Goal: Task Accomplishment & Management: Manage account settings

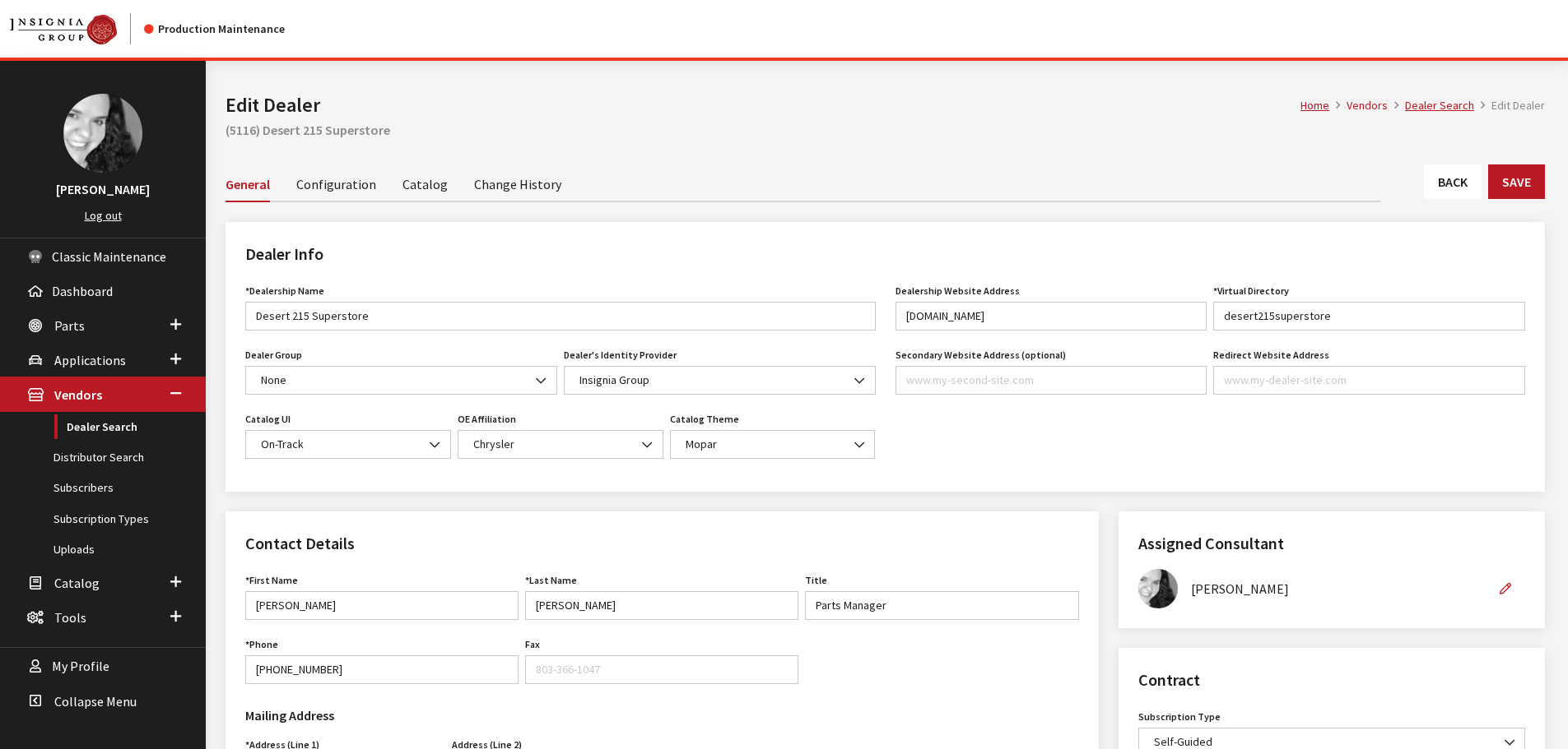
scroll to position [82, 0]
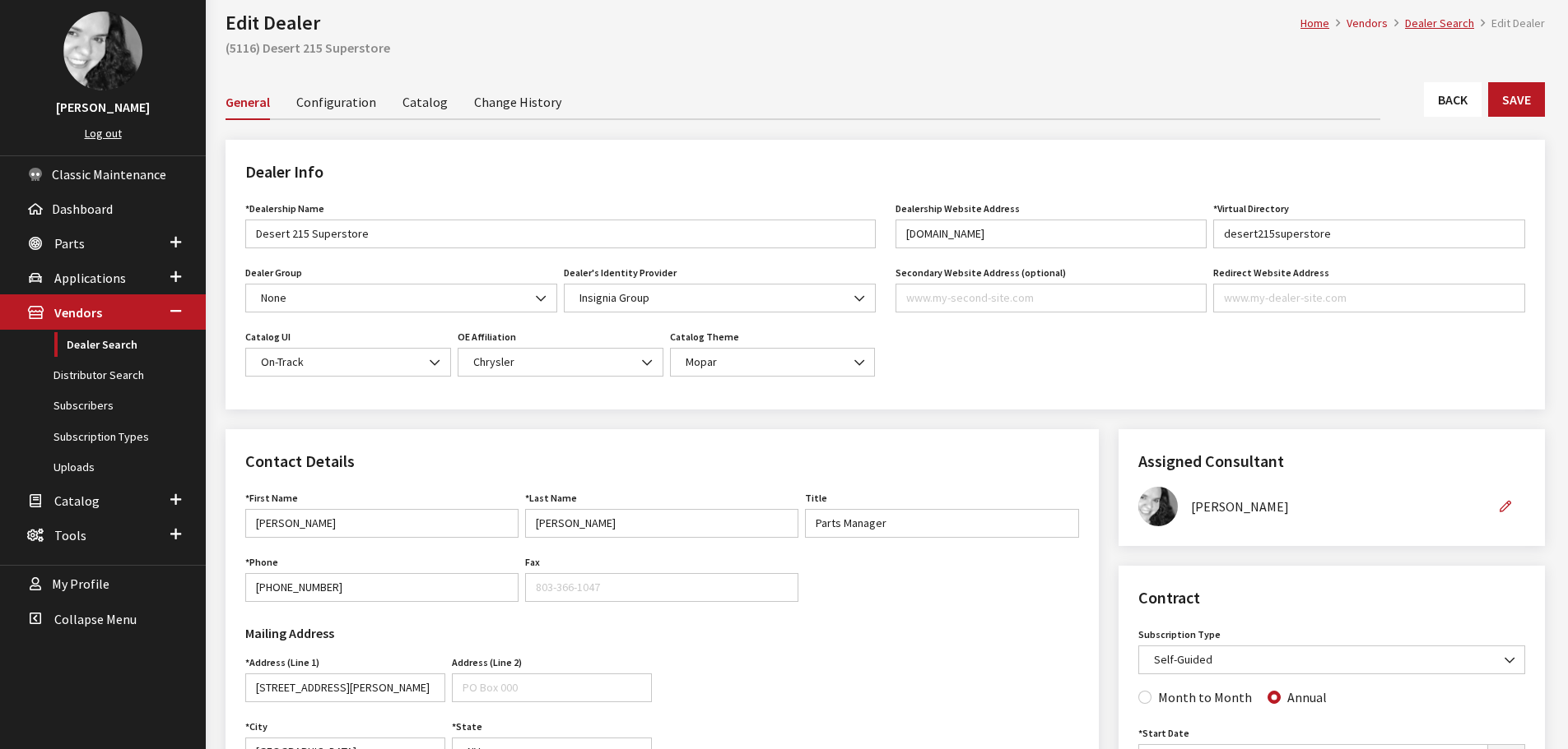
click at [1478, 98] on link "Back" at bounding box center [1453, 99] width 58 height 35
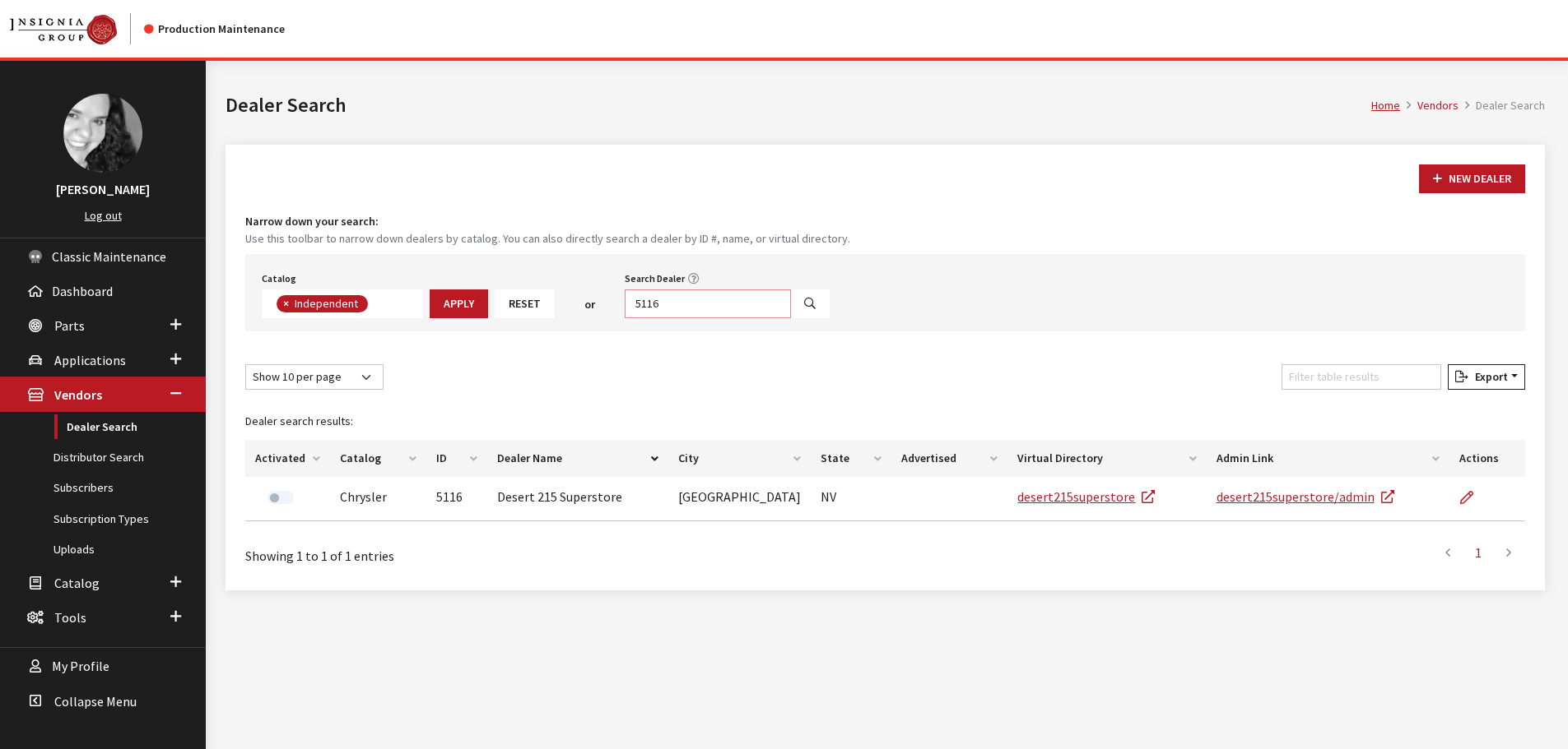
click at [655, 305] on input "5116" at bounding box center [707, 304] width 166 height 29
type input "kelly jeep"
select select
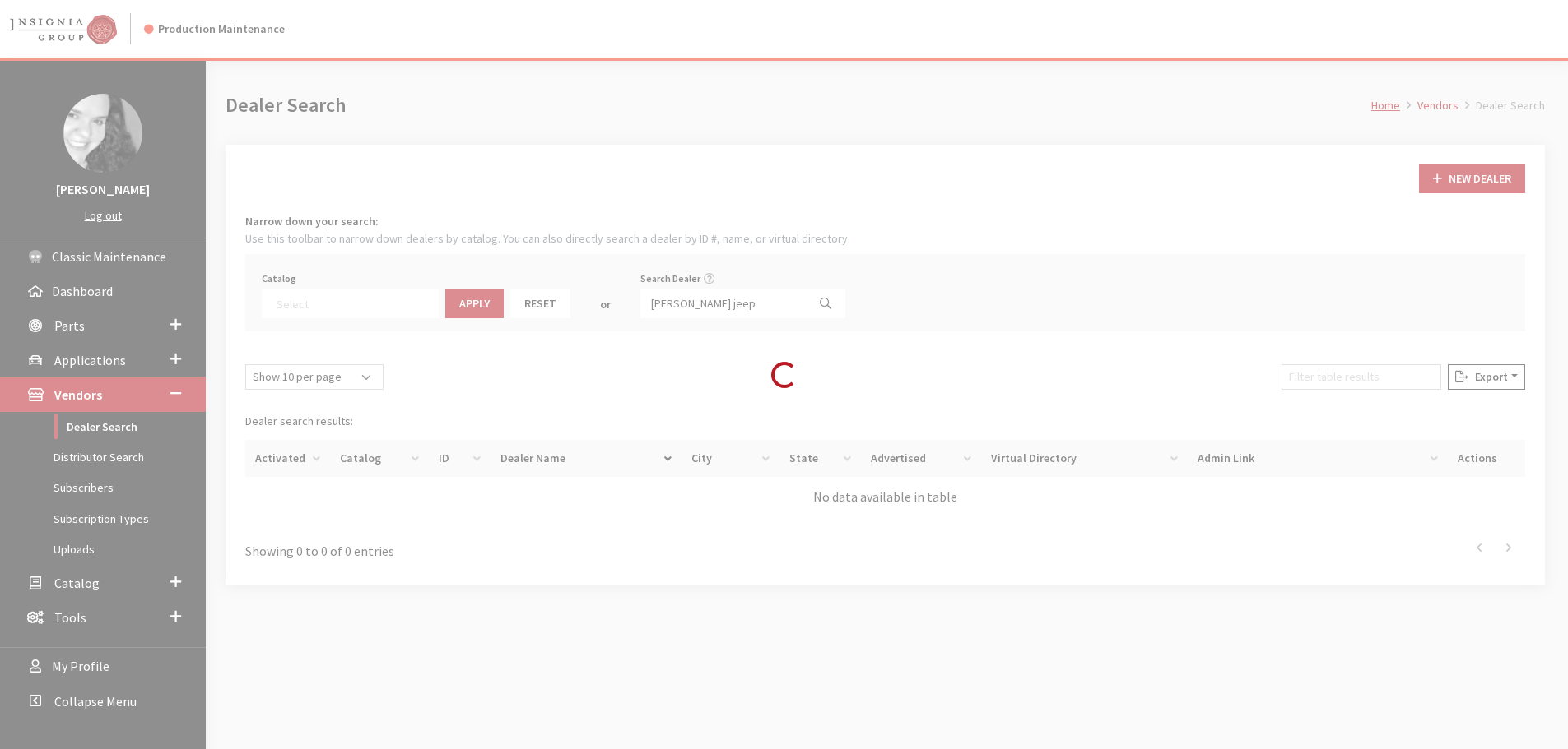
scroll to position [172, 0]
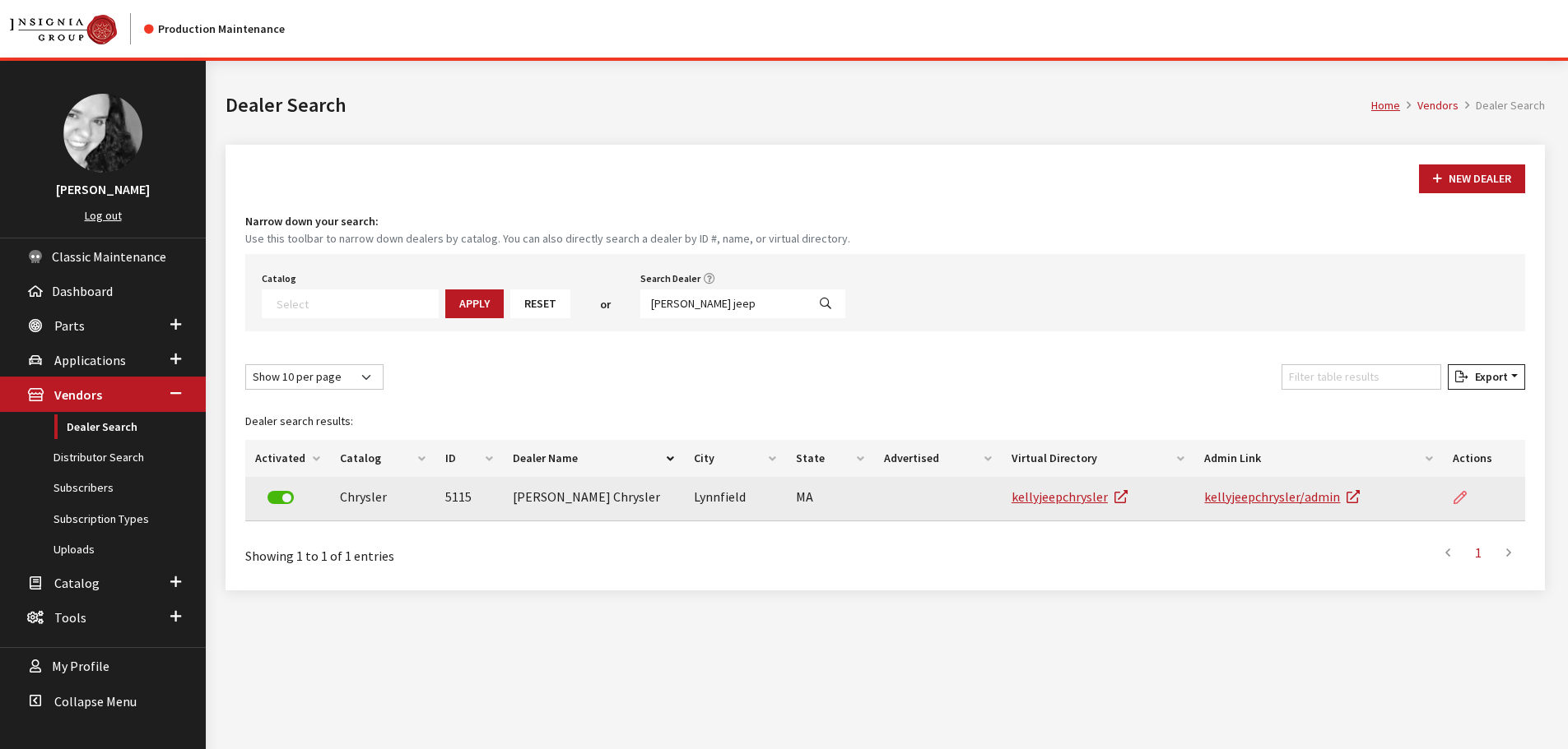
click at [1457, 498] on icon at bounding box center [1460, 499] width 13 height 13
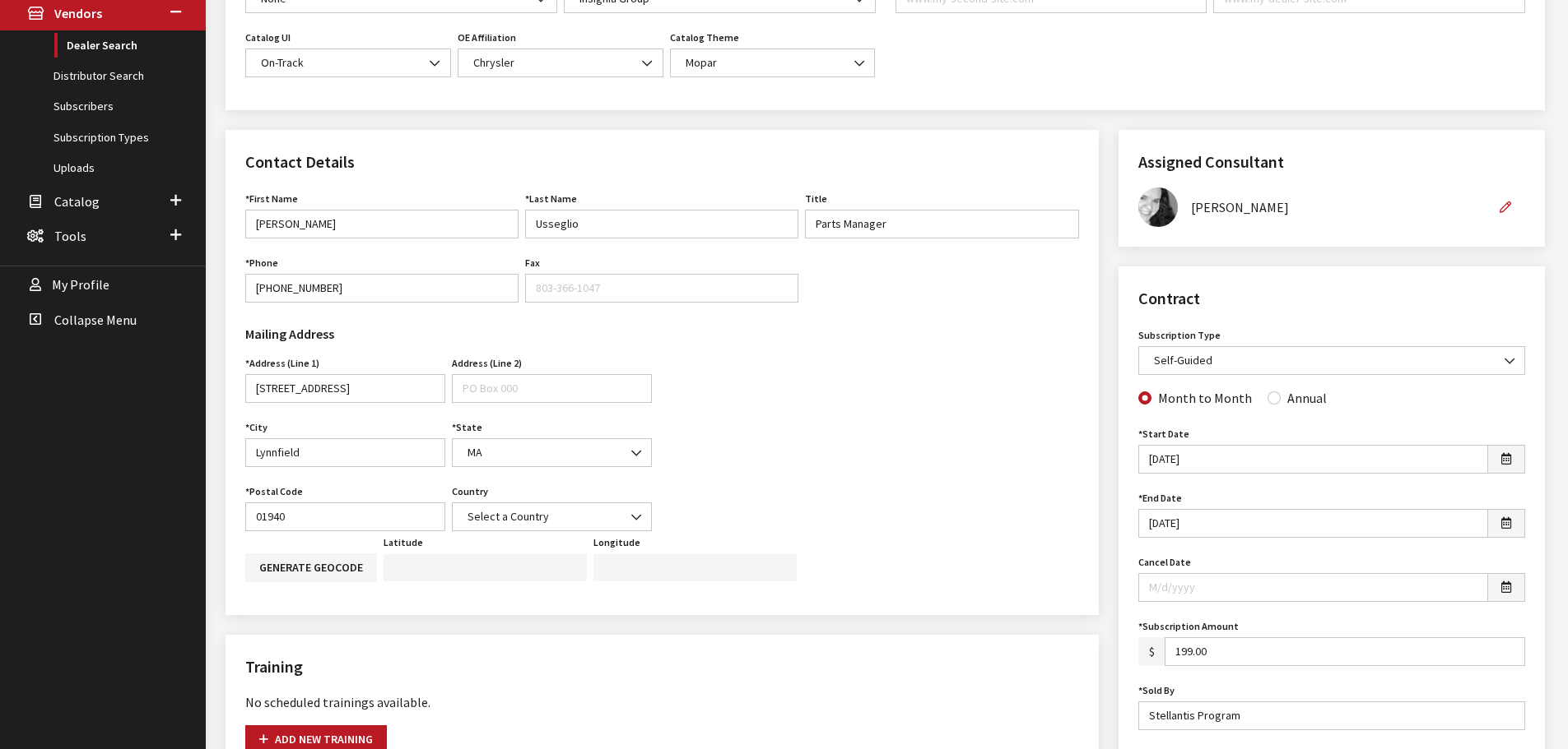
scroll to position [411, 0]
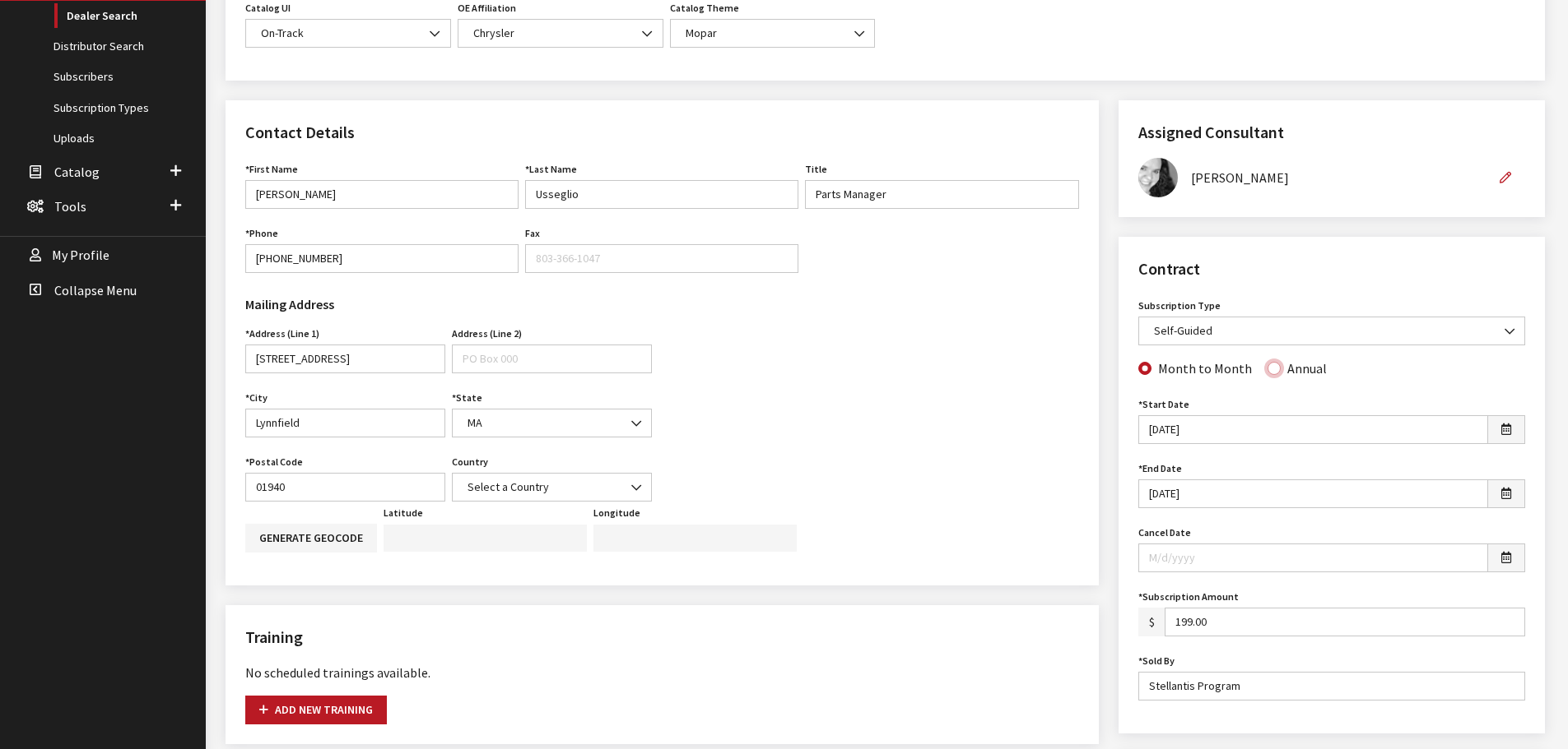
click at [1267, 368] on input "Annual" at bounding box center [1274, 368] width 13 height 13
radio input "true"
drag, startPoint x: 1127, startPoint y: 533, endPoint x: 1215, endPoint y: 530, distance: 88.1
click at [1215, 530] on div "Contract Subscription Type None assigned IG Suite Self-Guided Accessory Sync OE…" at bounding box center [1332, 486] width 426 height 497
click at [1197, 529] on div "Cancel Date" at bounding box center [1332, 546] width 387 height 51
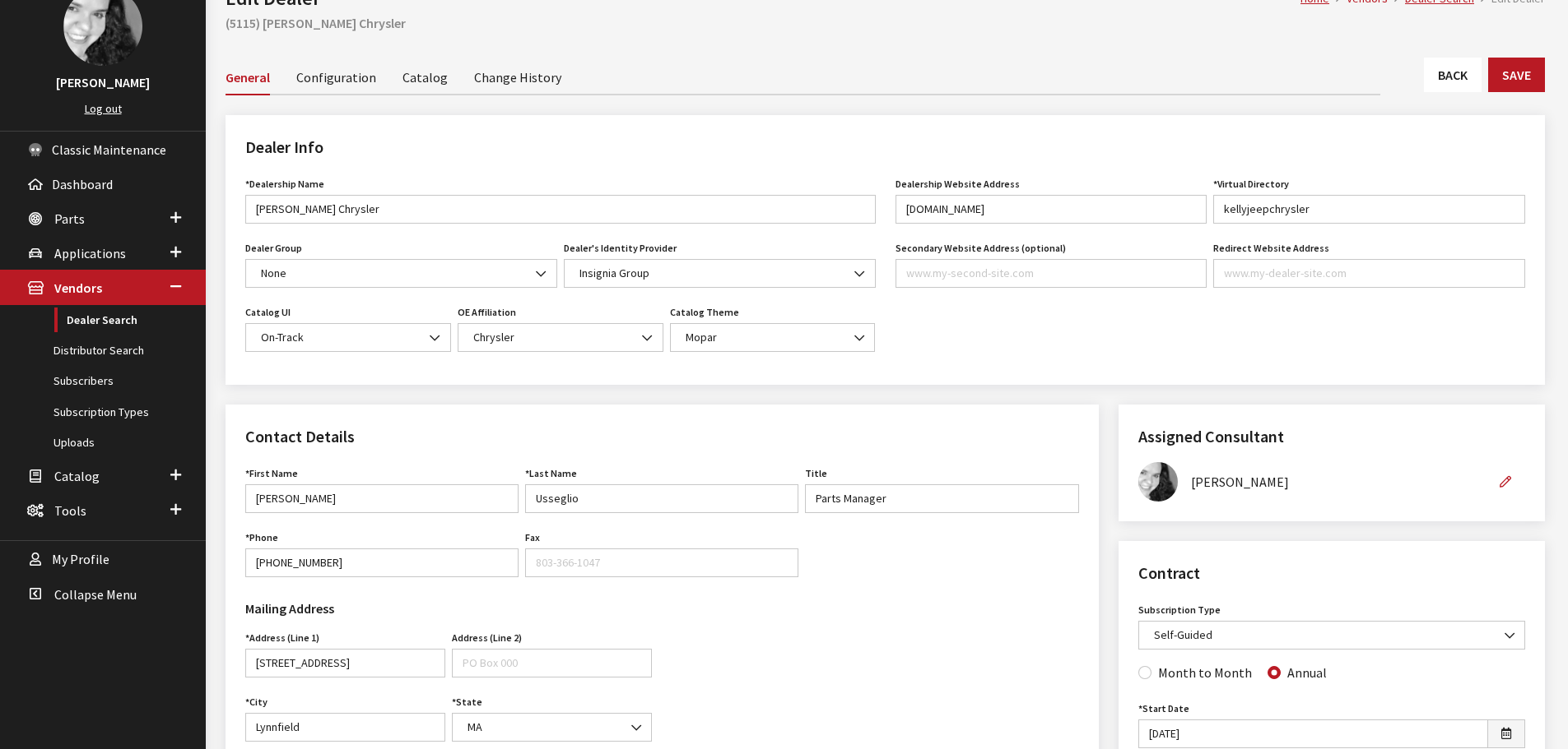
scroll to position [82, 0]
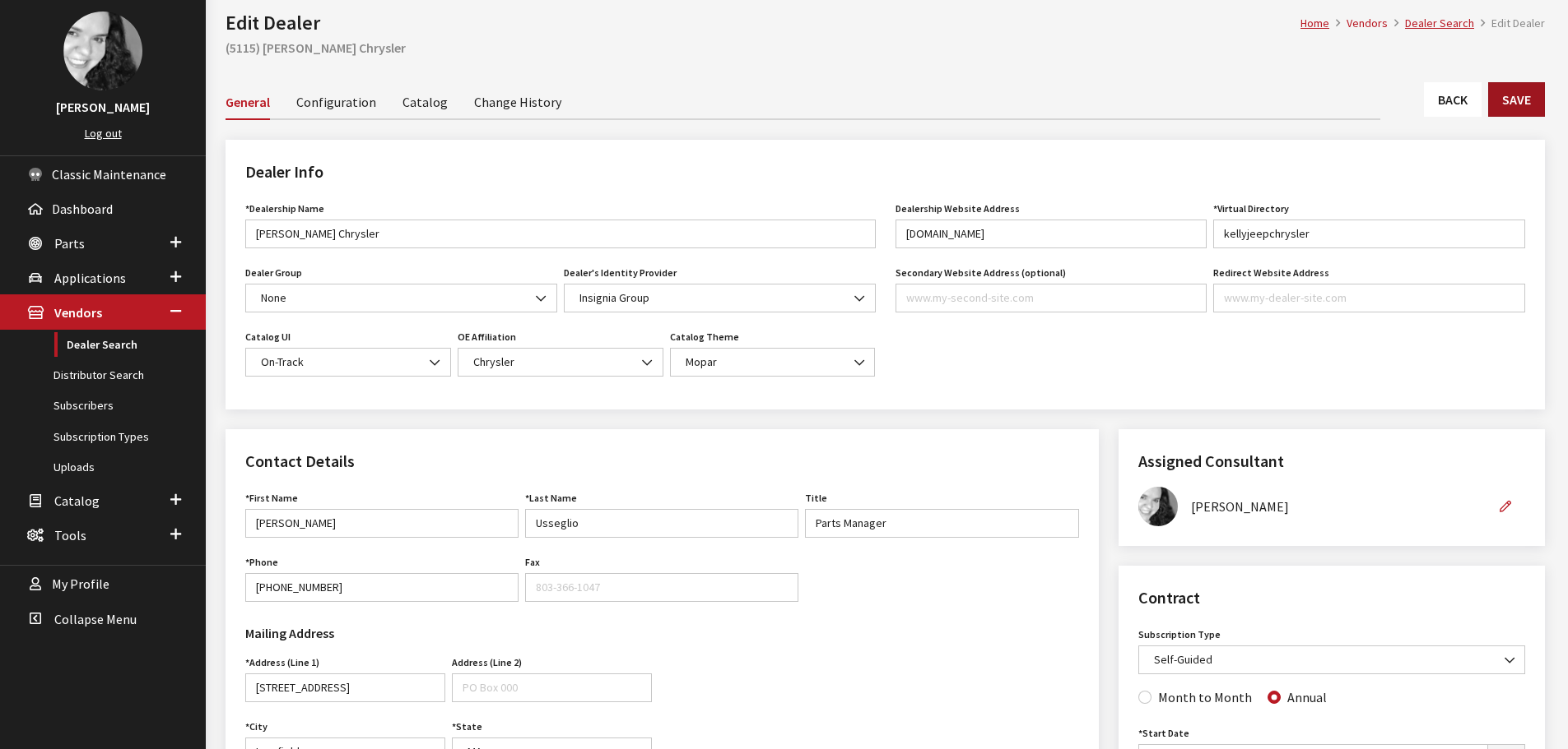
click at [1516, 94] on button "Save" at bounding box center [1516, 99] width 57 height 35
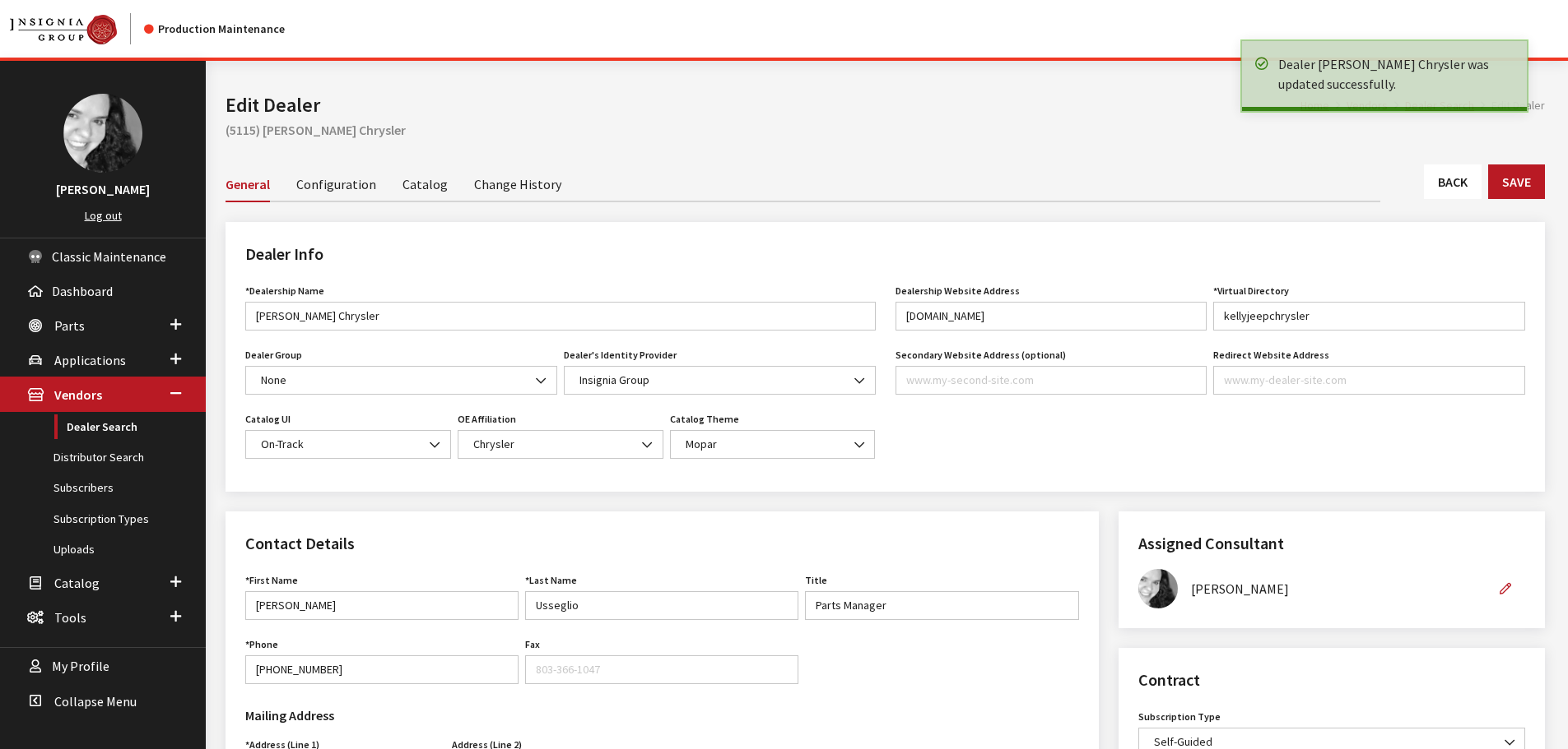
click at [1441, 175] on link "Back" at bounding box center [1453, 181] width 58 height 35
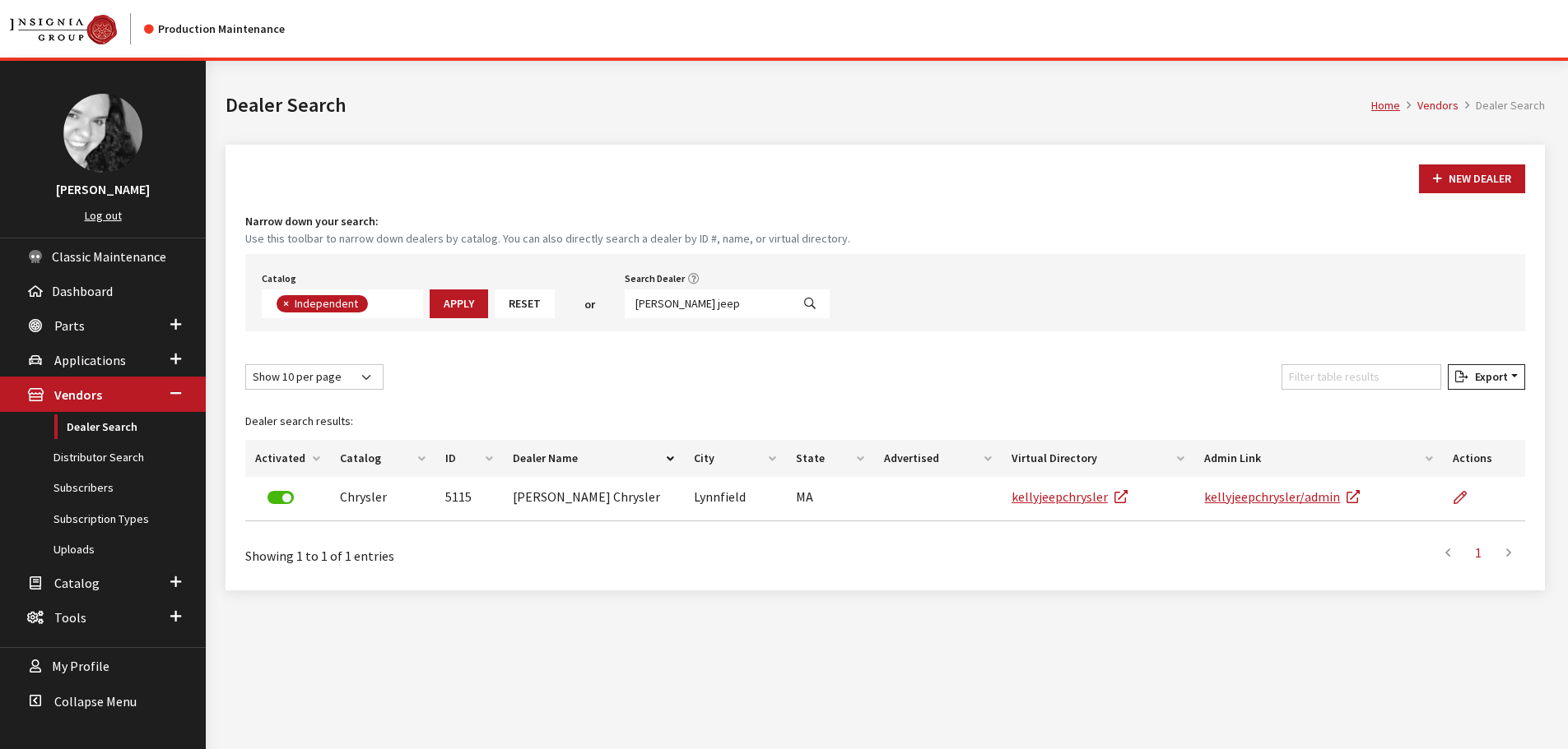
scroll to position [120, 0]
click at [689, 305] on input "kelly jeep" at bounding box center [707, 304] width 166 height 29
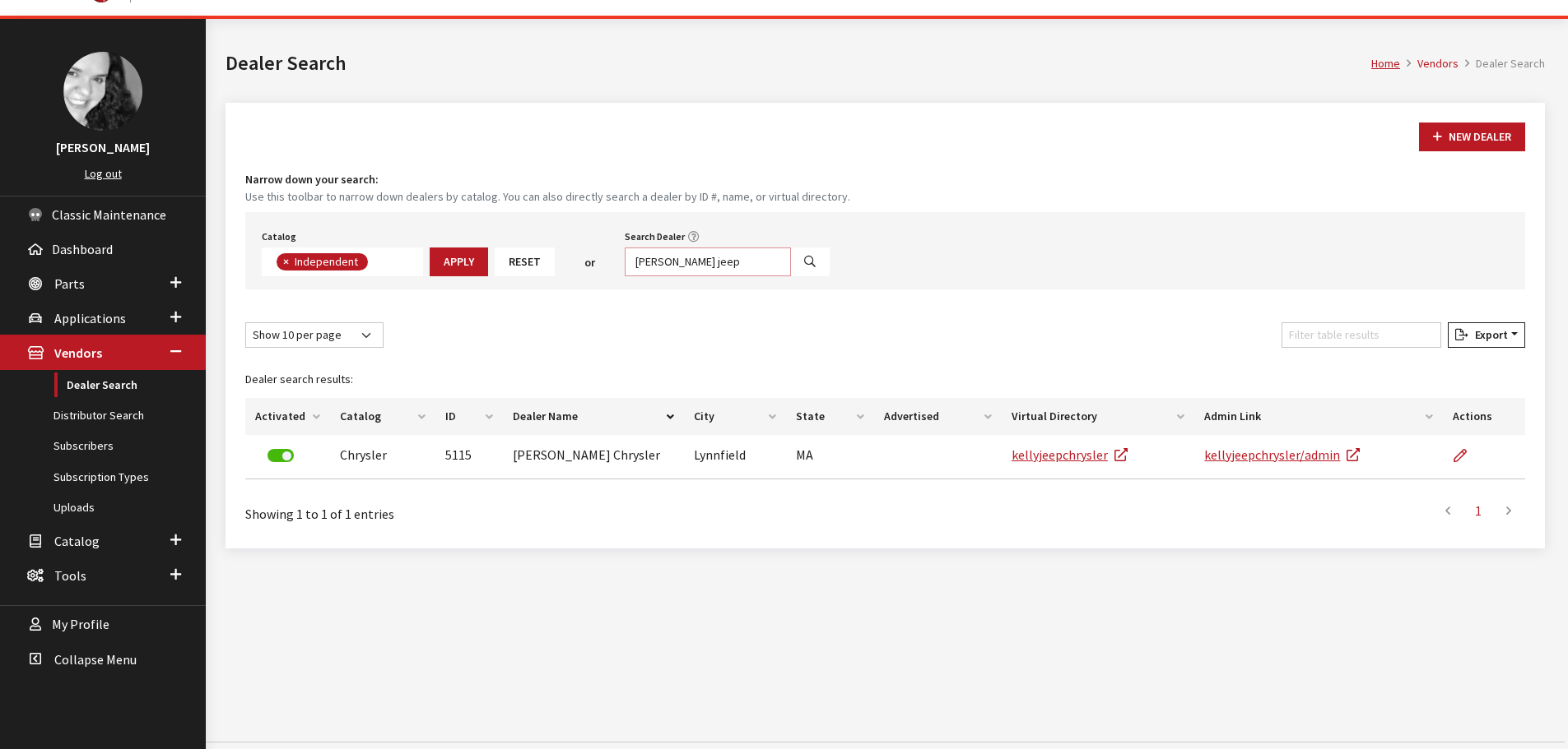
scroll to position [61, 0]
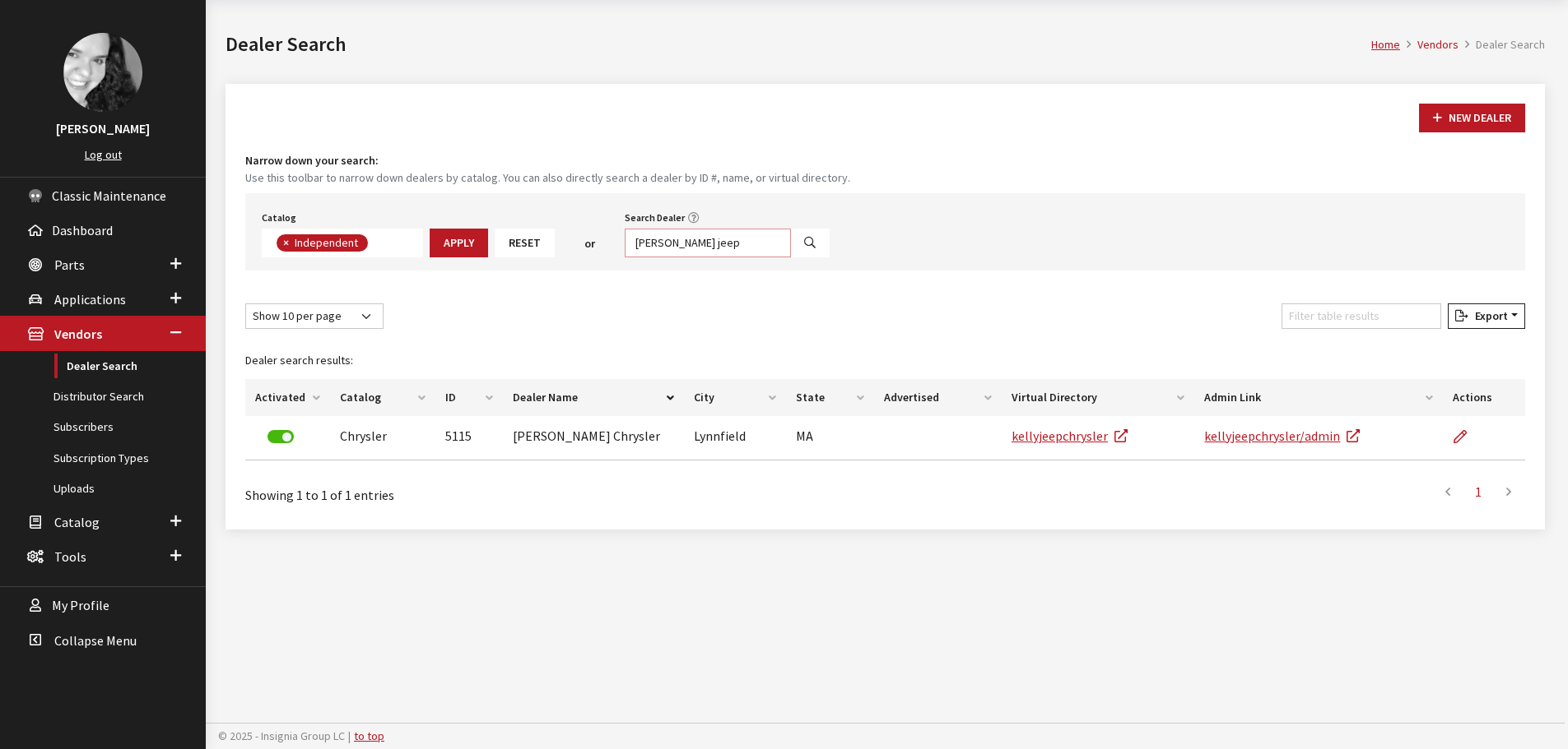
click at [688, 237] on input "kelly jeep" at bounding box center [707, 243] width 166 height 29
type input "k"
type input "seth wadley"
select select
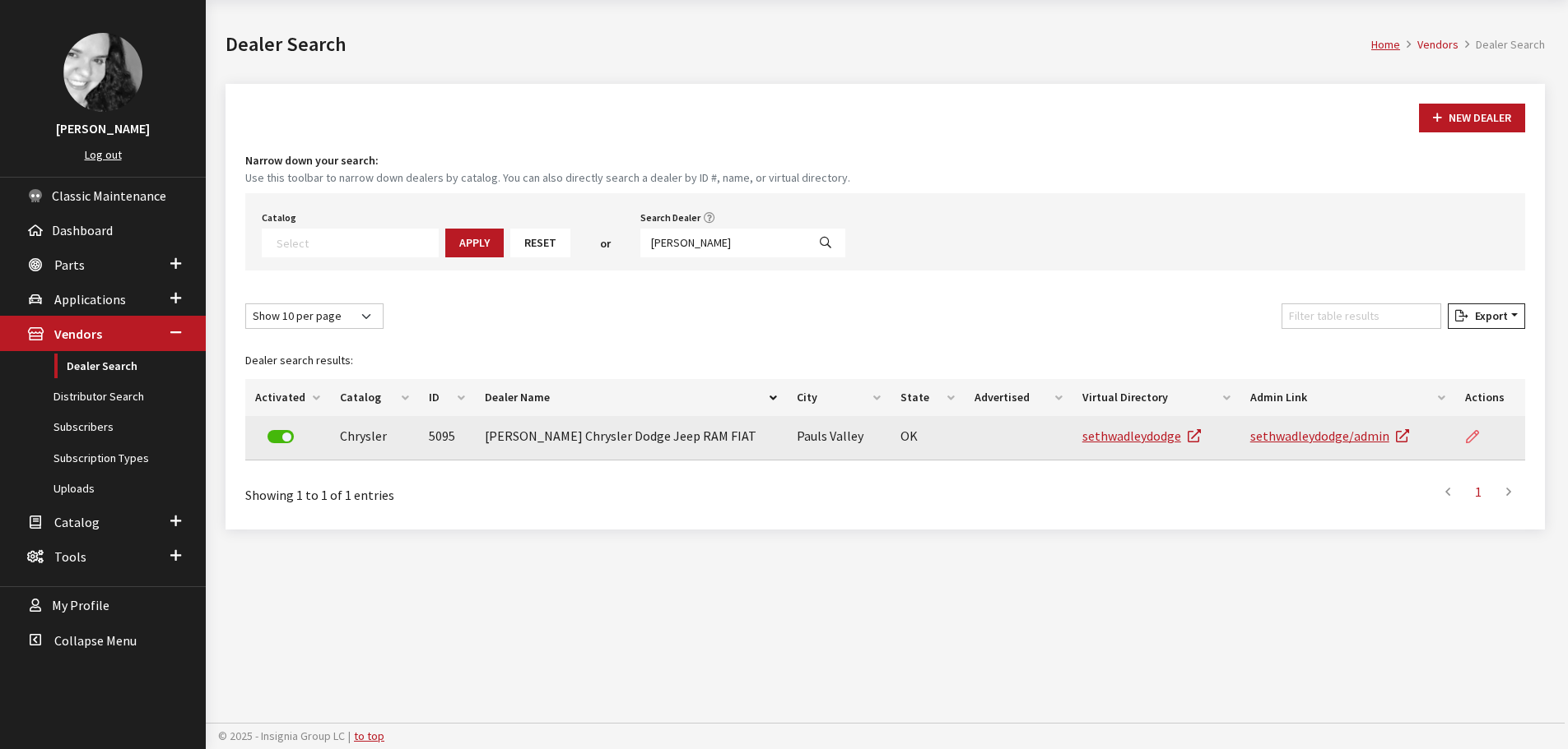
click at [1473, 435] on icon at bounding box center [1472, 437] width 13 height 13
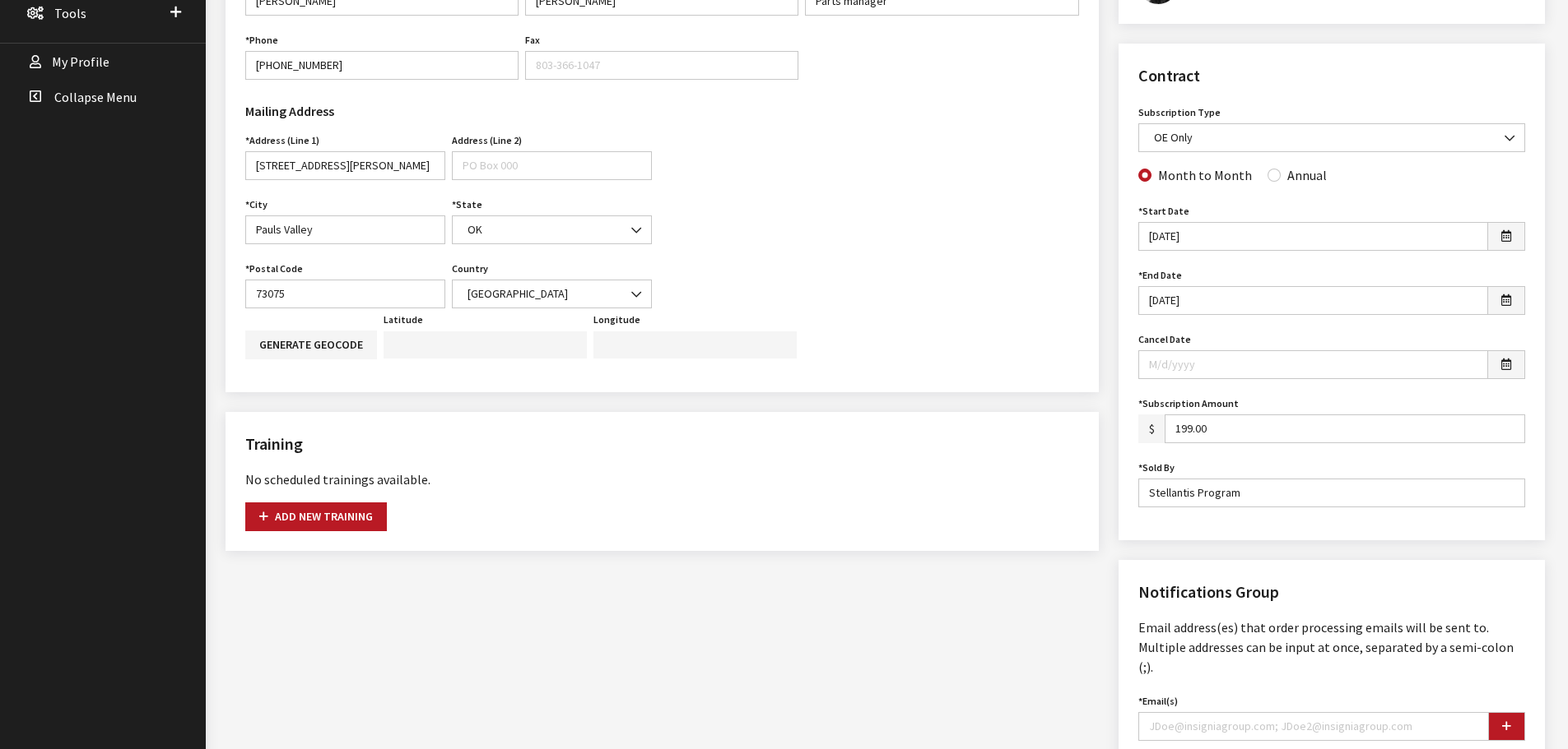
scroll to position [575, 0]
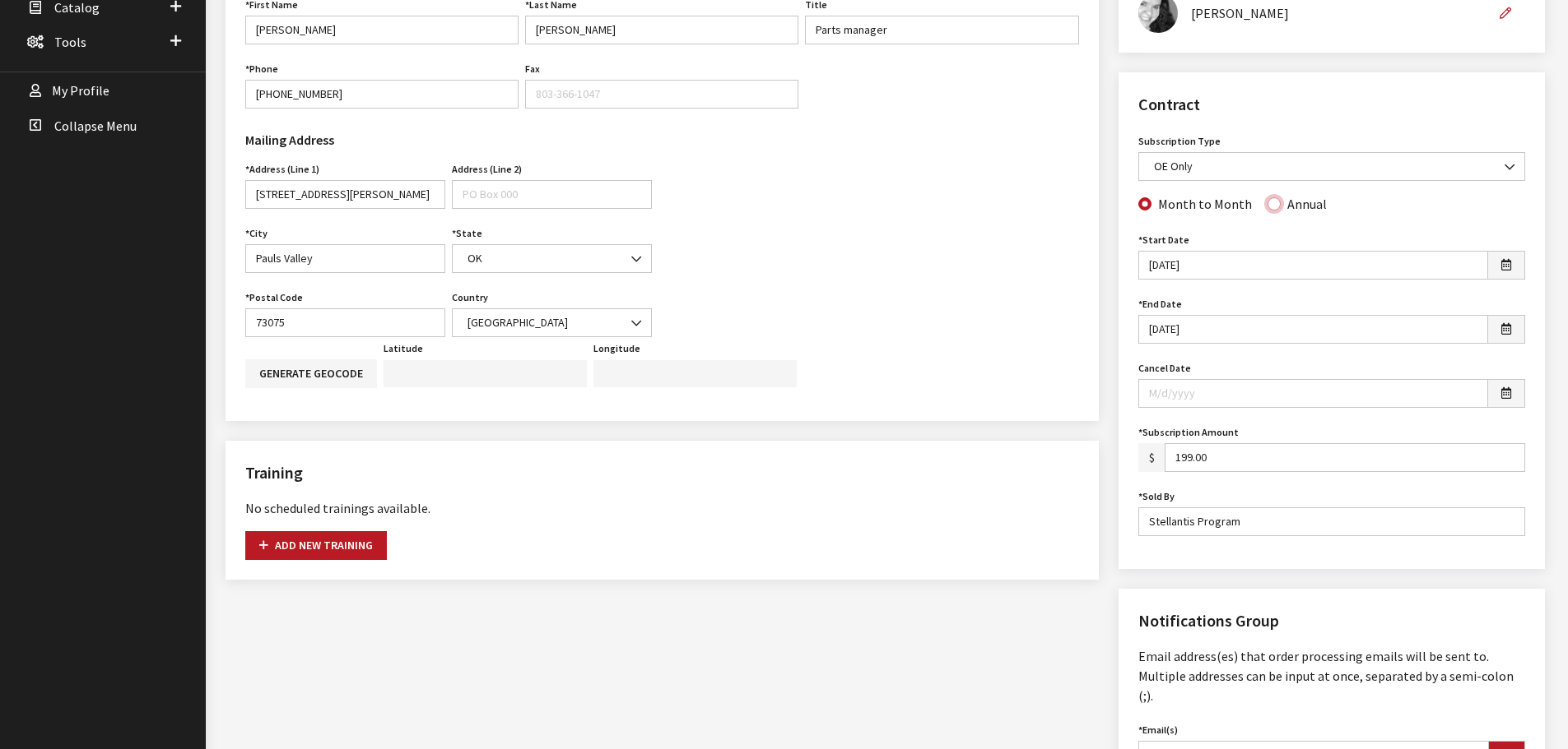
click at [1272, 202] on input "Annual" at bounding box center [1274, 204] width 13 height 13
radio input "true"
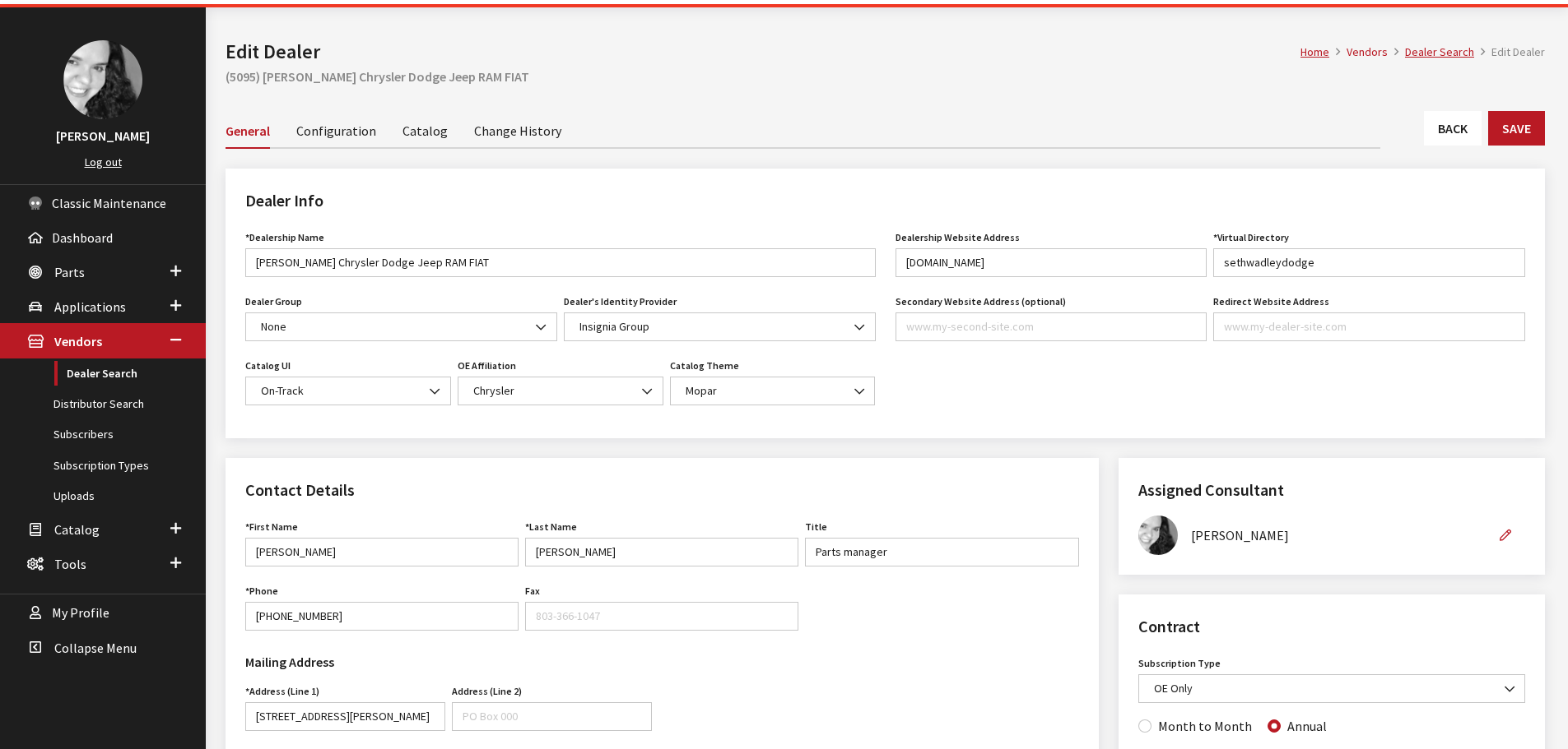
scroll to position [0, 0]
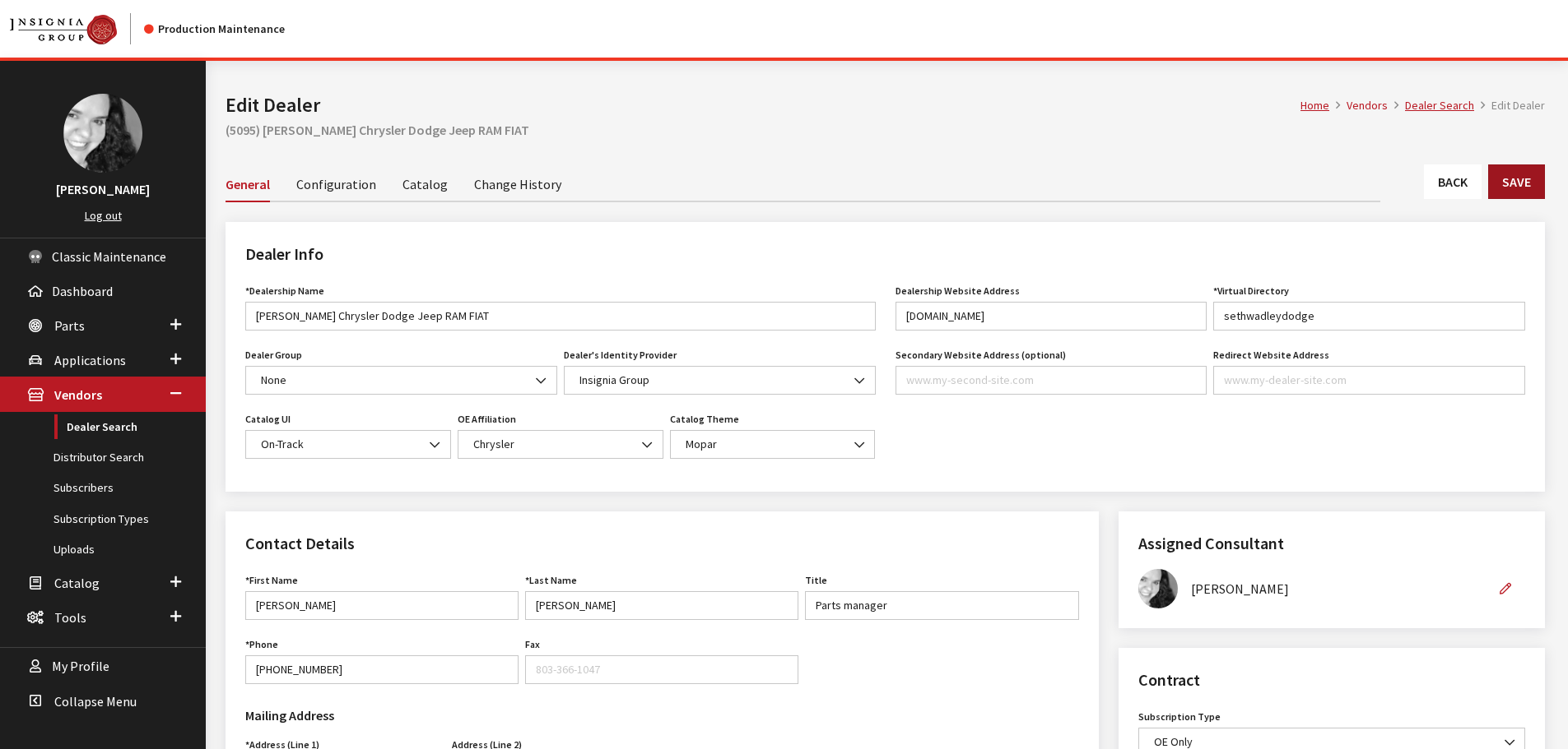
click at [1493, 185] on button "Save" at bounding box center [1516, 181] width 57 height 35
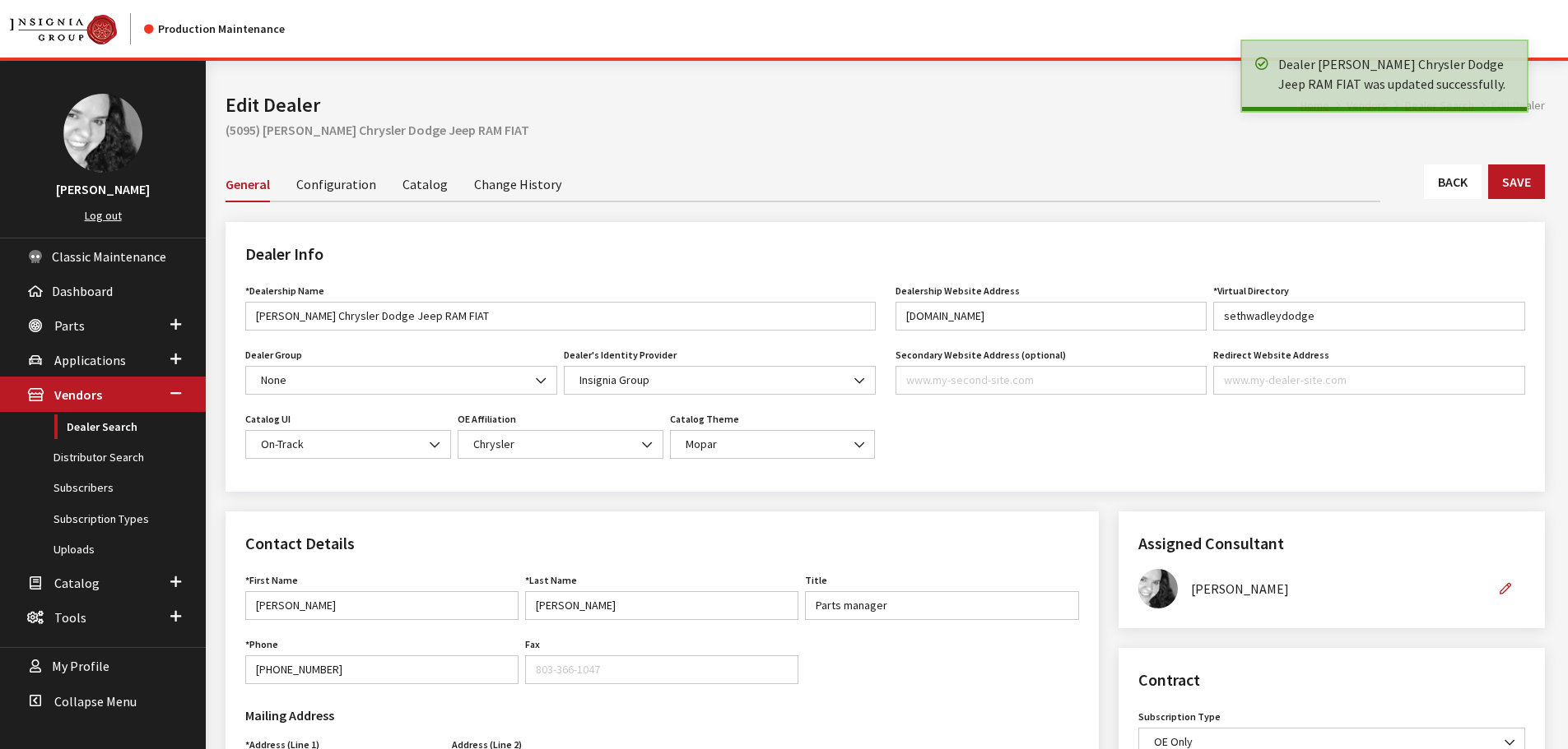
click at [1439, 185] on link "Back" at bounding box center [1453, 181] width 58 height 35
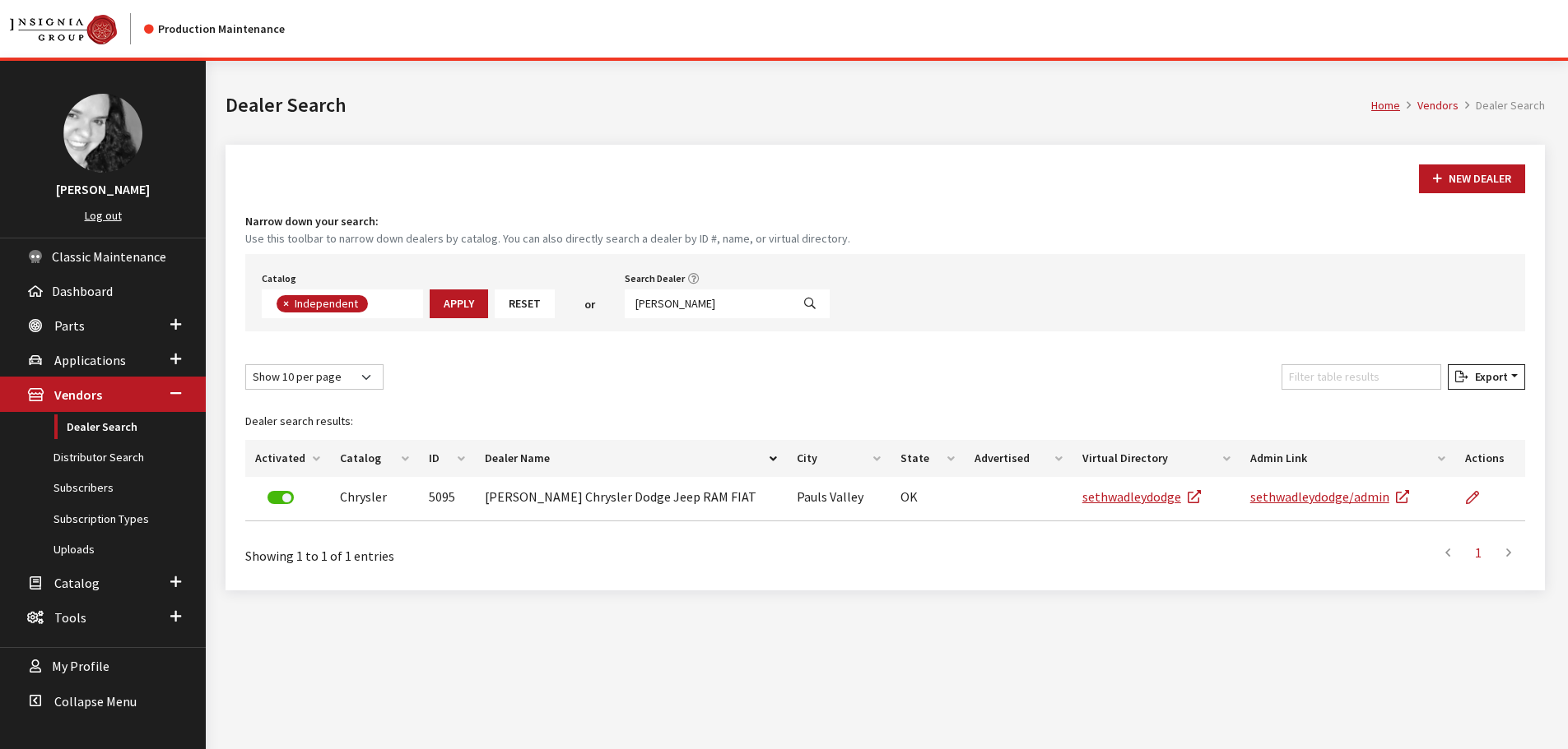
scroll to position [120, 0]
click at [739, 306] on input "seth wadley" at bounding box center [707, 304] width 166 height 29
drag, startPoint x: 686, startPoint y: 305, endPoint x: 607, endPoint y: 312, distance: 79.3
click at [607, 312] on div "Catalog Acura Alfa Romeo Audi Bentley BMW Chrysler DoubleTake Ford GM Honda Hyu…" at bounding box center [884, 292] width 1279 height 78
type input "ingram parl"
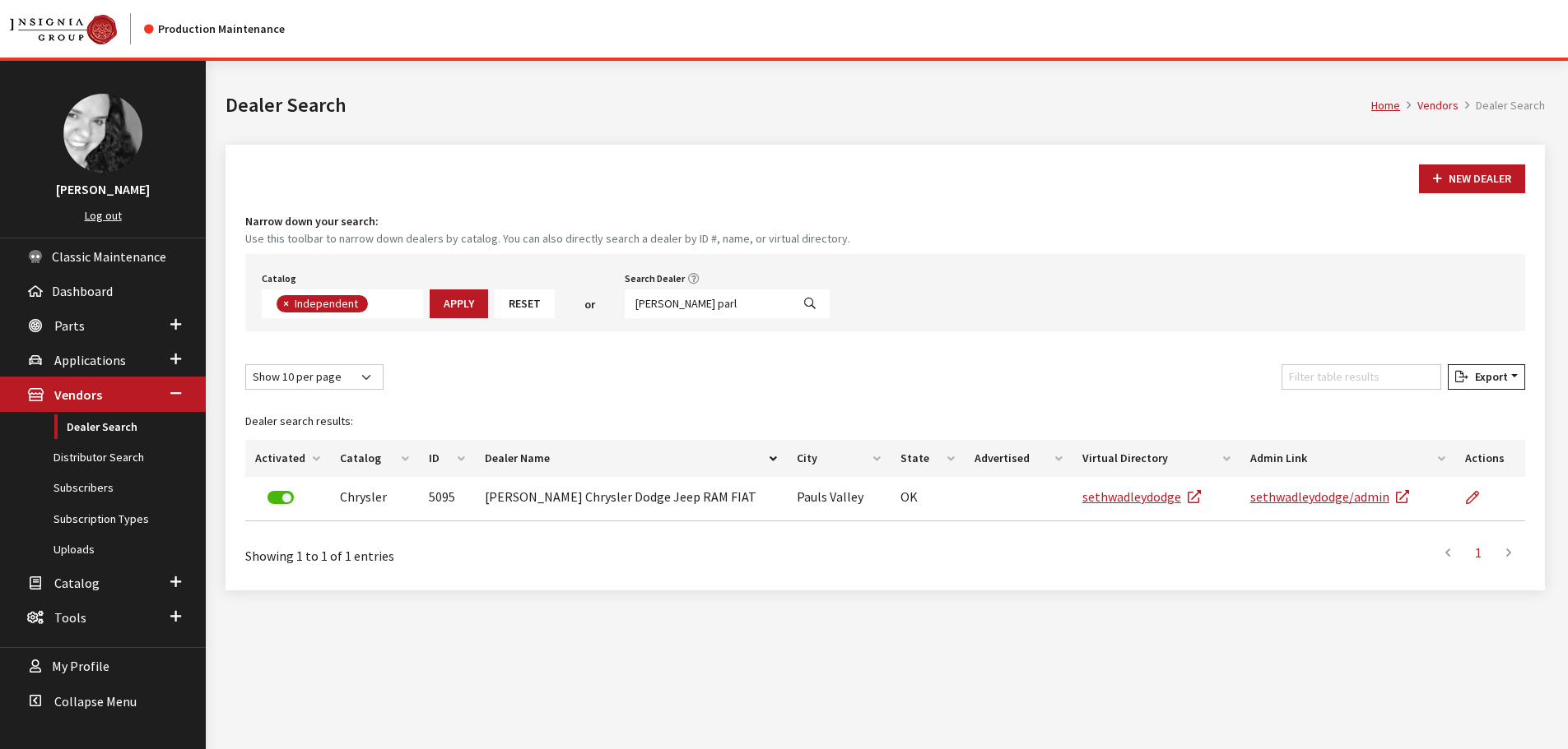
select select
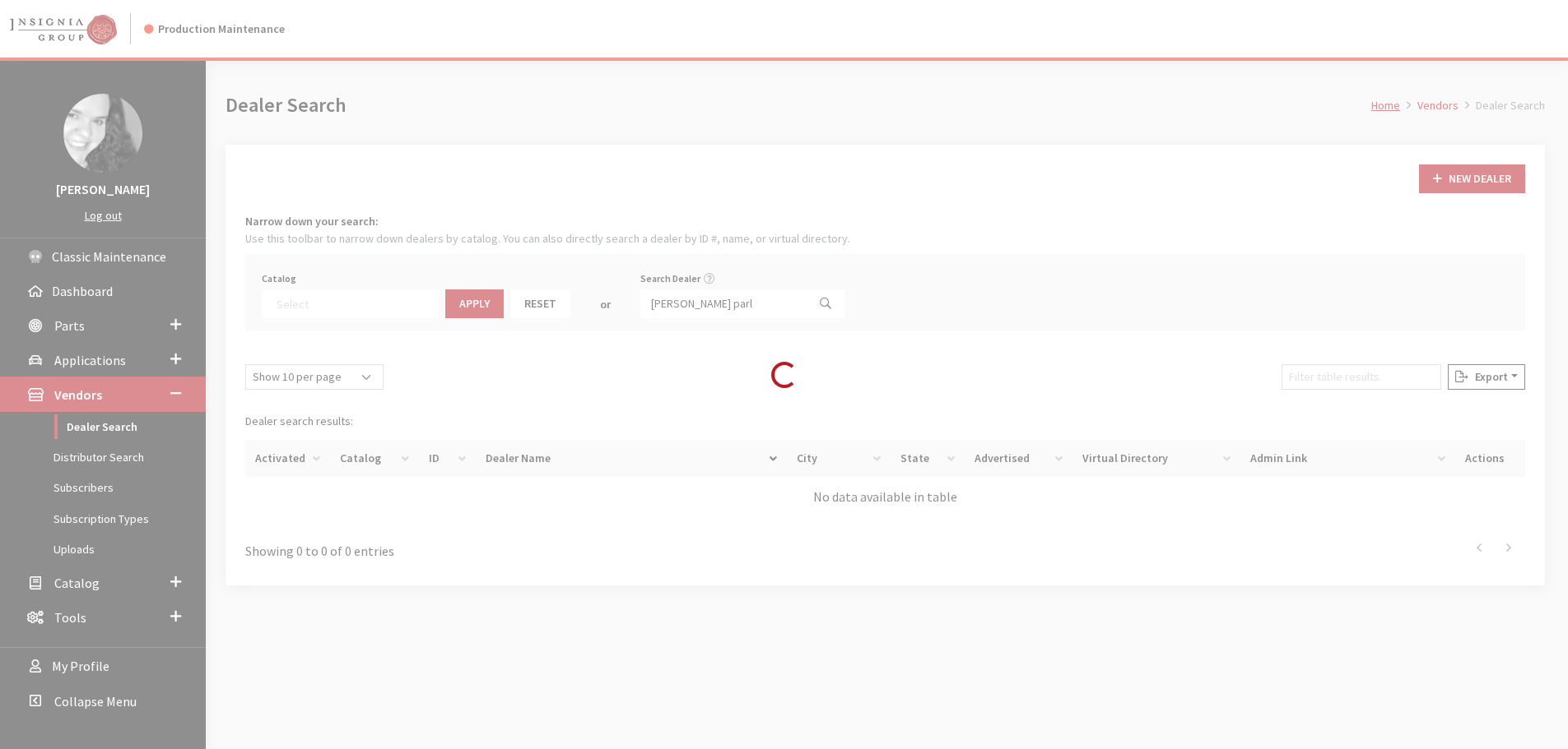
scroll to position [172, 0]
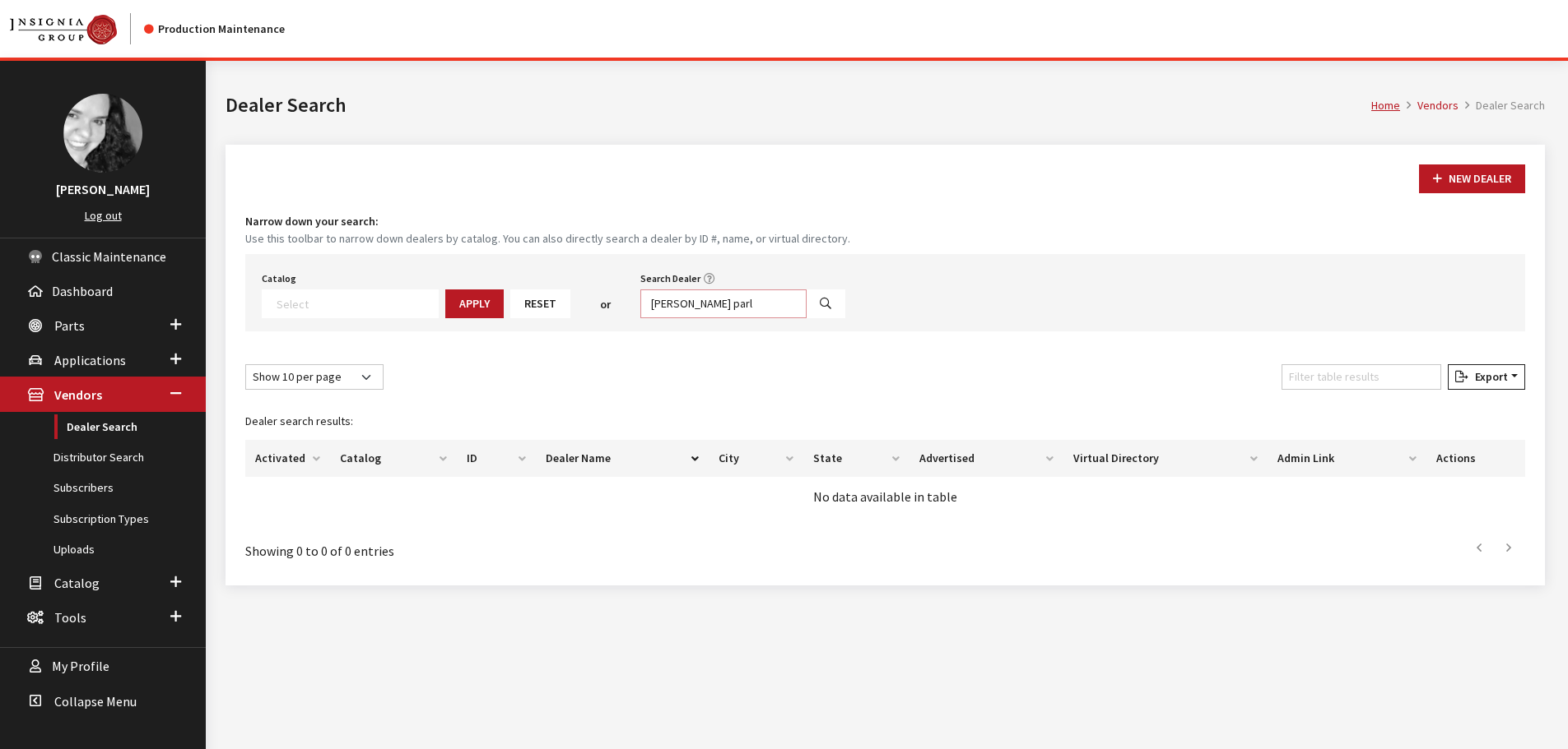
click at [698, 307] on input "ingram parl" at bounding box center [723, 304] width 166 height 29
type input "[PERSON_NAME] park"
select select
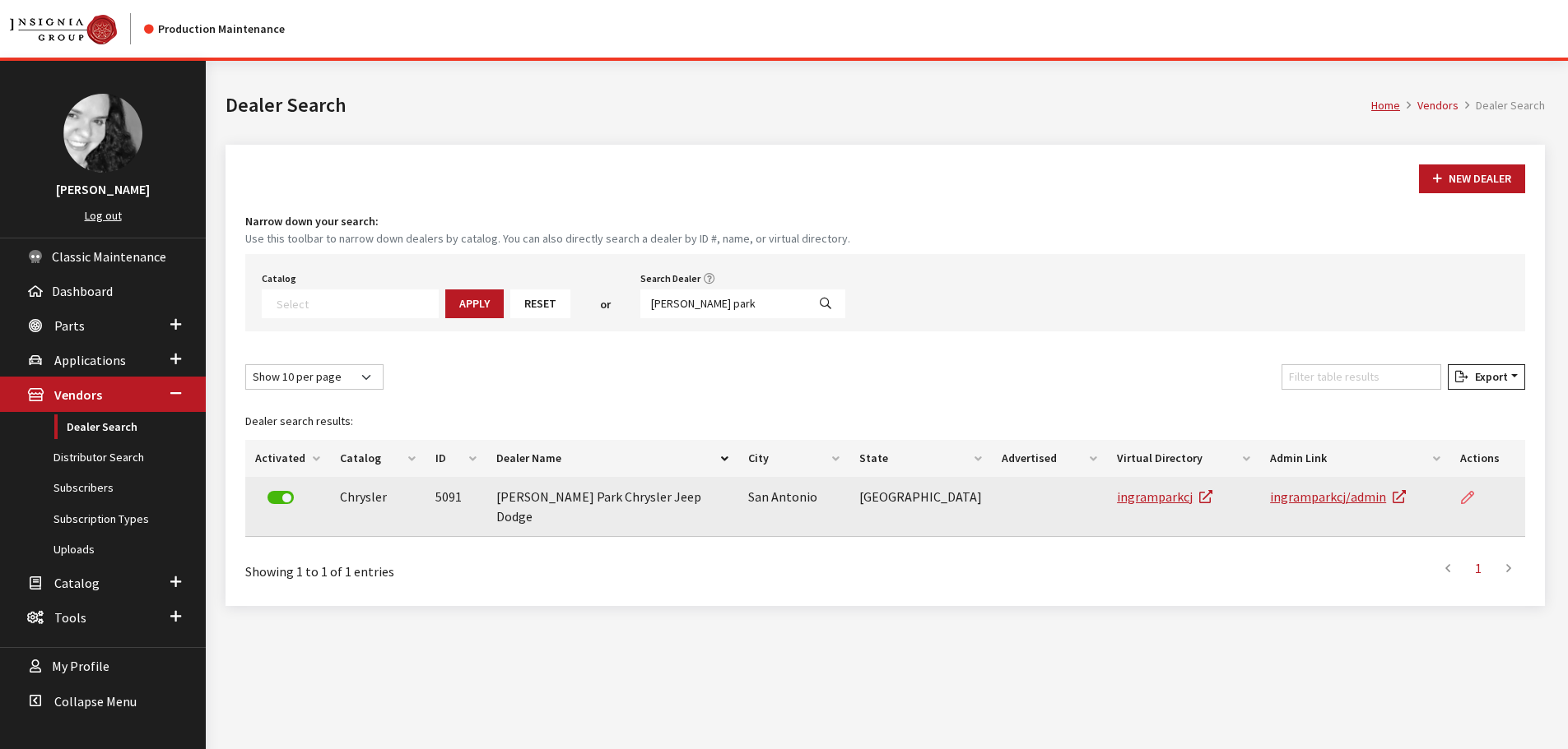
click at [1466, 495] on icon at bounding box center [1467, 499] width 13 height 13
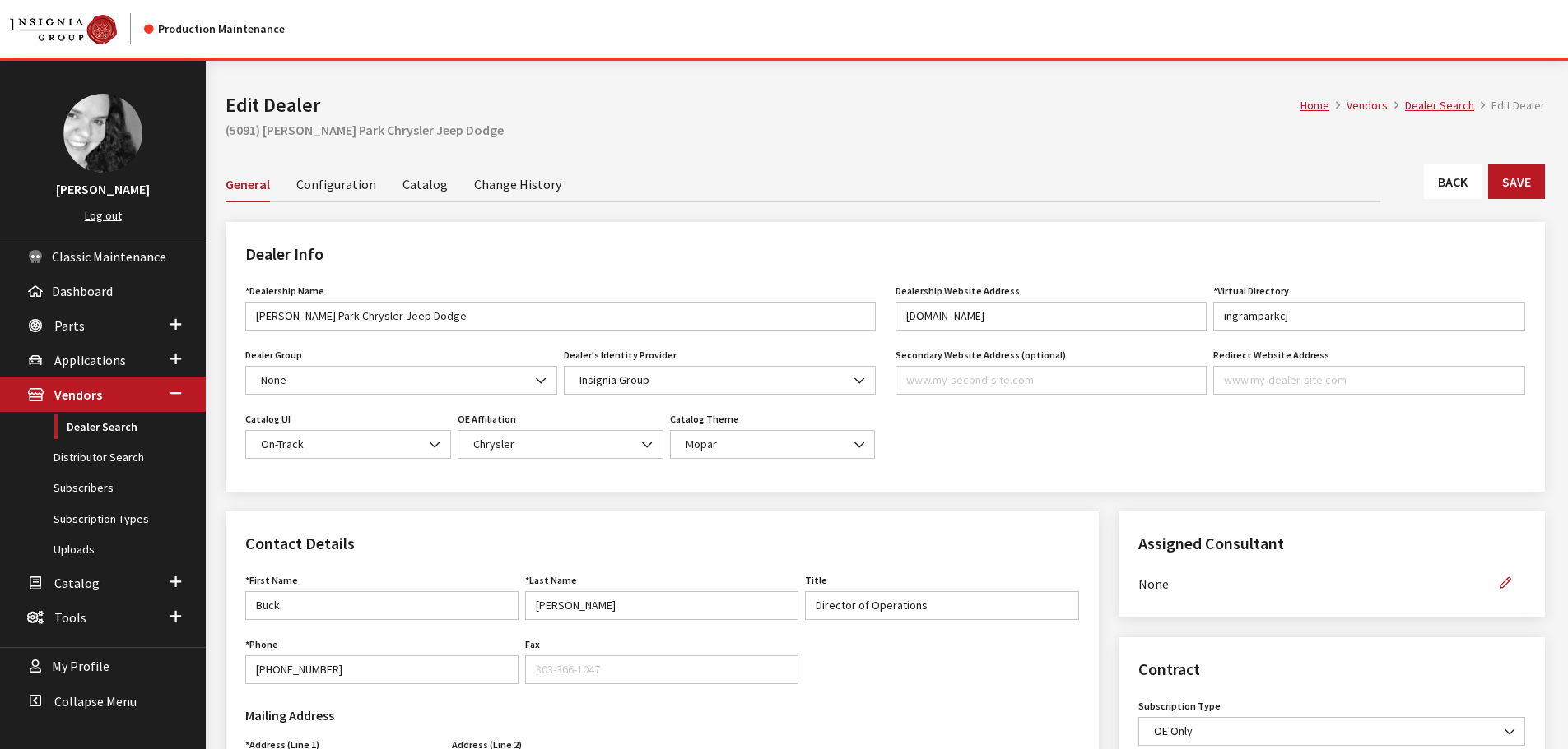
scroll to position [329, 0]
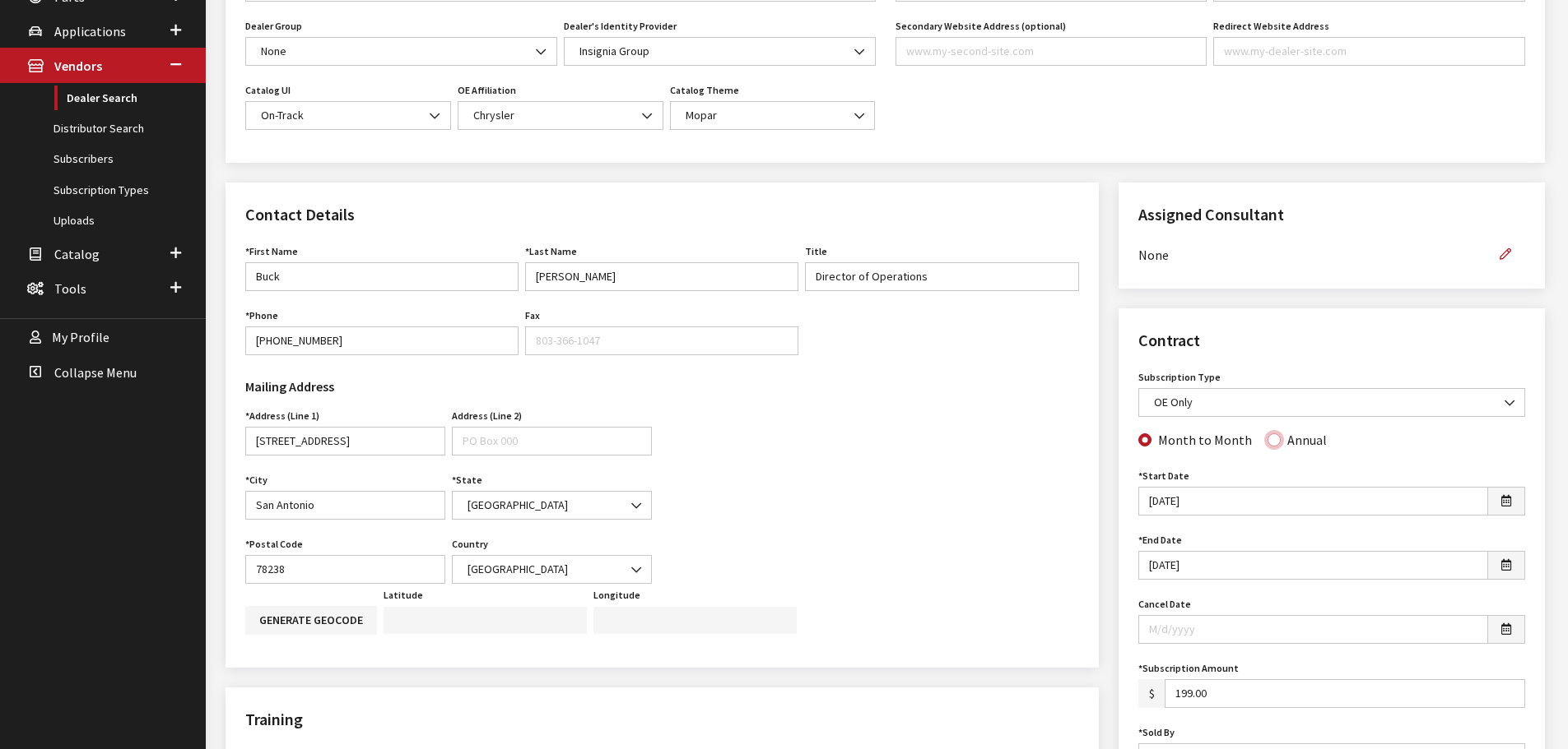
click at [1270, 445] on input "Annual" at bounding box center [1274, 440] width 13 height 13
radio input "true"
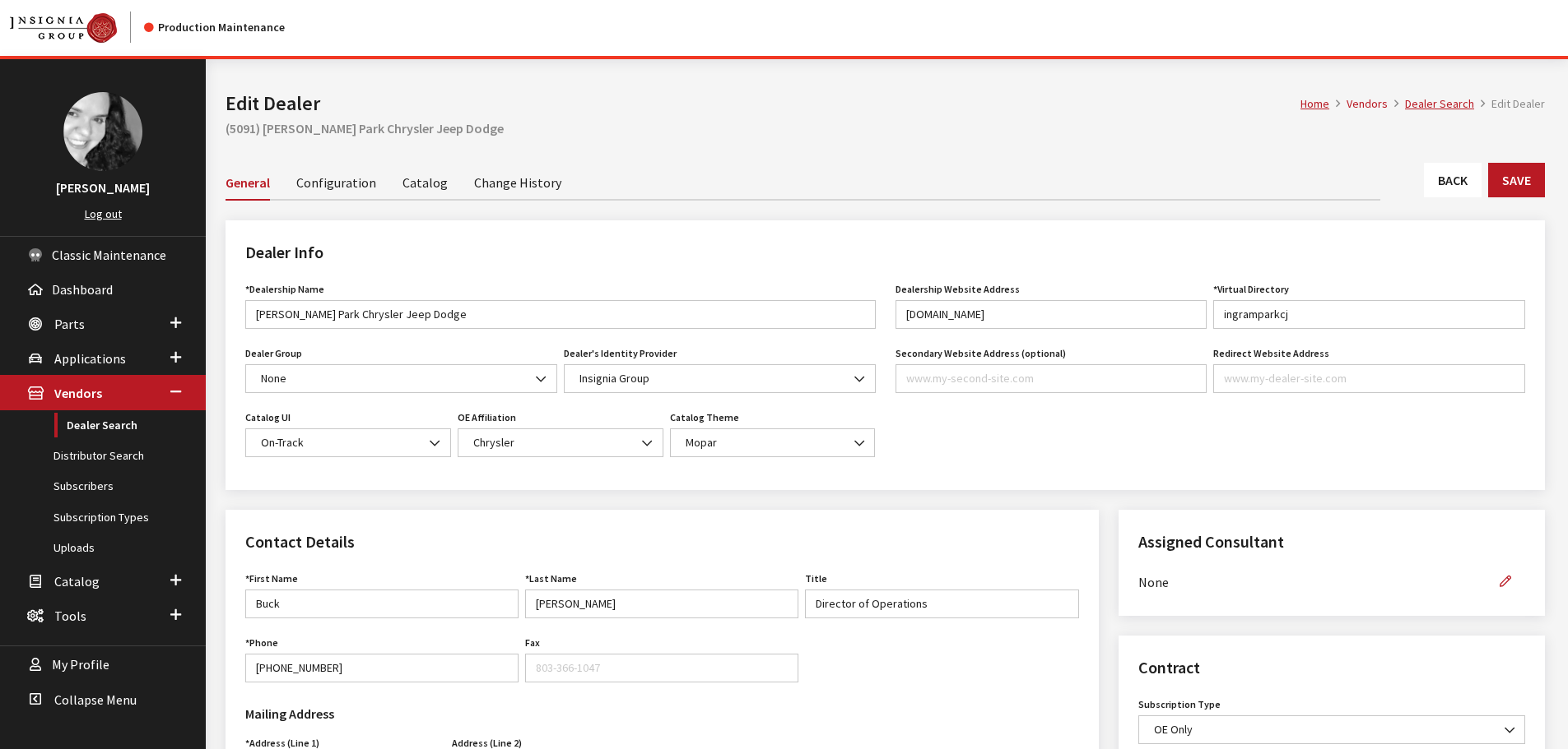
scroll to position [0, 0]
click at [1522, 169] on button "Save" at bounding box center [1516, 181] width 57 height 35
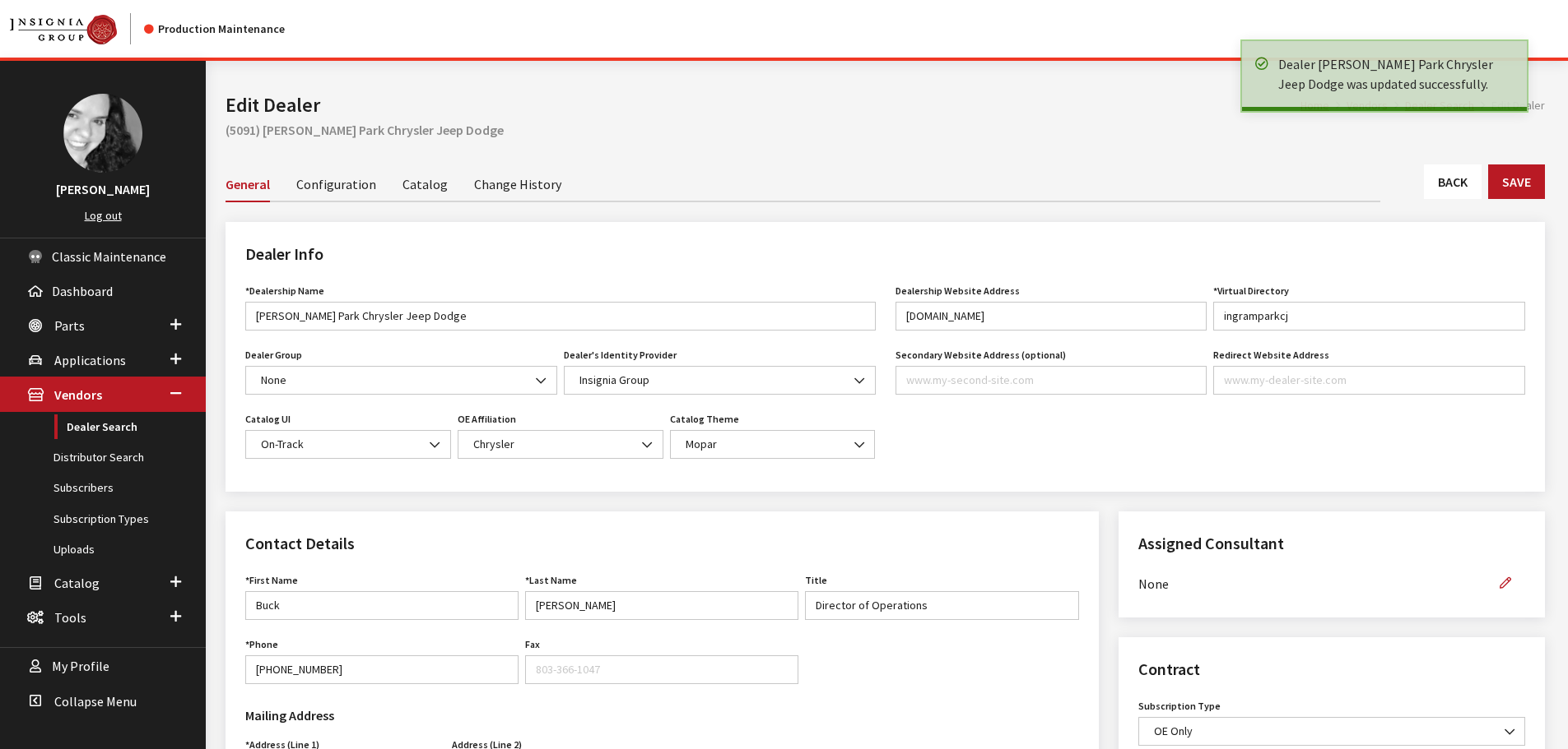
drag, startPoint x: 0, startPoint y: 0, endPoint x: 1465, endPoint y: 179, distance: 1475.9
click at [1465, 179] on link "Back" at bounding box center [1453, 181] width 58 height 35
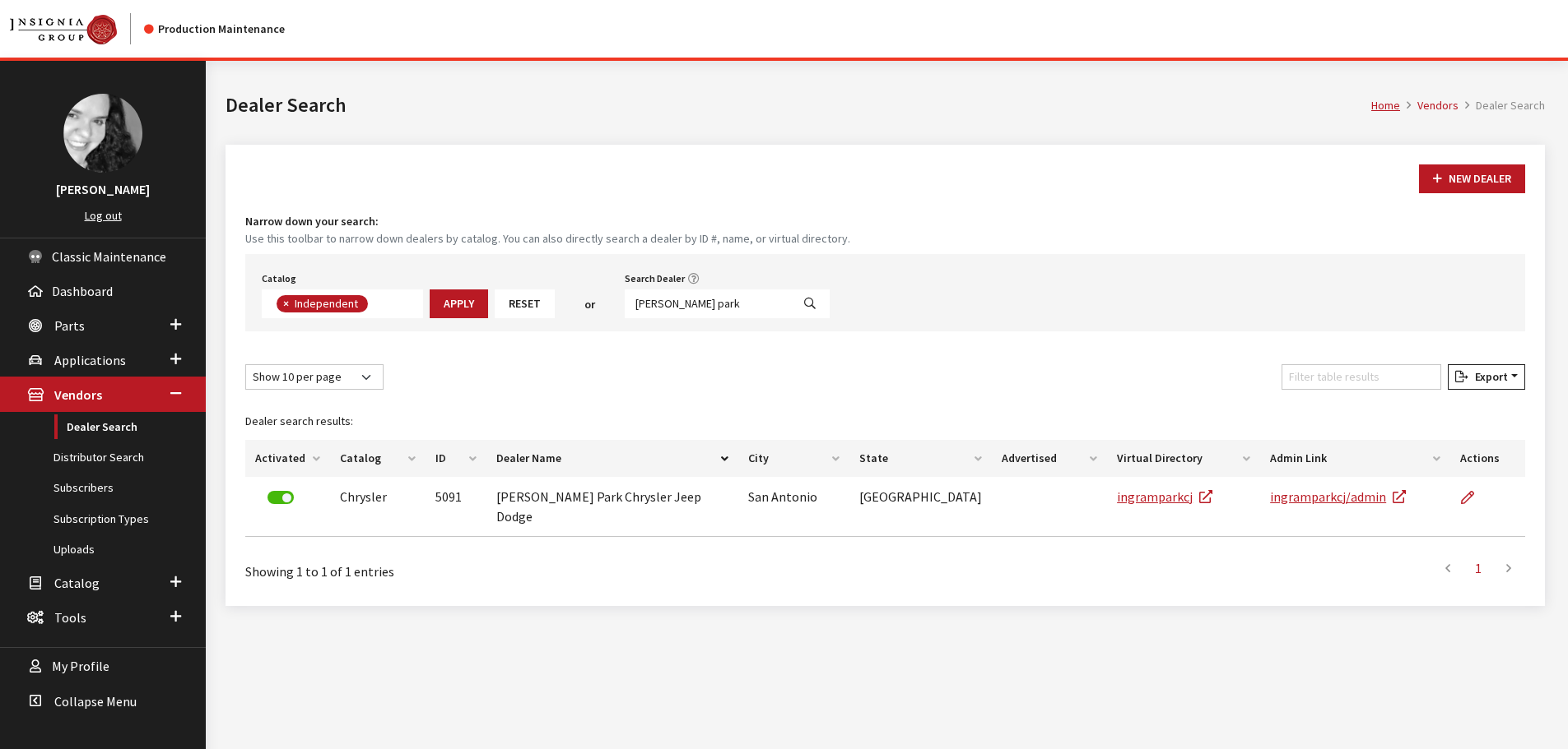
scroll to position [120, 0]
drag, startPoint x: 706, startPoint y: 303, endPoint x: 543, endPoint y: 300, distance: 163.0
click at [543, 300] on div "Catalog Acura Alfa Romeo Audi Bentley BMW Chrysler DoubleTake [PERSON_NAME] Hon…" at bounding box center [884, 292] width 1279 height 78
type input "van [PERSON_NAME]"
select select
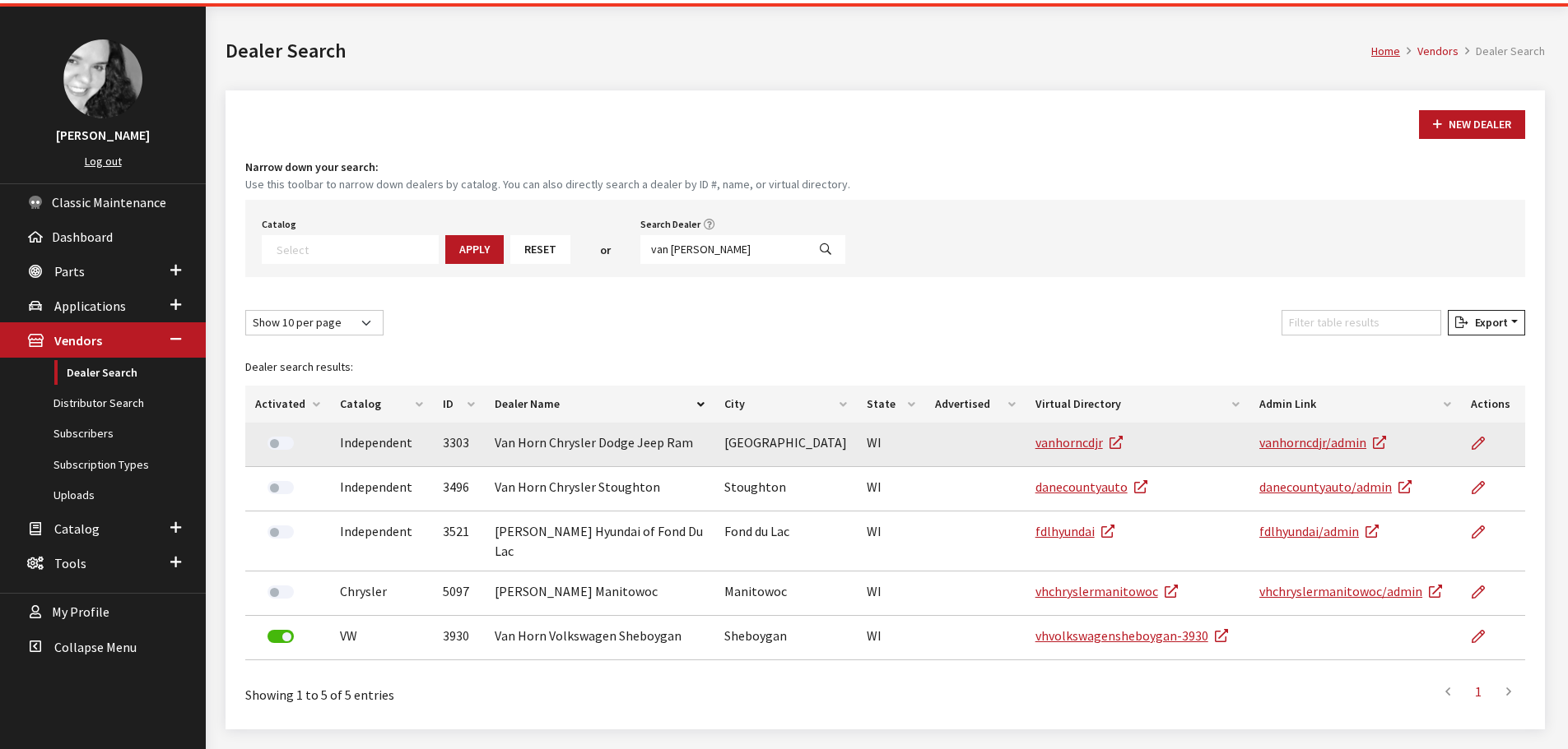
scroll to position [88, 0]
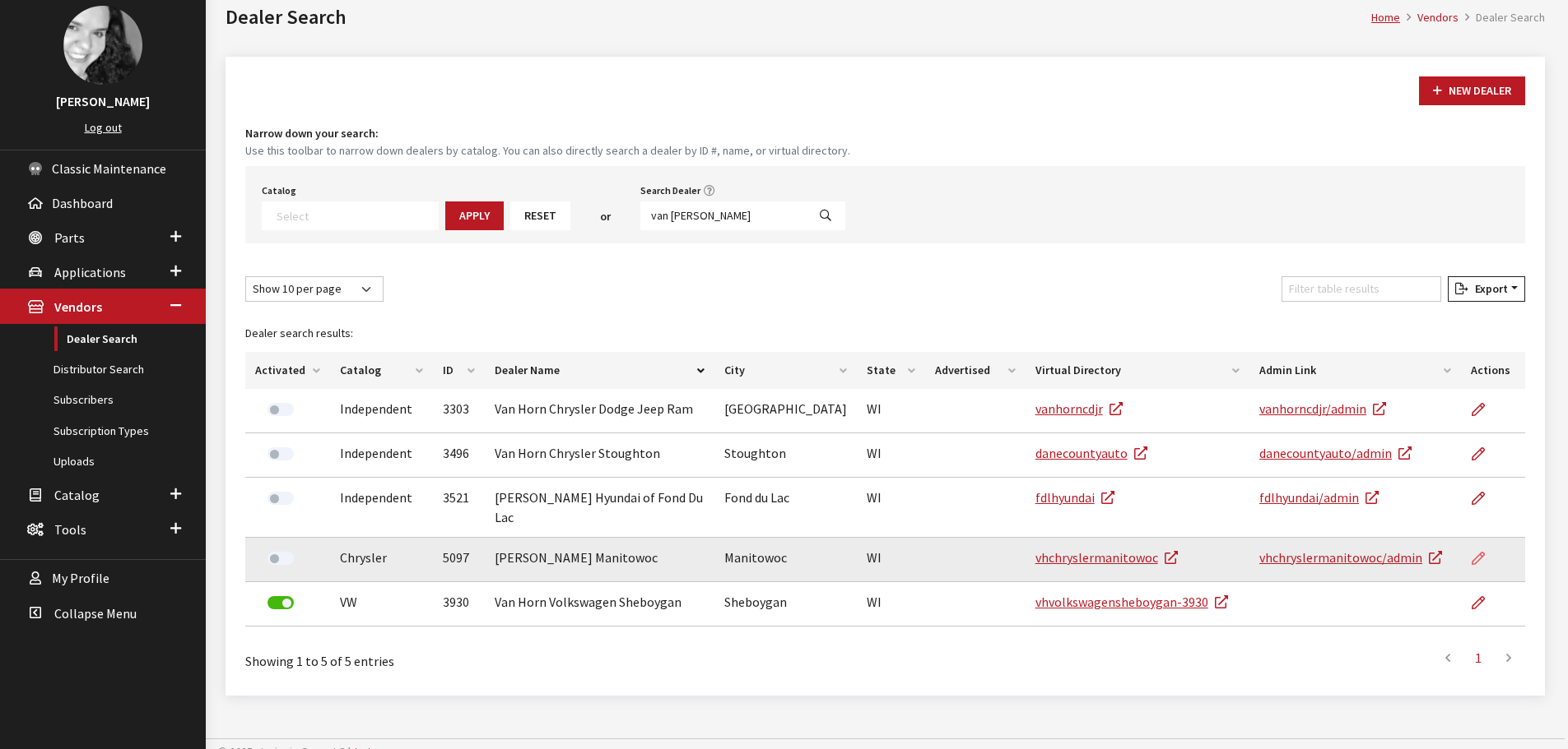
click at [1475, 553] on icon at bounding box center [1478, 559] width 13 height 13
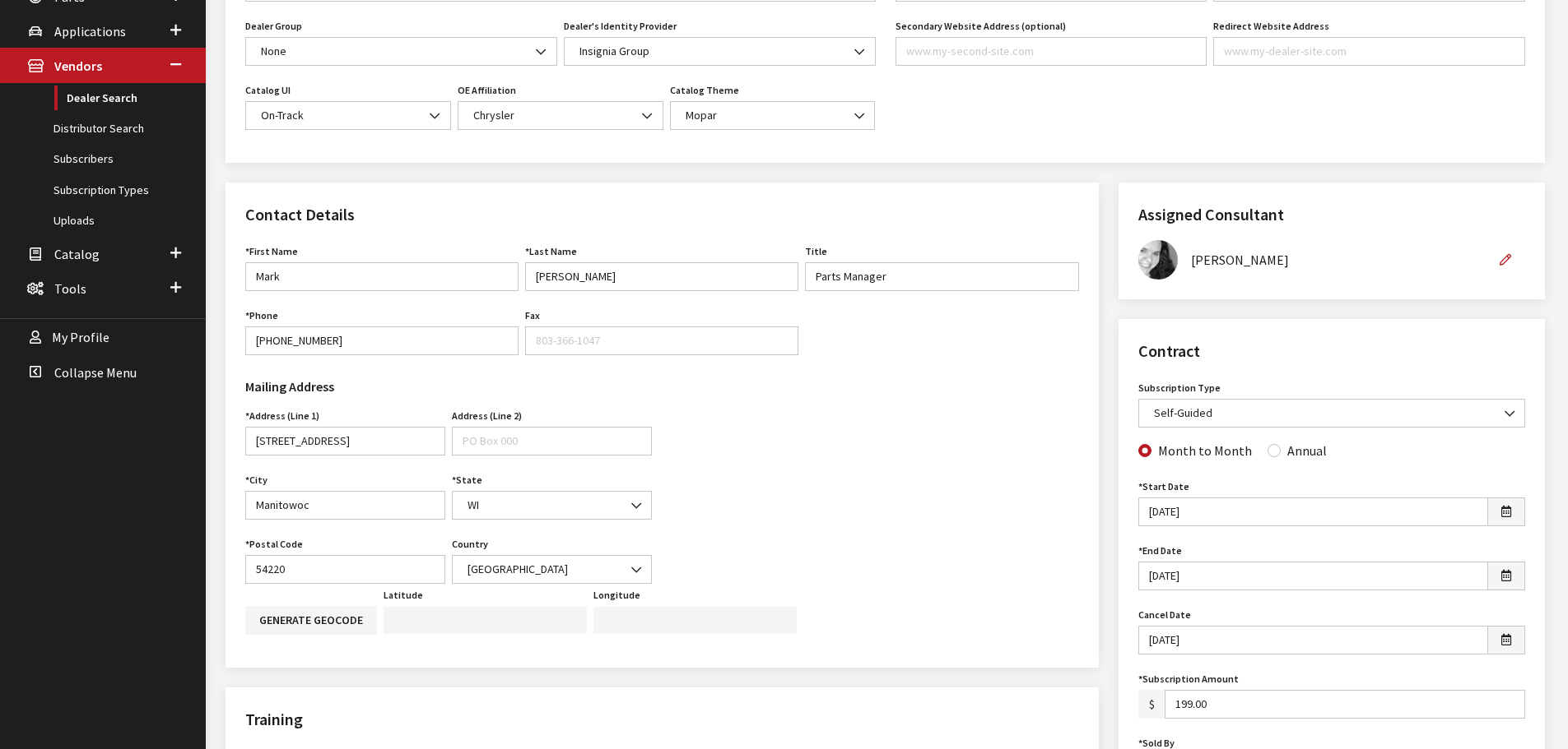
scroll to position [329, 0]
click at [1267, 448] on input "Annual" at bounding box center [1274, 451] width 13 height 13
radio input "true"
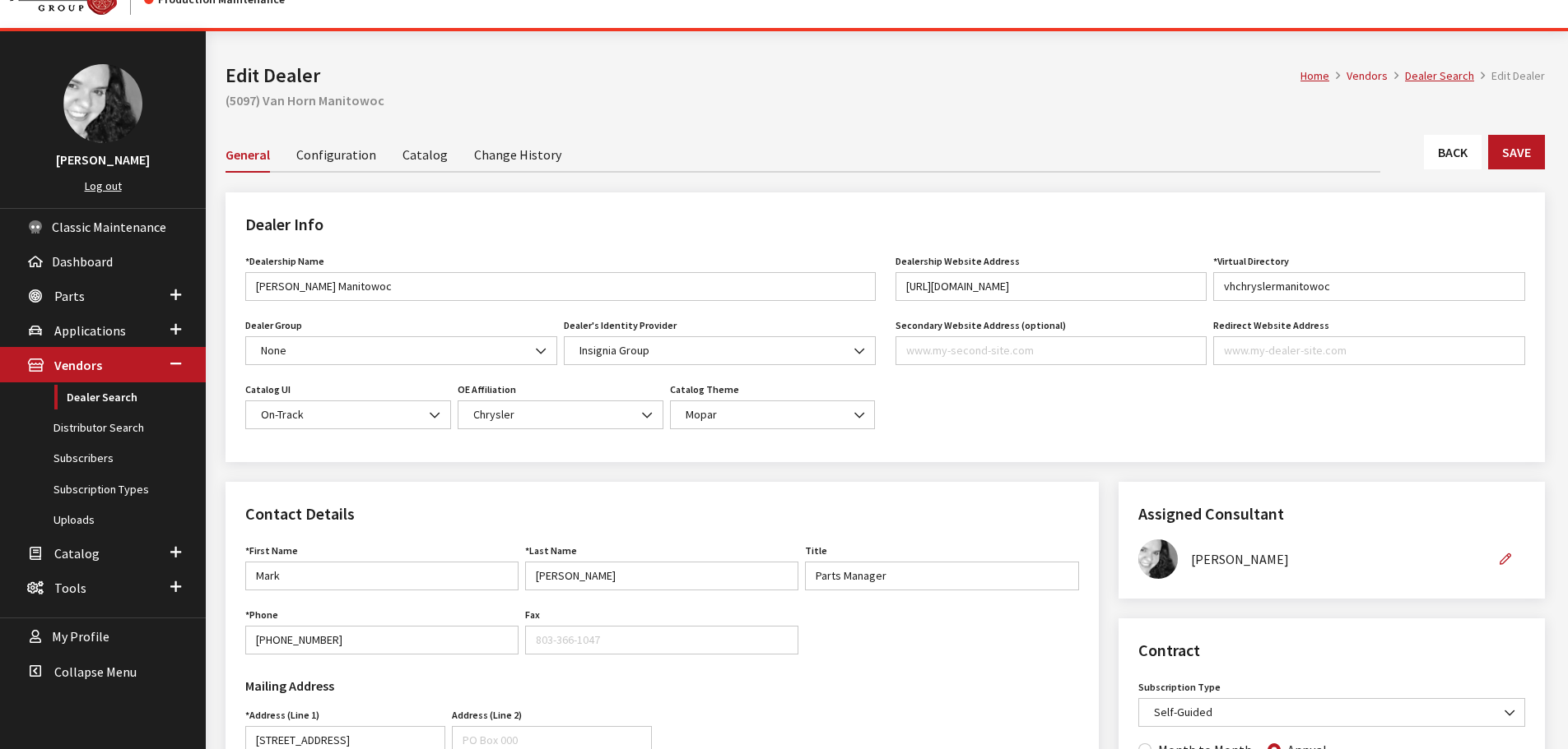
scroll to position [0, 0]
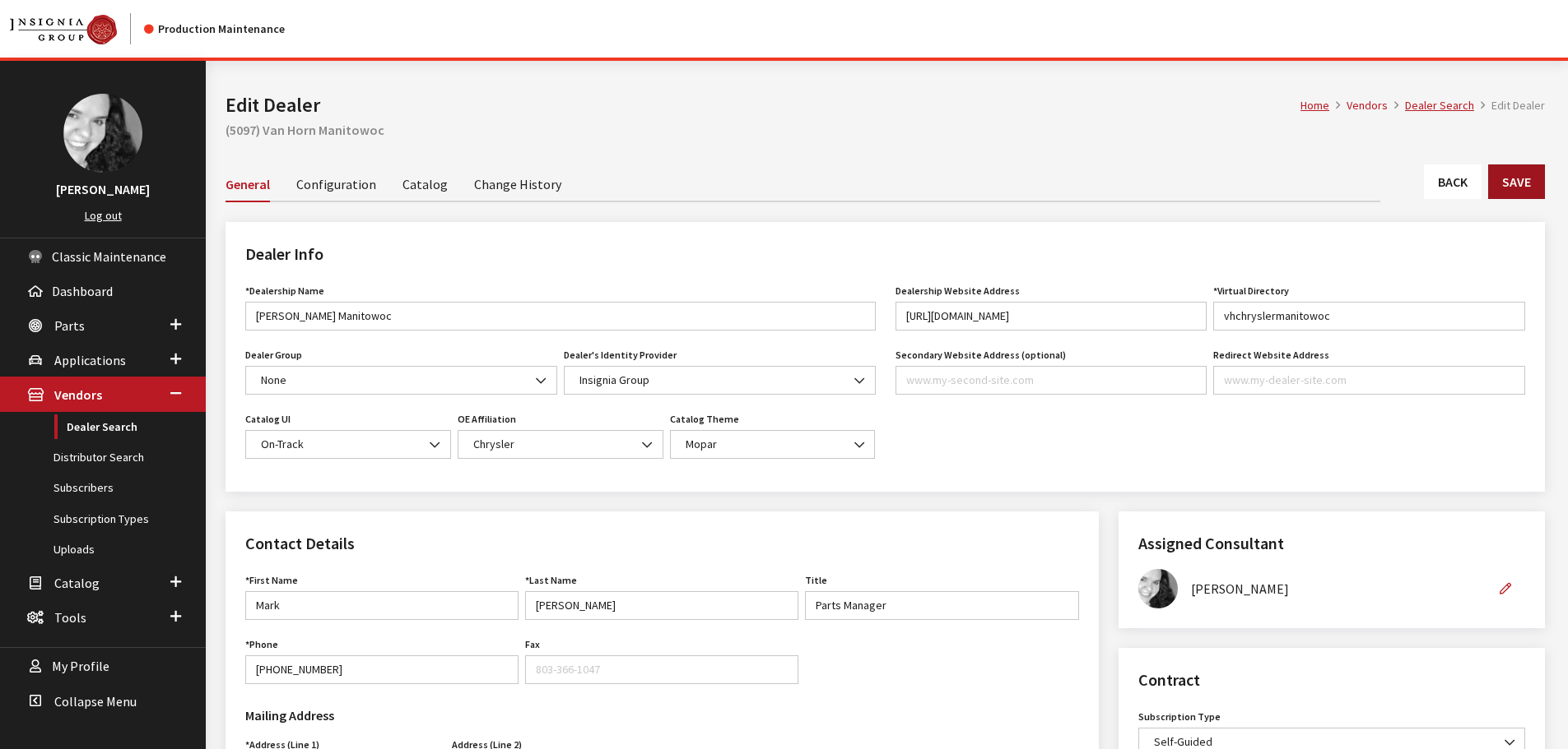
click at [1500, 176] on button "Save" at bounding box center [1516, 181] width 57 height 35
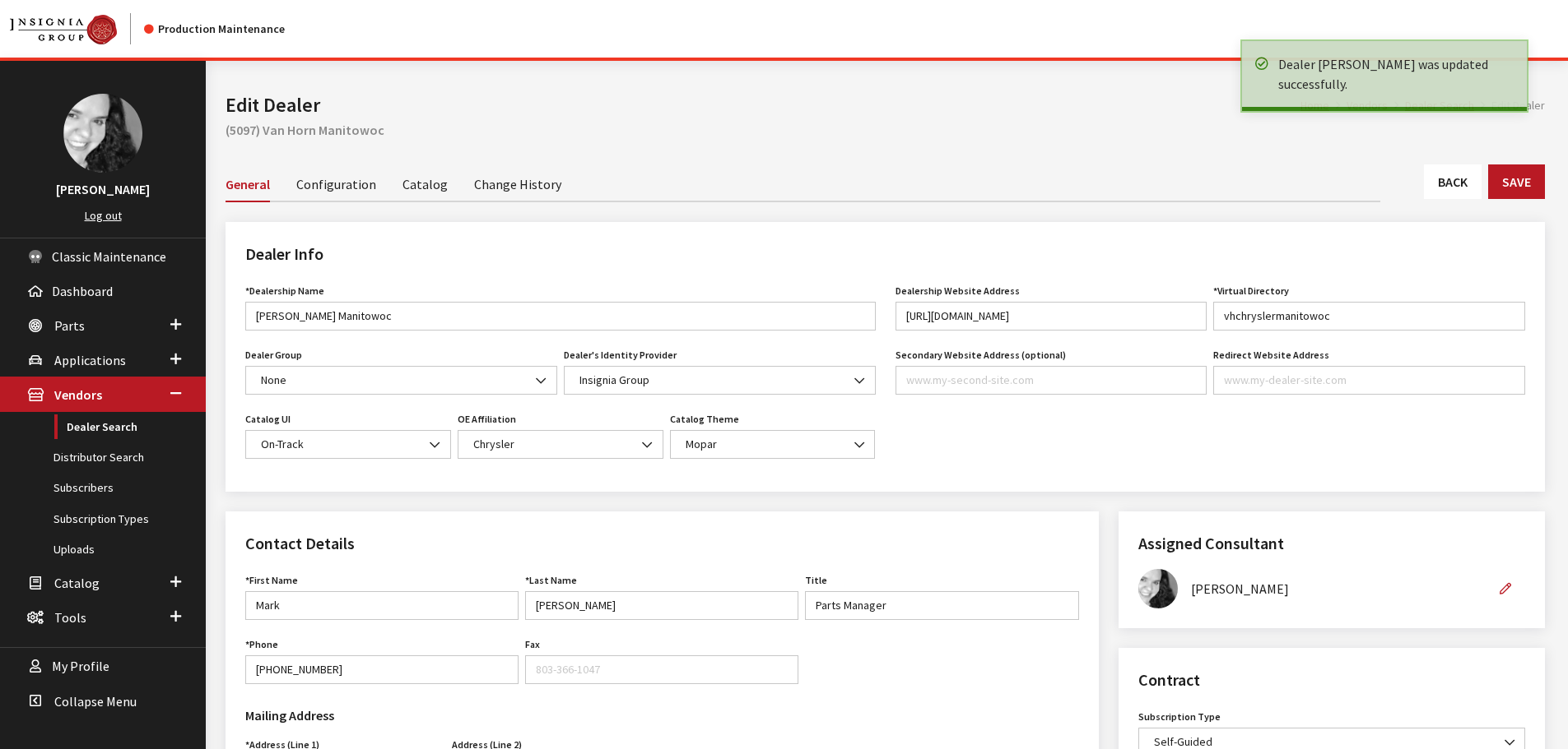
drag, startPoint x: 0, startPoint y: 0, endPoint x: 1452, endPoint y: 179, distance: 1463.0
click at [1452, 179] on link "Back" at bounding box center [1453, 181] width 58 height 35
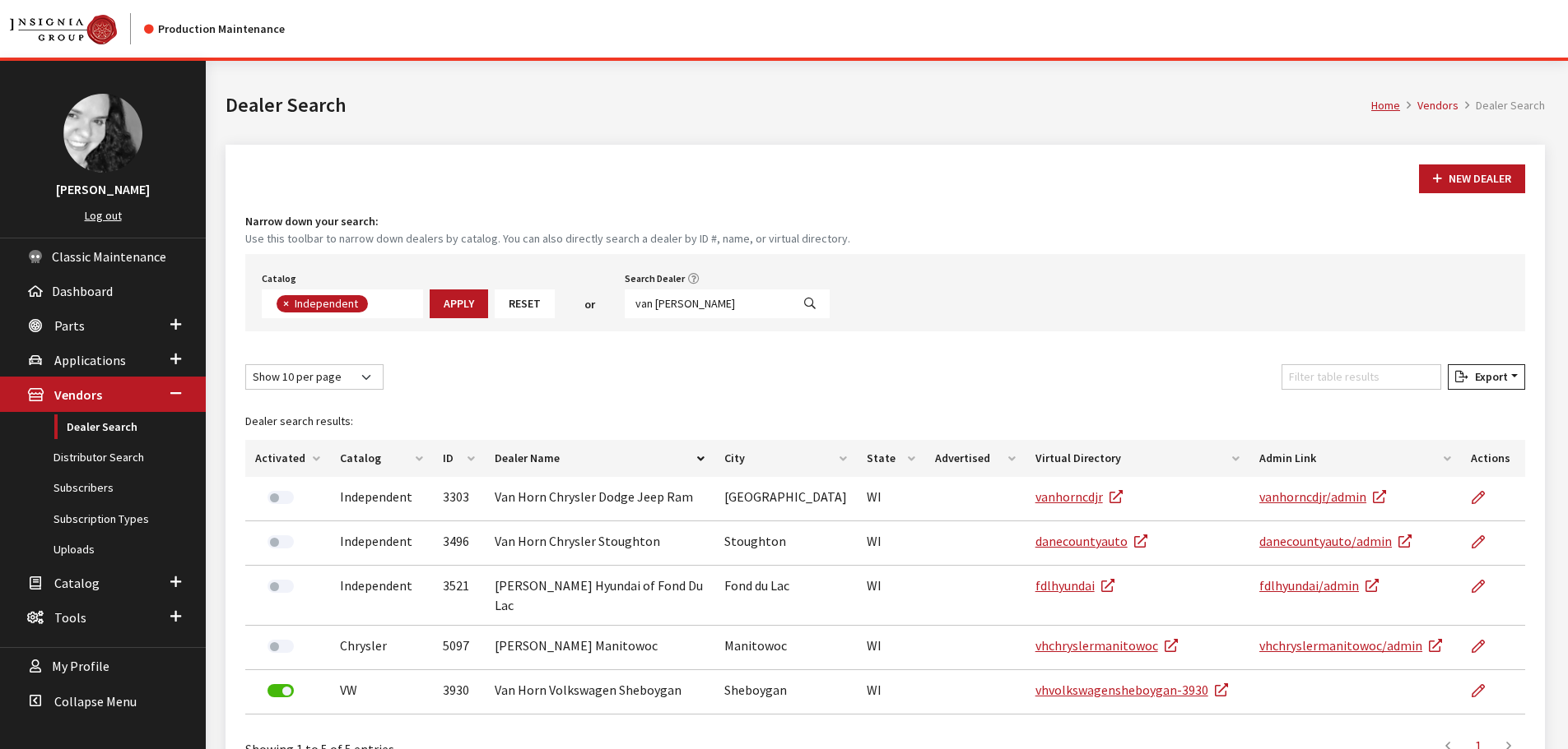
scroll to position [120, 0]
click at [676, 306] on input "van [PERSON_NAME]" at bounding box center [707, 304] width 166 height 29
click at [675, 306] on input "van [PERSON_NAME]" at bounding box center [707, 304] width 166 height 29
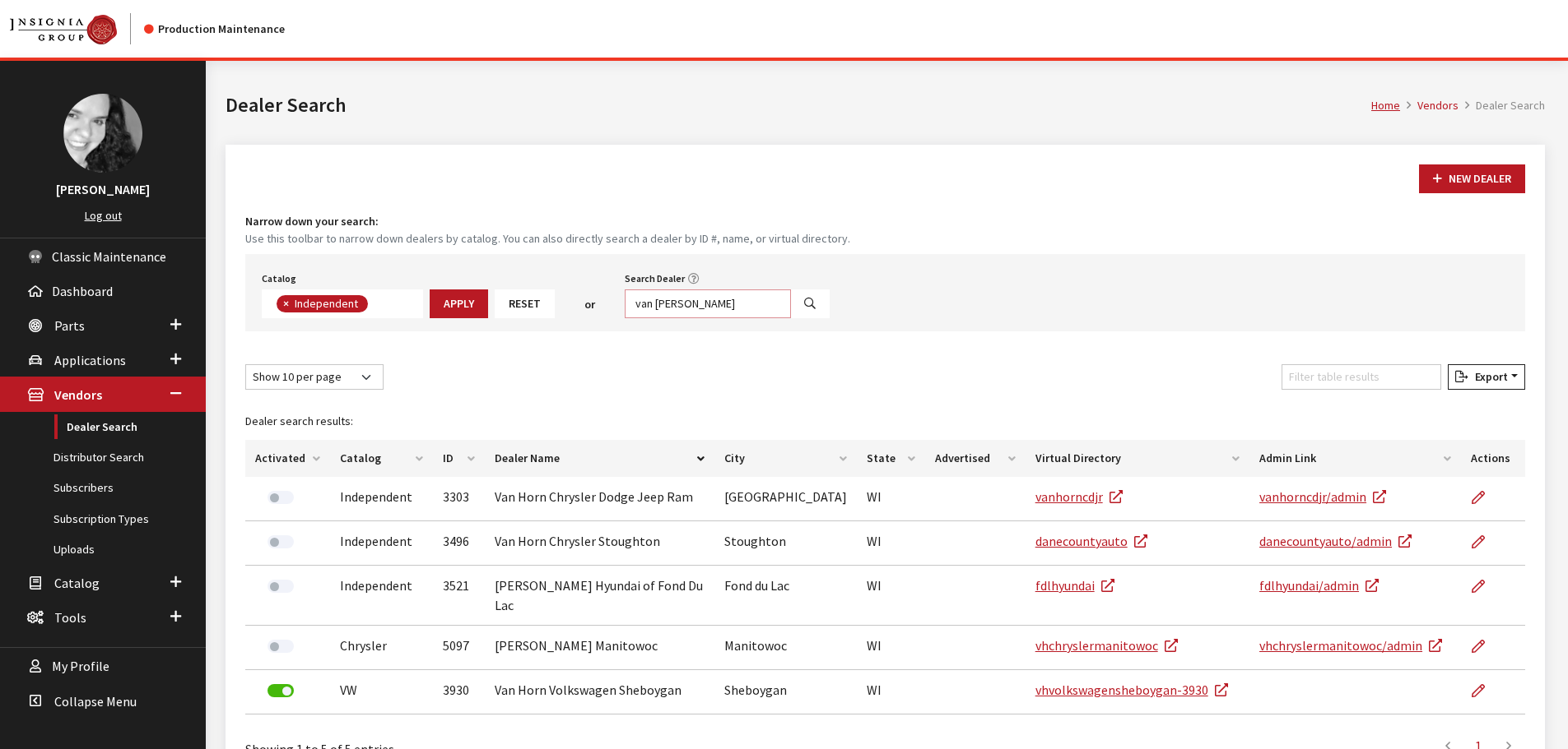
click at [675, 306] on input "van [PERSON_NAME]" at bounding box center [707, 304] width 166 height 29
type input "[PERSON_NAME]"
select select
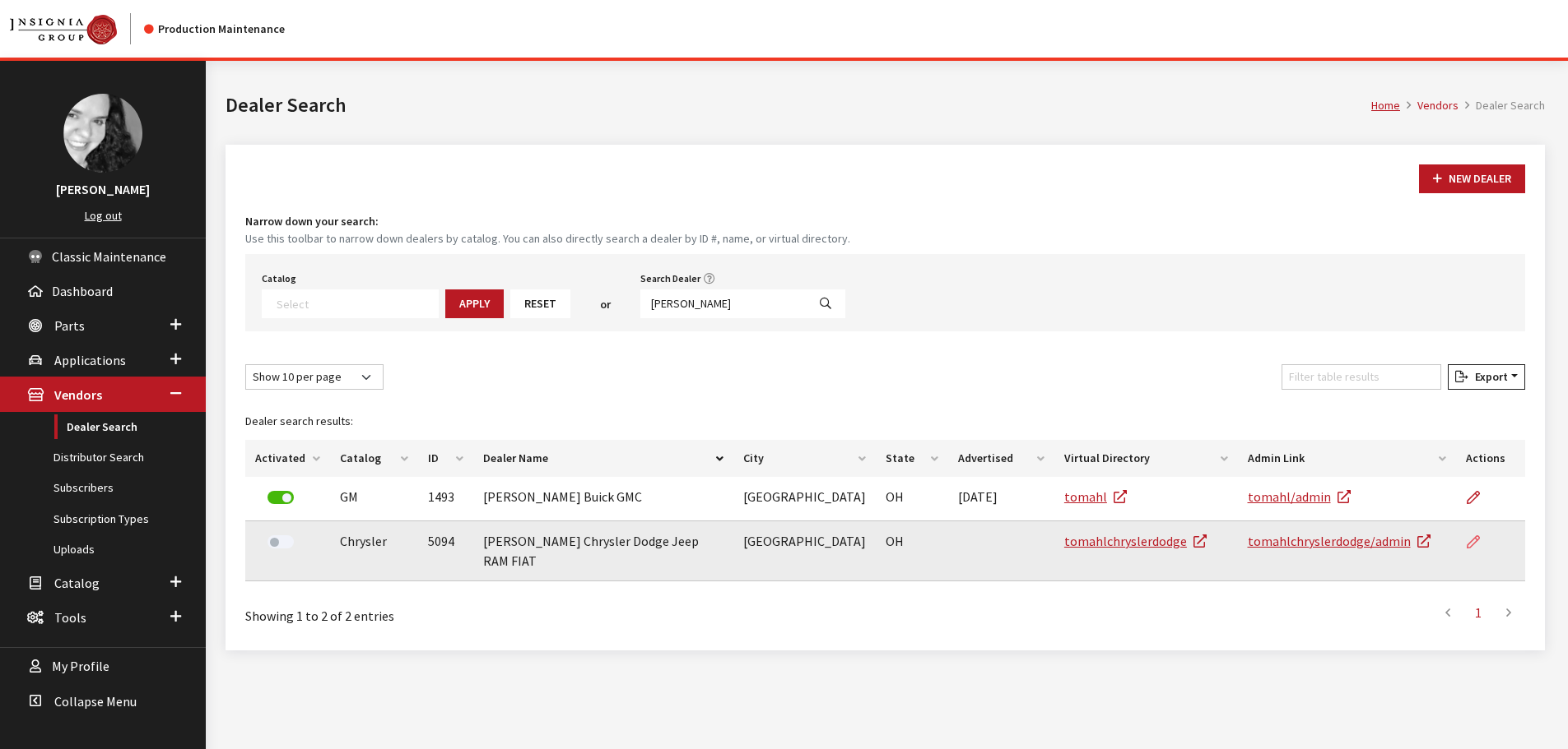
click at [1474, 542] on icon at bounding box center [1473, 543] width 13 height 13
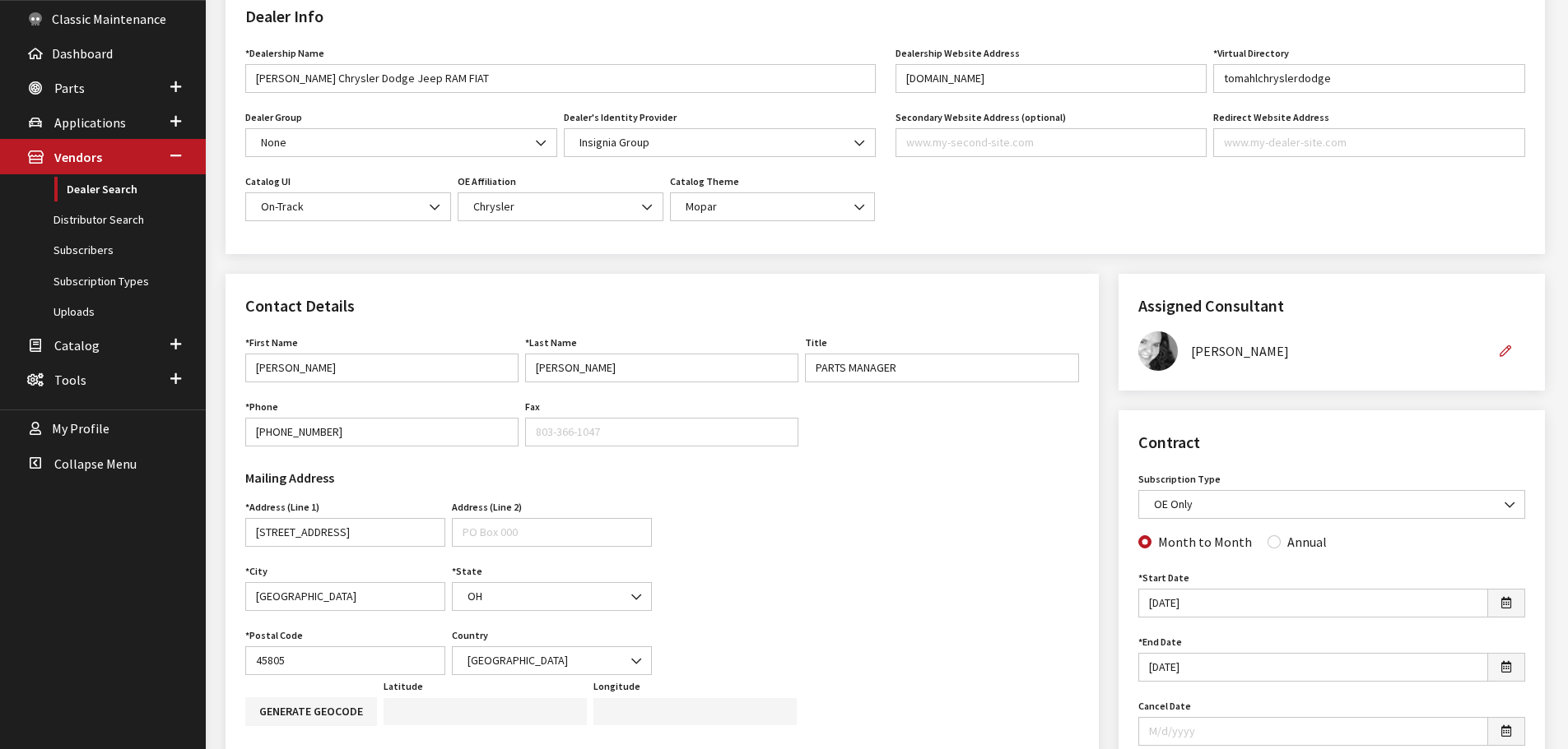
scroll to position [247, 0]
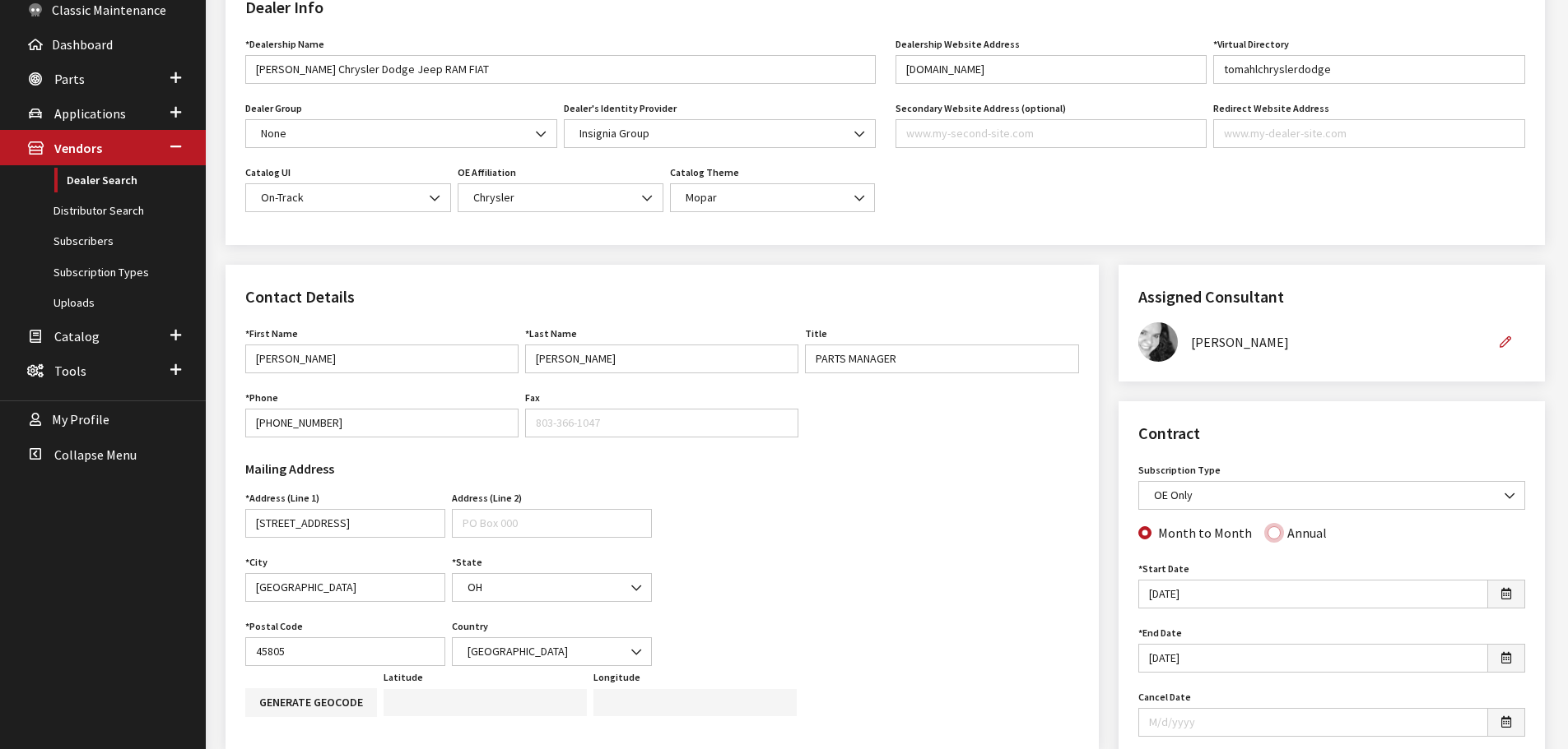
click at [1267, 527] on input "Annual" at bounding box center [1274, 533] width 13 height 13
radio input "true"
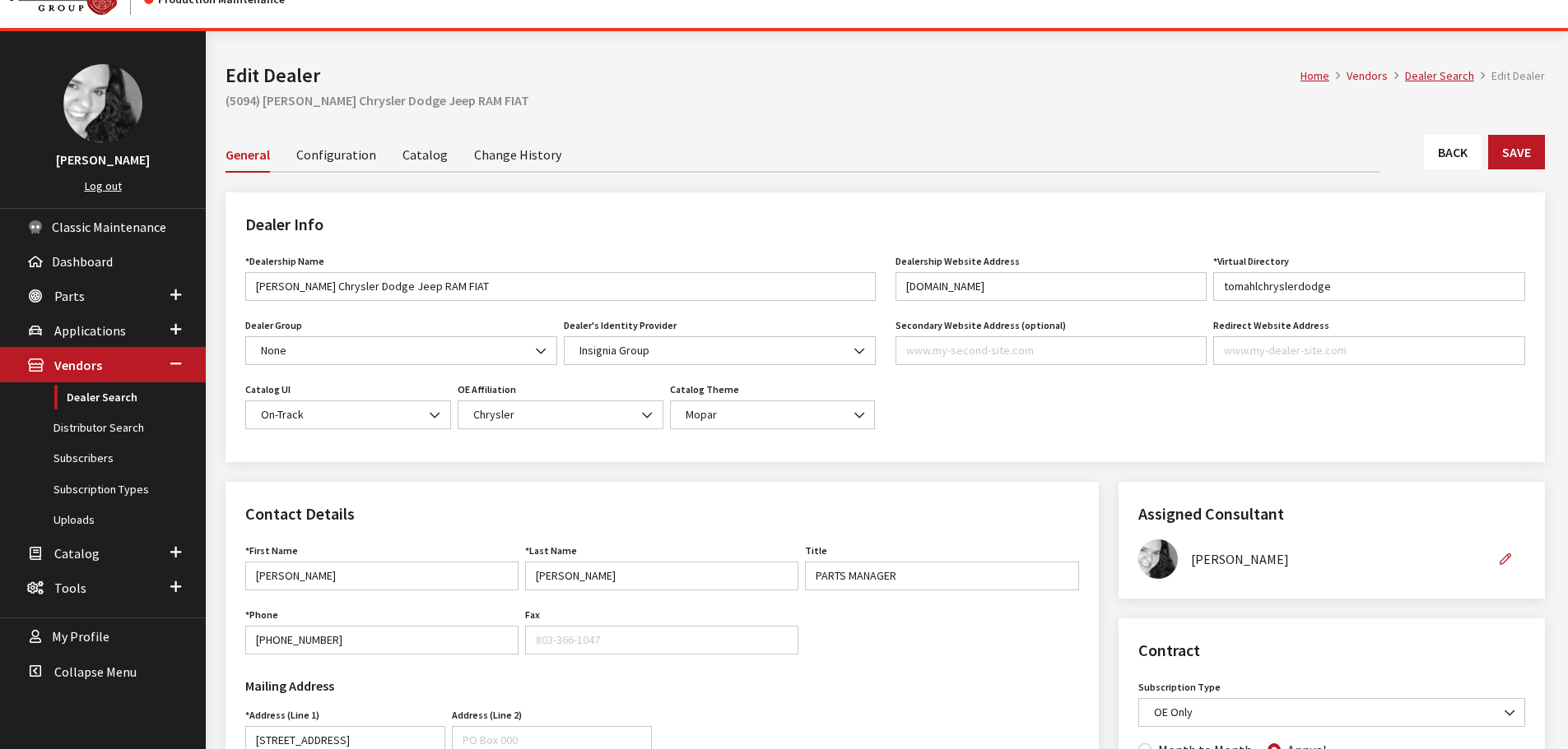
scroll to position [0, 0]
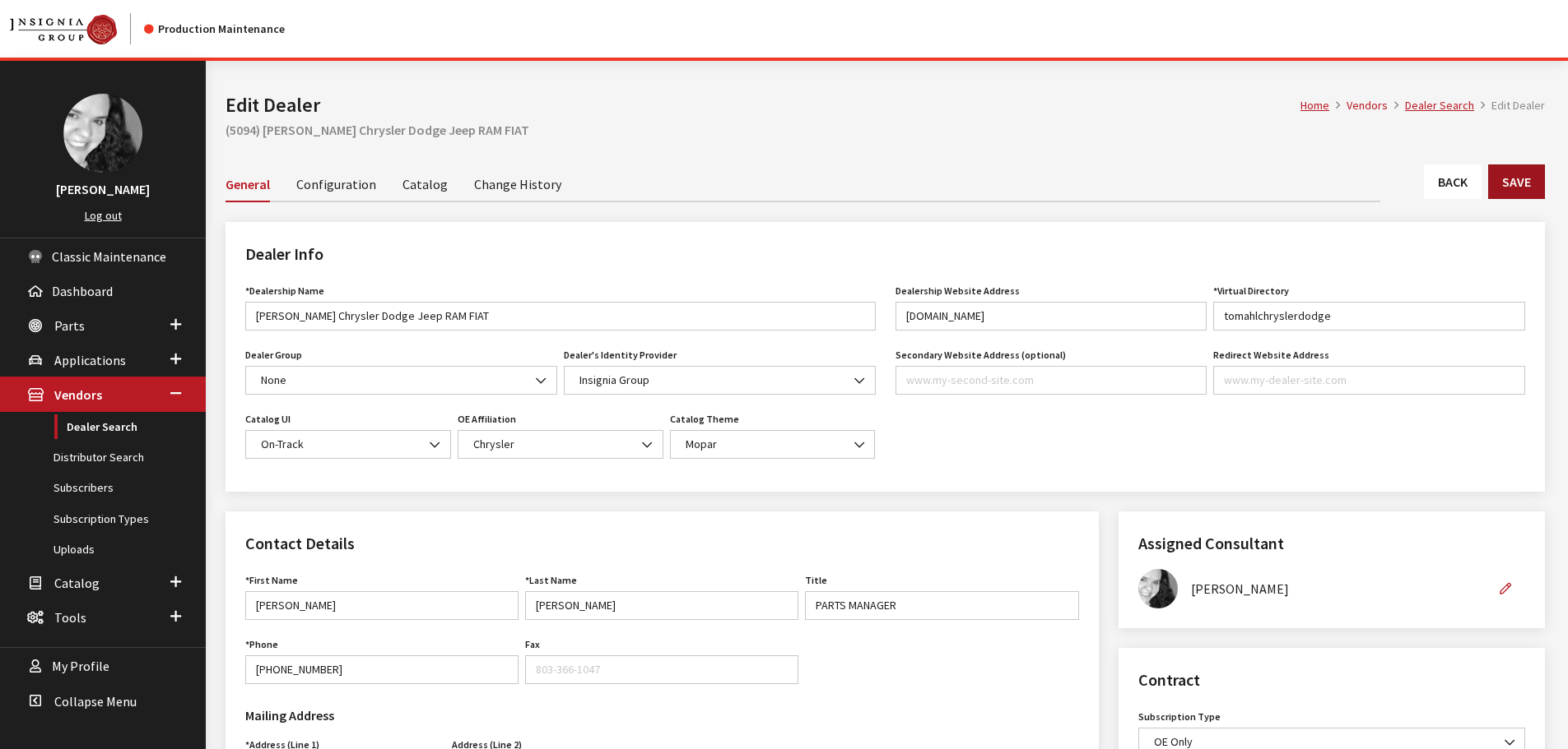
click at [1531, 177] on button "Save" at bounding box center [1516, 181] width 57 height 35
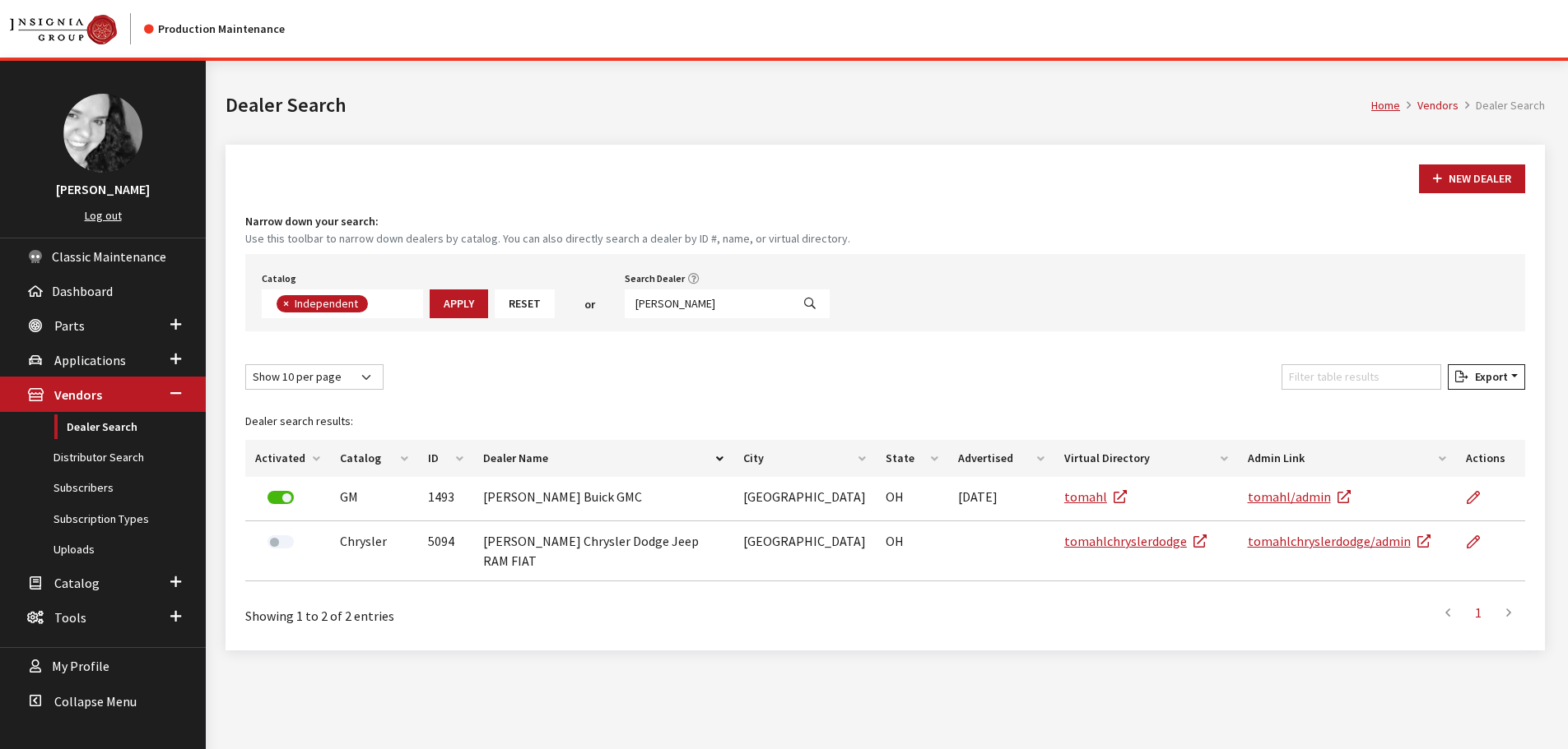
scroll to position [120, 0]
drag, startPoint x: 707, startPoint y: 313, endPoint x: 606, endPoint y: 313, distance: 101.0
click at [606, 313] on div "Catalog Acura Alfa Romeo Audi Bentley BMW Chrysler DoubleTake [PERSON_NAME] Hon…" at bounding box center [884, 292] width 1279 height 78
type input "[PERSON_NAME]"
select select
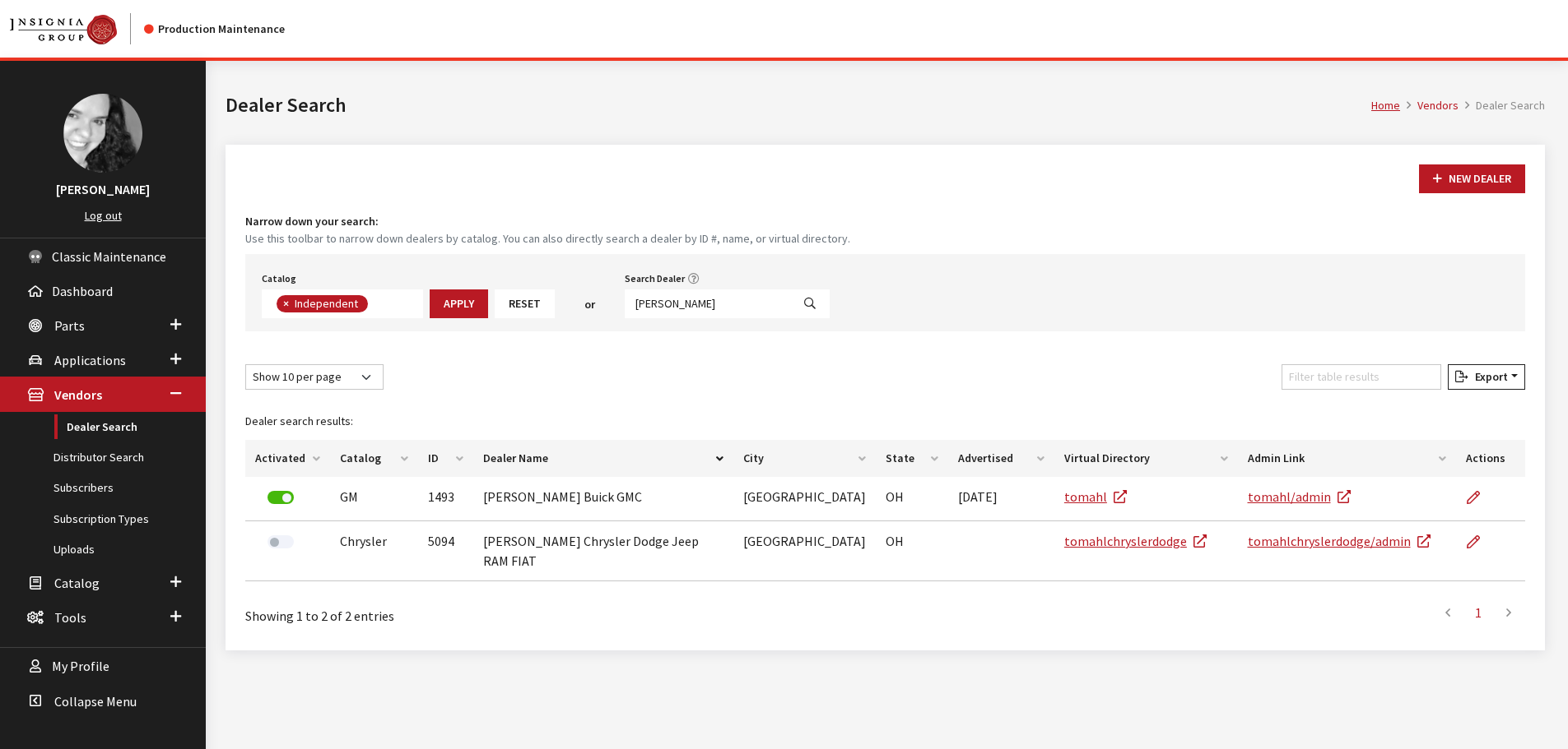
scroll to position [172, 0]
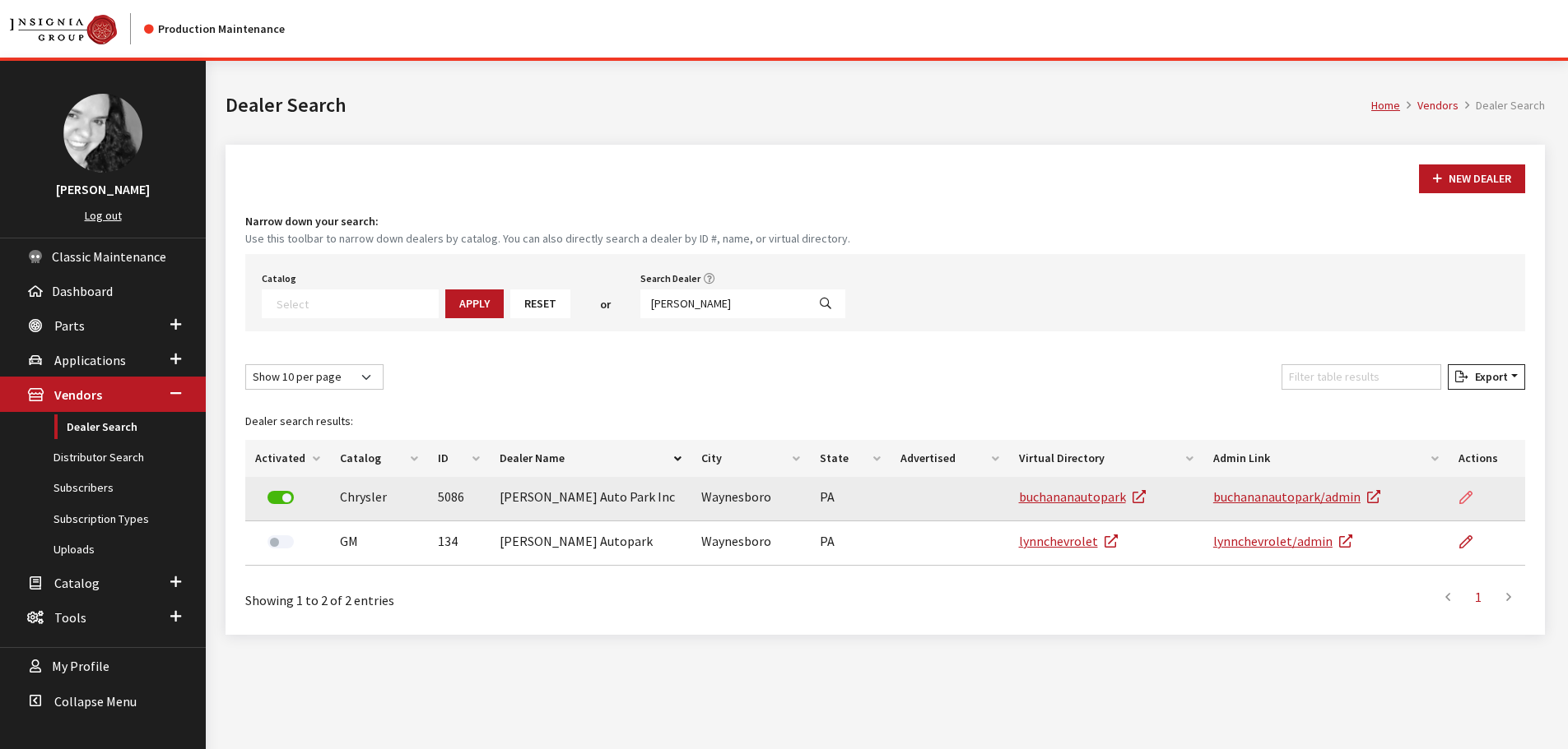
click at [1475, 495] on link at bounding box center [1473, 498] width 28 height 41
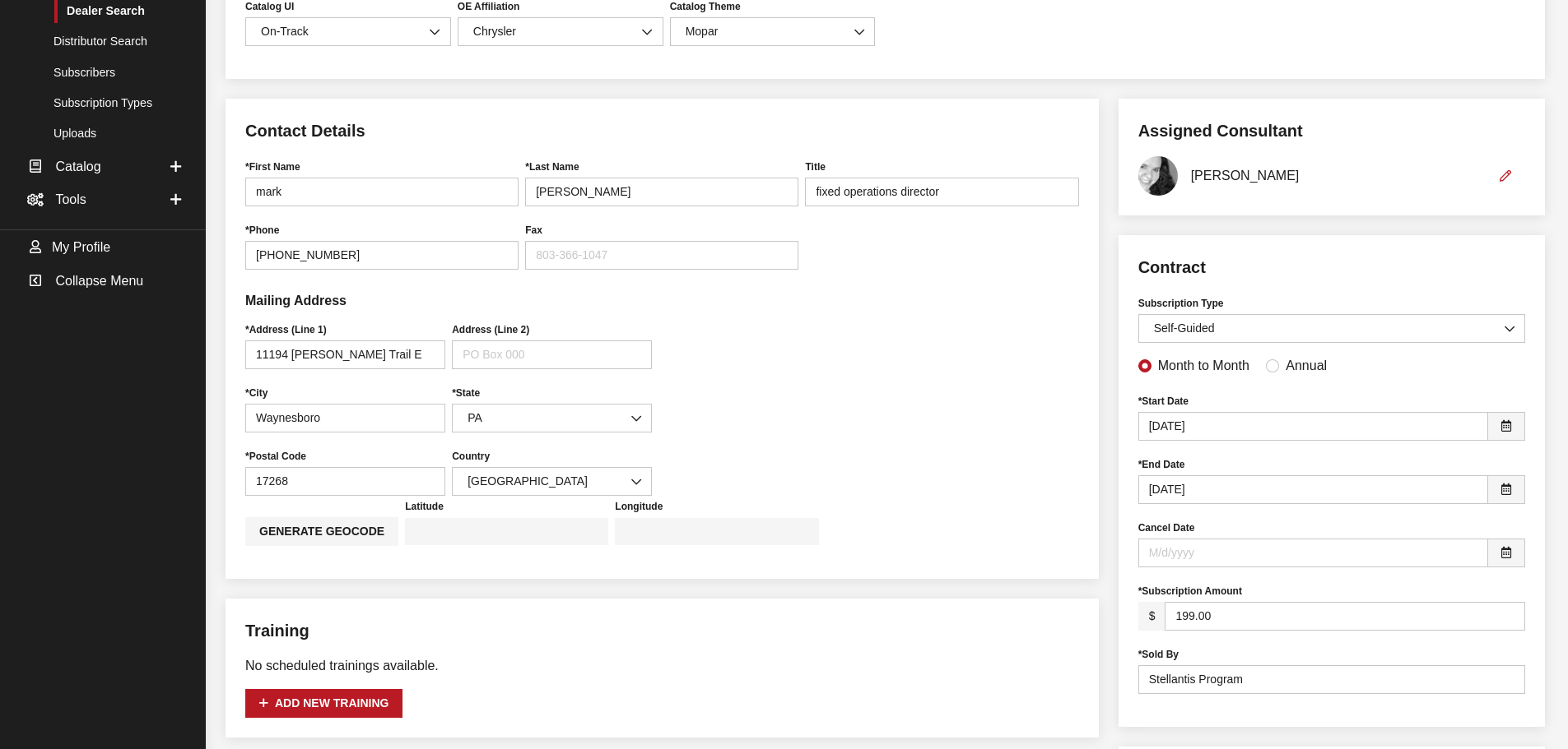
scroll to position [411, 0]
click at [1265, 368] on input "Annual" at bounding box center [1272, 365] width 13 height 13
radio input "true"
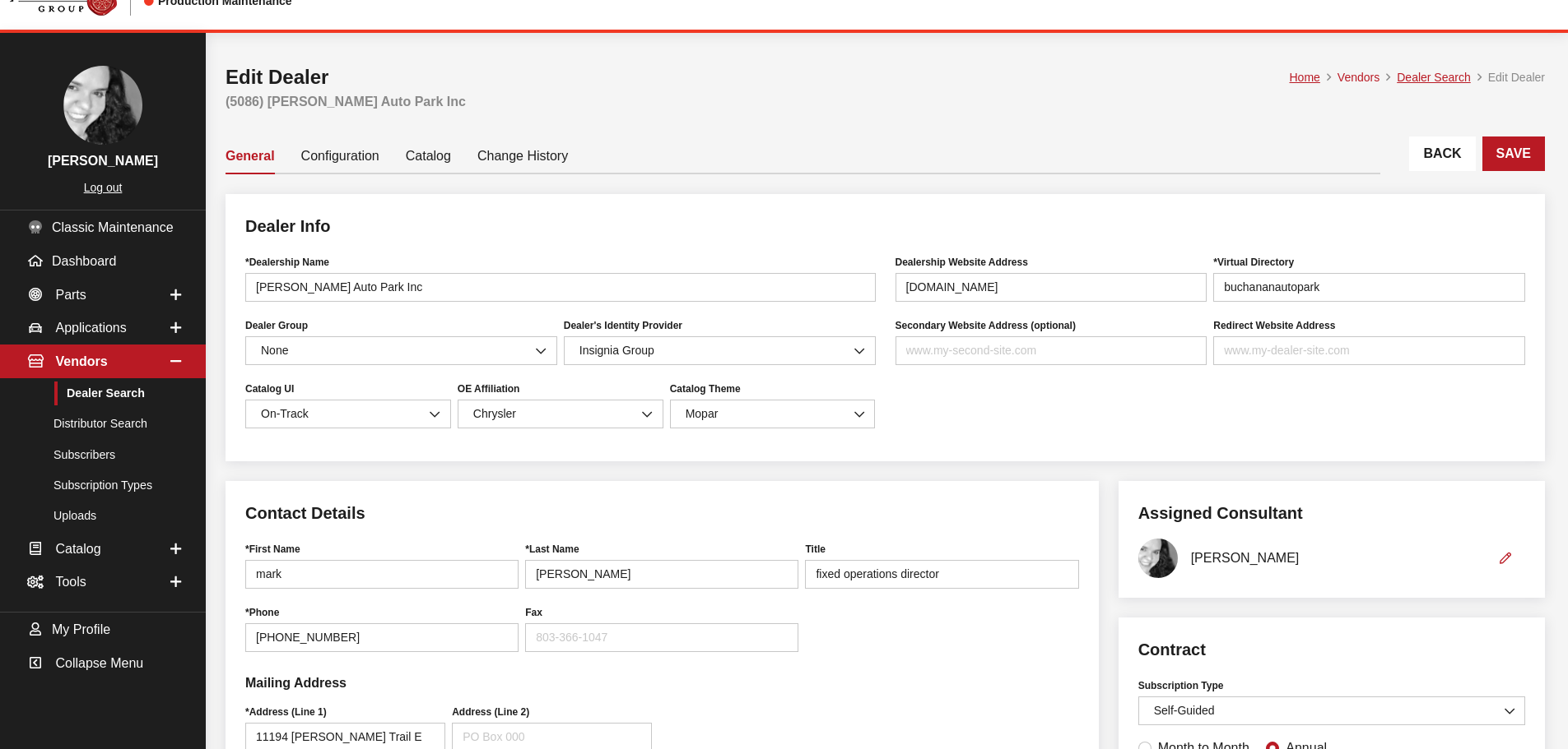
scroll to position [0, 0]
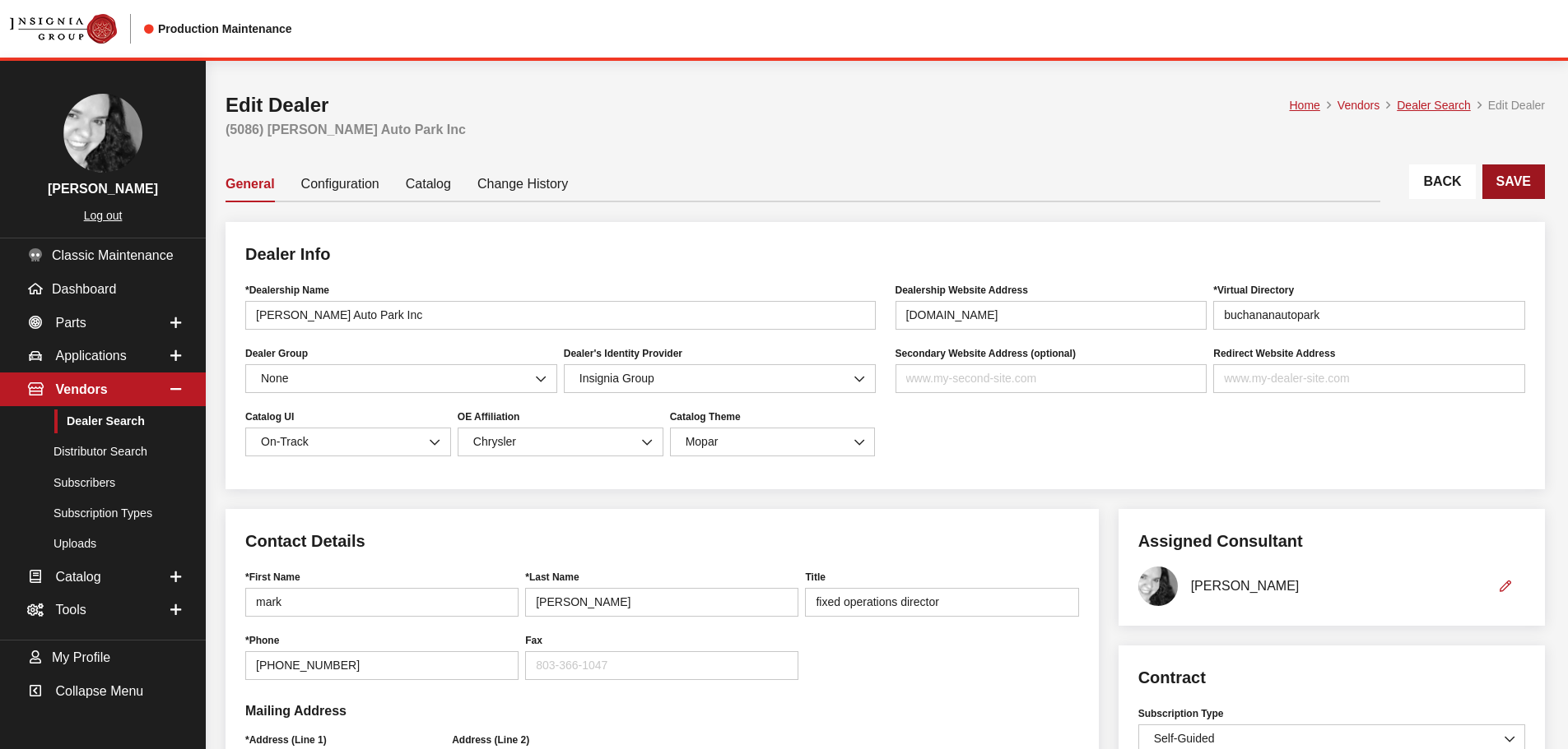
click at [1540, 190] on button "Save" at bounding box center [1513, 181] width 63 height 35
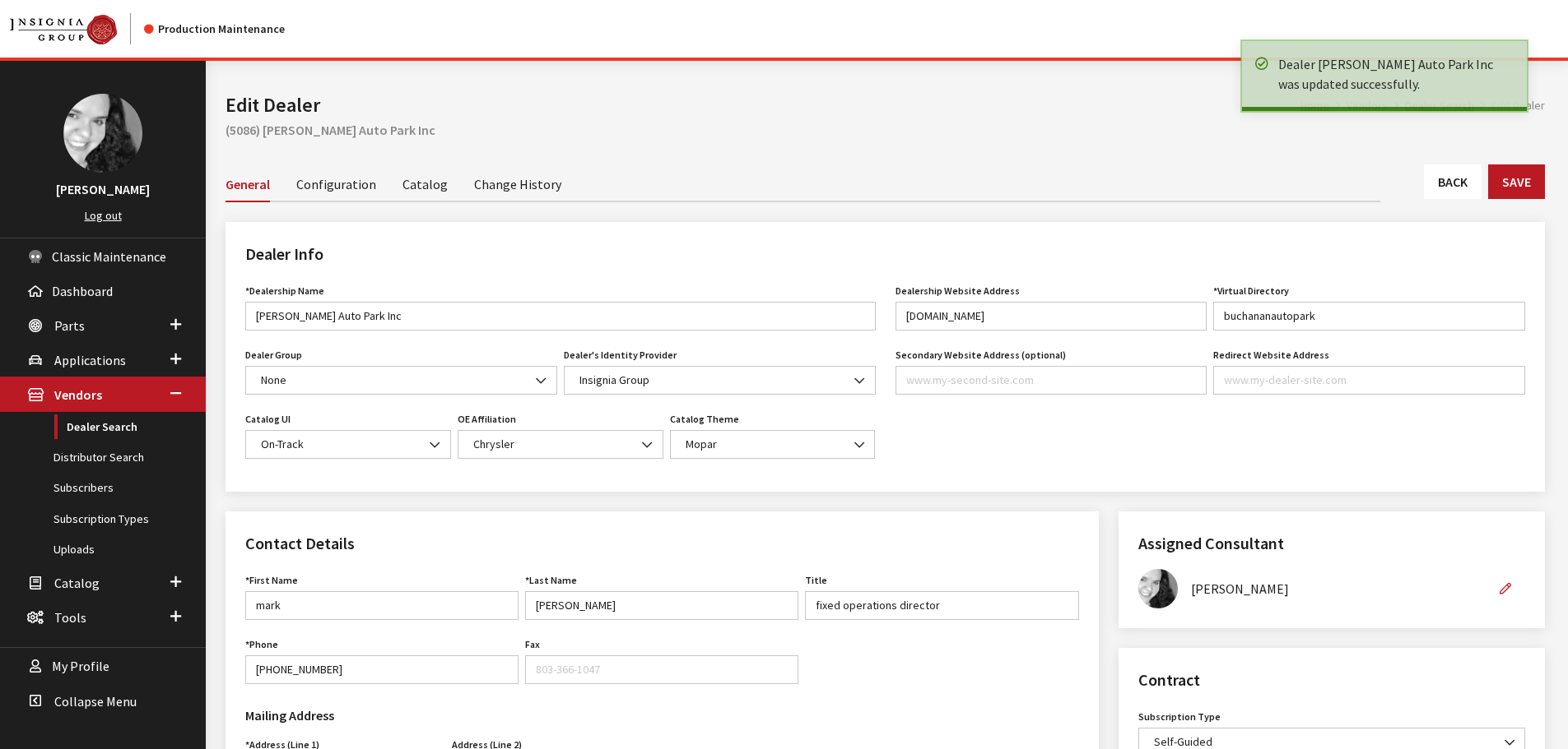
click at [1444, 181] on link "Back" at bounding box center [1453, 181] width 58 height 35
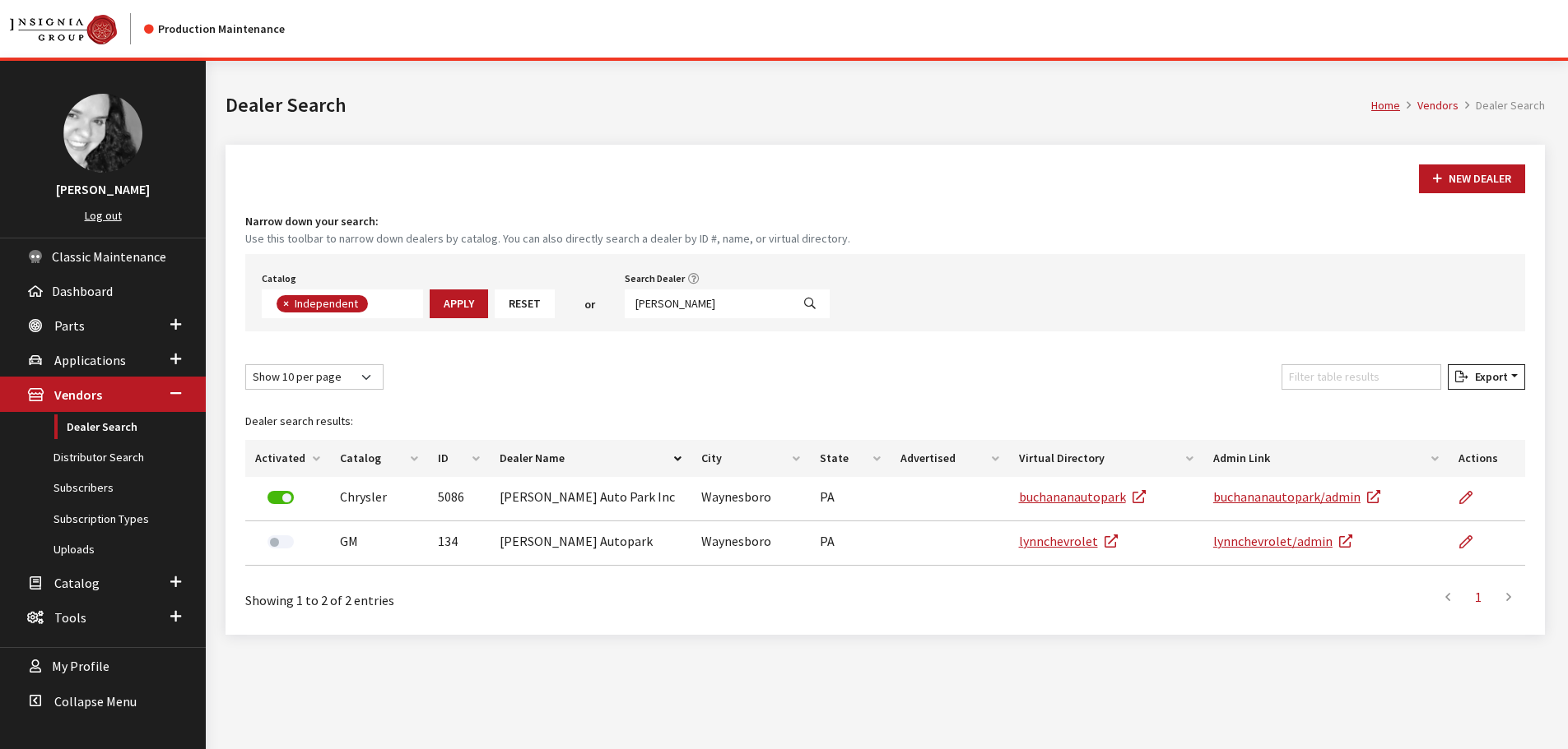
scroll to position [120, 0]
drag, startPoint x: 716, startPoint y: 306, endPoint x: 543, endPoint y: 309, distance: 173.0
click at [543, 309] on div "Catalog Acura Alfa Romeo Audi Bentley BMW Chrysler DoubleTake Ford GM Honda Hyu…" at bounding box center [884, 292] width 1279 height 78
type input "lakeshore"
select select
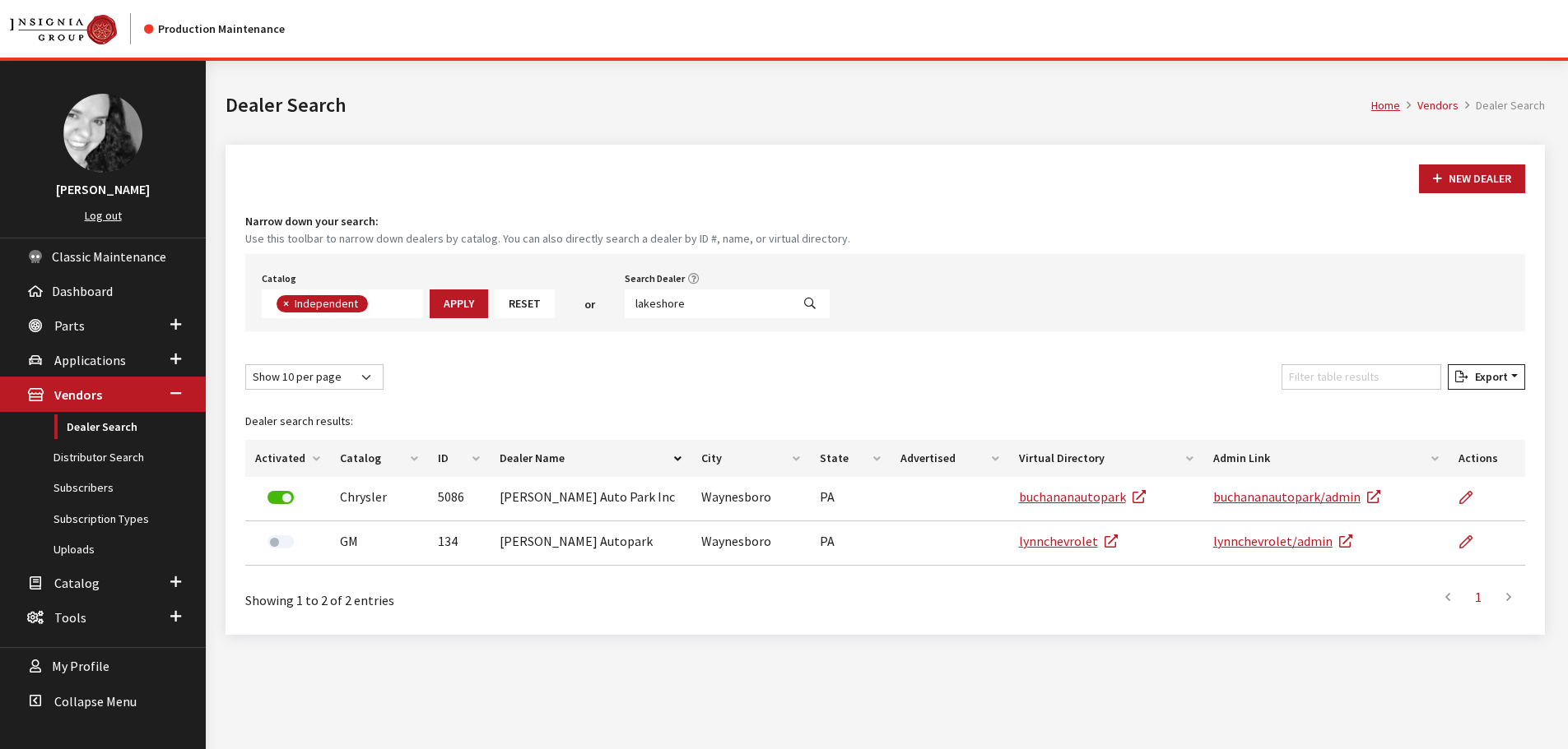
scroll to position [172, 0]
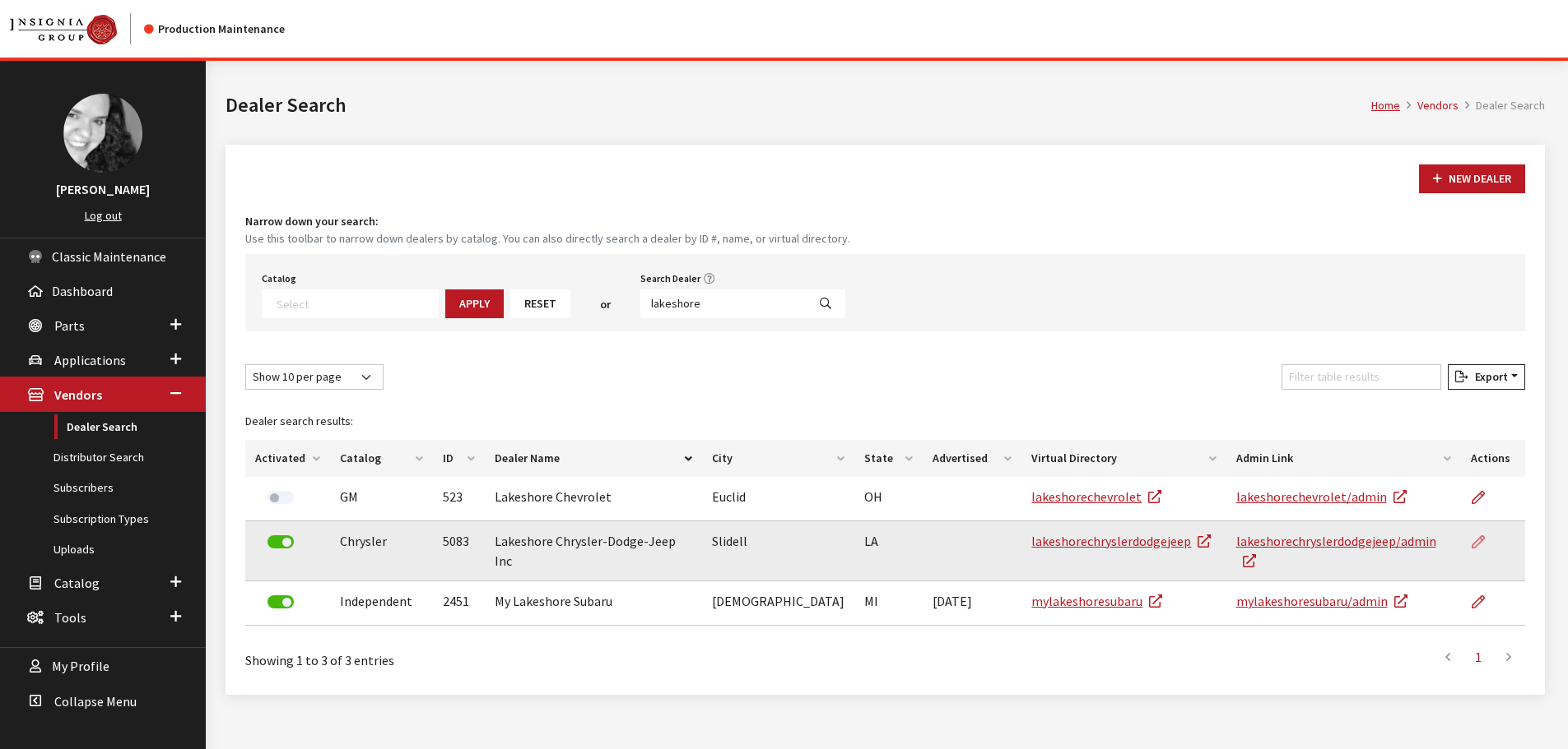
click at [1480, 538] on icon at bounding box center [1478, 543] width 13 height 13
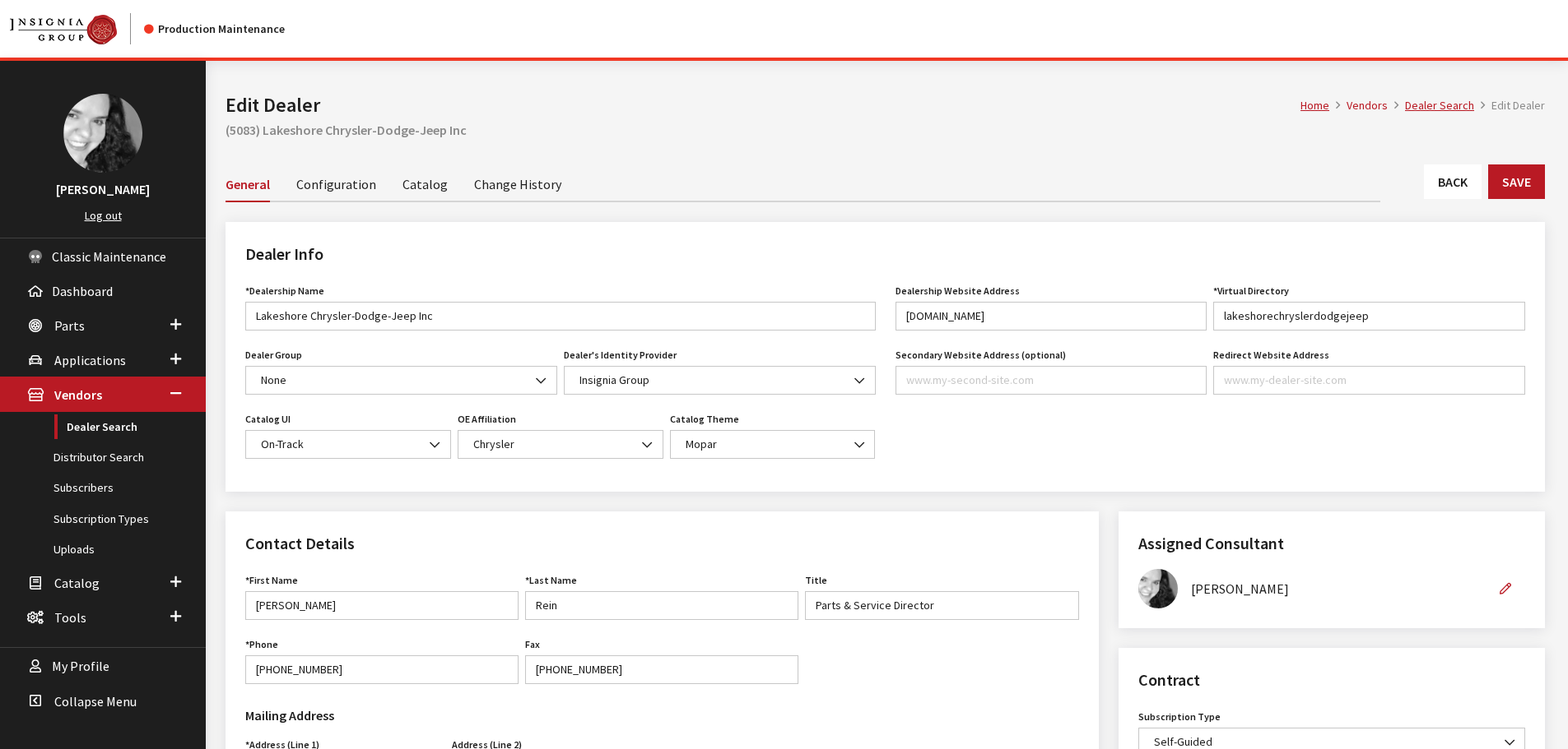
scroll to position [411, 0]
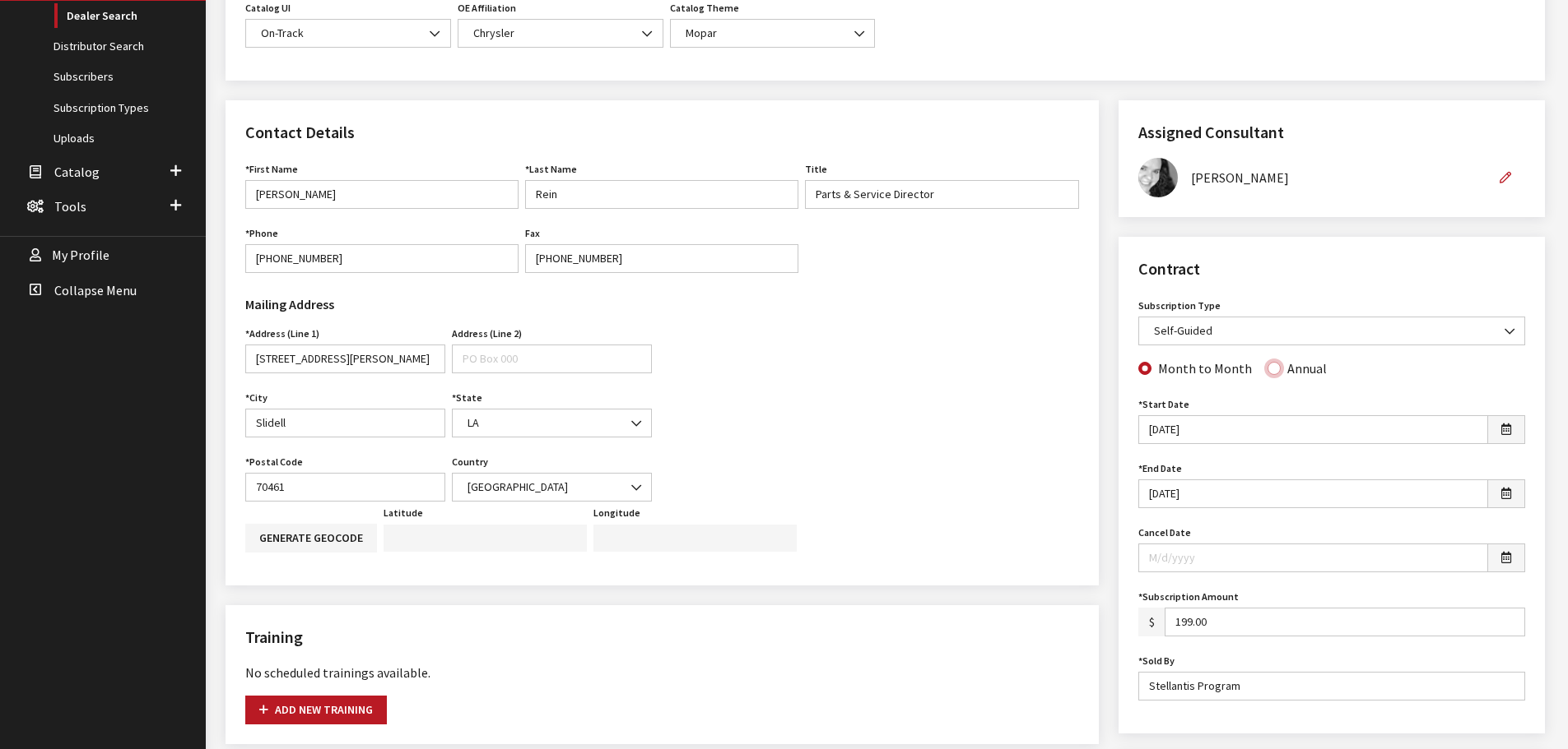
click at [1269, 369] on input "Annual" at bounding box center [1274, 368] width 13 height 13
radio input "true"
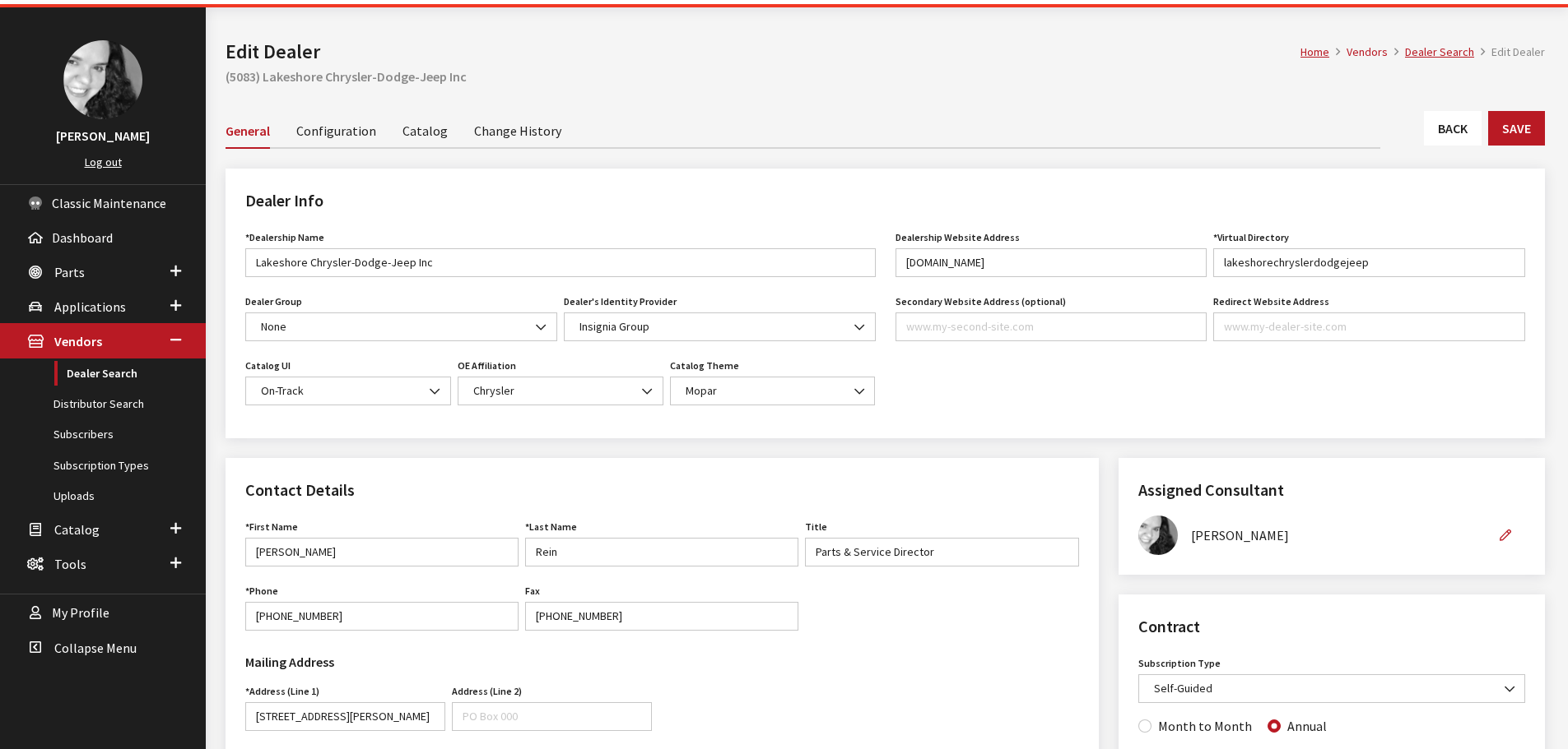
scroll to position [82, 0]
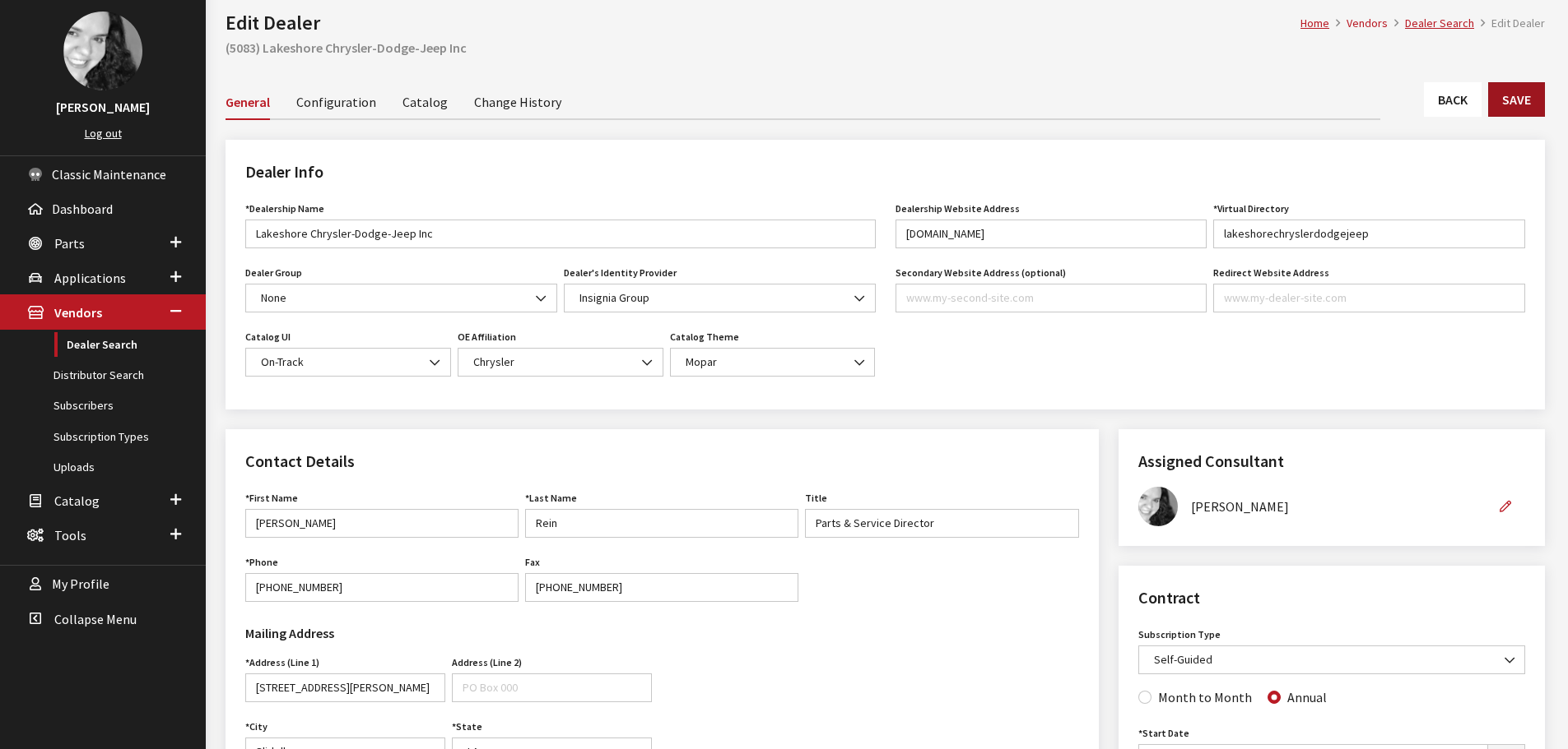
click at [1505, 100] on button "Save" at bounding box center [1516, 99] width 57 height 35
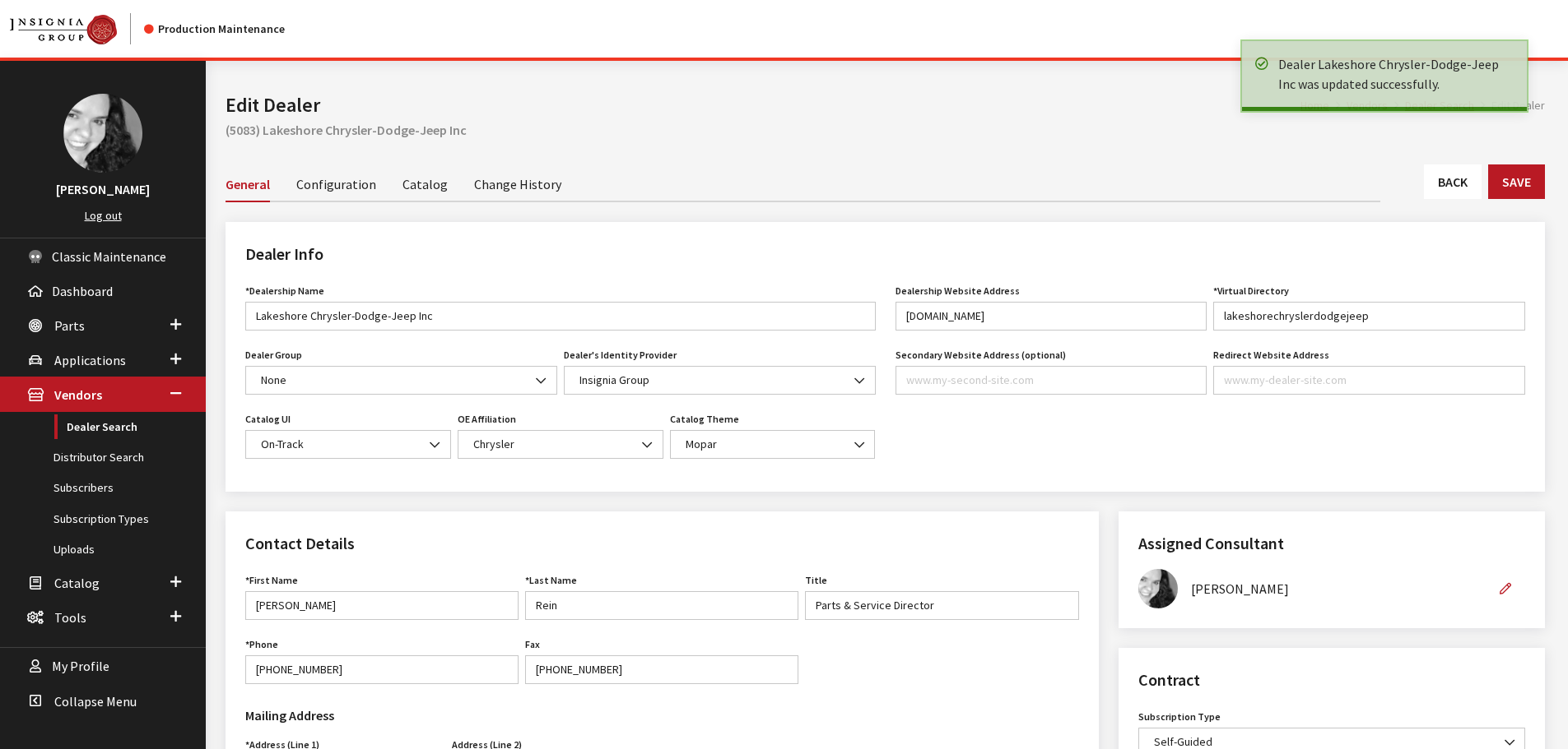
click at [1449, 173] on link "Back" at bounding box center [1453, 181] width 58 height 35
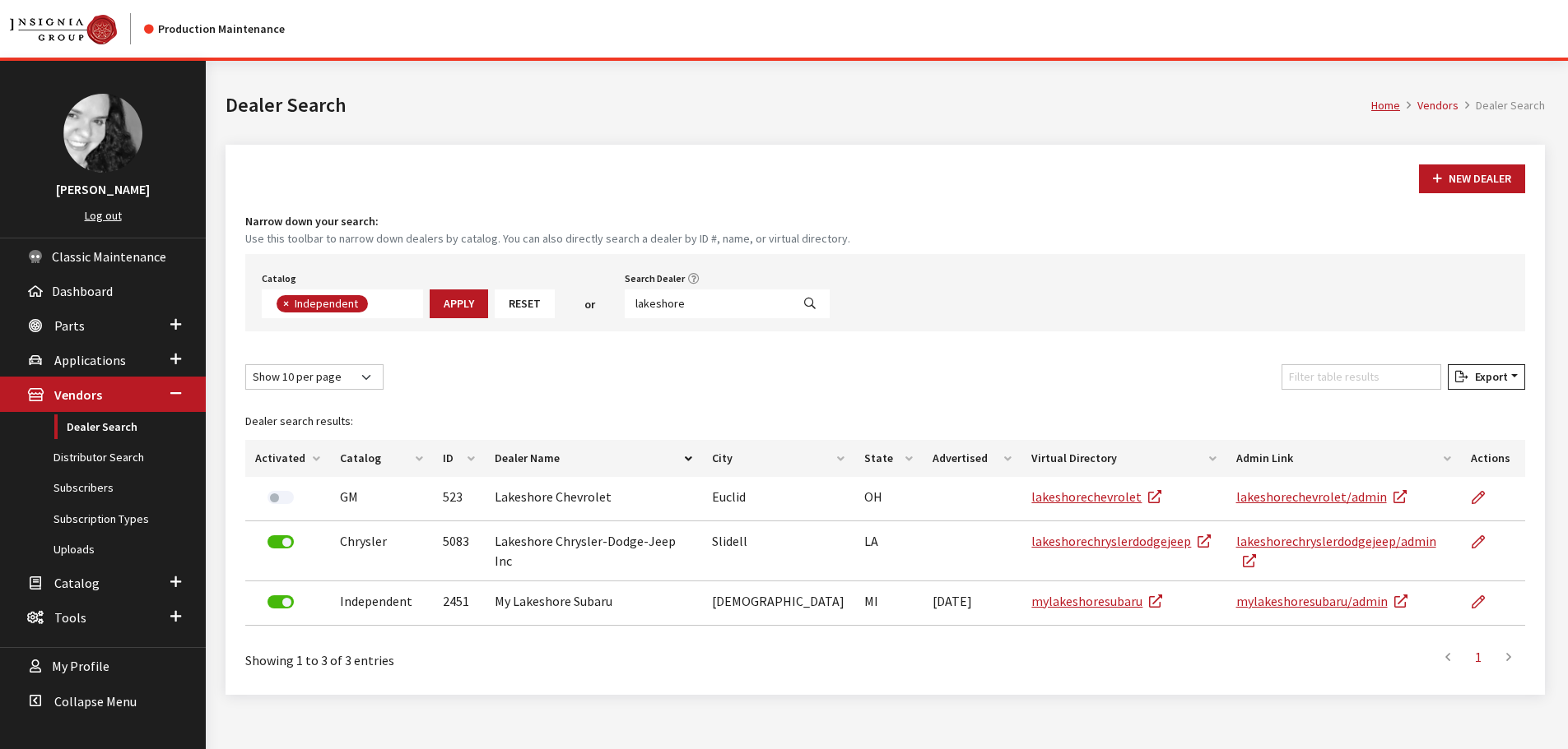
scroll to position [120, 0]
click at [690, 308] on input "lakeshore" at bounding box center [707, 304] width 166 height 29
type input "massey"
select select
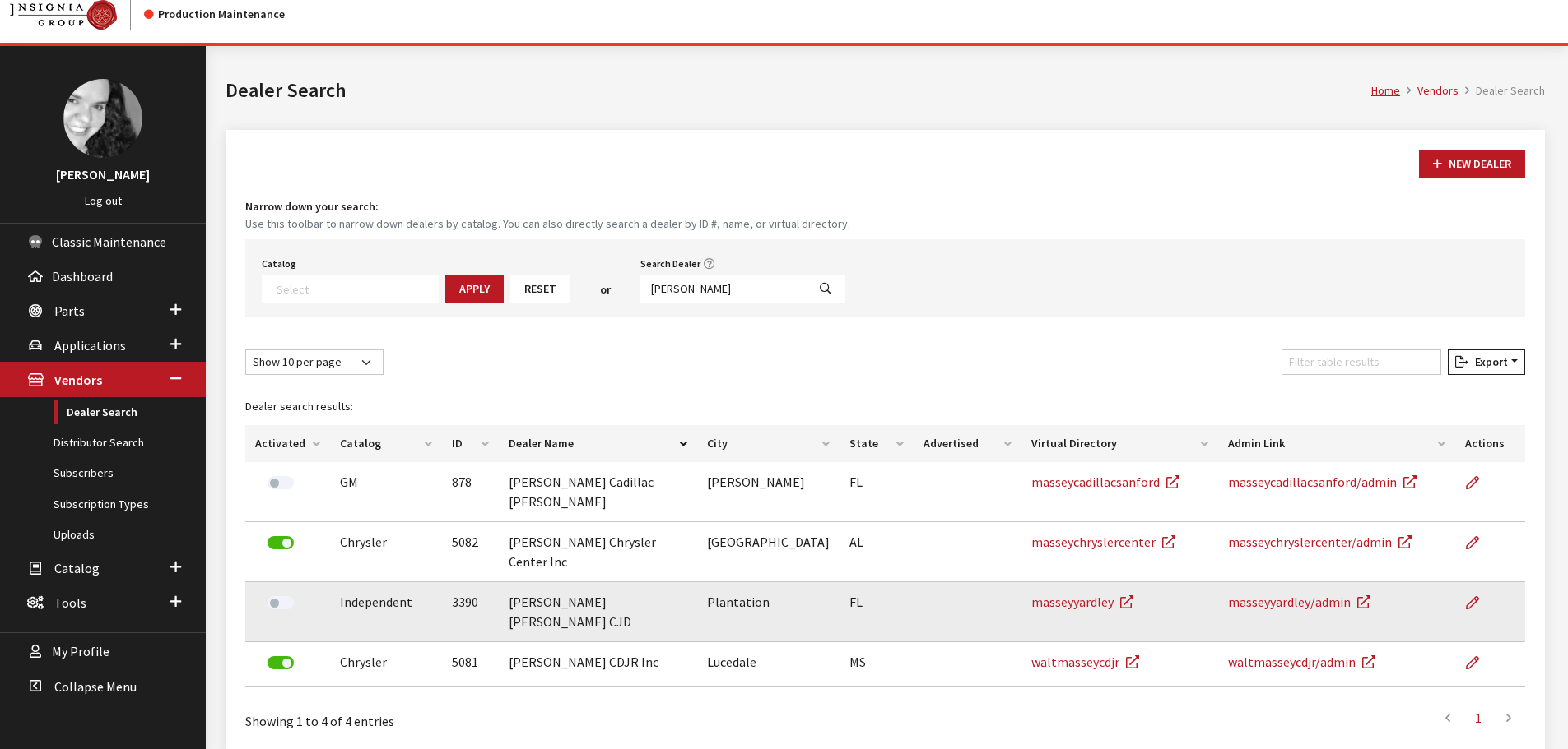
scroll to position [61, 0]
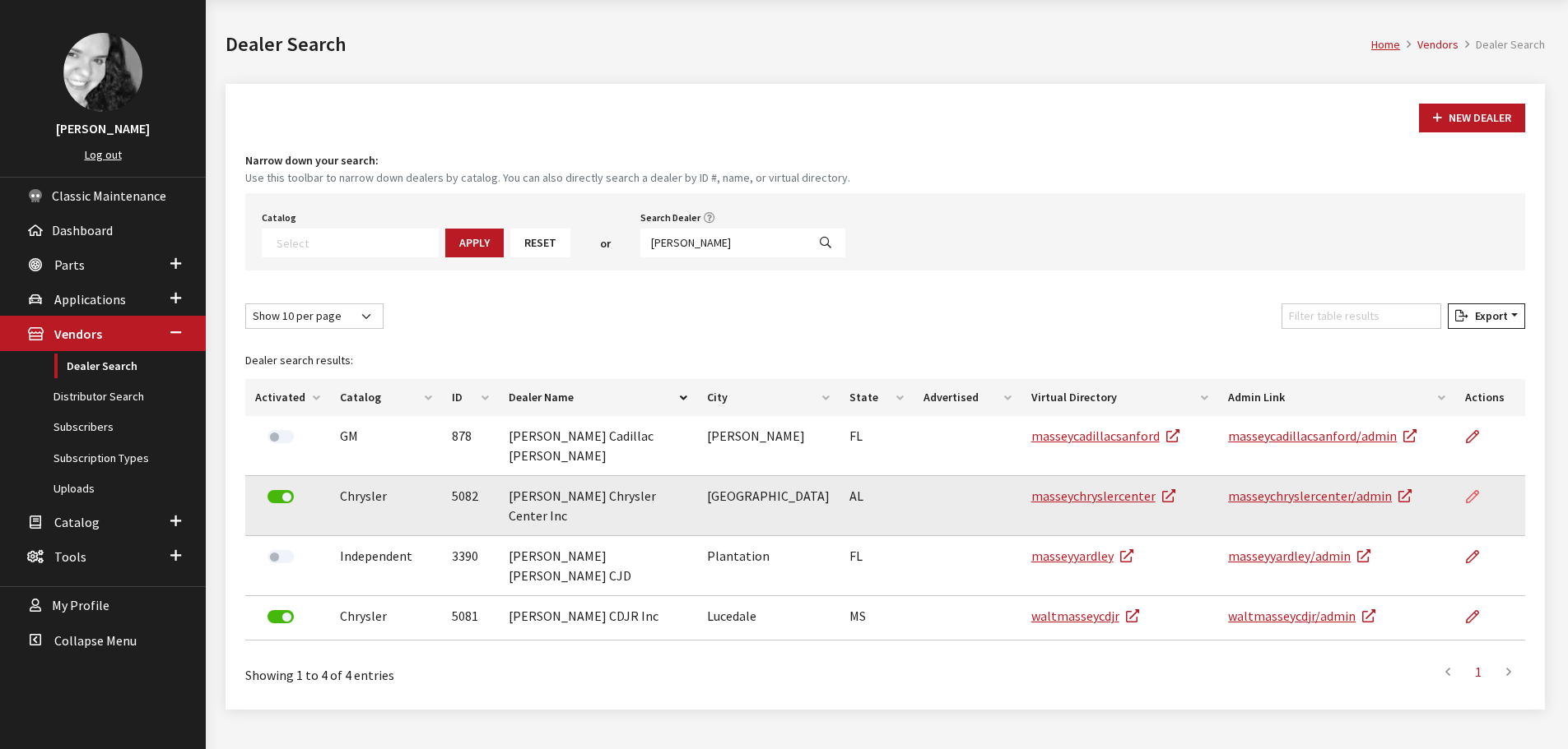
click at [1465, 485] on link at bounding box center [1479, 497] width 28 height 41
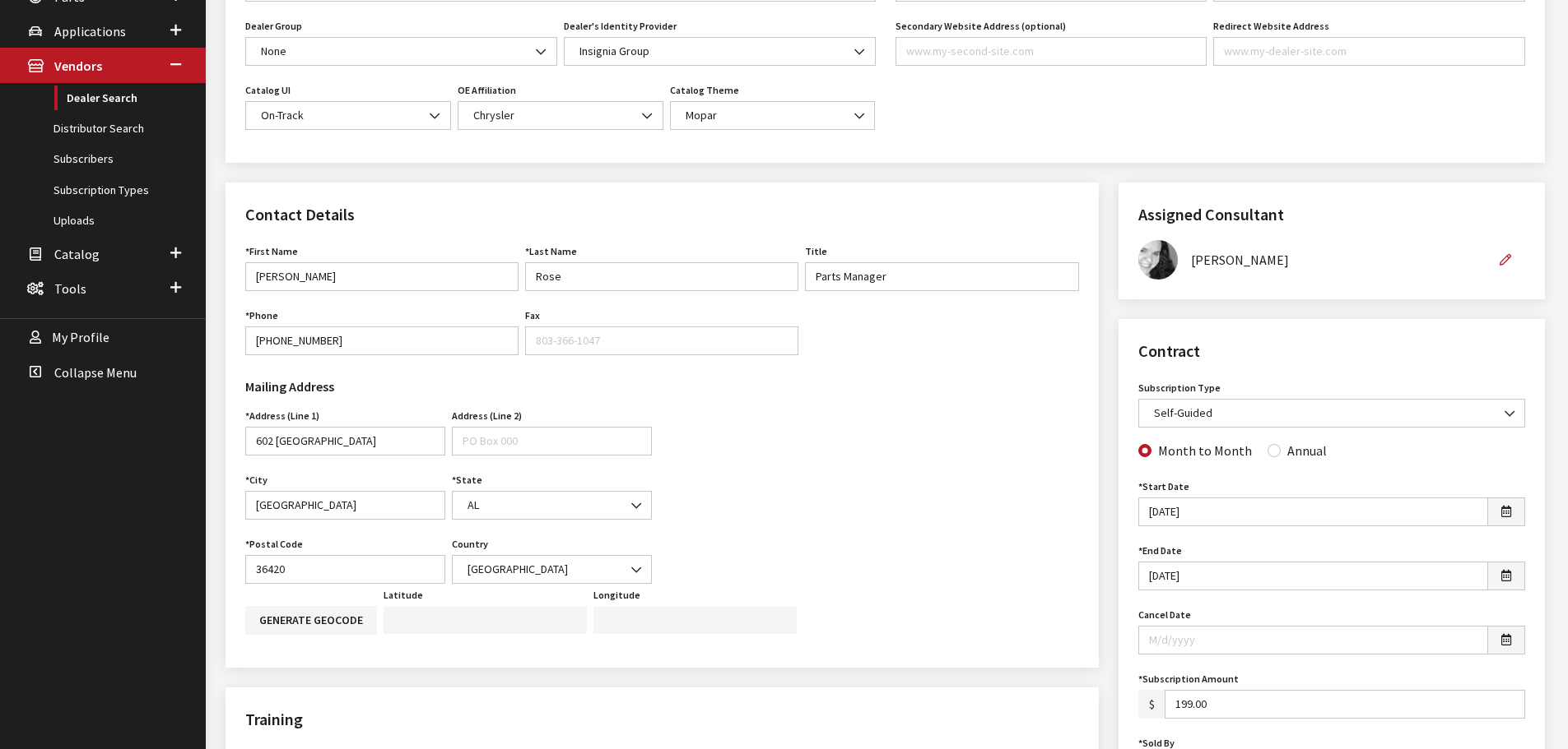
scroll to position [329, 0]
click at [1273, 458] on div "Annual" at bounding box center [1296, 450] width 59 height 20
click at [1272, 454] on input "Annual" at bounding box center [1274, 451] width 13 height 13
radio input "true"
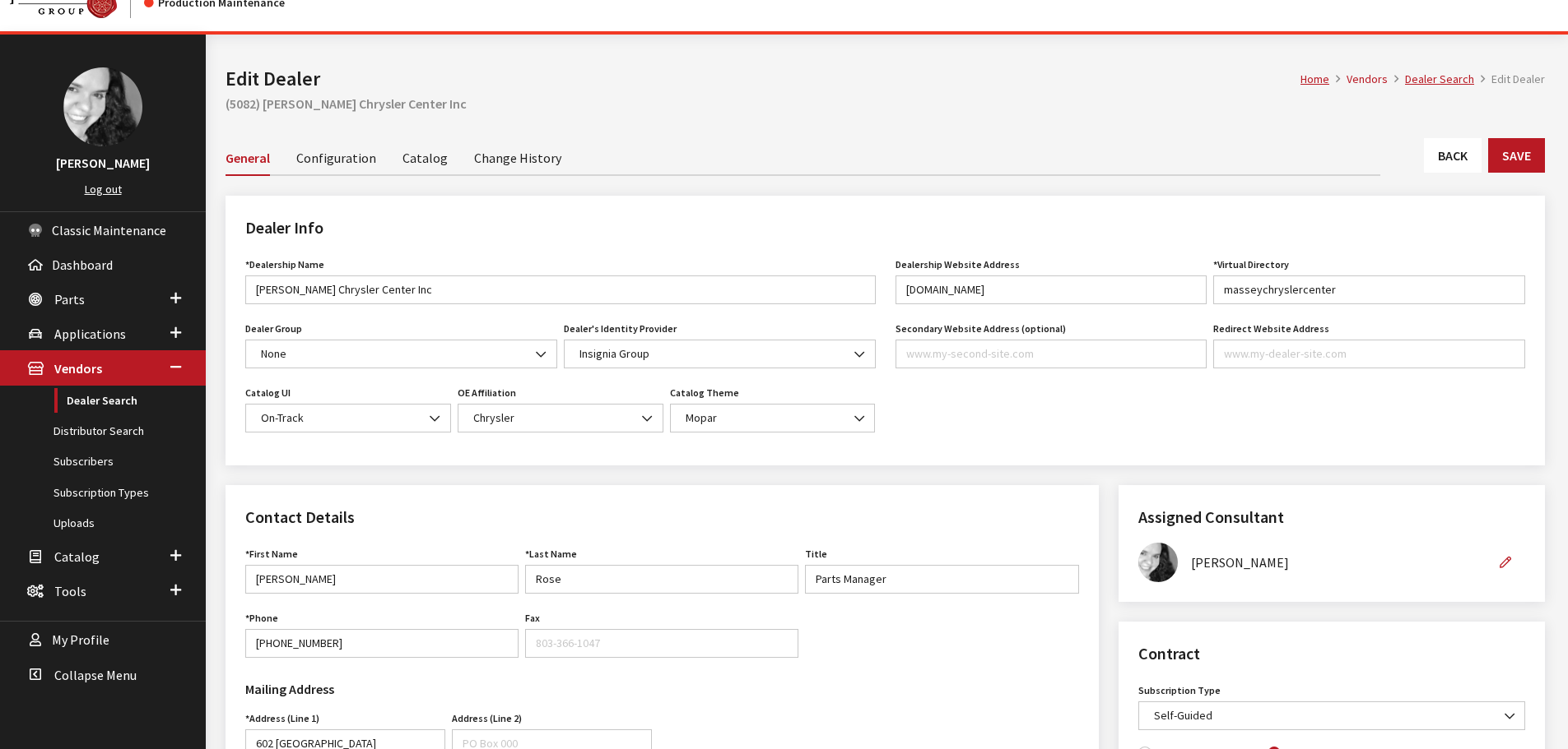
scroll to position [0, 0]
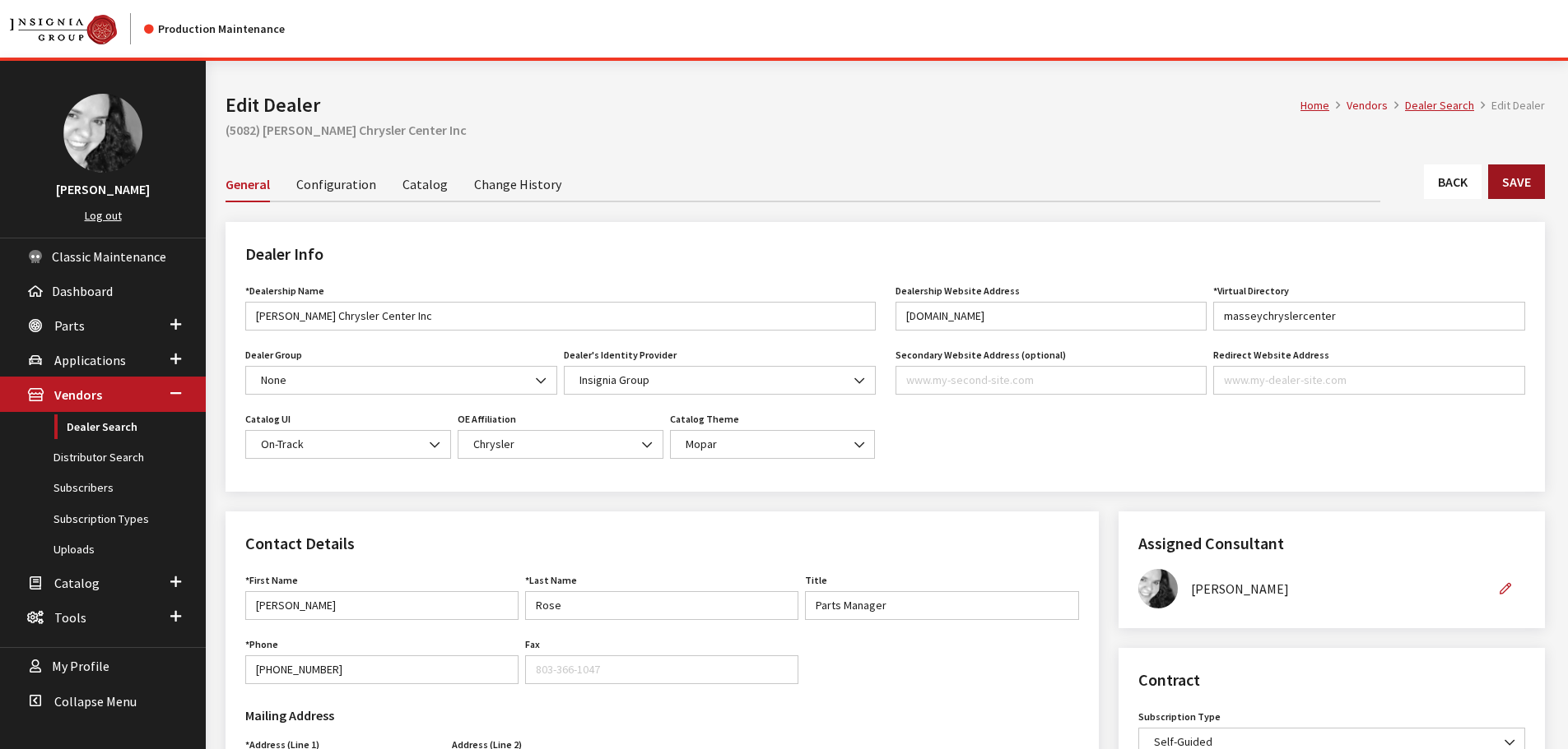
click at [1492, 177] on button "Save" at bounding box center [1516, 181] width 57 height 35
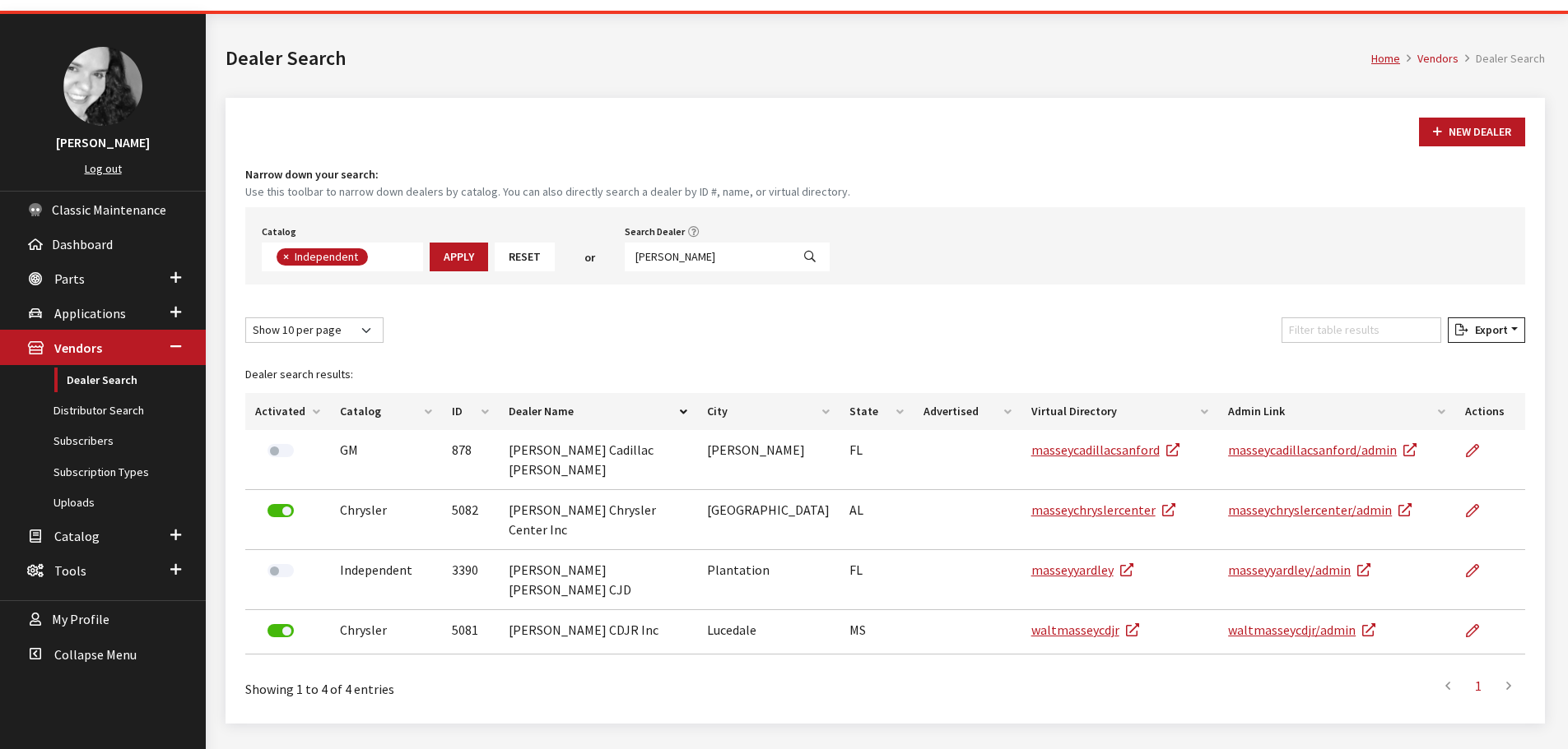
scroll to position [61, 0]
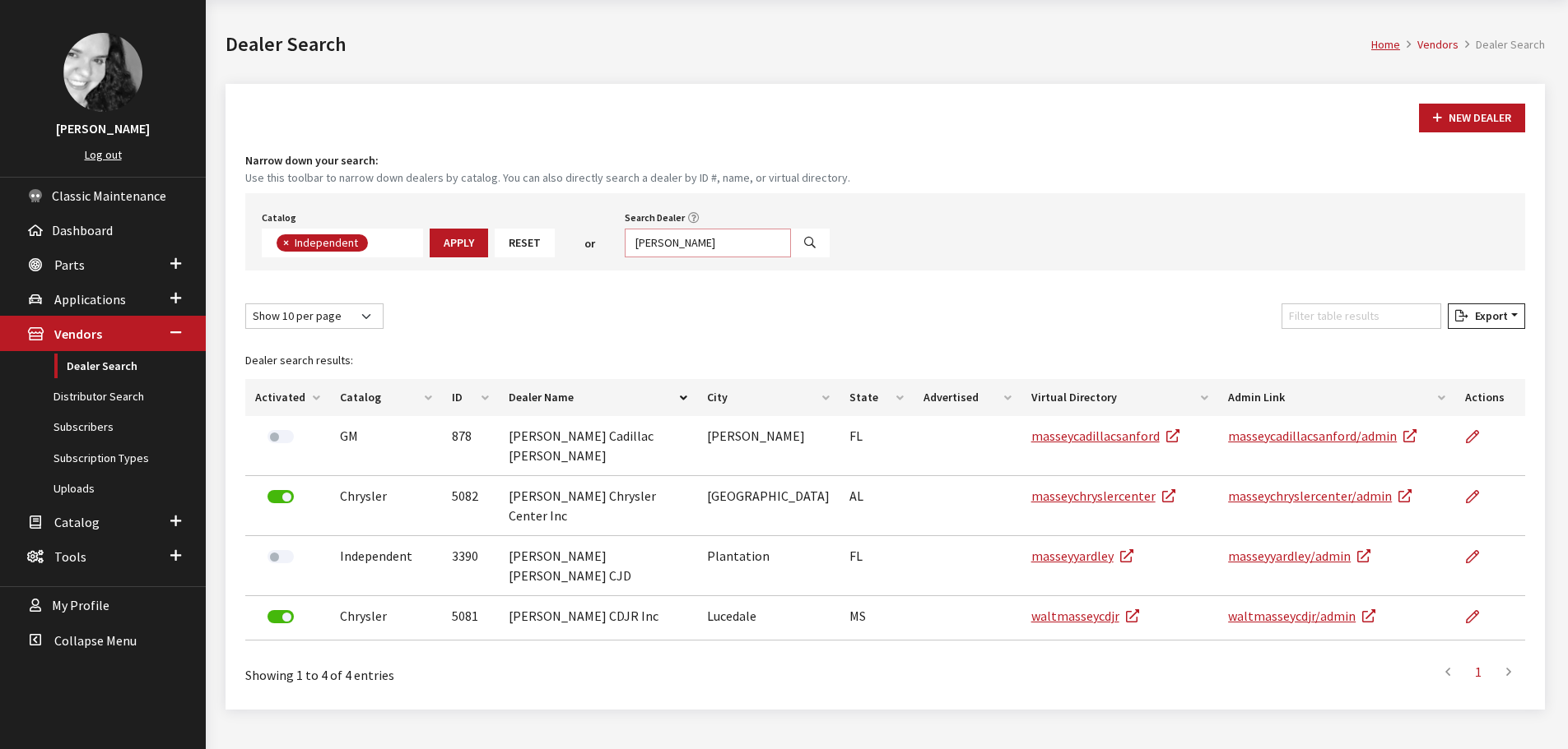
drag, startPoint x: 702, startPoint y: 245, endPoint x: 595, endPoint y: 238, distance: 107.2
click at [595, 238] on div "Catalog Acura Alfa Romeo Audi Bentley BMW Chrysler DoubleTake Ford GM Honda Hyu…" at bounding box center [884, 232] width 1279 height 78
type input "walt massey"
select select
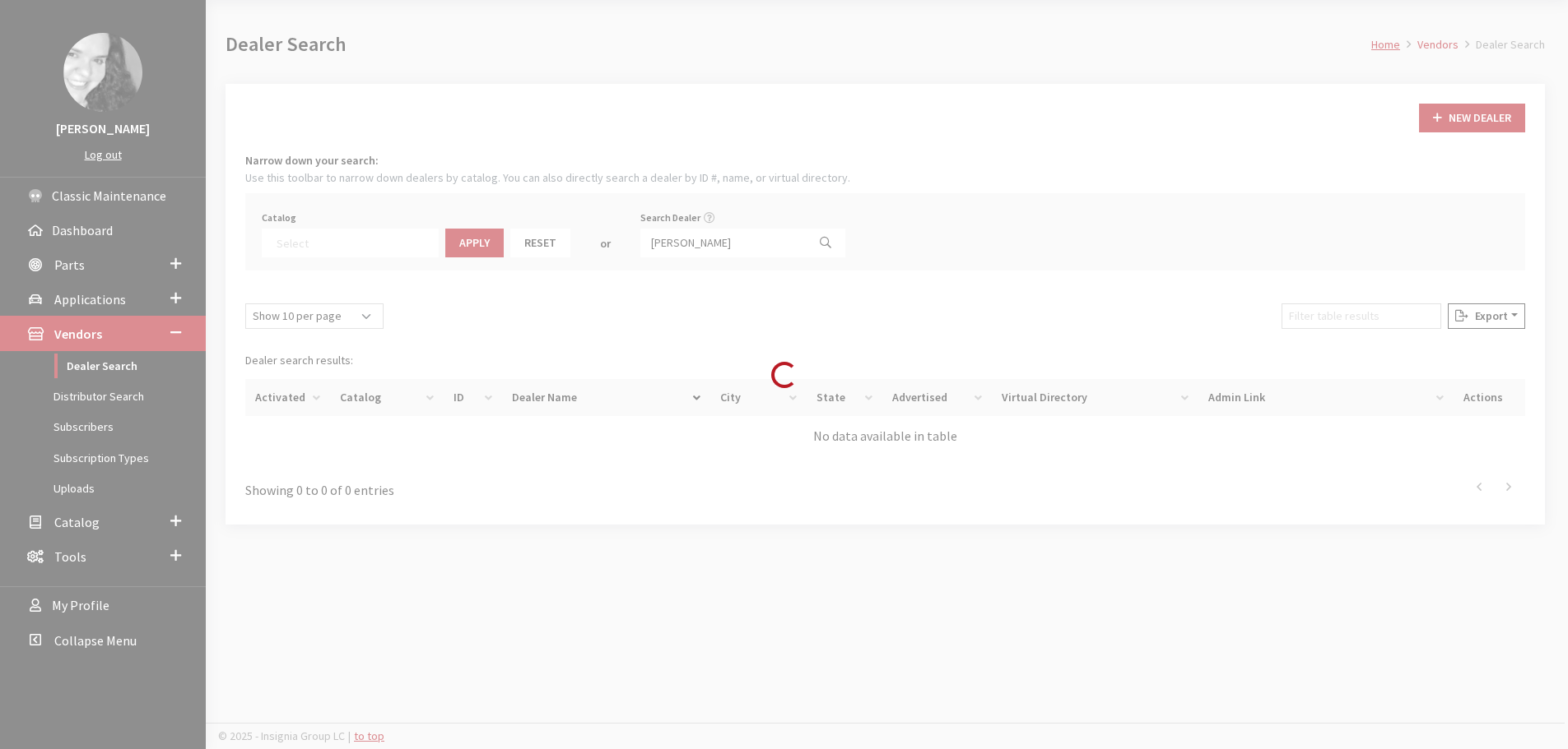
scroll to position [172, 0]
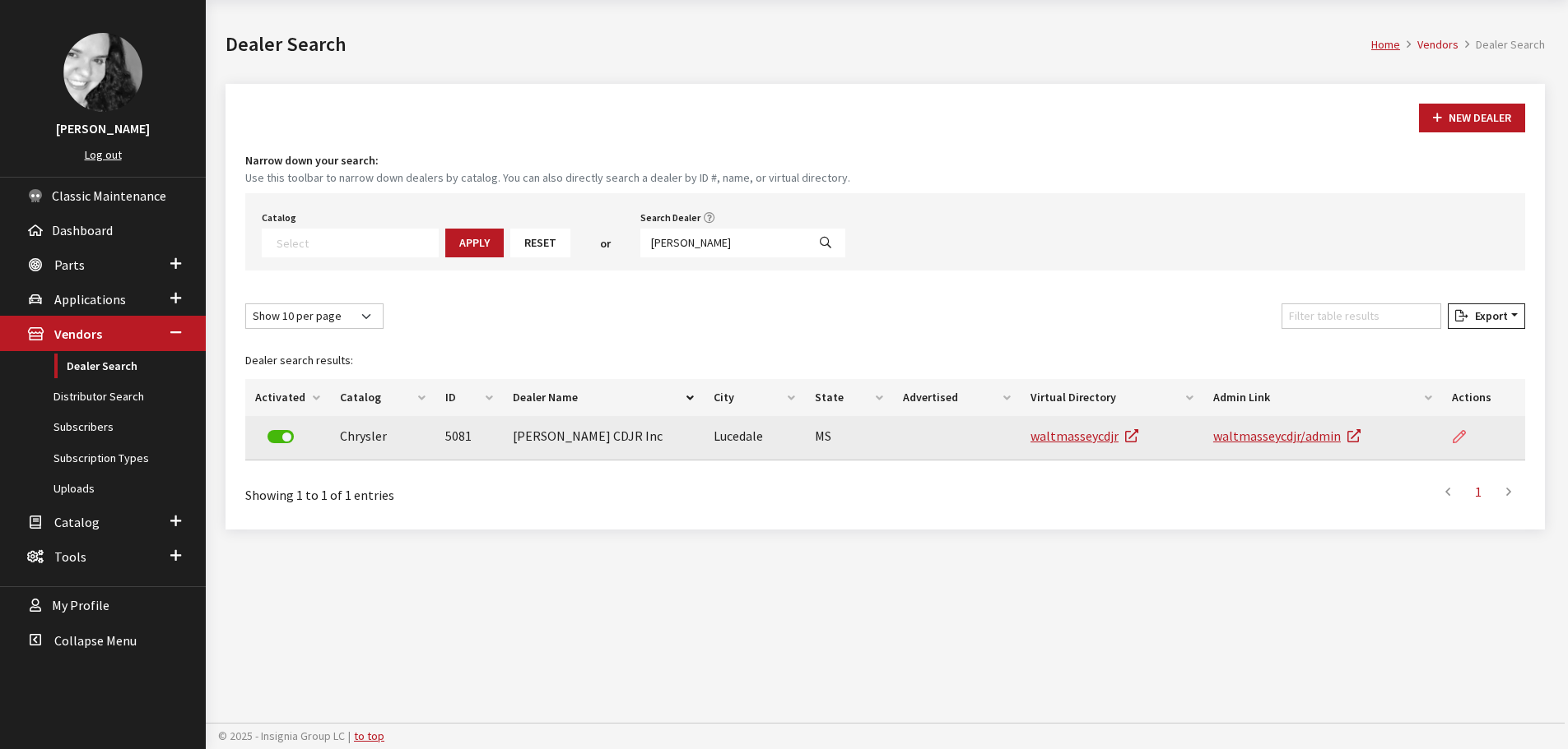
click at [1459, 437] on icon at bounding box center [1459, 437] width 13 height 13
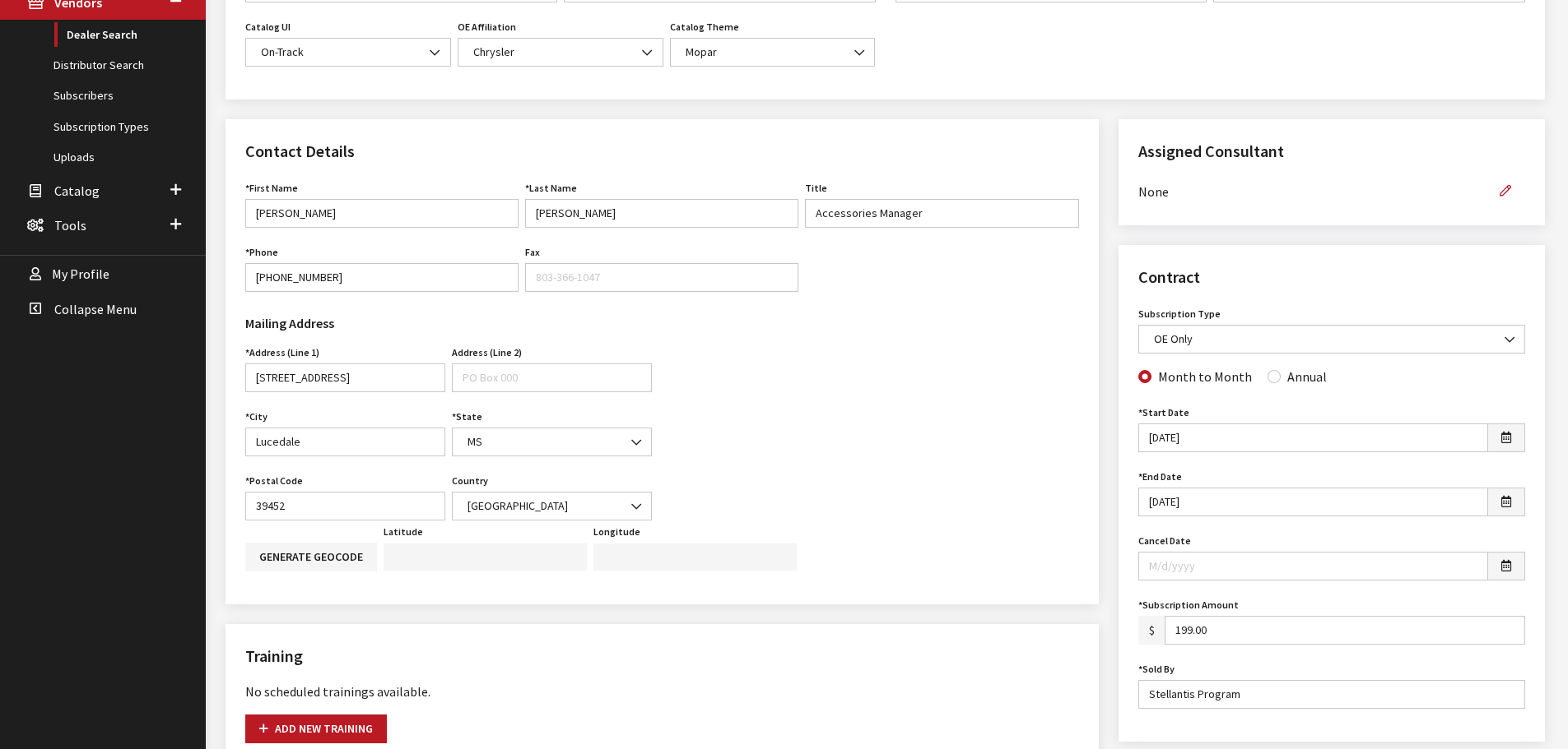
scroll to position [411, 0]
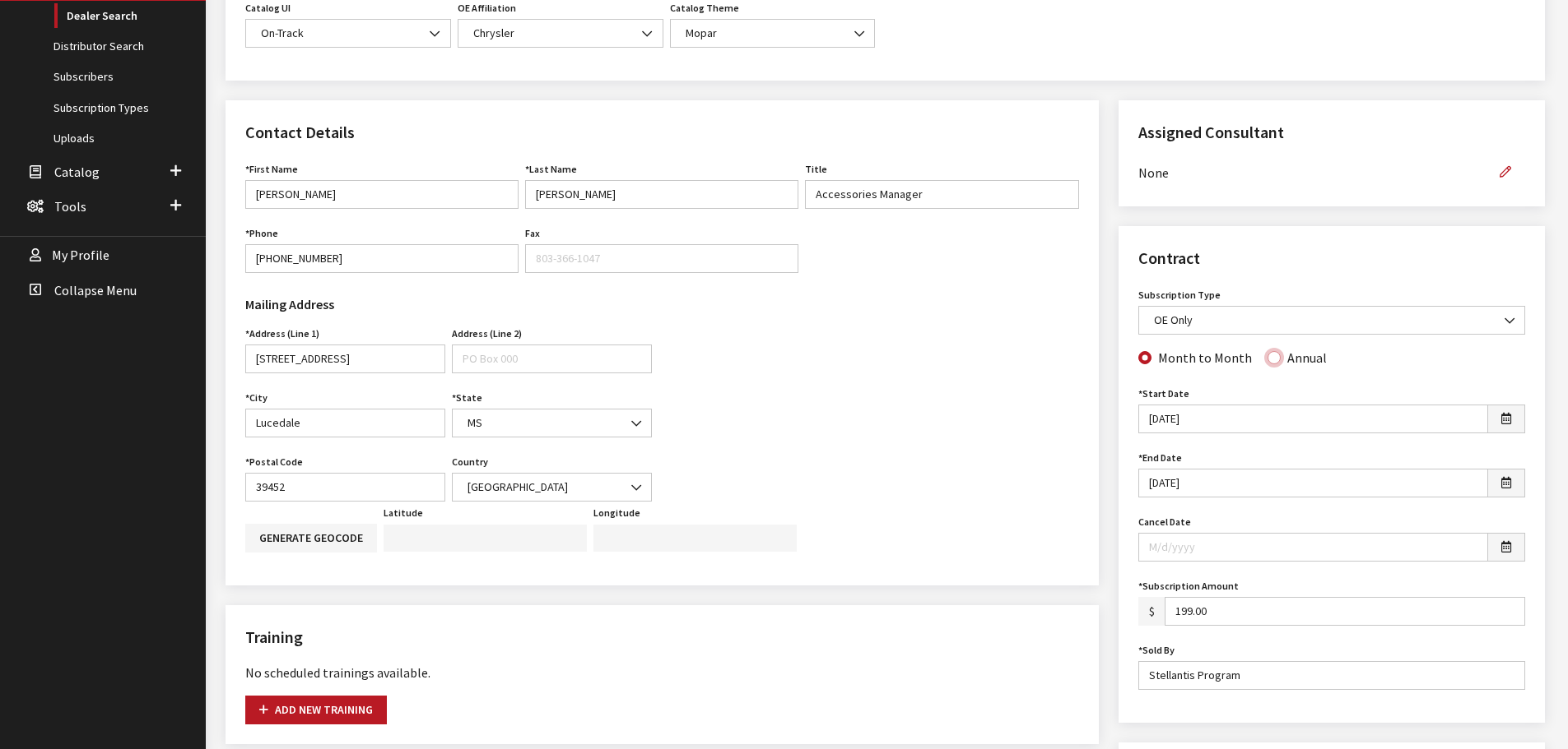
click at [1271, 360] on input "Annual" at bounding box center [1274, 358] width 13 height 13
radio input "true"
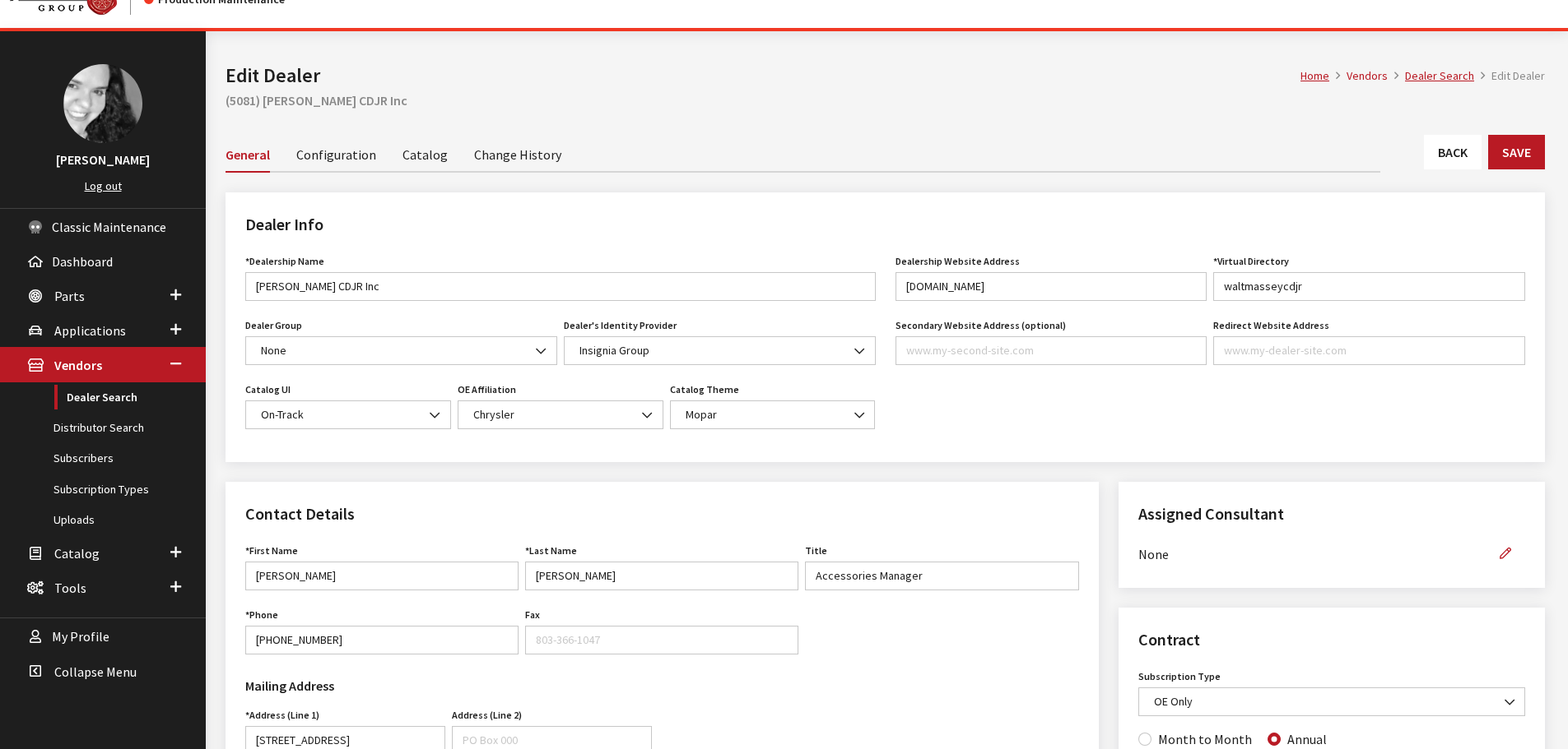
scroll to position [82, 0]
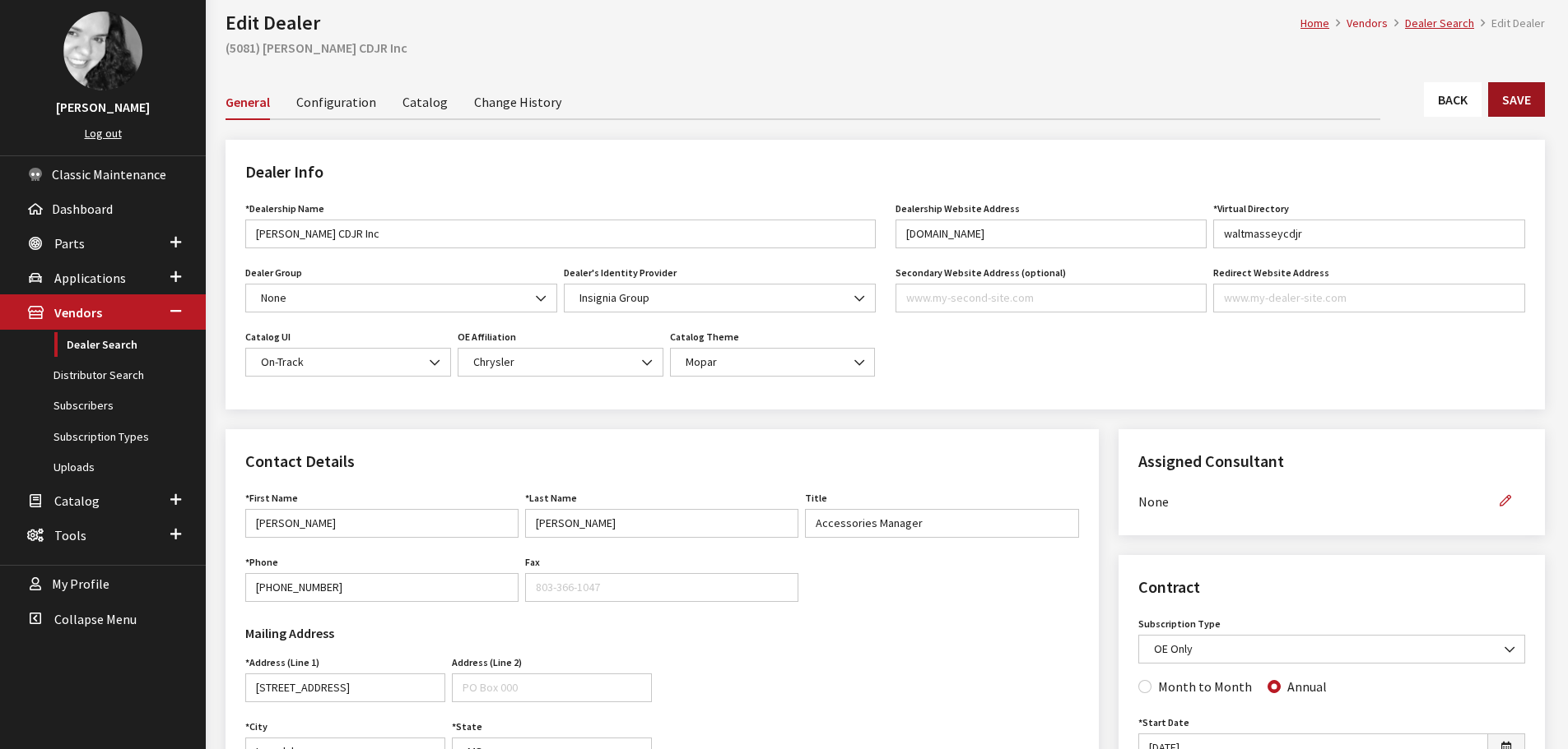
click at [1523, 89] on button "Save" at bounding box center [1516, 99] width 57 height 35
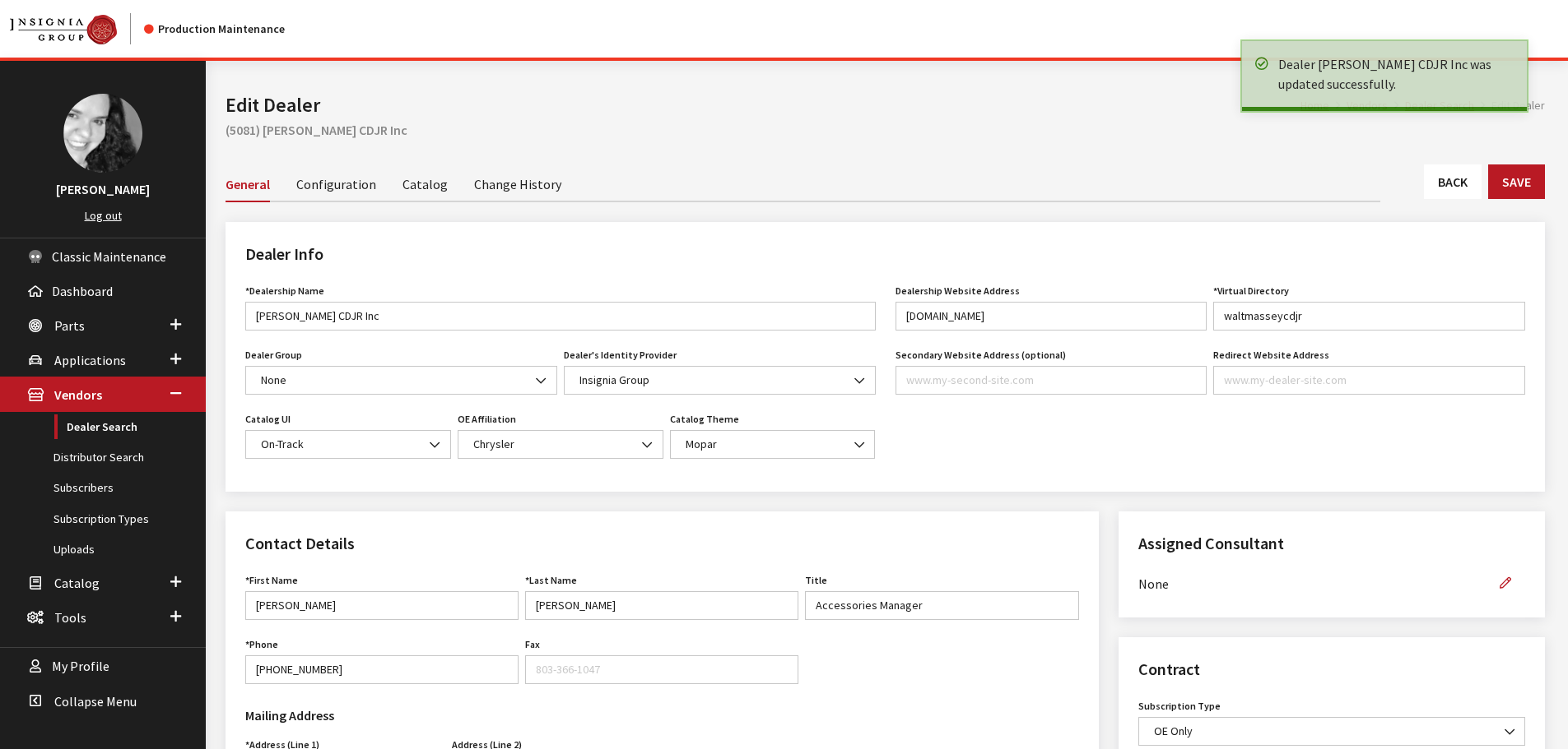
click at [1450, 187] on link "Back" at bounding box center [1453, 181] width 58 height 35
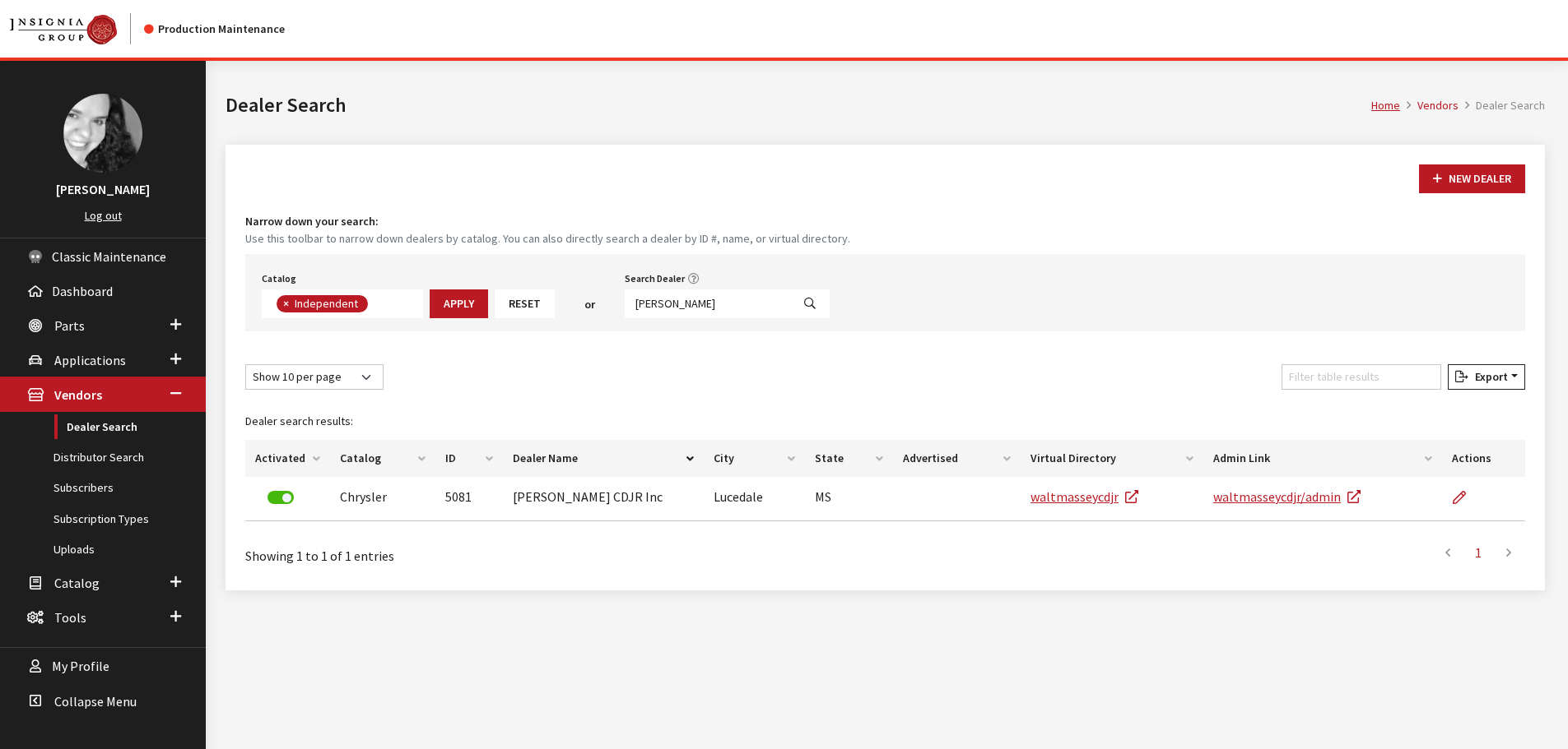
scroll to position [120, 0]
drag, startPoint x: 706, startPoint y: 312, endPoint x: 569, endPoint y: 311, distance: 137.0
click at [569, 311] on div "Catalog Acura Alfa Romeo Audi Bentley BMW Chrysler DoubleTake [PERSON_NAME] Hon…" at bounding box center [884, 292] width 1279 height 78
type input "[PERSON_NAME]"
select select
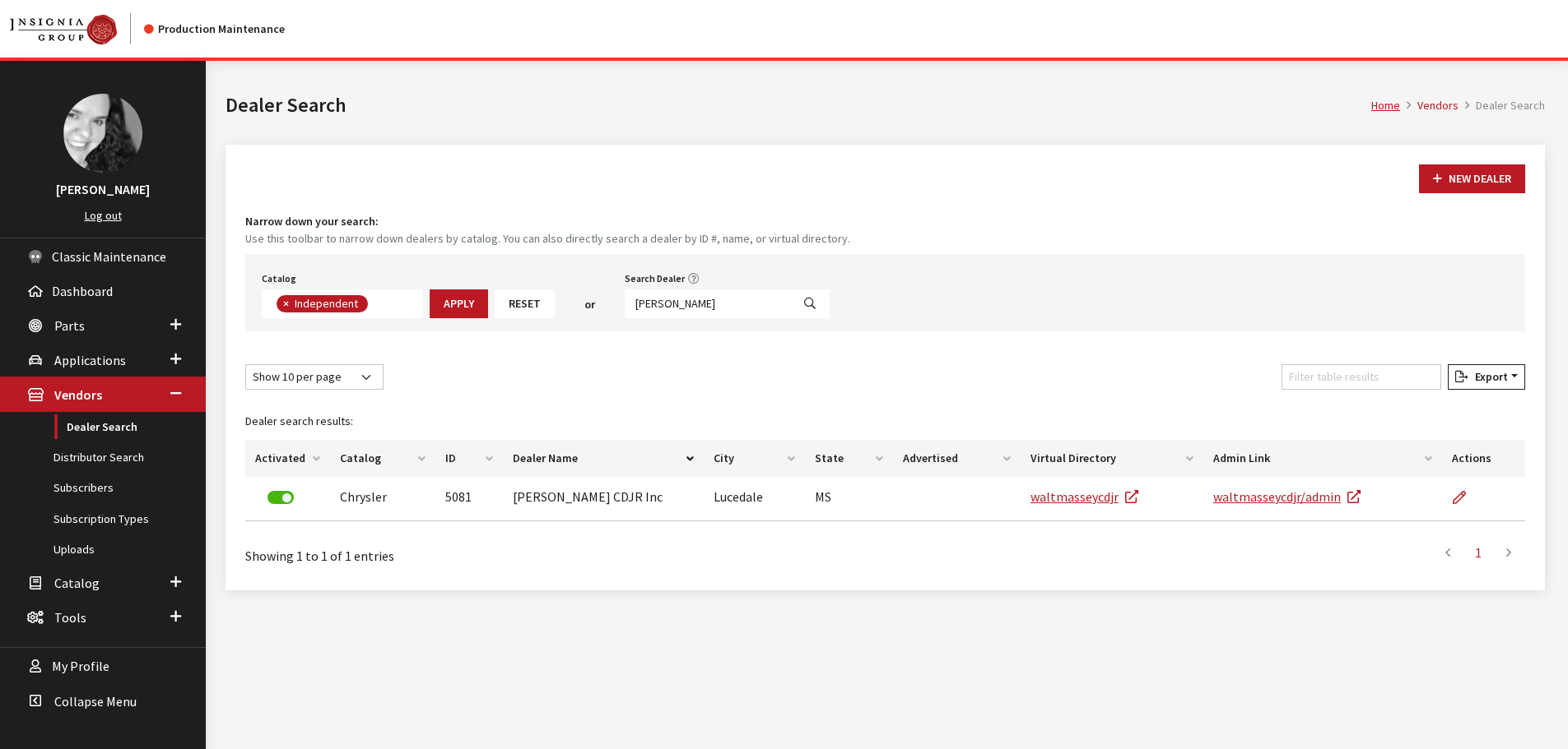
scroll to position [172, 0]
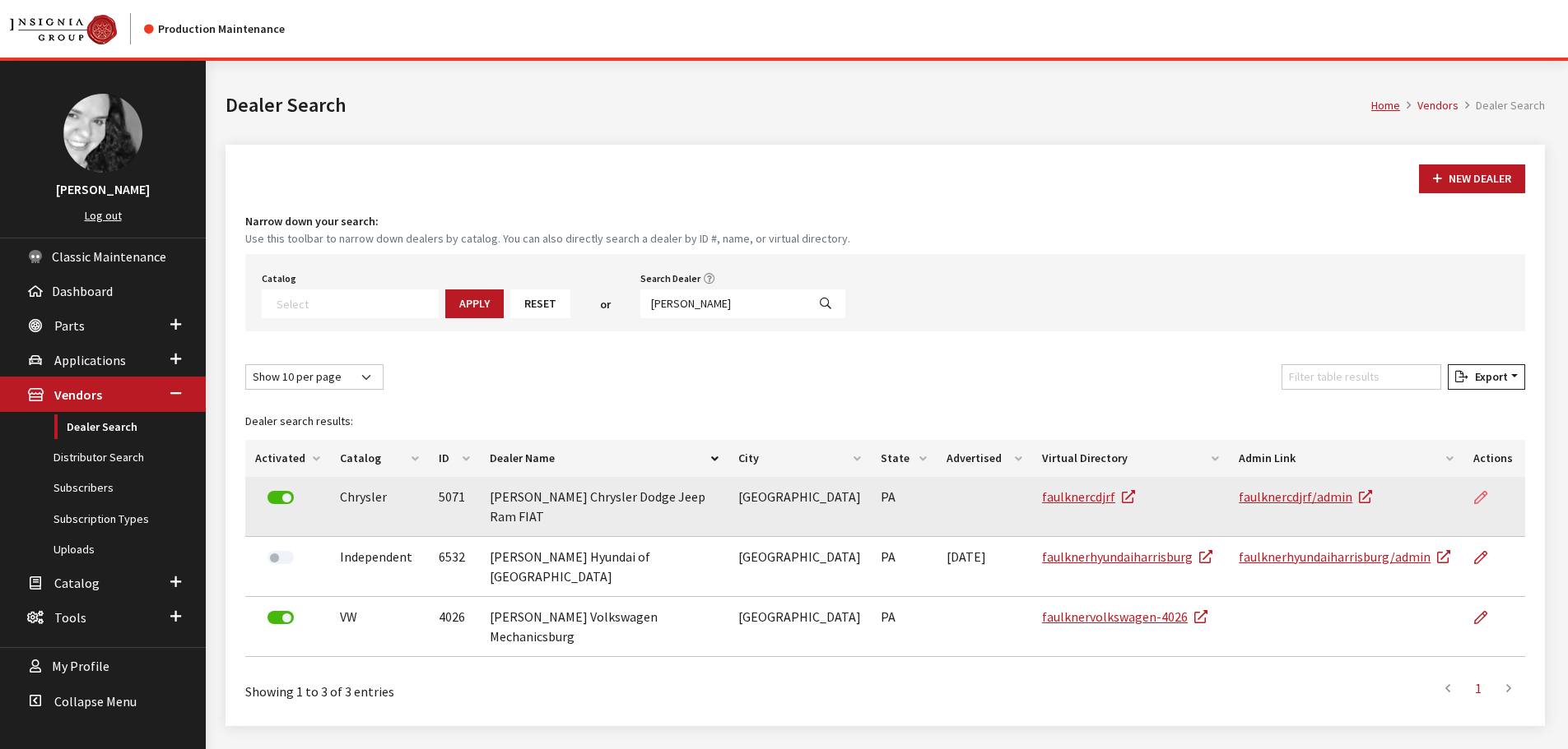
click at [1479, 504] on icon at bounding box center [1480, 499] width 13 height 13
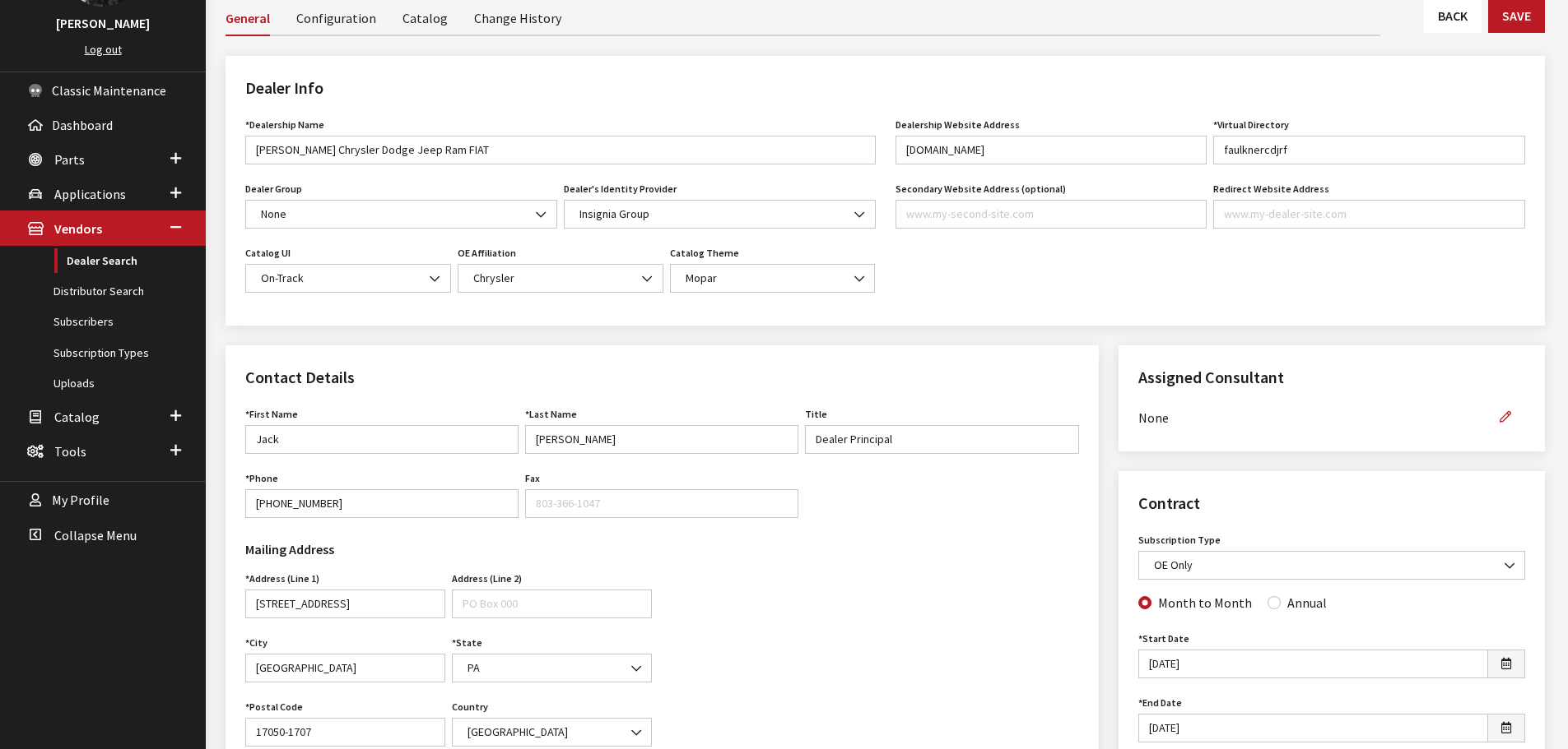
scroll to position [247, 0]
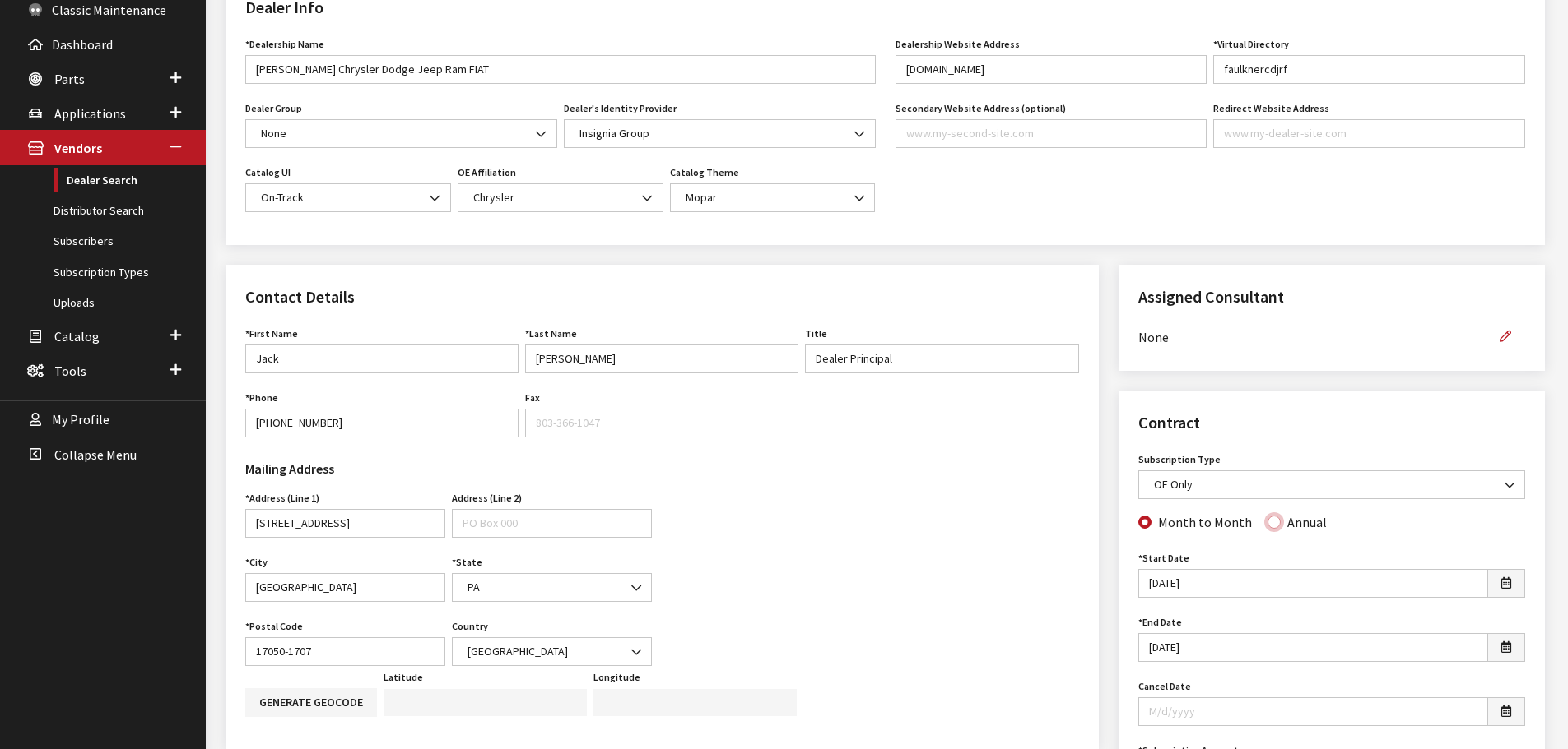
click at [1267, 527] on input "Annual" at bounding box center [1274, 522] width 13 height 13
radio input "true"
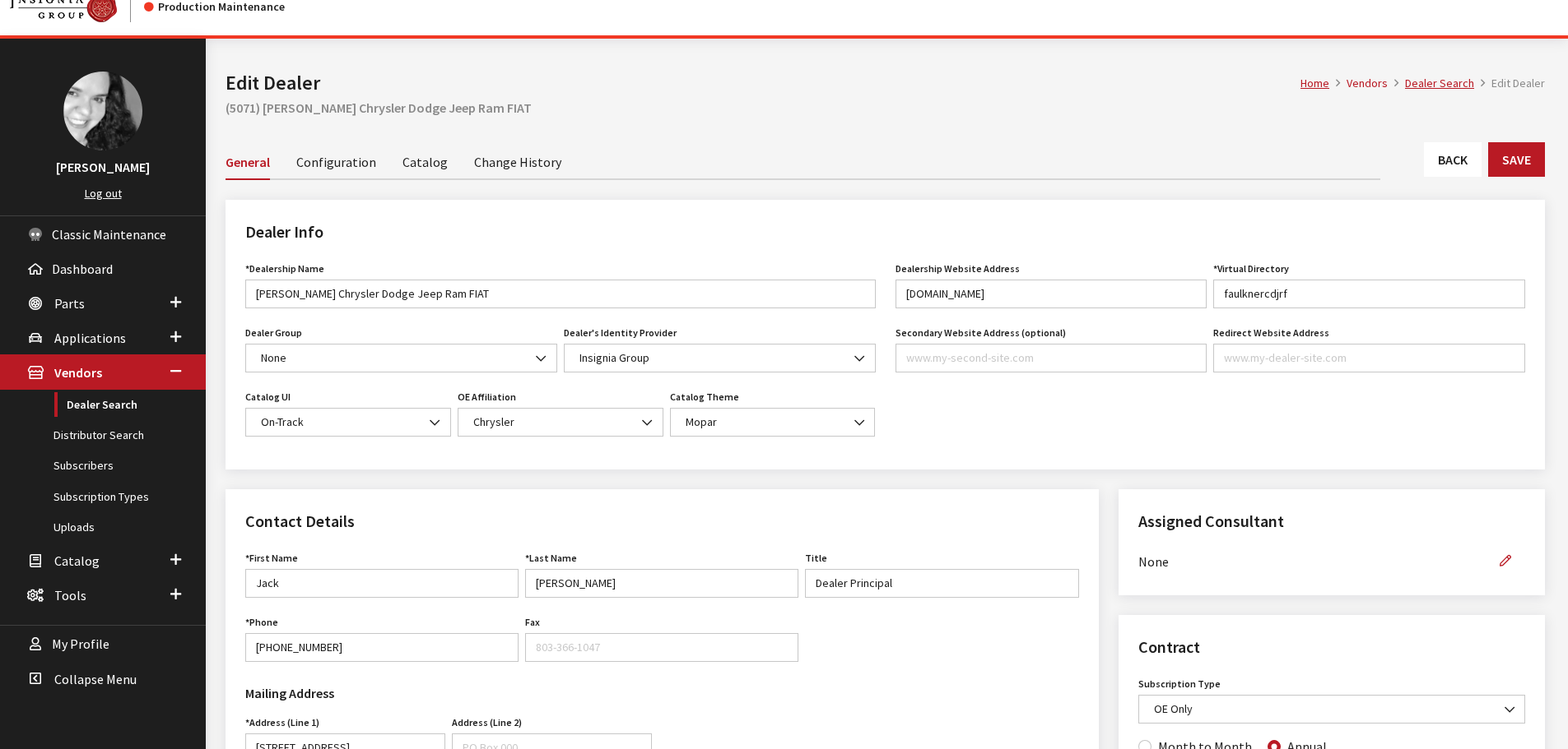
scroll to position [0, 0]
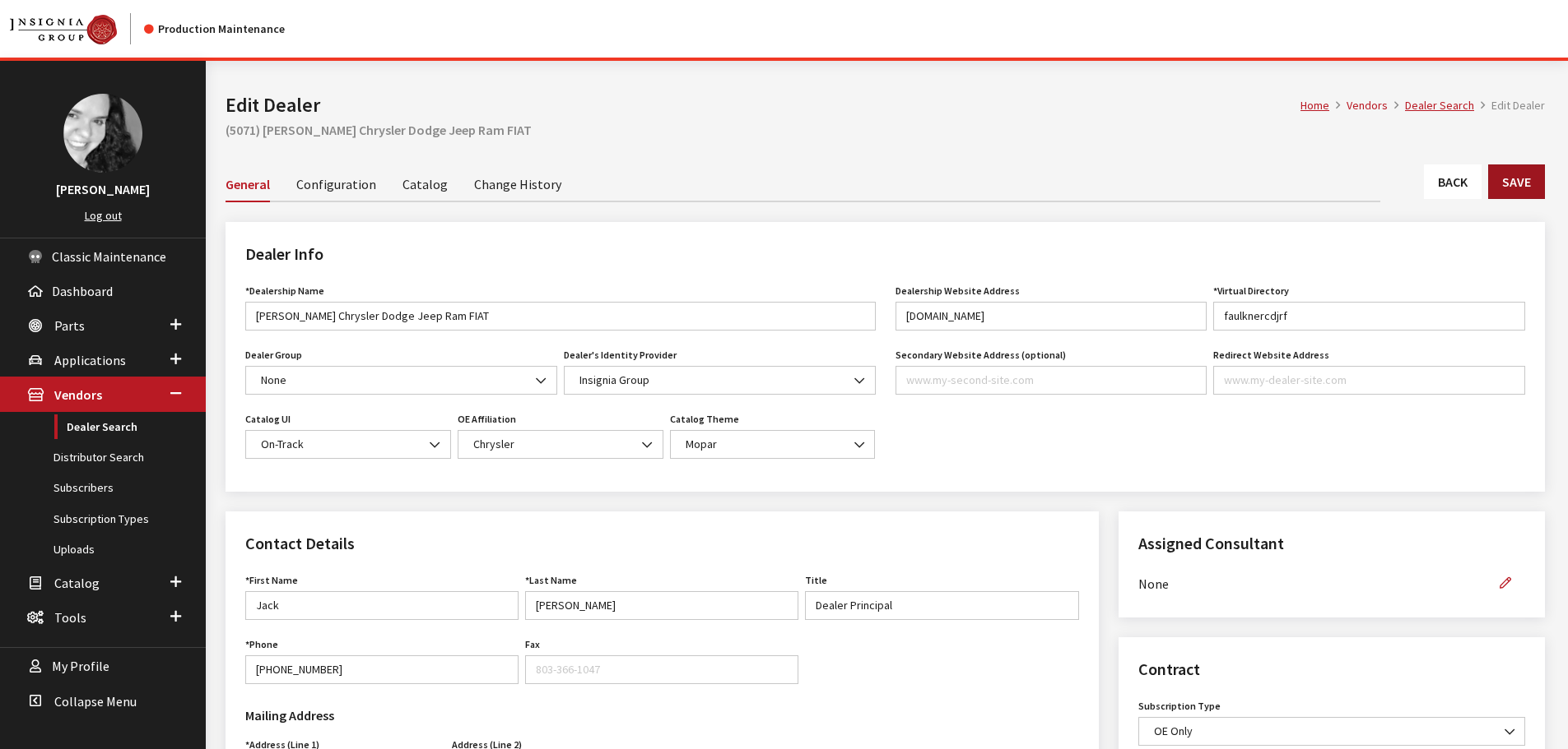
click at [1514, 189] on button "Save" at bounding box center [1516, 181] width 57 height 35
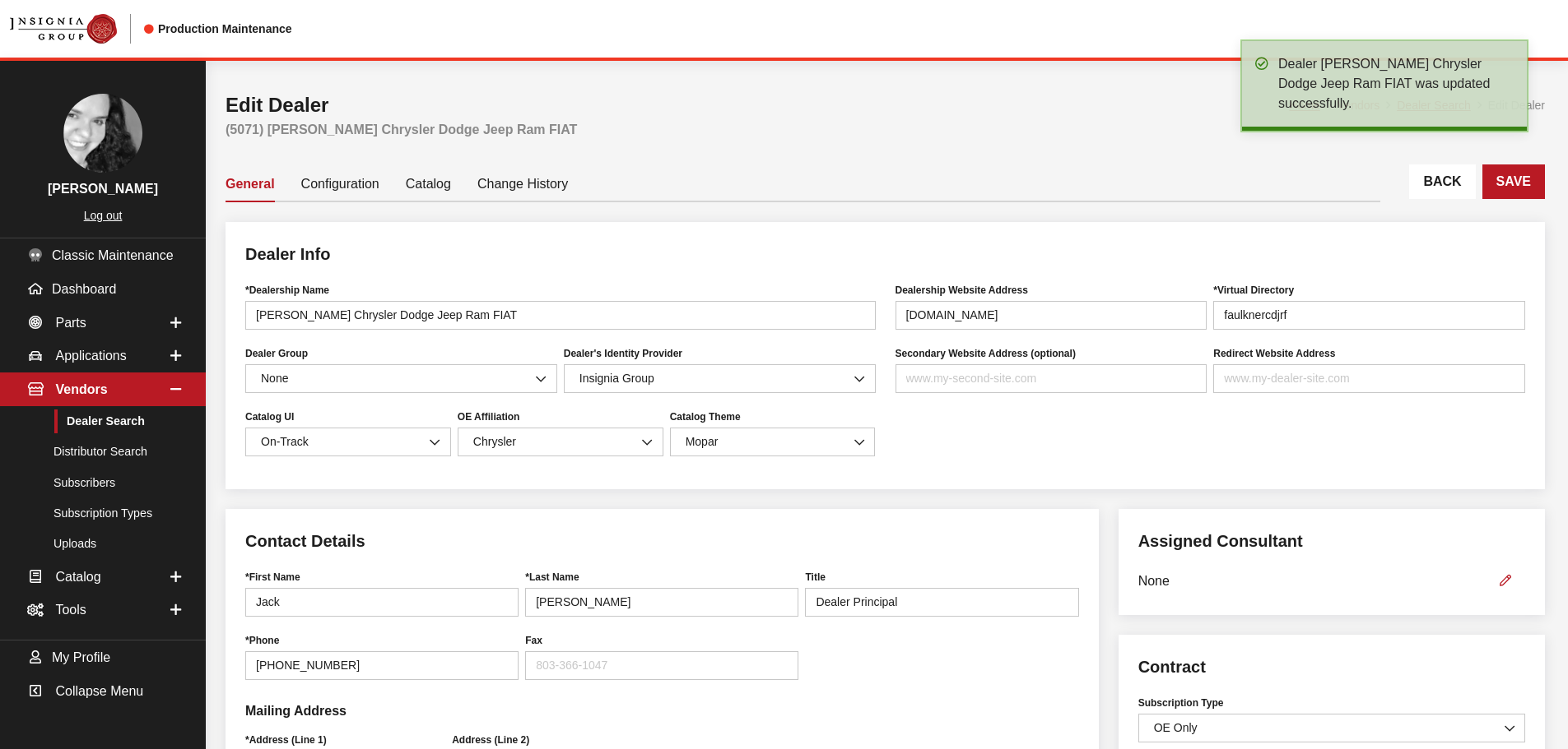
click at [1451, 176] on link "Back" at bounding box center [1442, 181] width 65 height 35
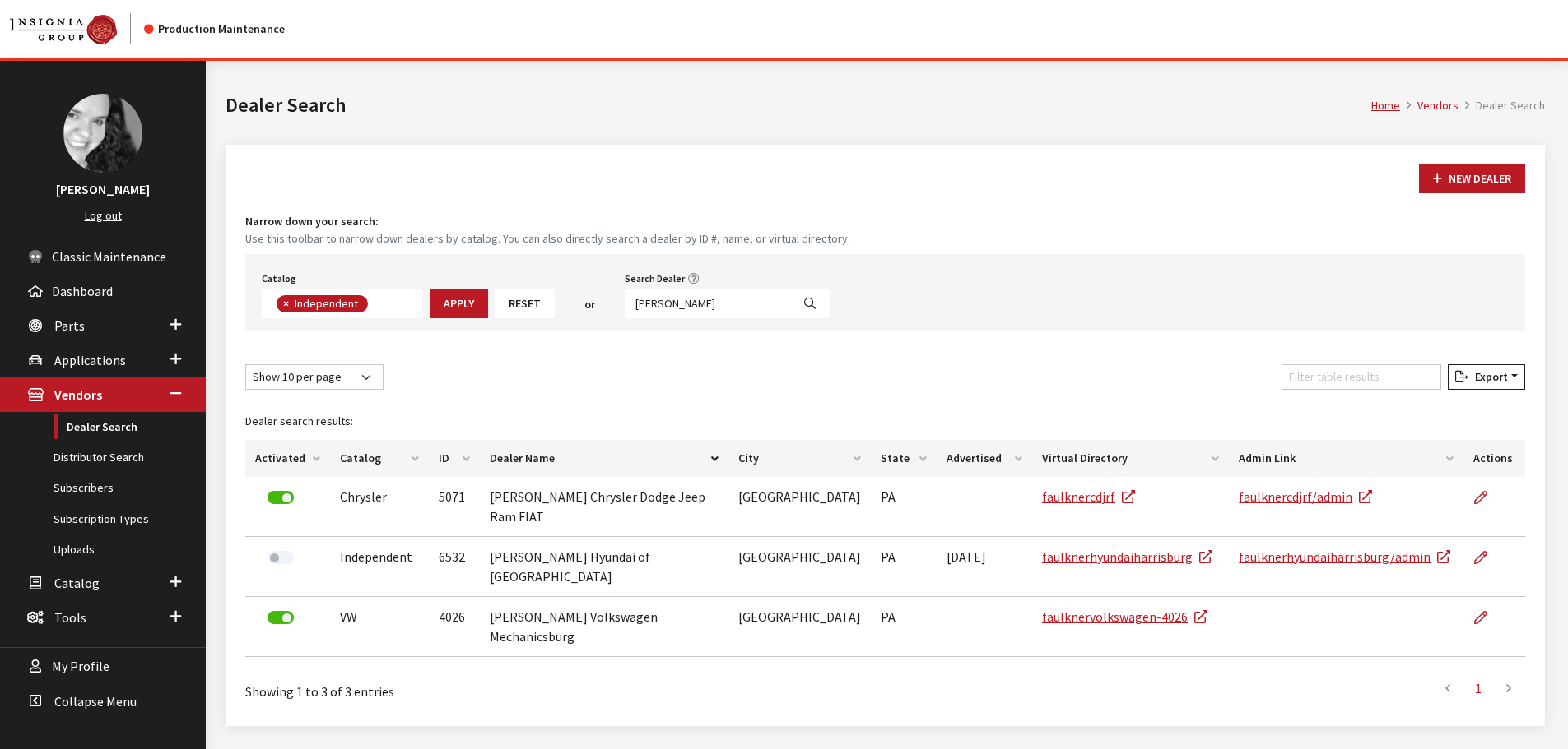
scroll to position [120, 0]
drag, startPoint x: 698, startPoint y: 303, endPoint x: 529, endPoint y: 307, distance: 169.0
click at [529, 307] on div "Catalog Acura Alfa Romeo Audi Bentley BMW Chrysler DoubleTake [PERSON_NAME] Hon…" at bounding box center [884, 292] width 1279 height 78
type input "[PERSON_NAME]"
select select
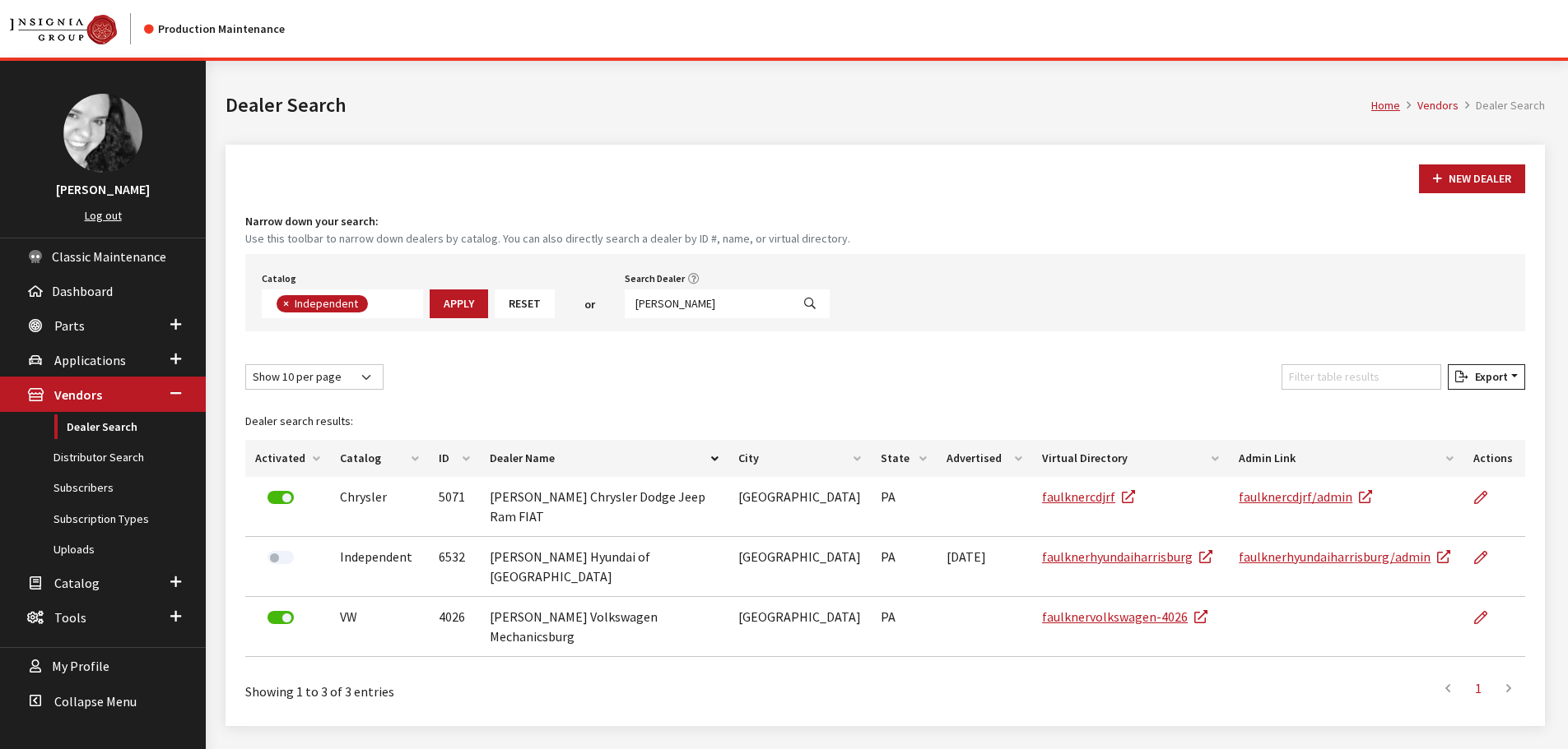
scroll to position [172, 0]
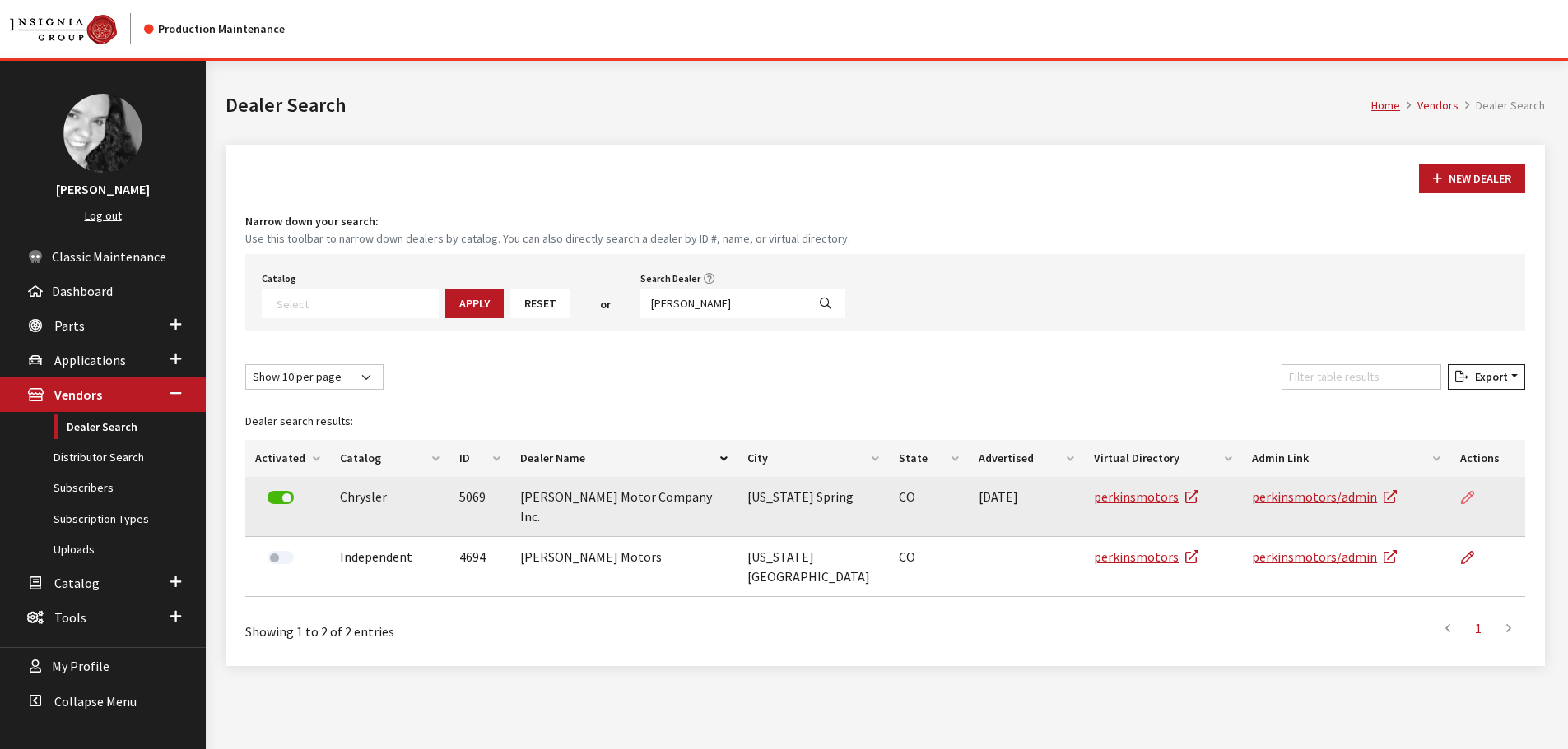
click at [1467, 487] on link at bounding box center [1474, 498] width 28 height 41
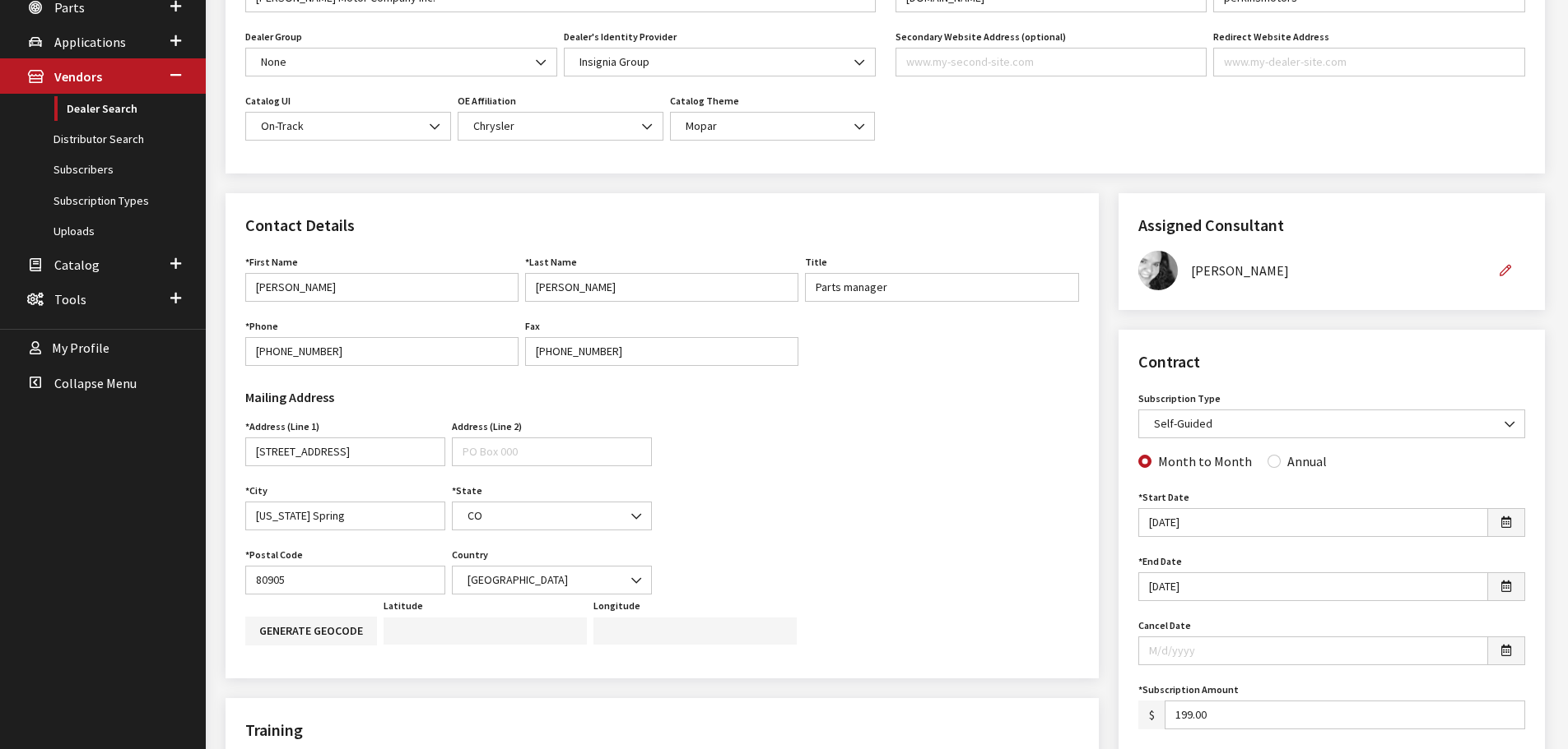
scroll to position [329, 0]
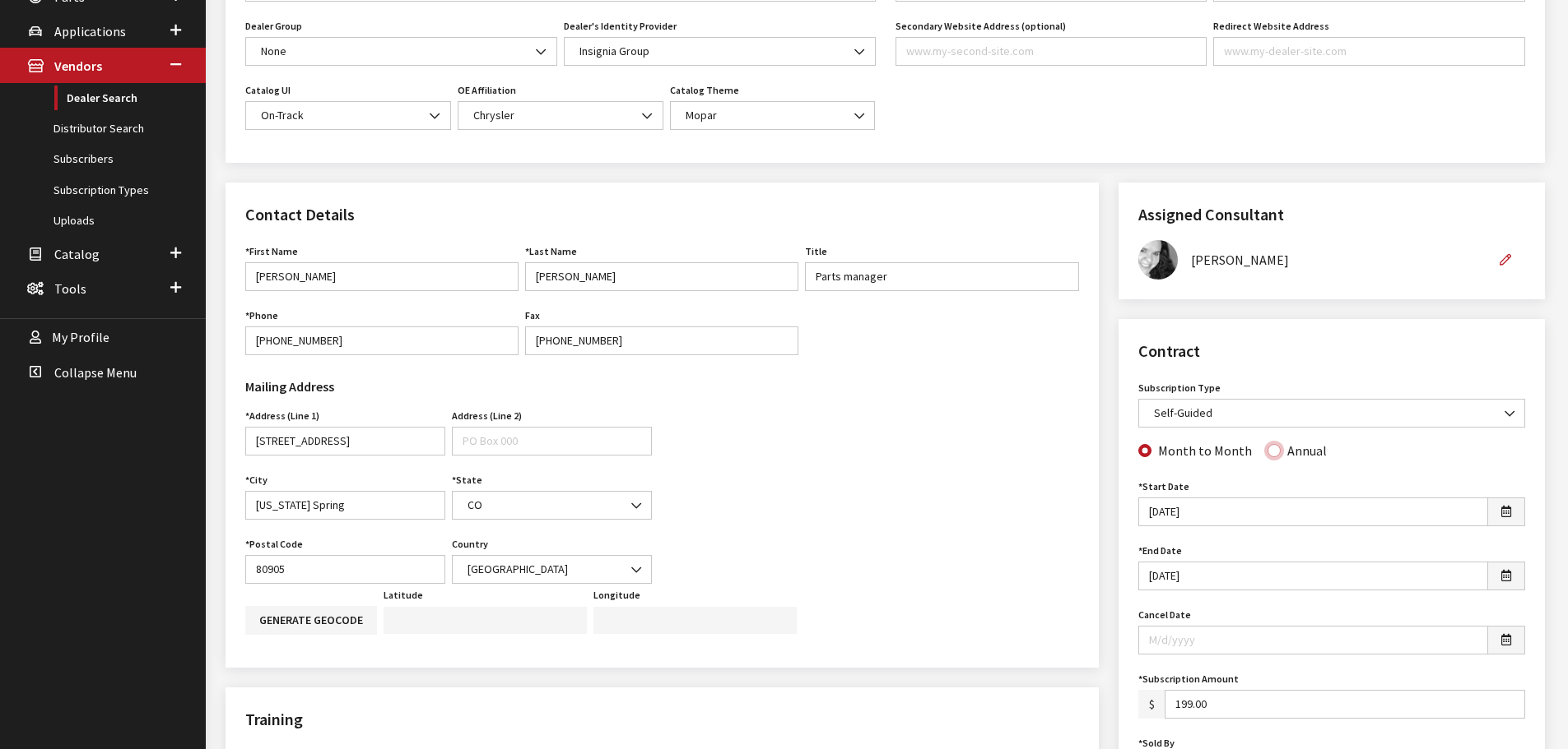
click at [1267, 448] on input "Annual" at bounding box center [1274, 451] width 13 height 13
radio input "true"
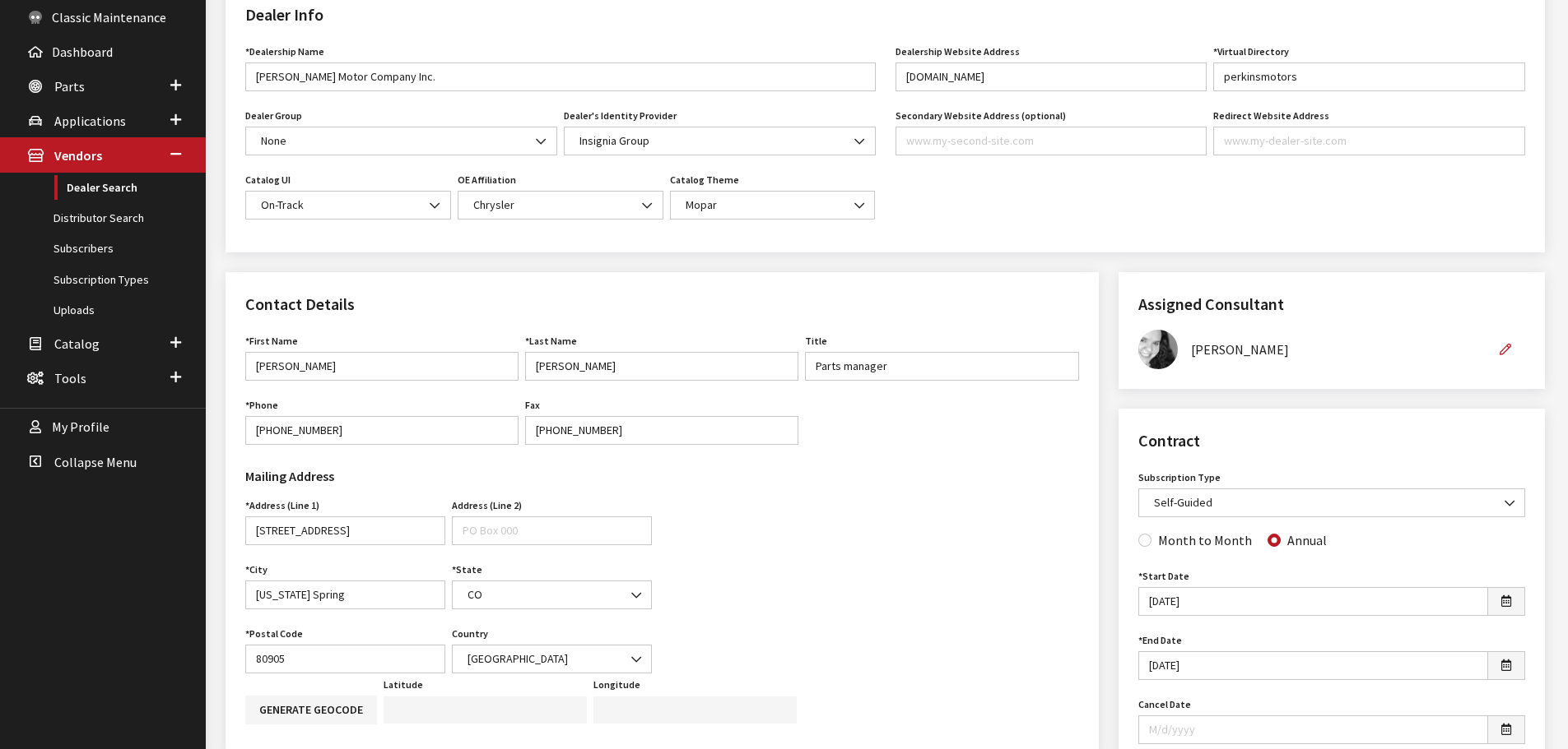
scroll to position [0, 0]
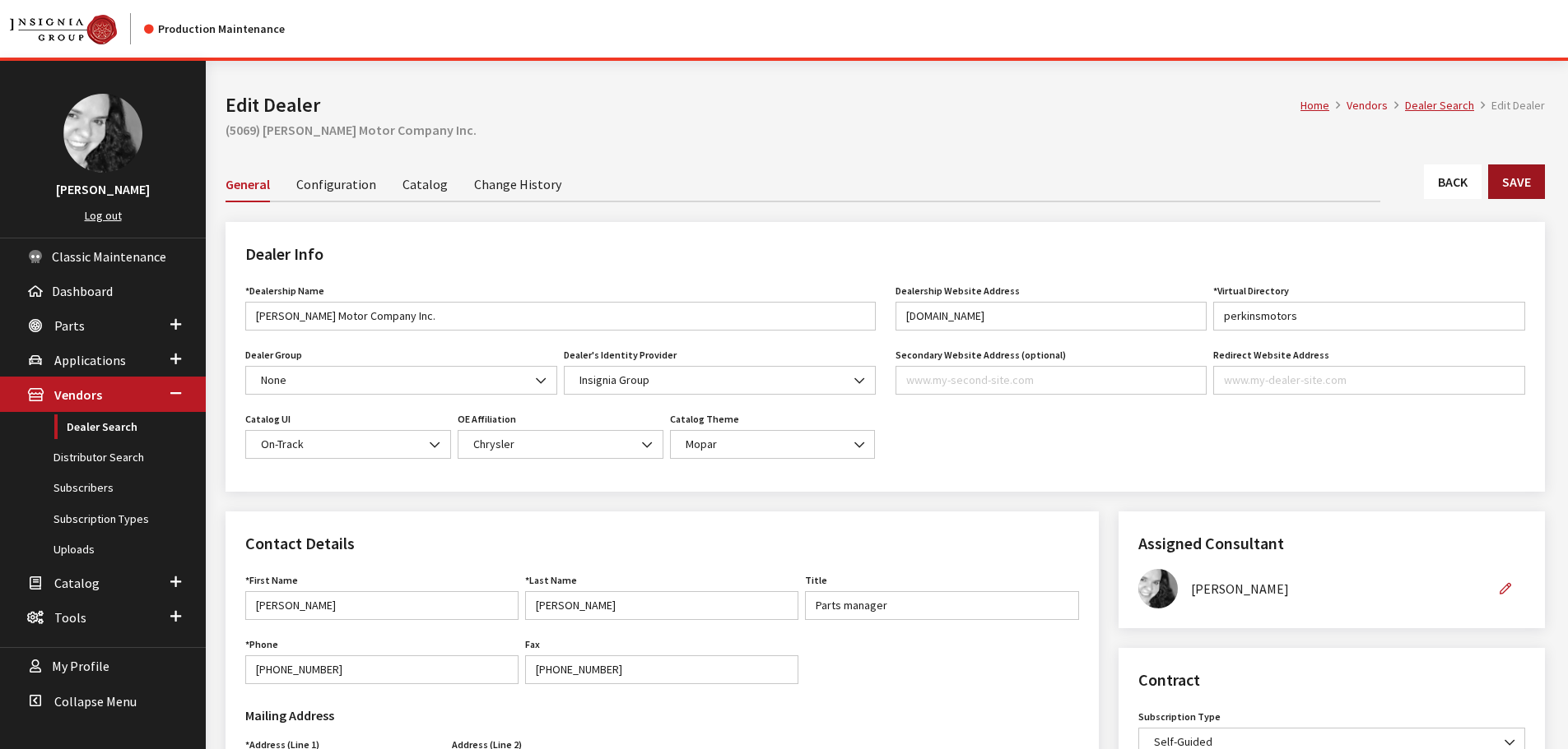
click at [1517, 170] on button "Save" at bounding box center [1516, 181] width 57 height 35
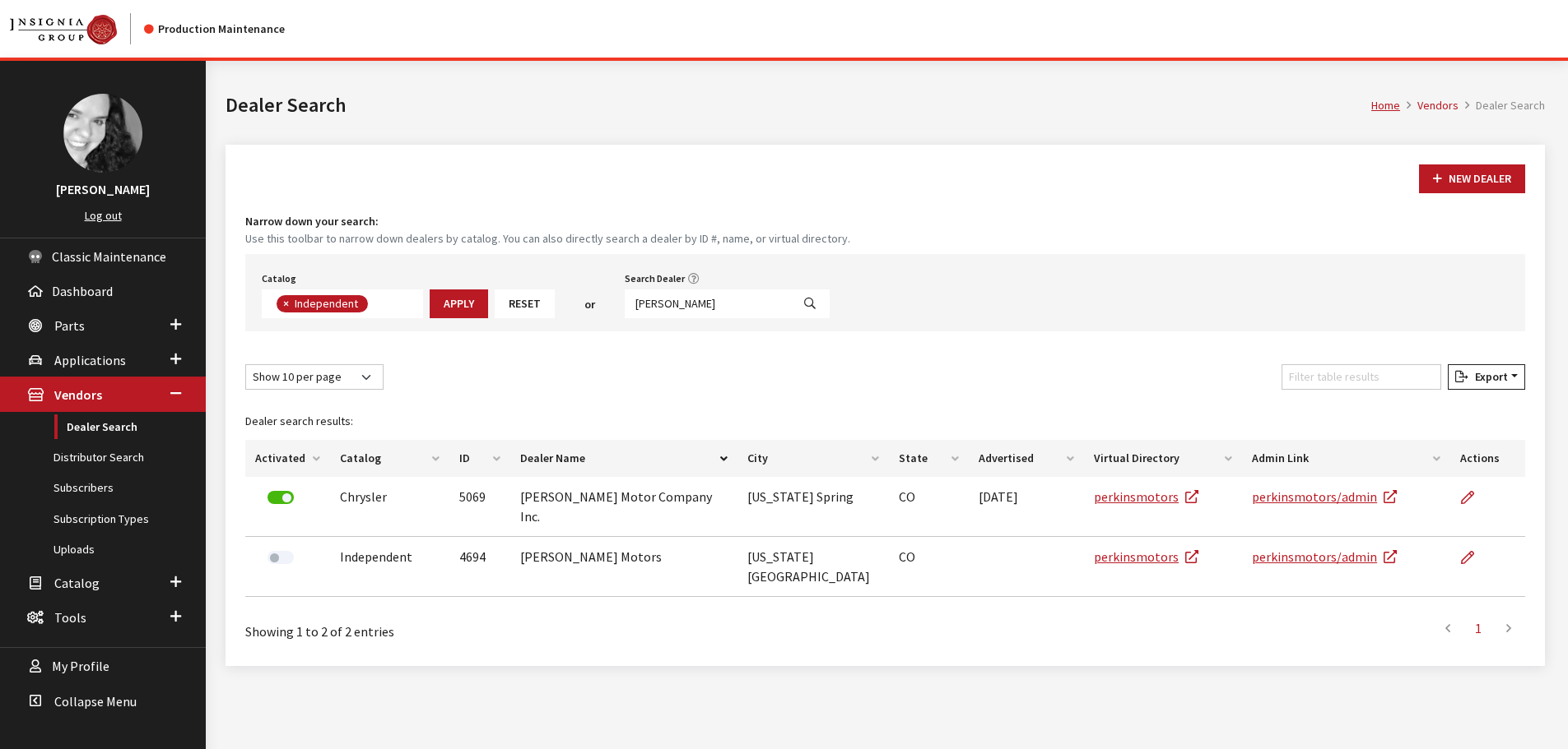
scroll to position [120, 0]
drag, startPoint x: 682, startPoint y: 299, endPoint x: 610, endPoint y: 301, distance: 72.0
click at [610, 301] on div "Catalog Acura Alfa Romeo Audi Bentley BMW Chrysler DoubleTake [PERSON_NAME] Hon…" at bounding box center [884, 292] width 1279 height 78
type input "gator"
select select
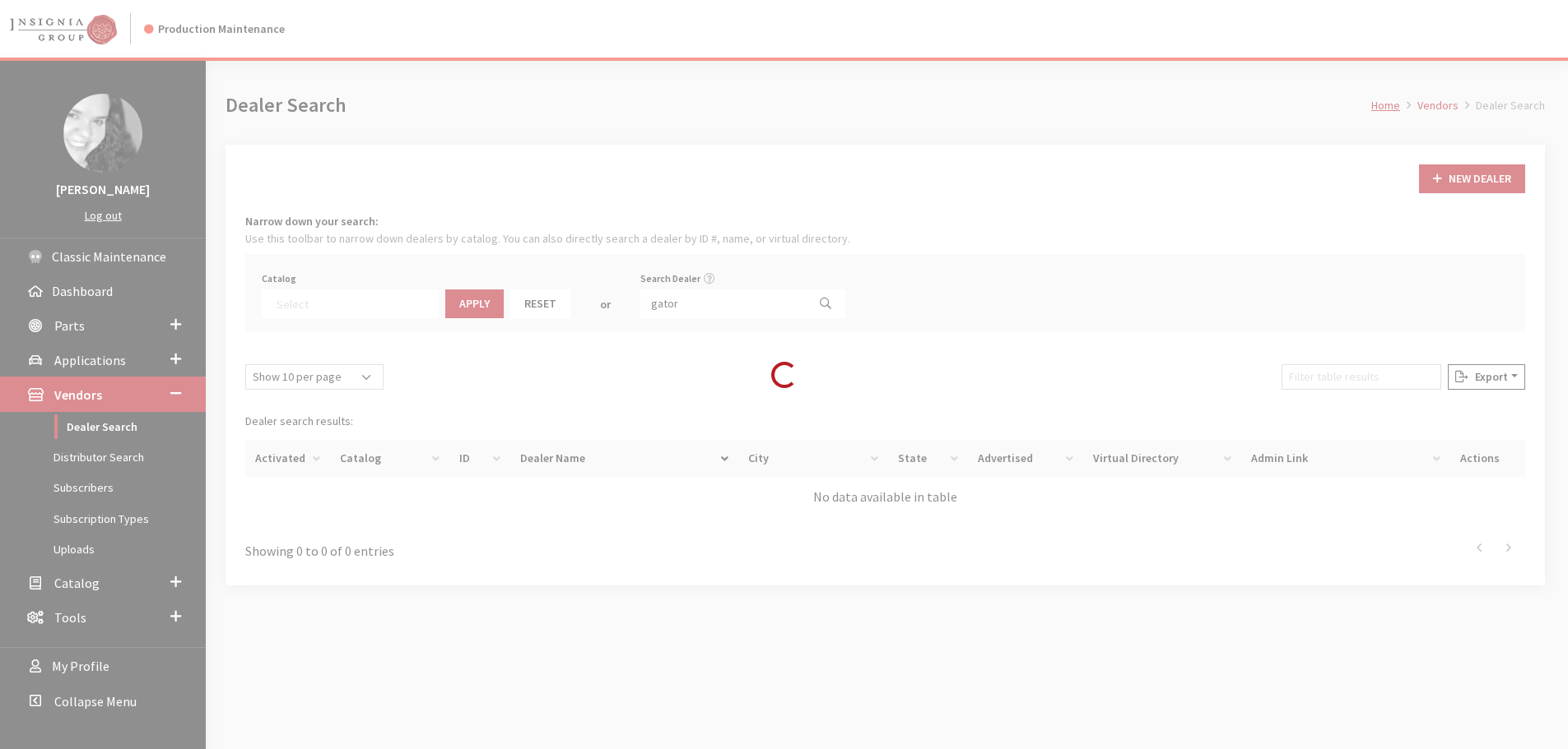
scroll to position [172, 0]
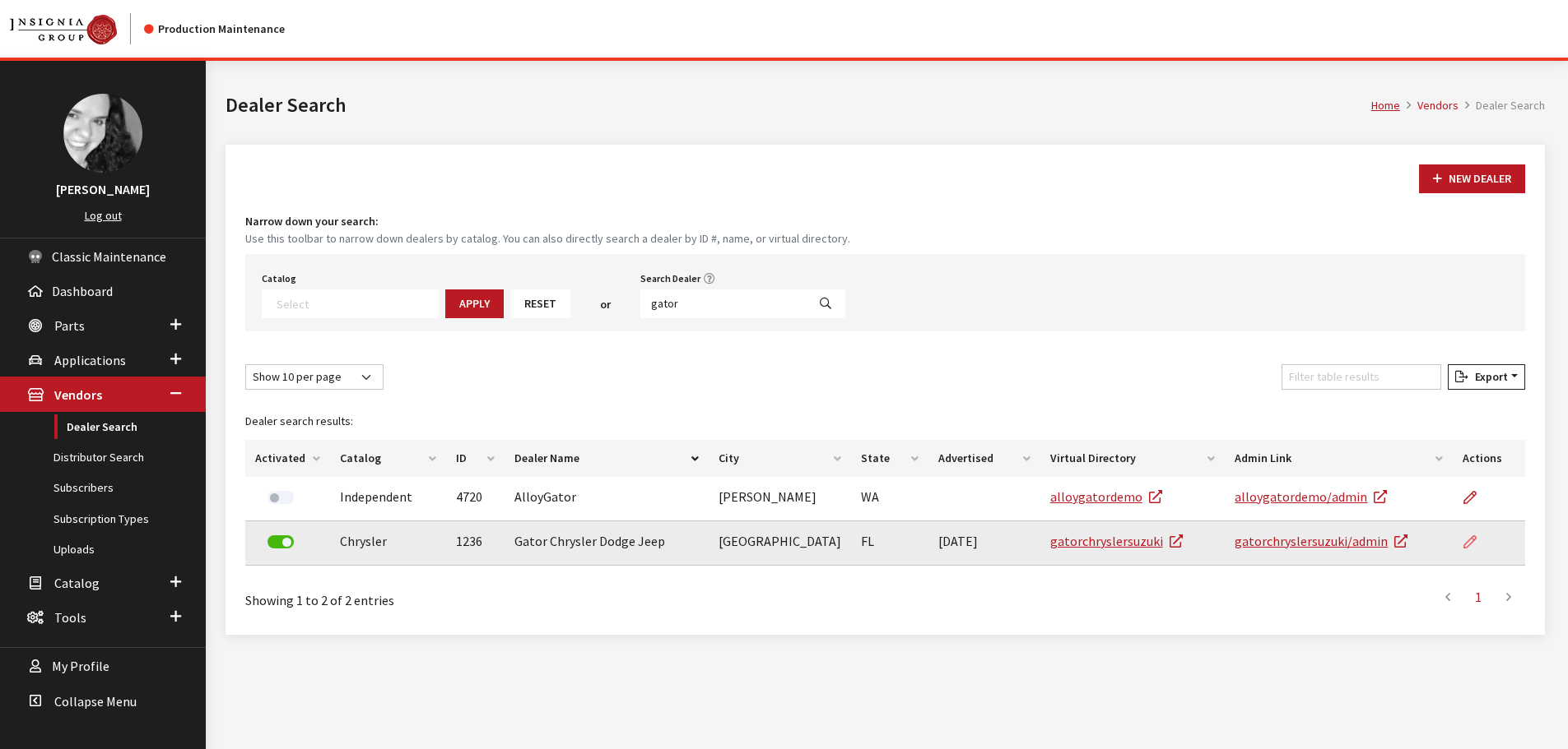
click at [1472, 541] on icon at bounding box center [1470, 543] width 13 height 13
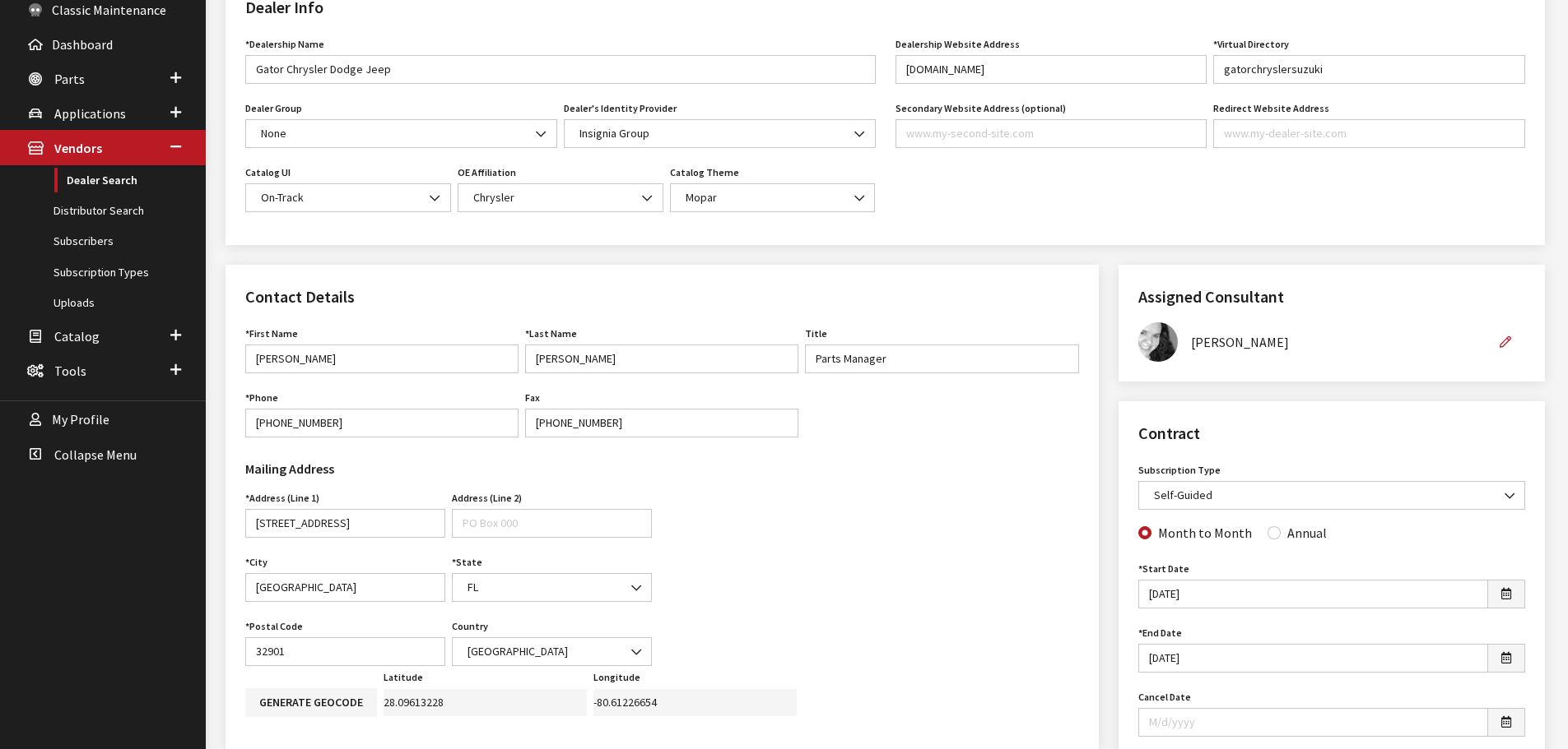
scroll to position [329, 0]
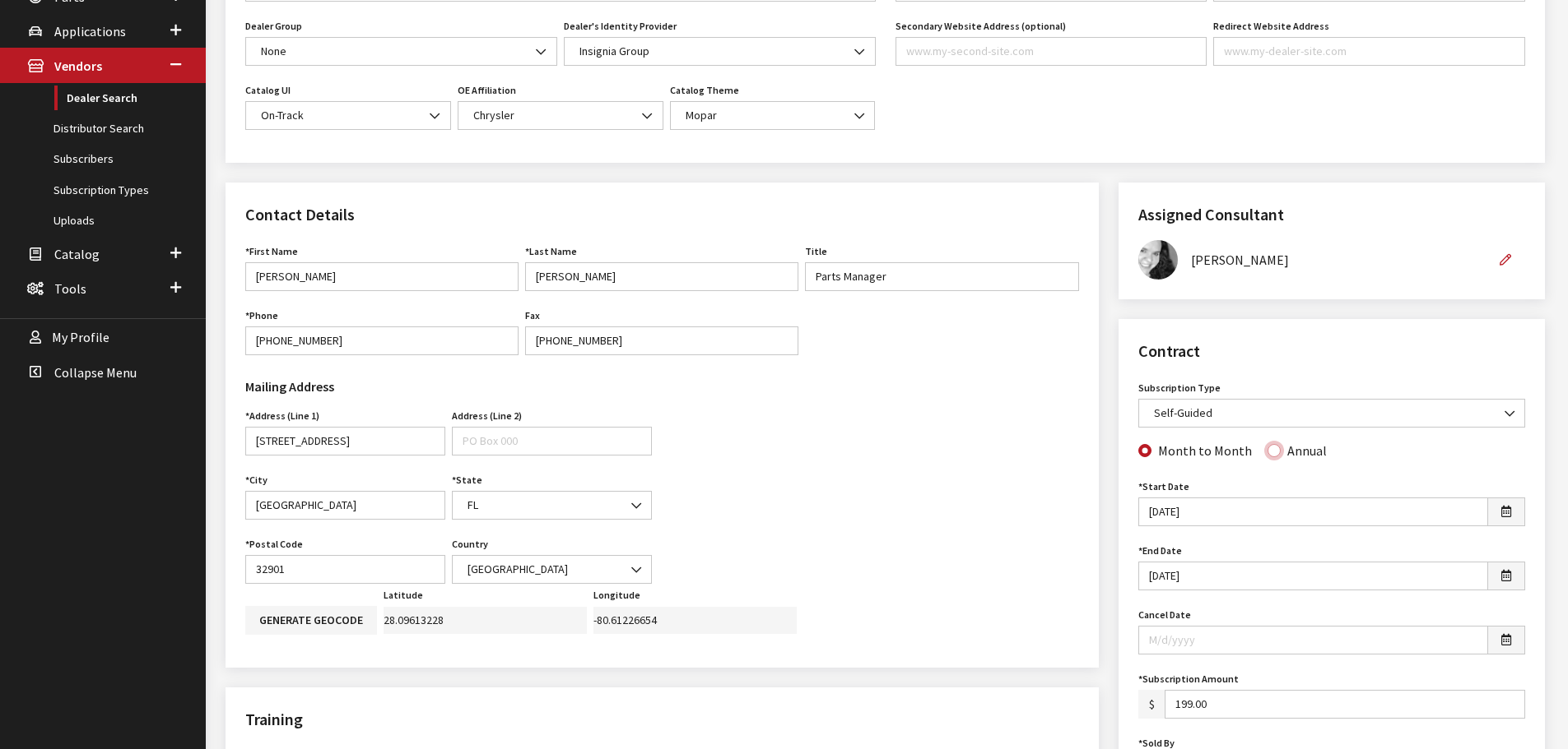
click at [1271, 452] on input "Annual" at bounding box center [1274, 451] width 13 height 13
radio input "true"
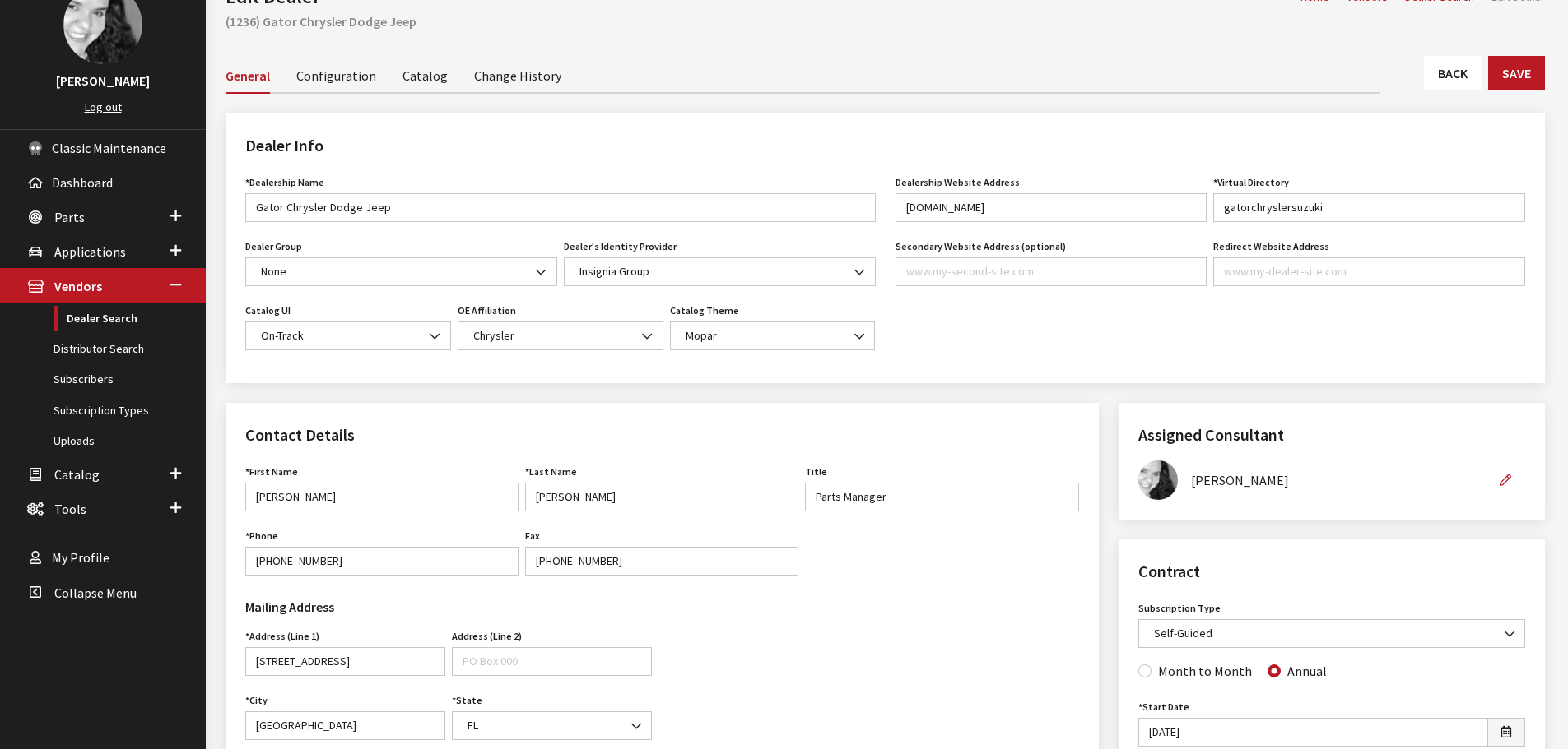
scroll to position [0, 0]
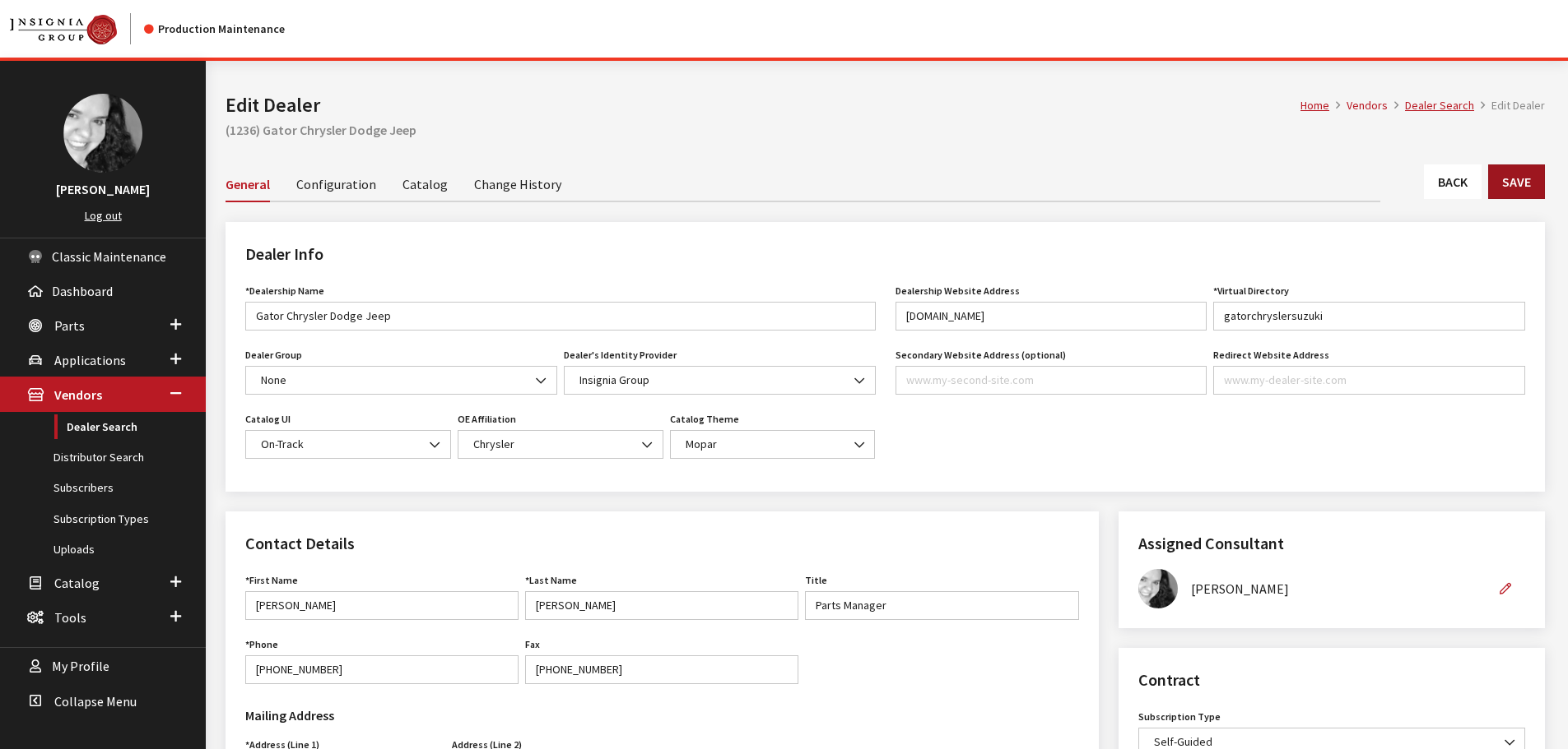
click at [1507, 175] on button "Save" at bounding box center [1516, 181] width 57 height 35
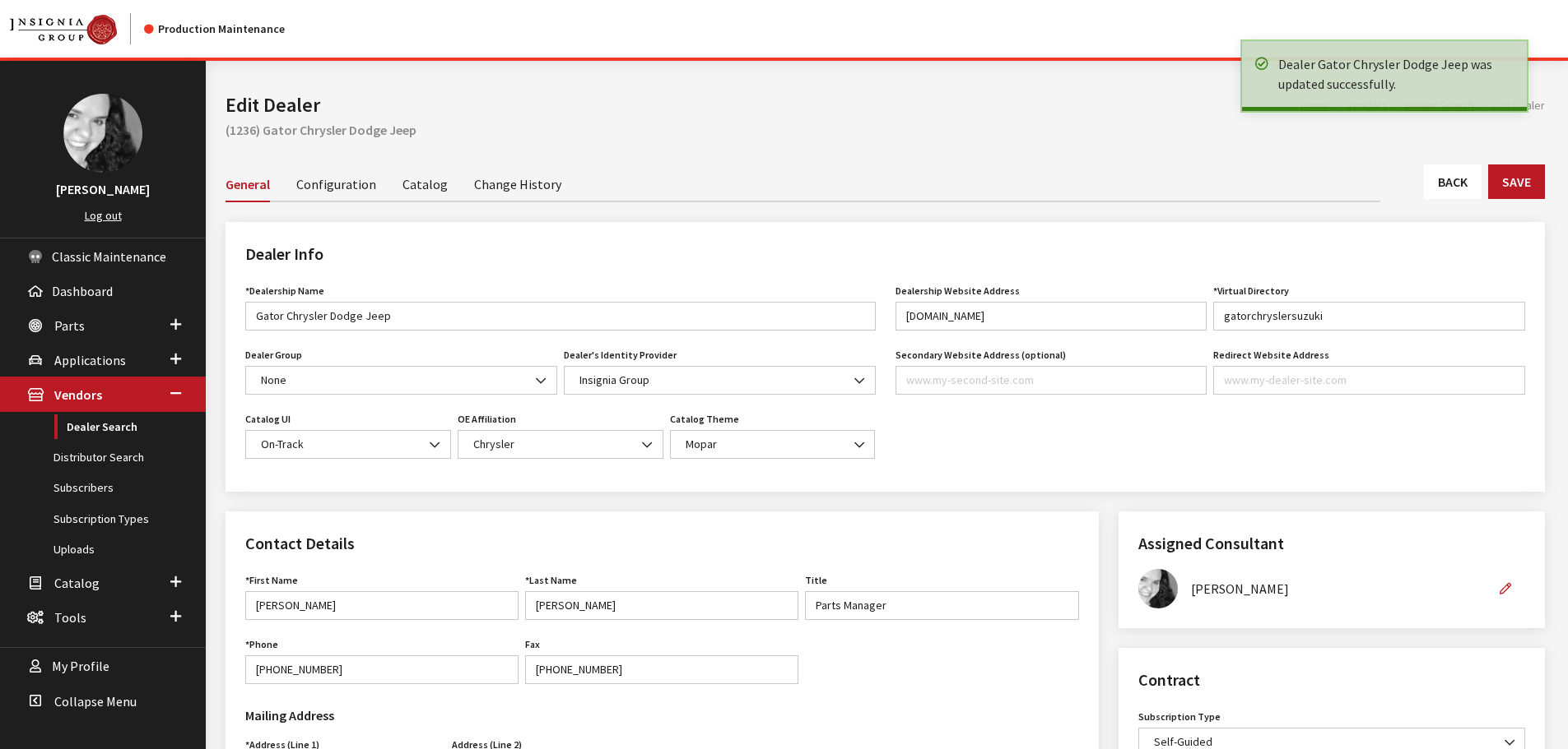
drag, startPoint x: 0, startPoint y: 0, endPoint x: 1445, endPoint y: 177, distance: 1455.8
click at [1445, 177] on link "Back" at bounding box center [1453, 181] width 58 height 35
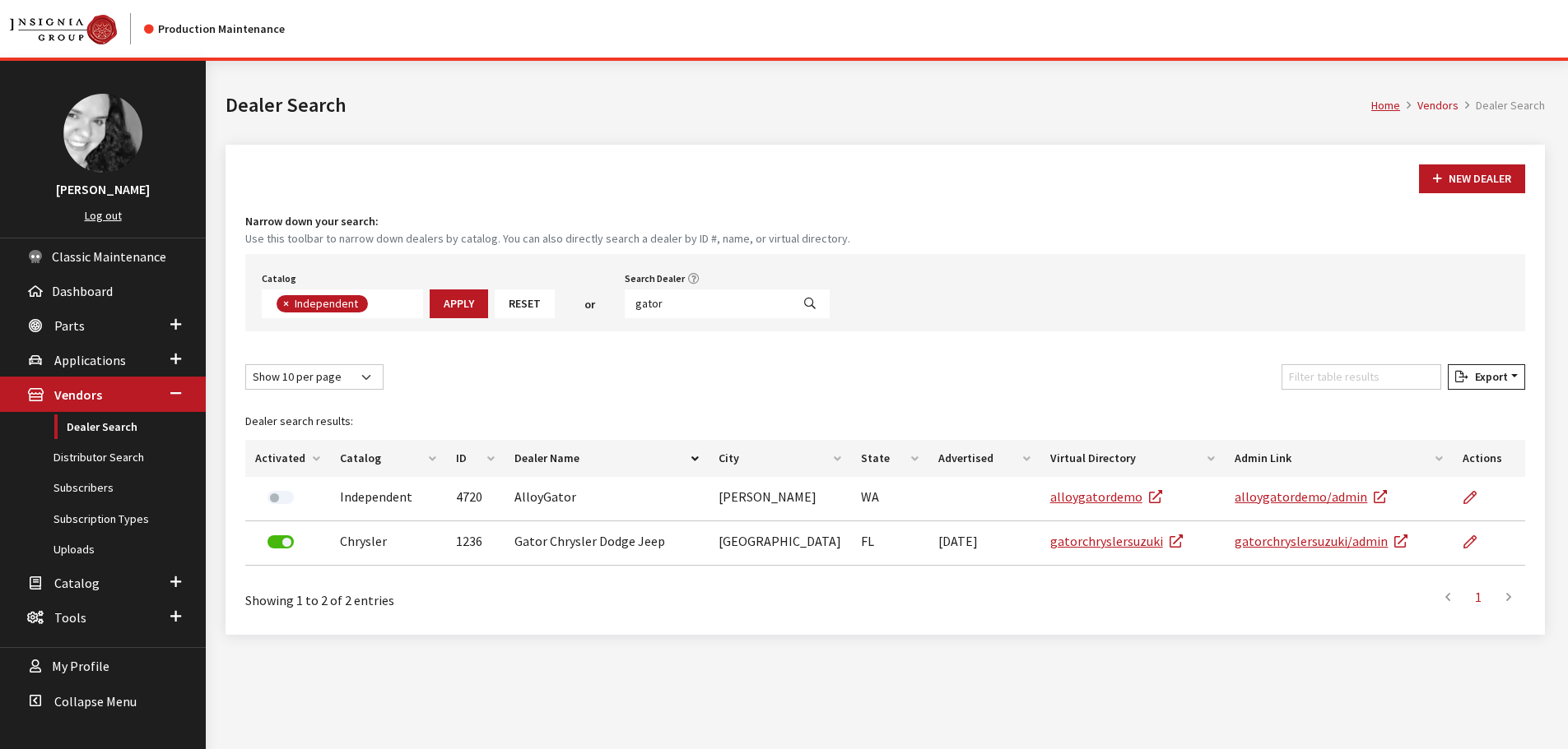
scroll to position [120, 0]
drag, startPoint x: 717, startPoint y: 304, endPoint x: 601, endPoint y: 304, distance: 116.0
click at [601, 304] on div "Catalog Acura Alfa Romeo Audi Bentley BMW Chrysler DoubleTake [PERSON_NAME] Hon…" at bounding box center [884, 292] width 1279 height 78
type input "[PERSON_NAME]"
select select
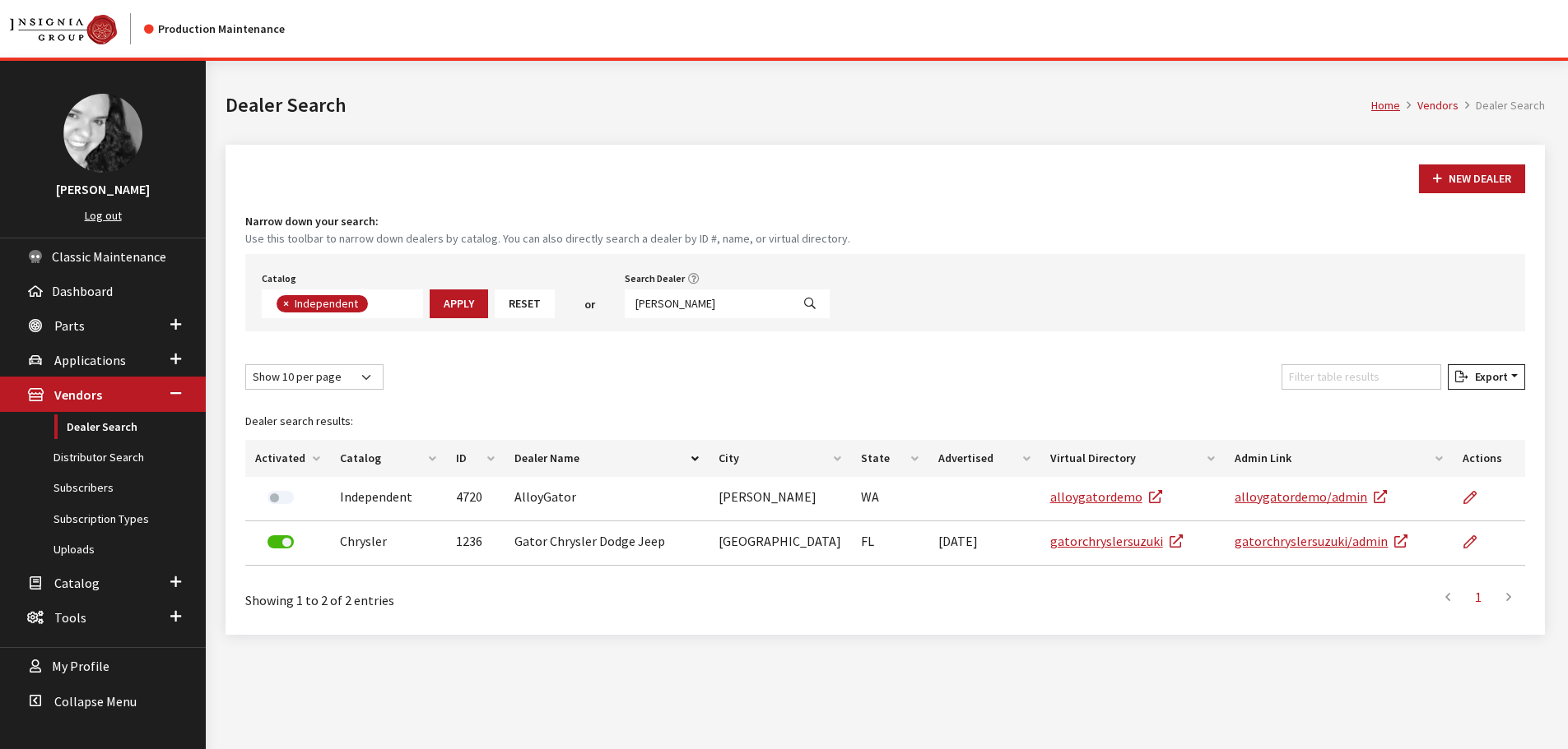
scroll to position [172, 0]
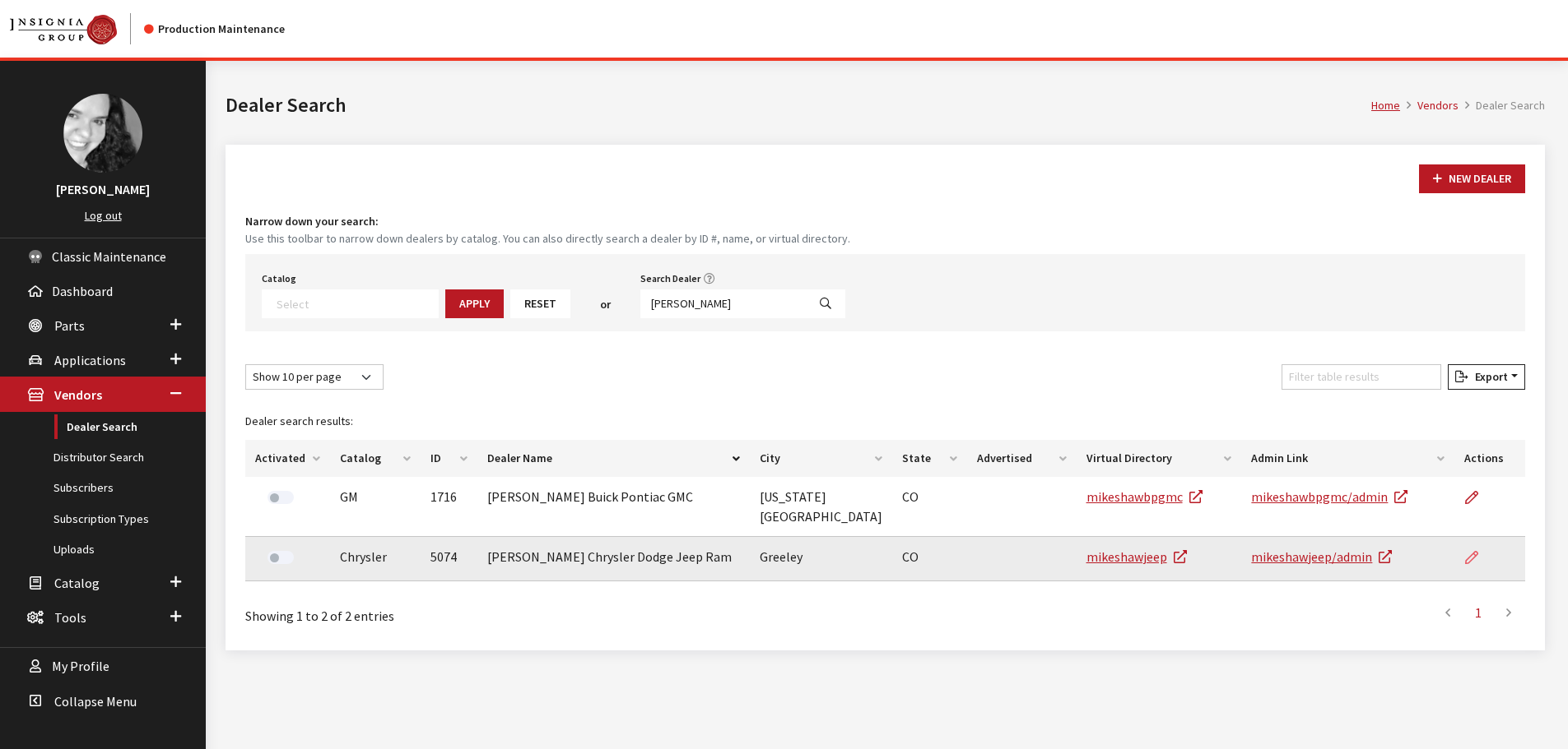
click at [1478, 552] on icon at bounding box center [1472, 558] width 13 height 13
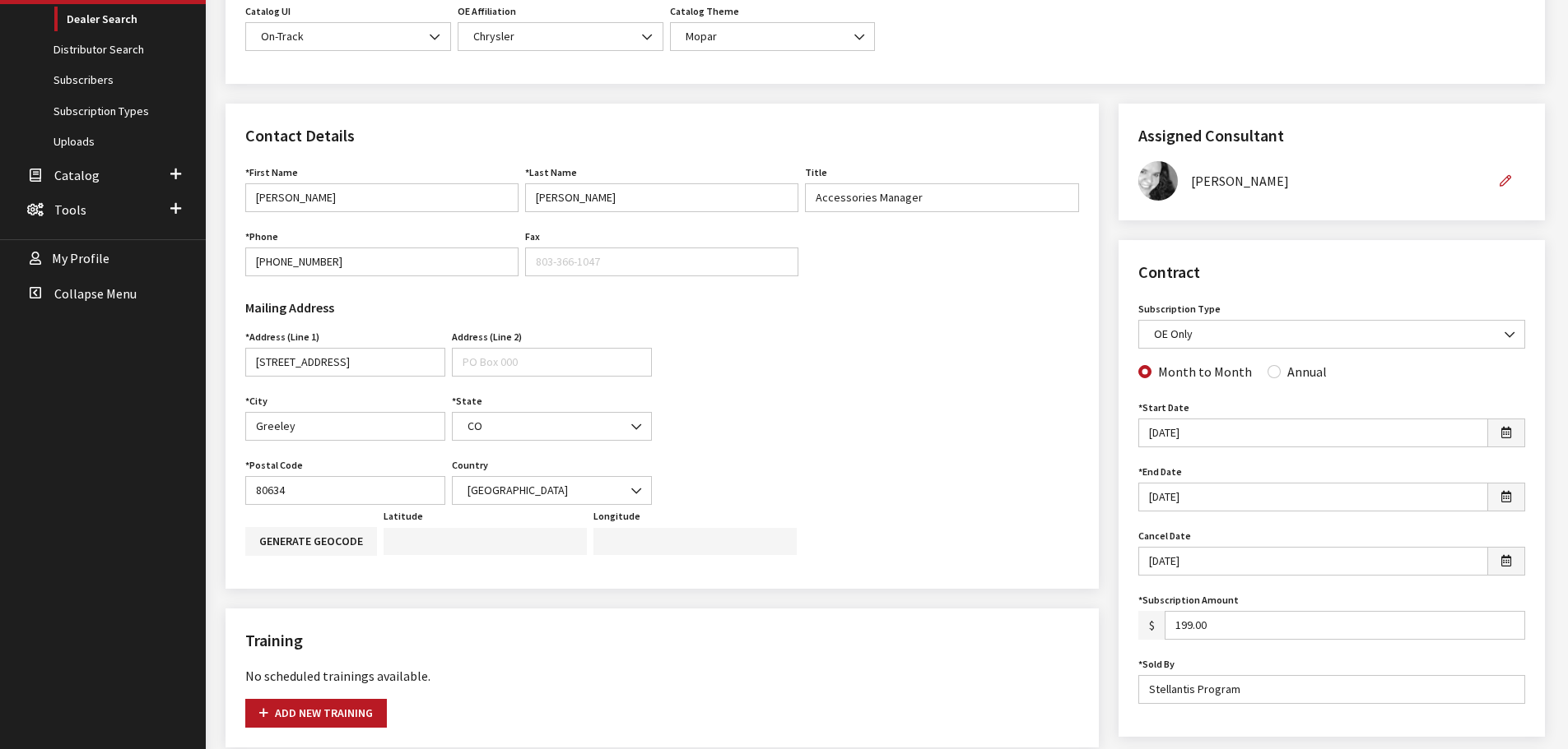
scroll to position [411, 0]
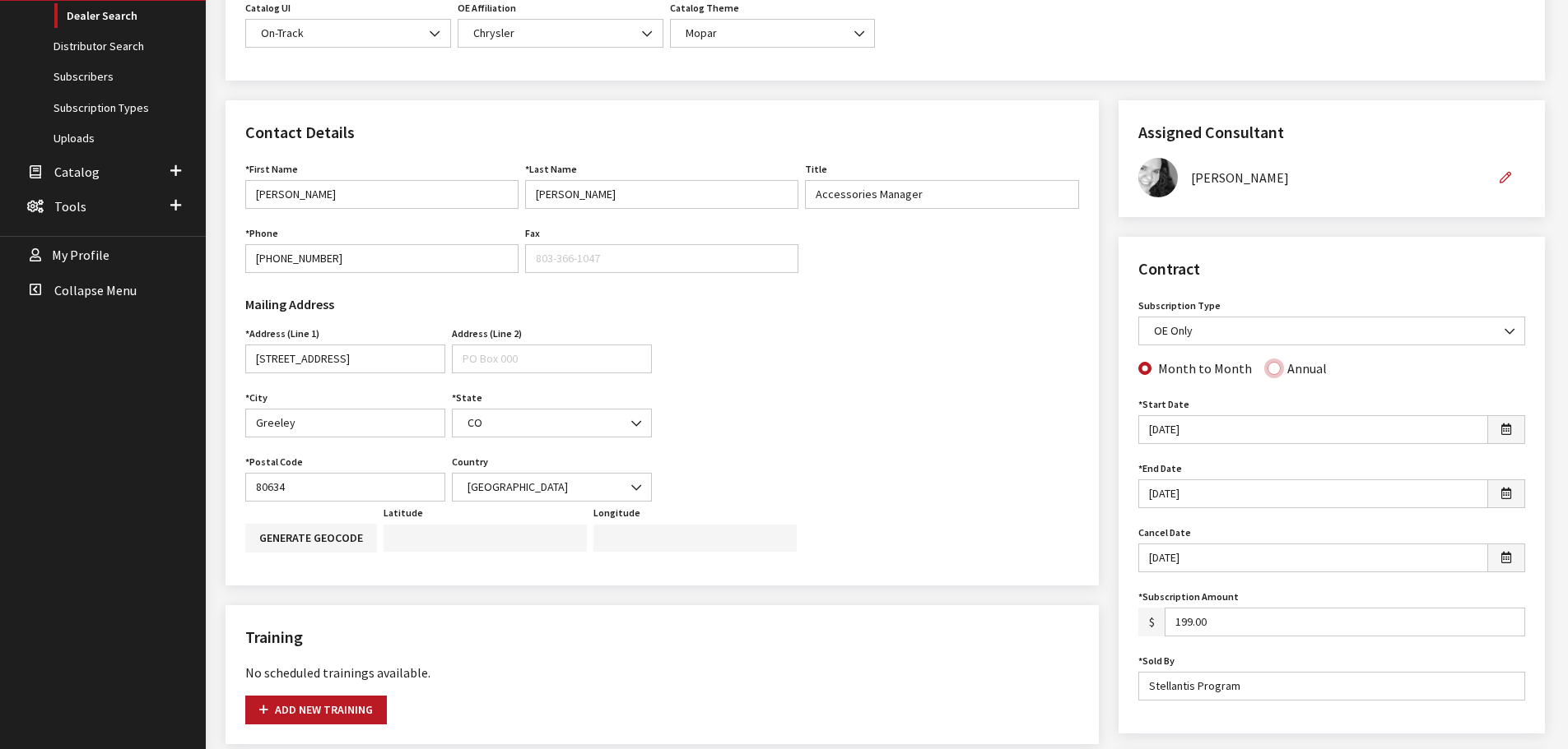
click at [1267, 374] on input "Annual" at bounding box center [1274, 368] width 13 height 13
radio input "true"
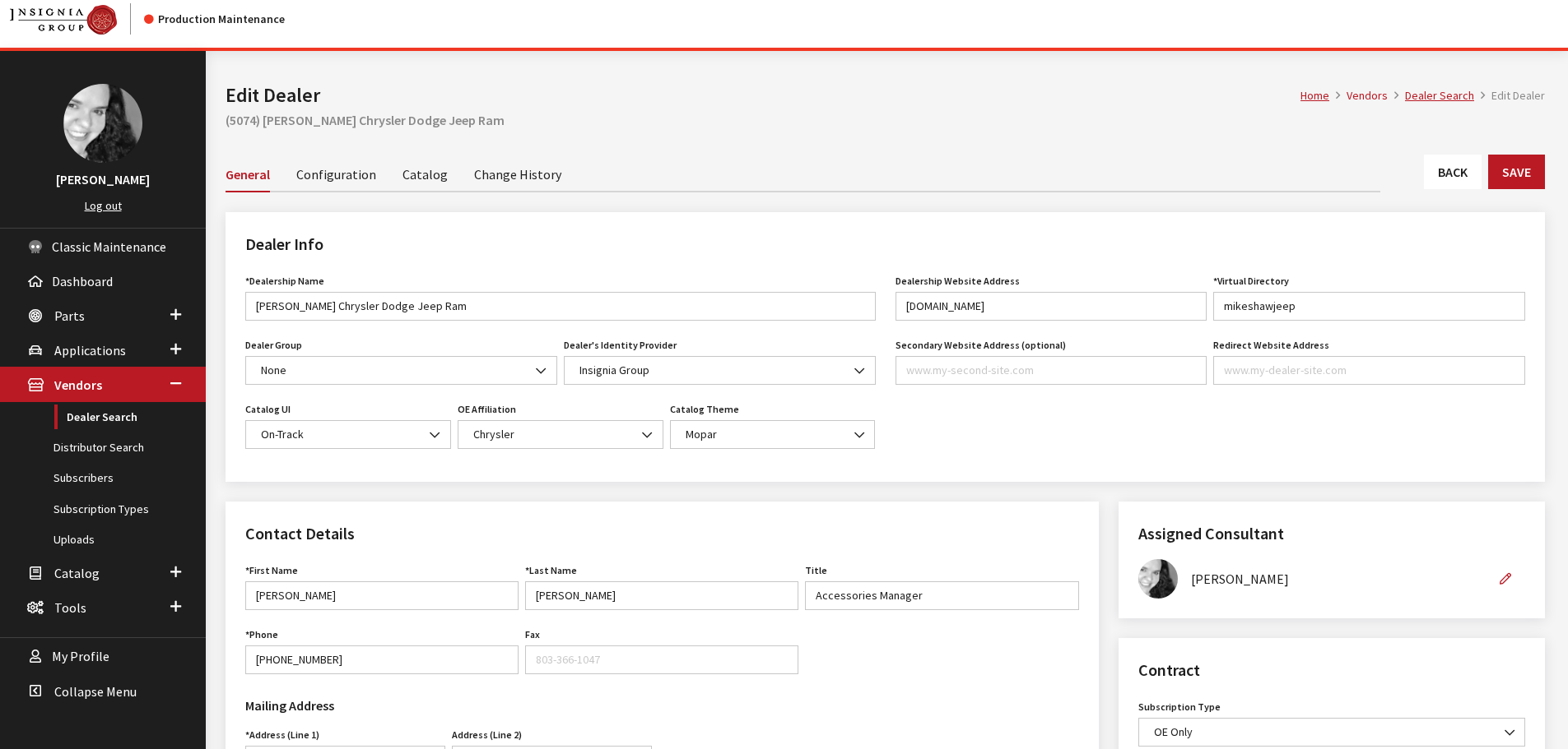
scroll to position [0, 0]
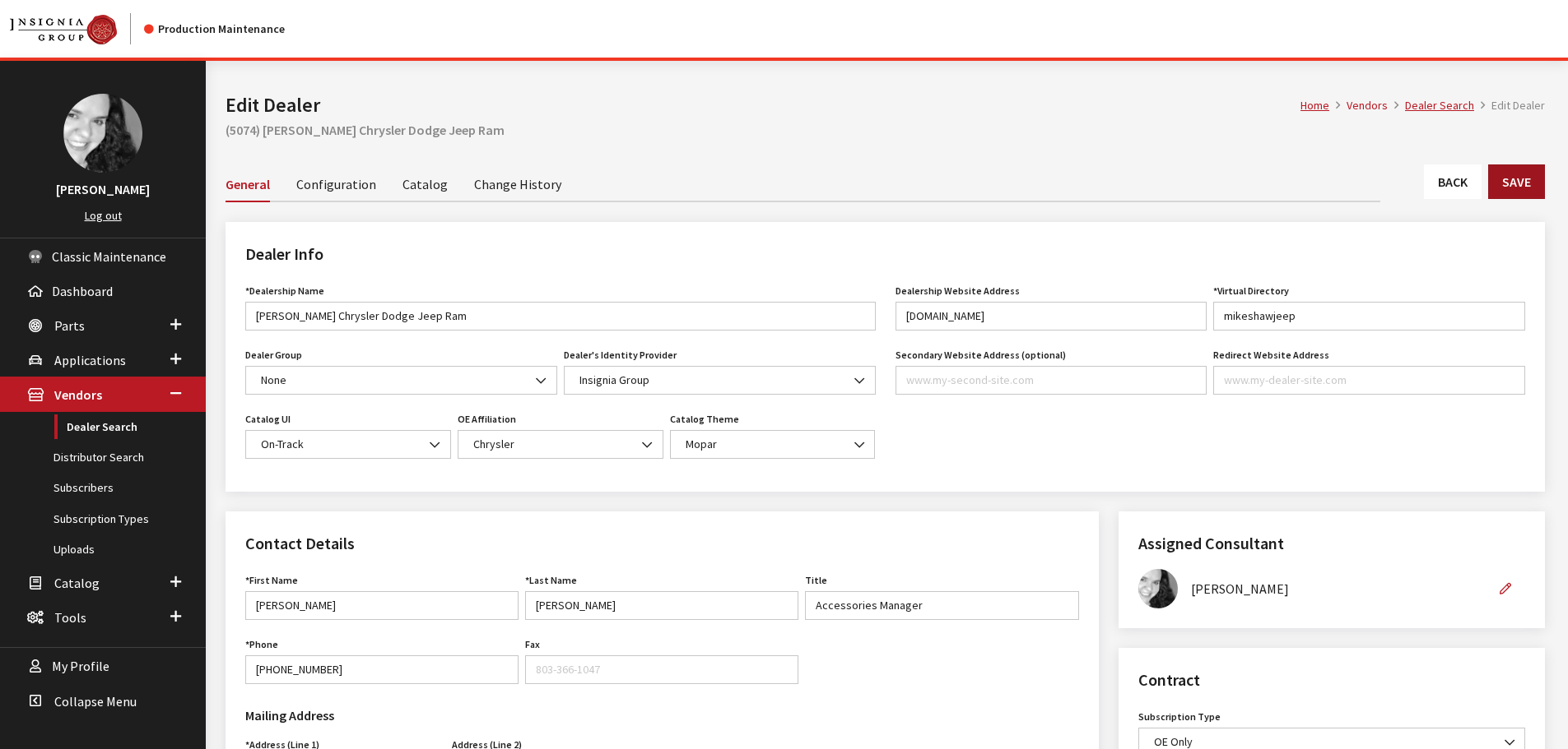
click at [1521, 180] on button "Save" at bounding box center [1516, 181] width 57 height 35
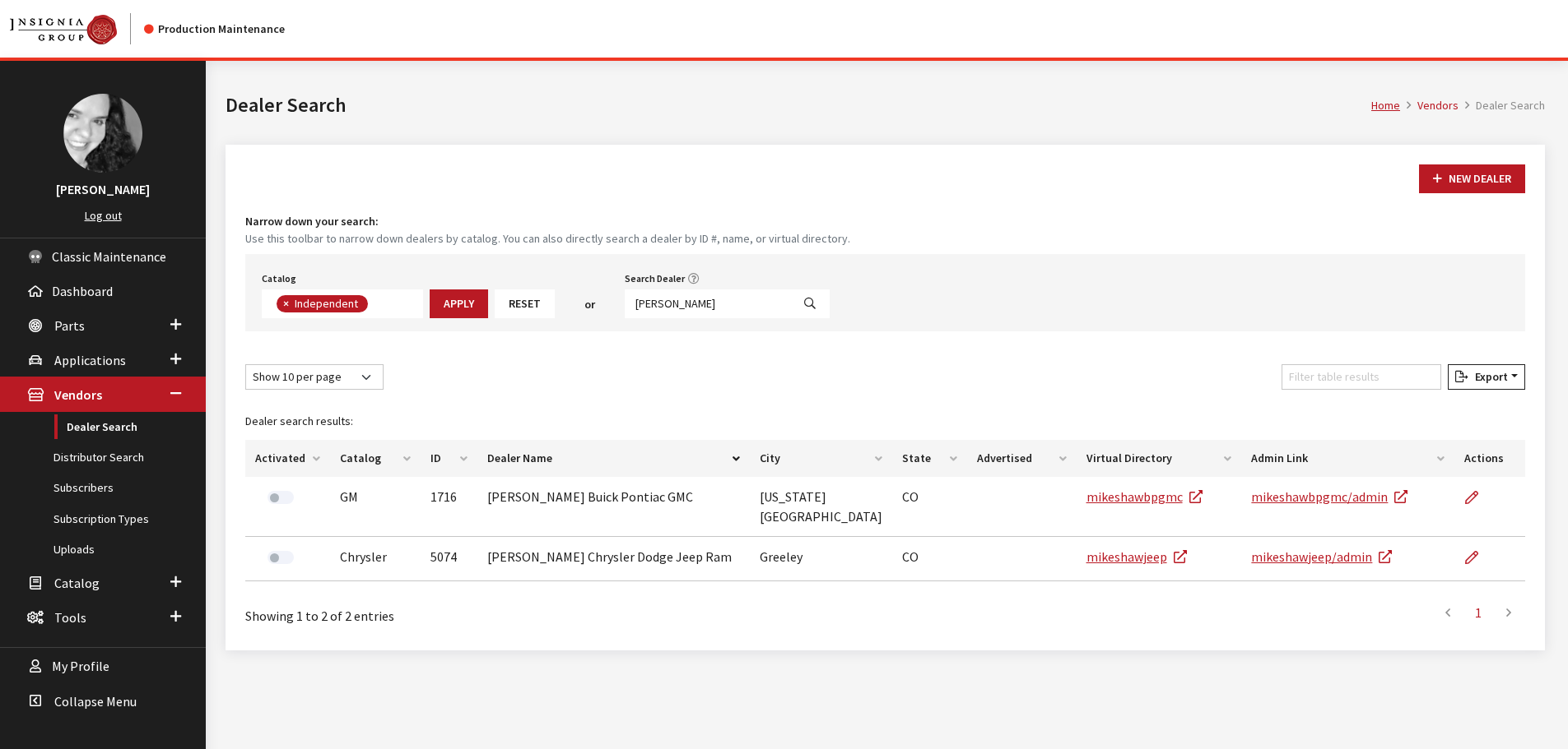
scroll to position [120, 0]
drag, startPoint x: 722, startPoint y: 314, endPoint x: 607, endPoint y: 310, distance: 115.1
click at [607, 310] on div "Catalog Acura Alfa Romeo Audi Bentley BMW Chrysler DoubleTake [PERSON_NAME] Hon…" at bounding box center [884, 292] width 1279 height 78
type input "[PERSON_NAME]"
select select
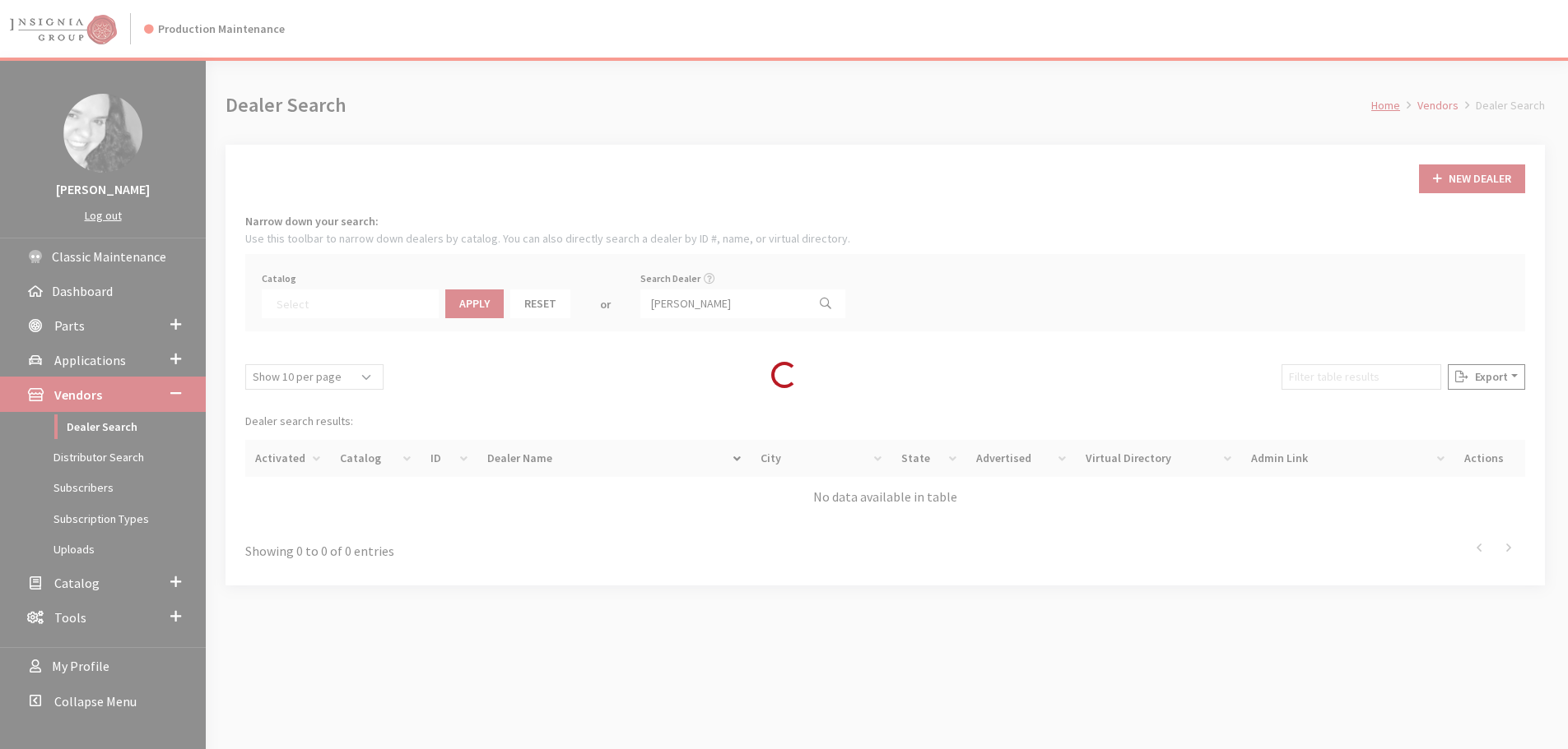
scroll to position [172, 0]
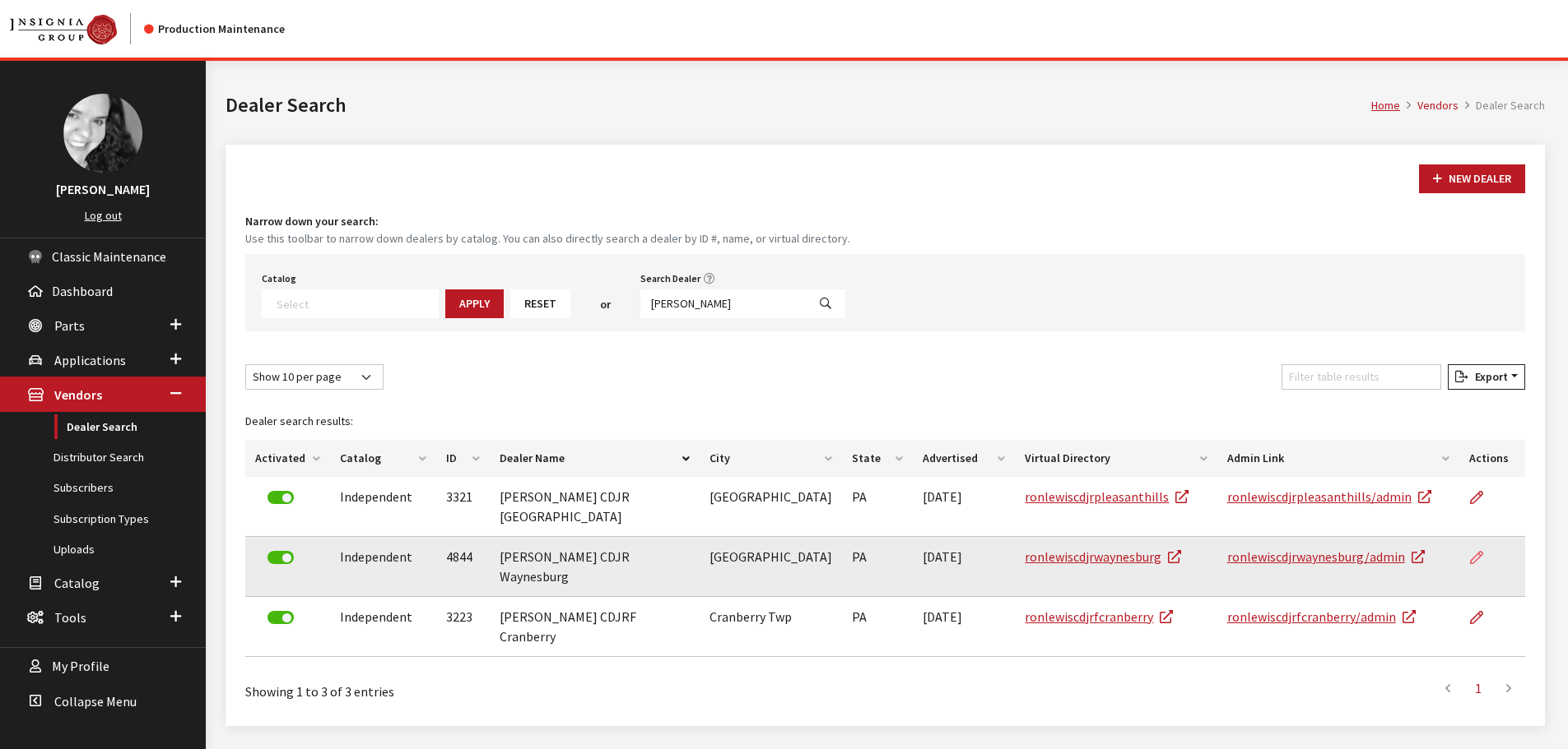
click at [1481, 552] on icon at bounding box center [1476, 558] width 13 height 13
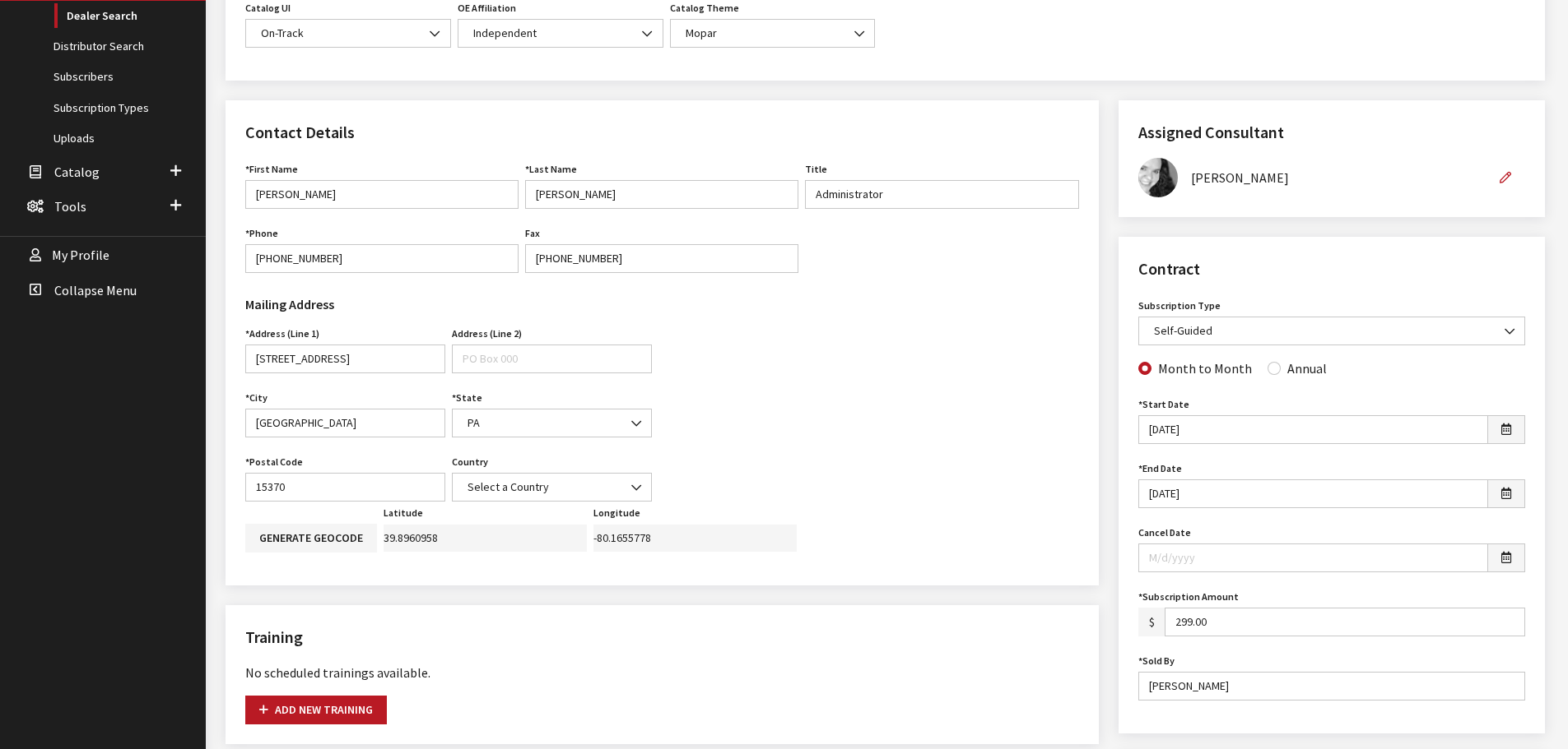
scroll to position [411, 0]
click at [1267, 365] on input "Annual" at bounding box center [1274, 368] width 13 height 13
radio input "true"
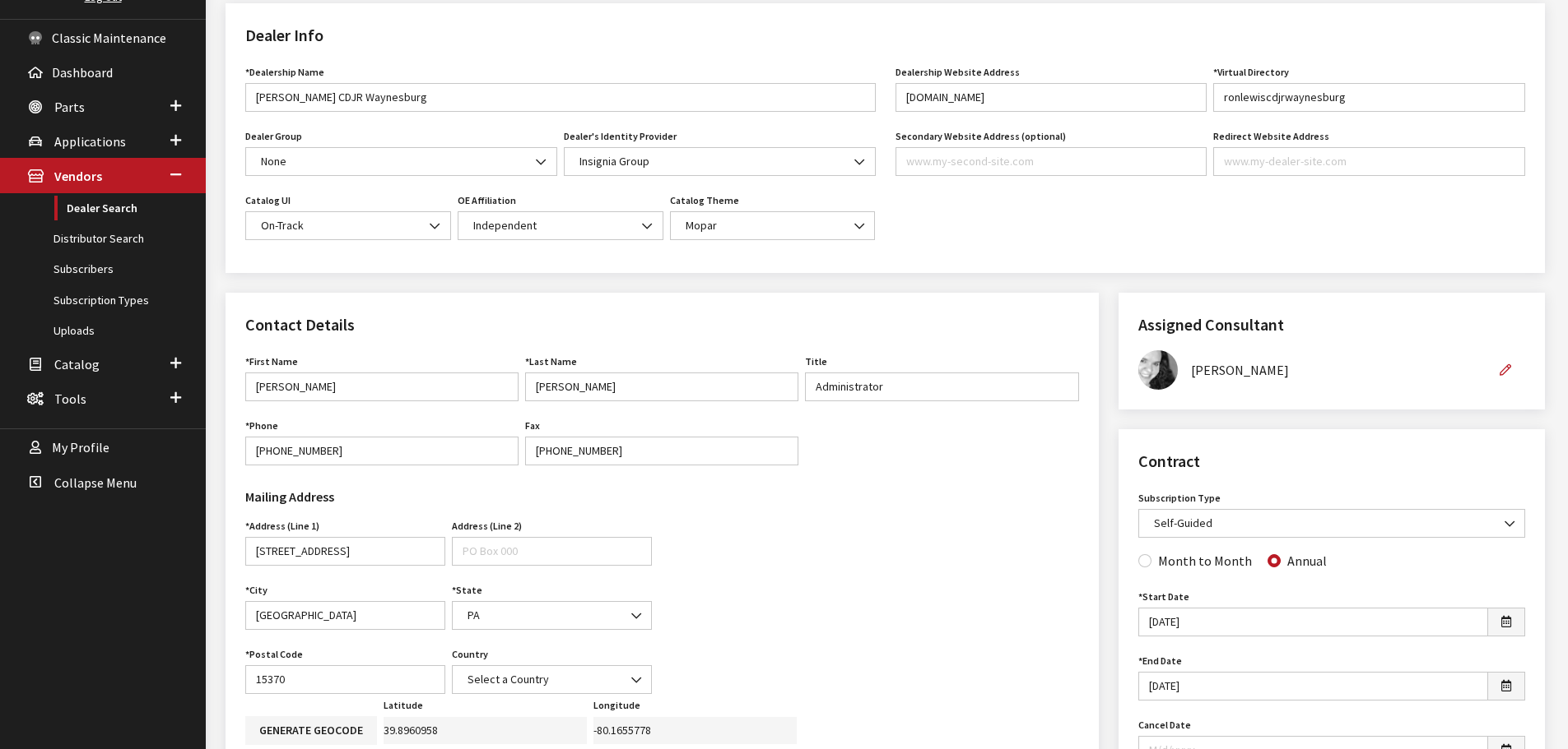
scroll to position [0, 0]
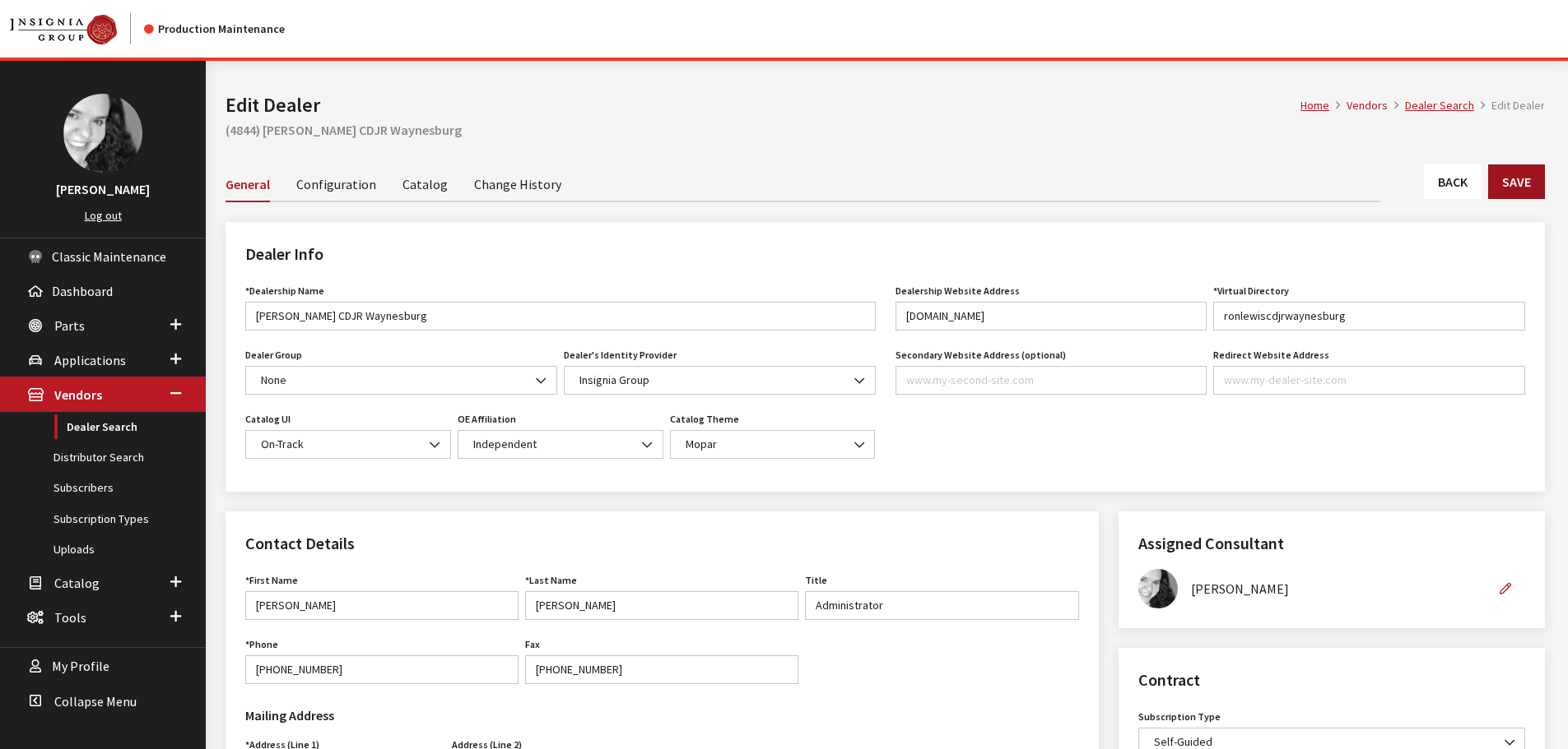
click at [1528, 188] on button "Save" at bounding box center [1516, 181] width 57 height 35
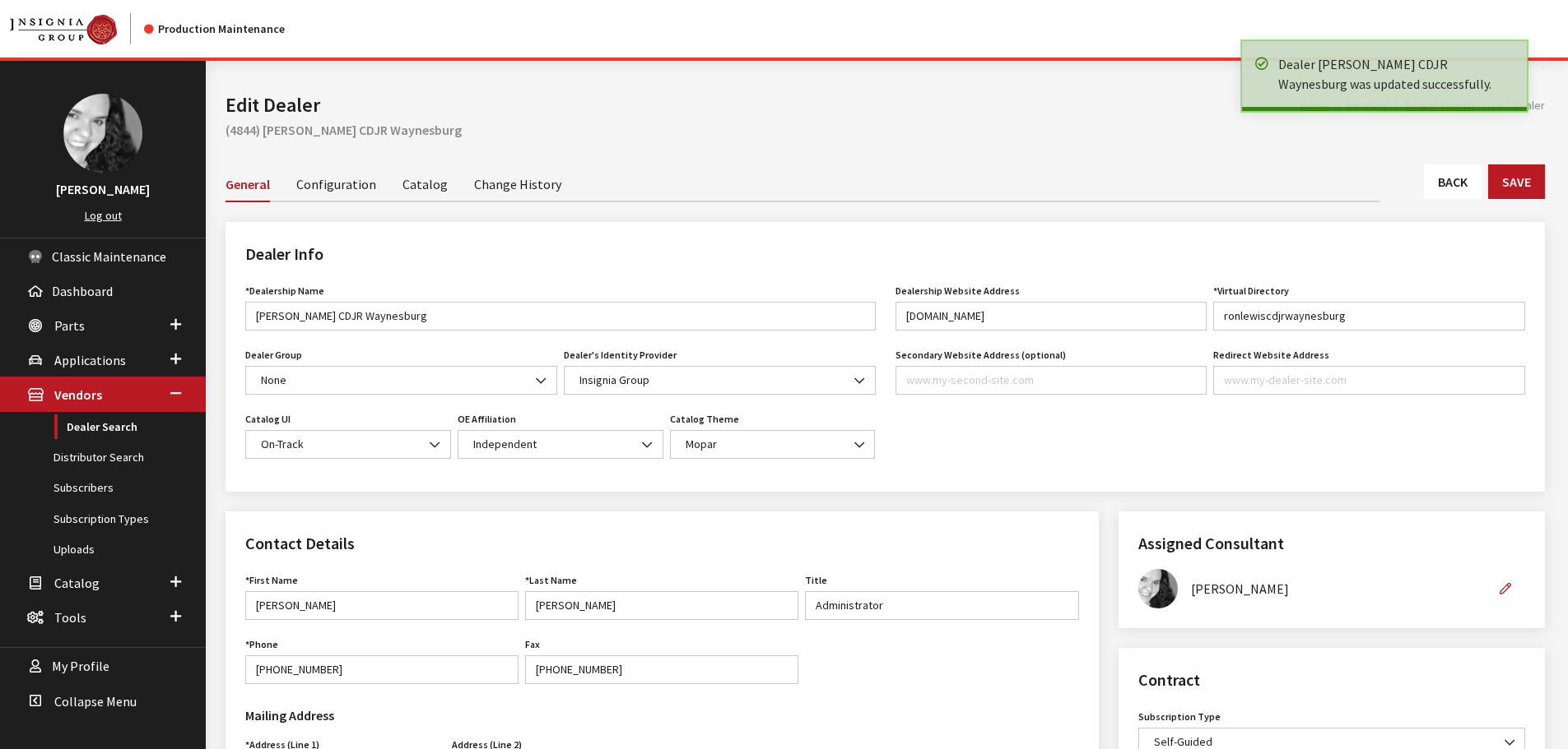
click at [1463, 179] on link "Back" at bounding box center [1453, 181] width 58 height 35
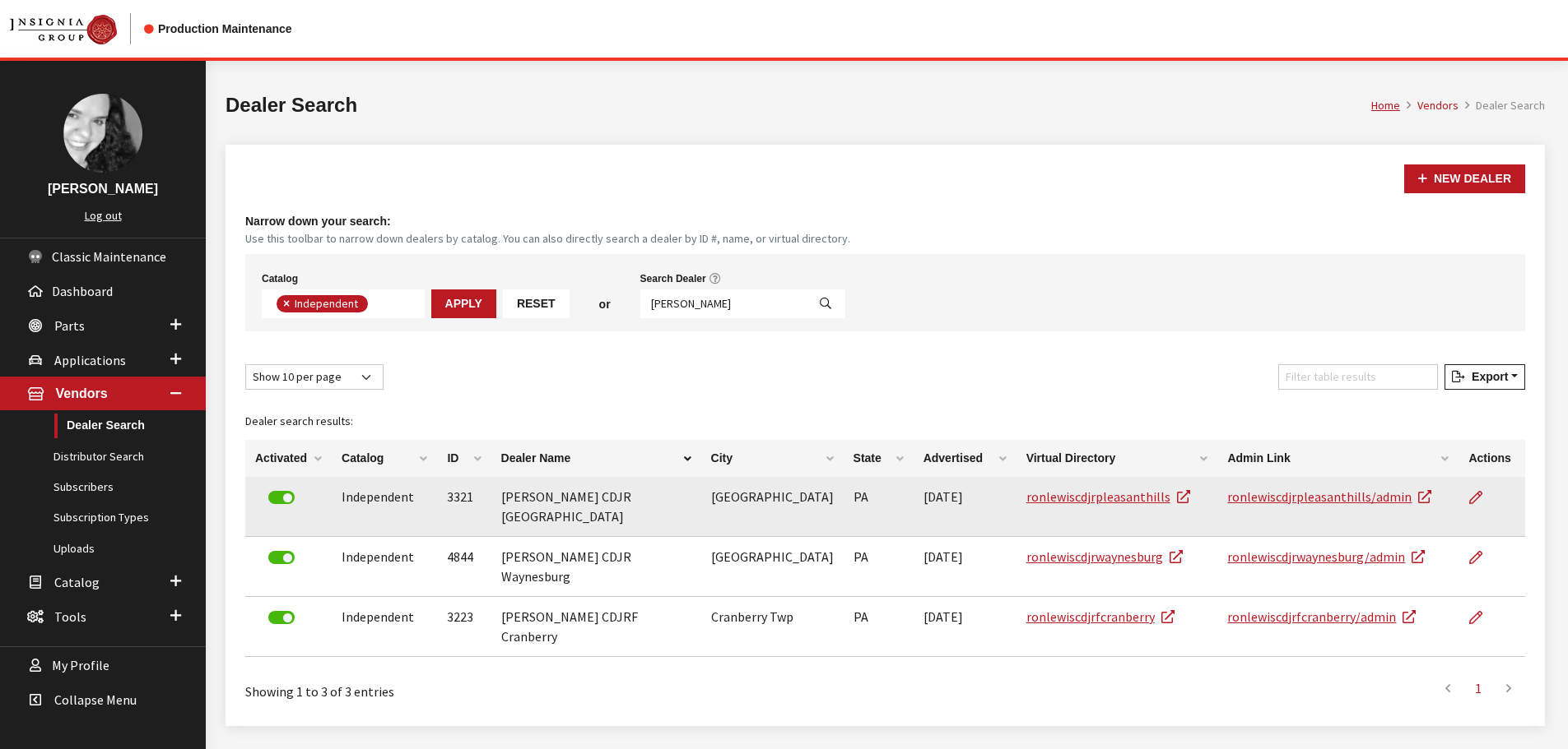
scroll to position [120, 0]
click at [1466, 495] on td at bounding box center [1491, 507] width 66 height 60
click at [1475, 496] on icon at bounding box center [1475, 499] width 13 height 13
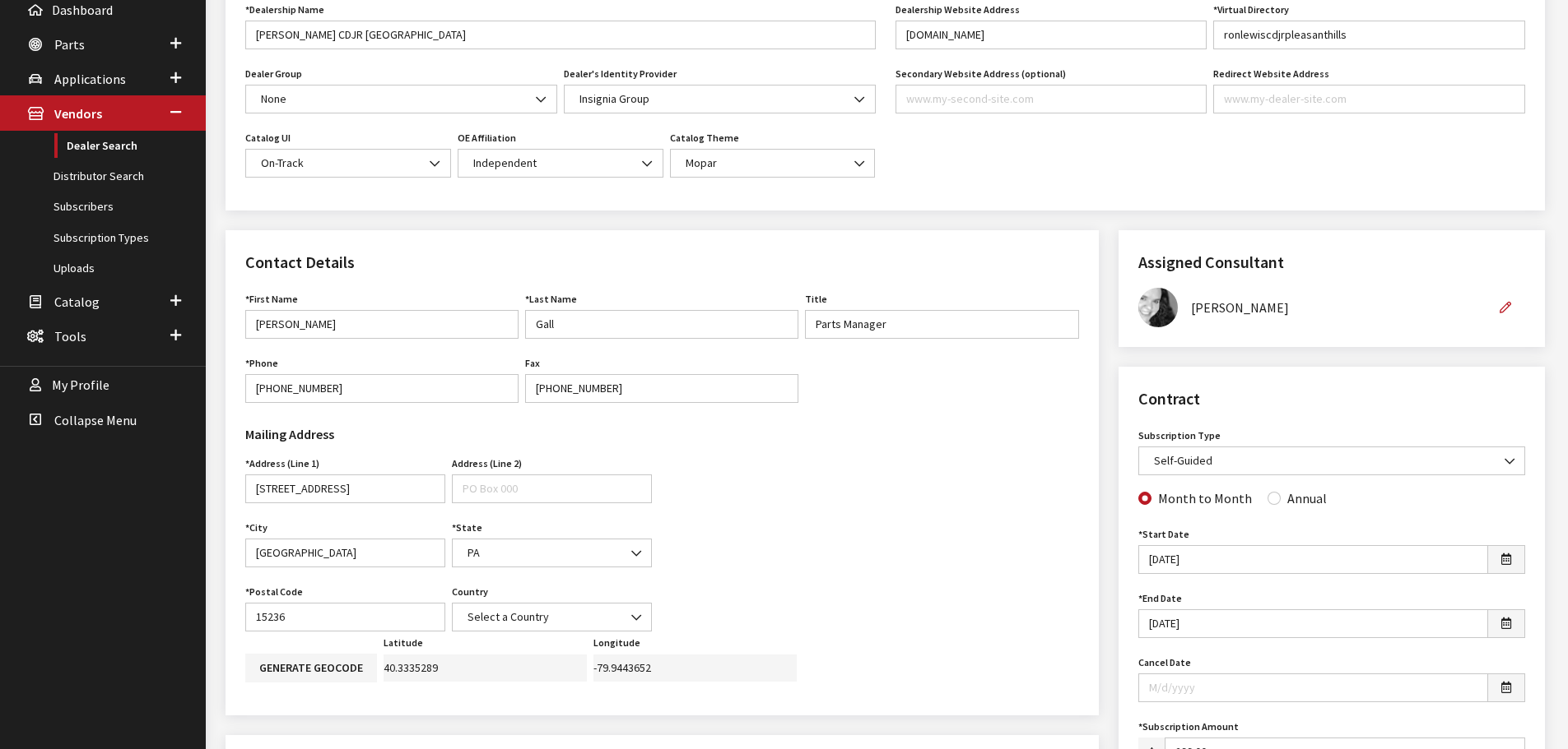
scroll to position [411, 0]
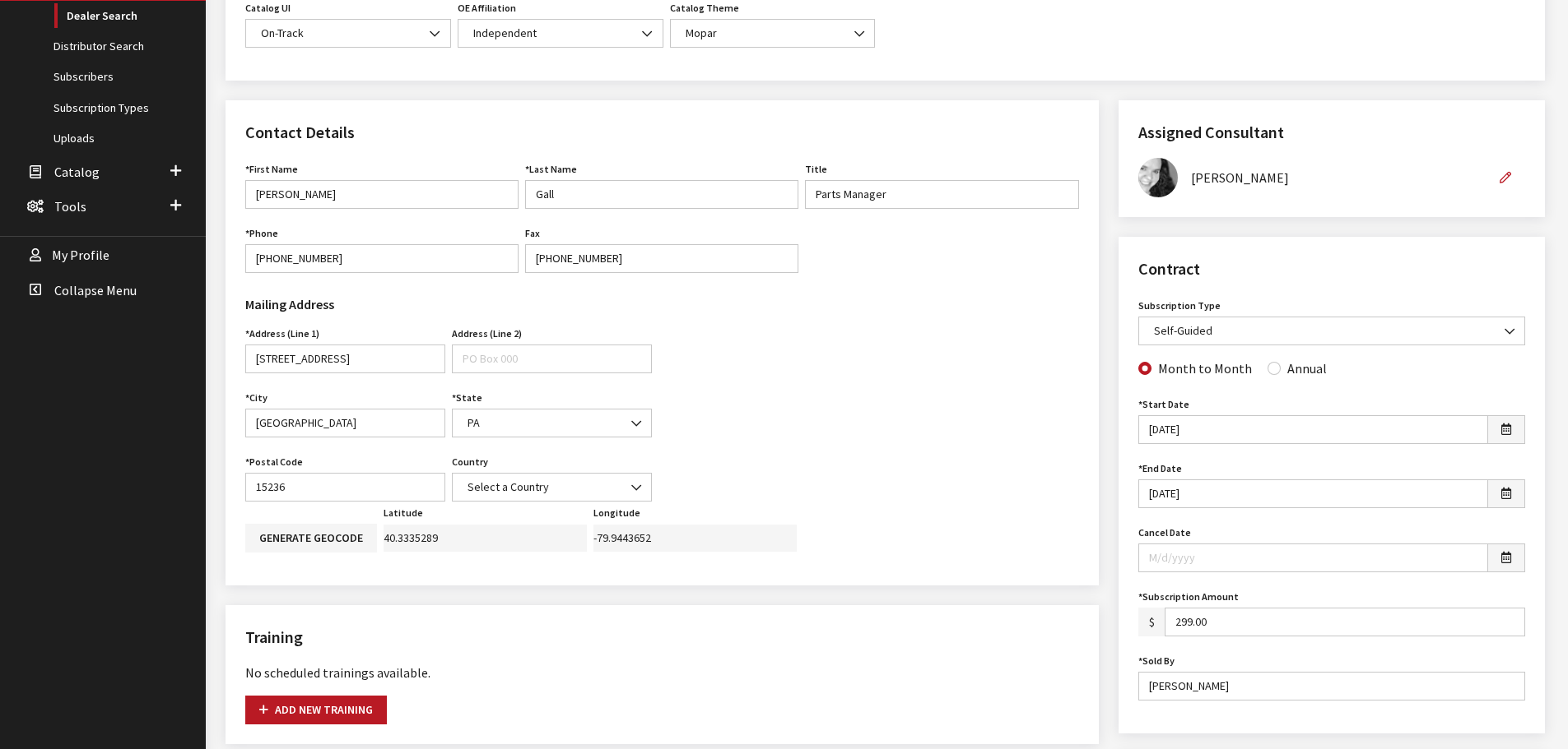
click at [1276, 370] on div "Annual" at bounding box center [1296, 368] width 59 height 20
click at [1267, 370] on input "Annual" at bounding box center [1274, 368] width 13 height 13
radio input "true"
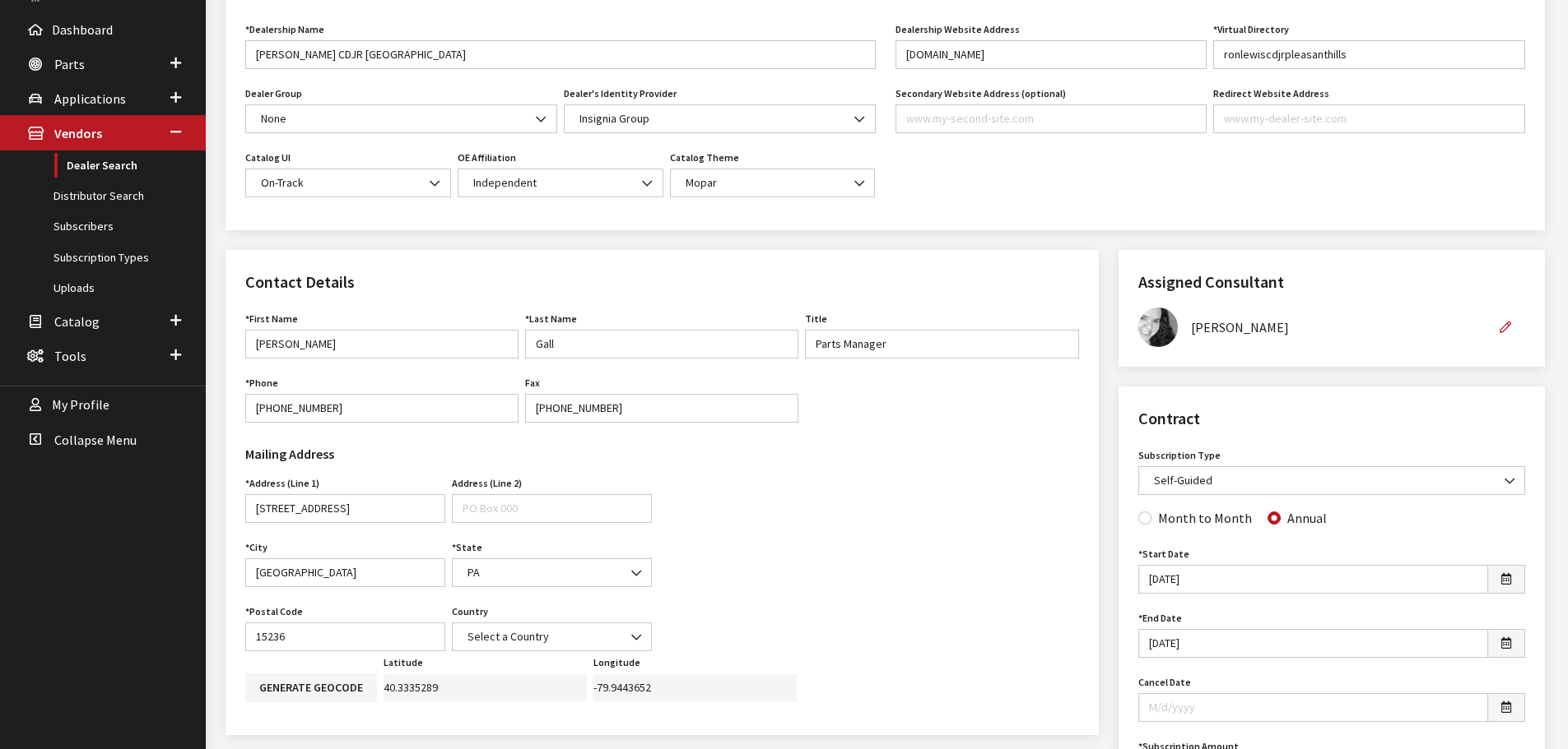
scroll to position [0, 0]
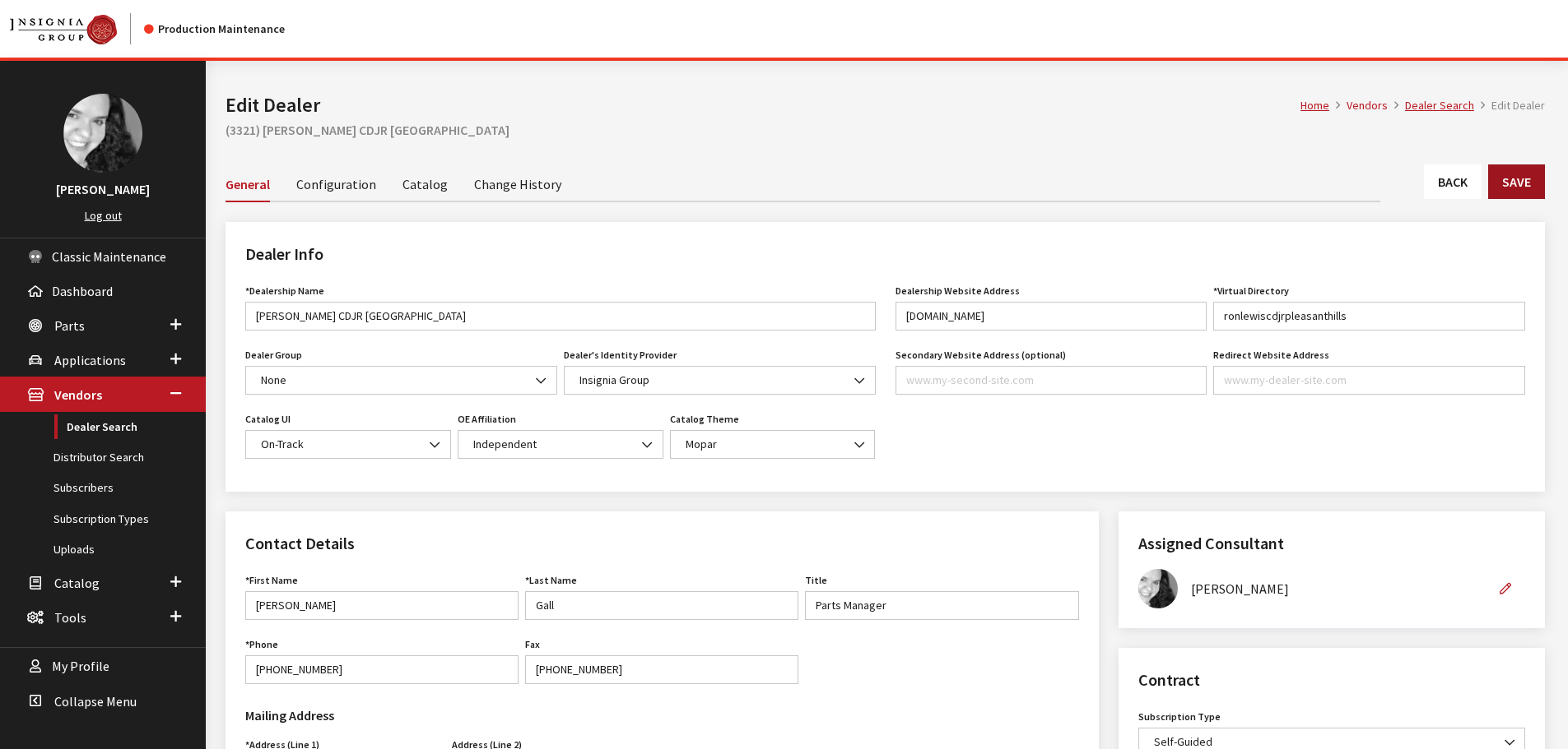
click at [1532, 185] on button "Save" at bounding box center [1516, 181] width 57 height 35
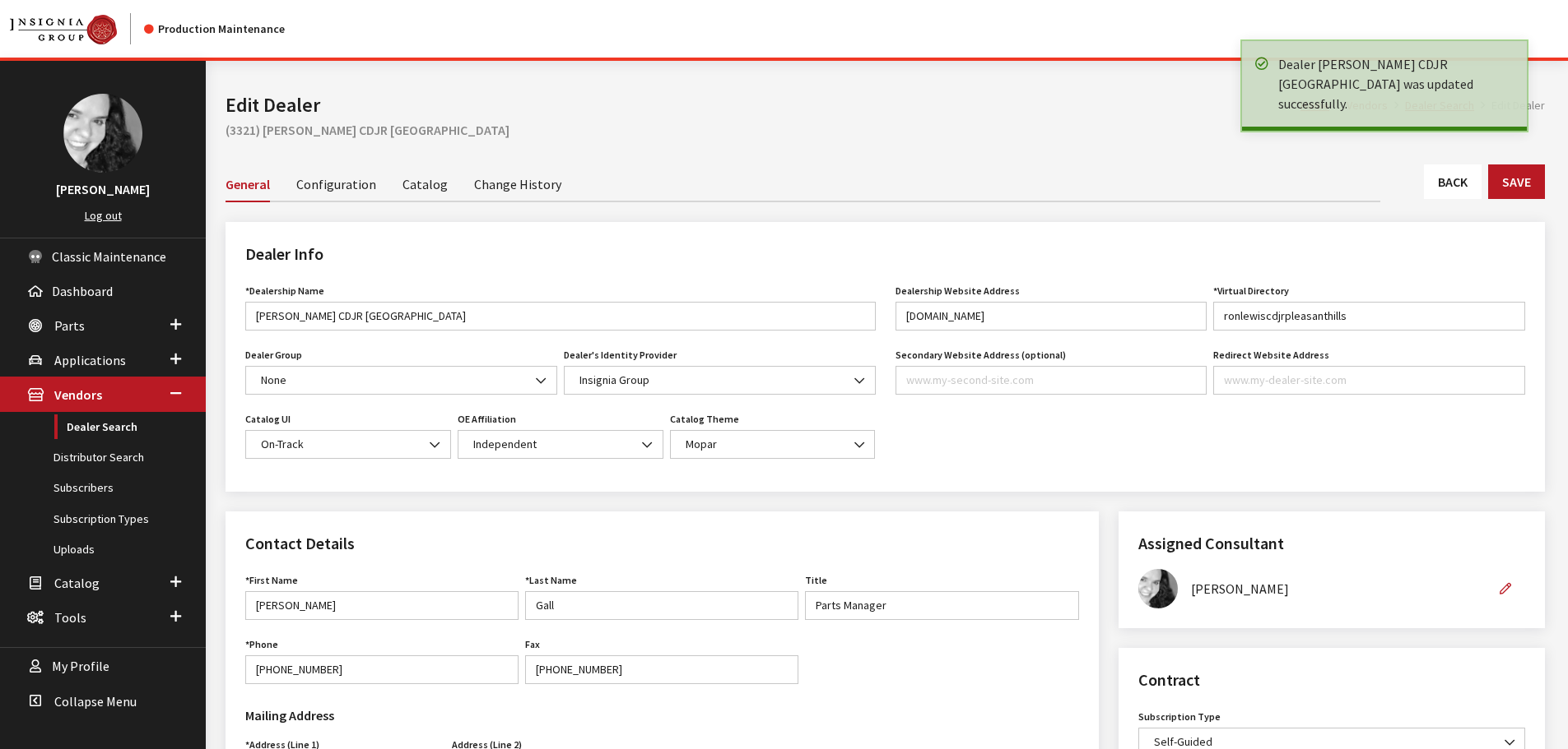
click at [1429, 178] on link "Back" at bounding box center [1453, 181] width 58 height 35
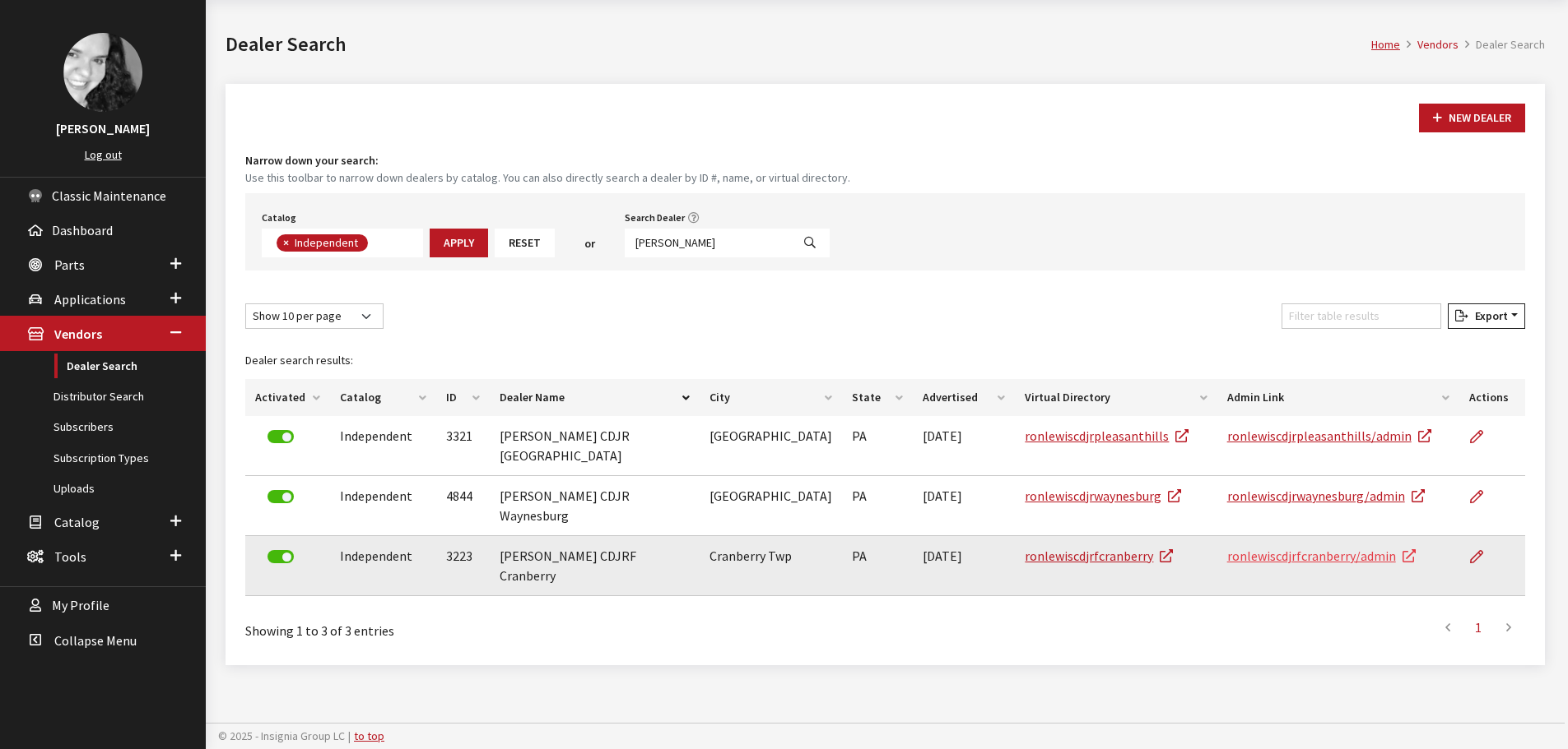
scroll to position [61, 0]
click at [1478, 551] on icon at bounding box center [1476, 558] width 13 height 13
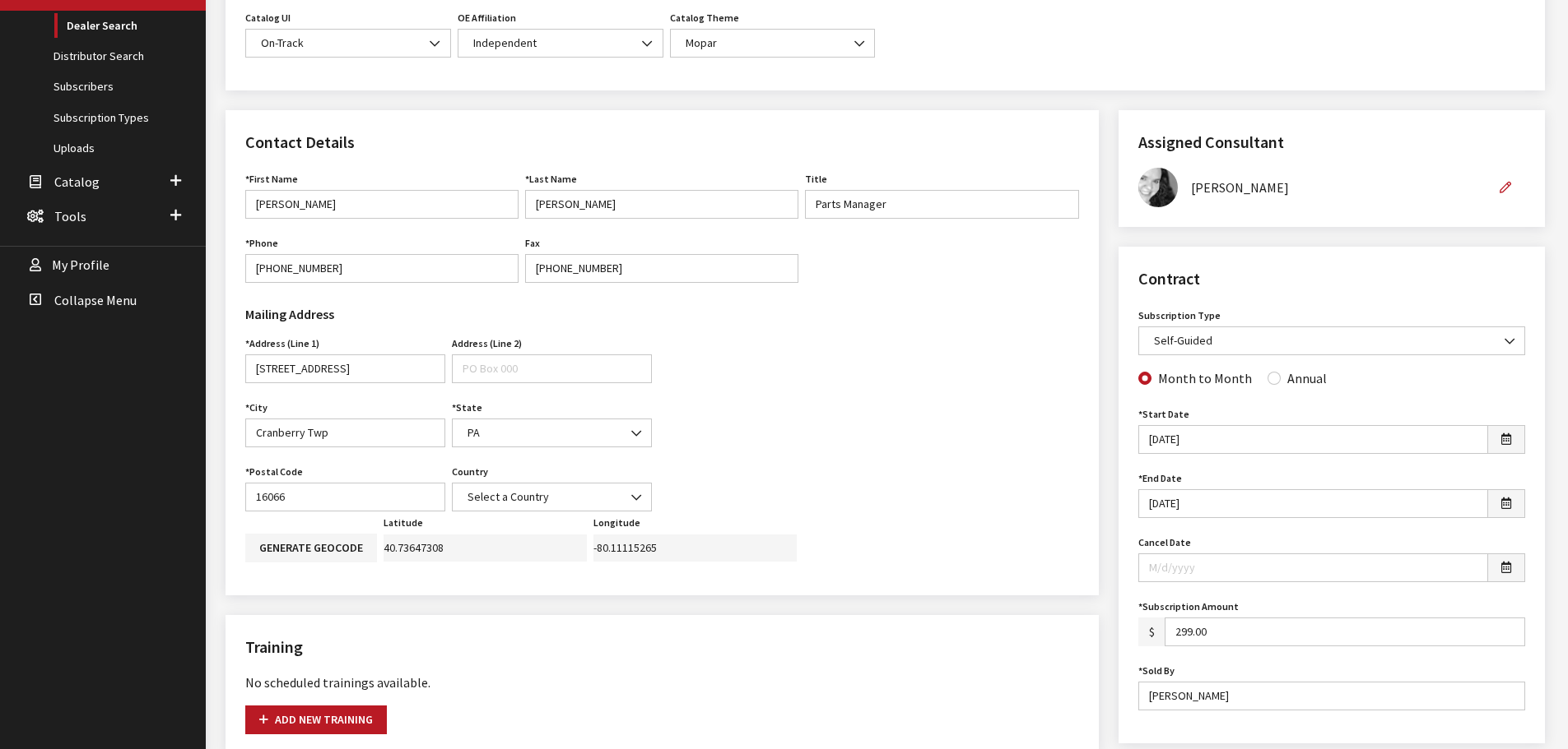
scroll to position [411, 0]
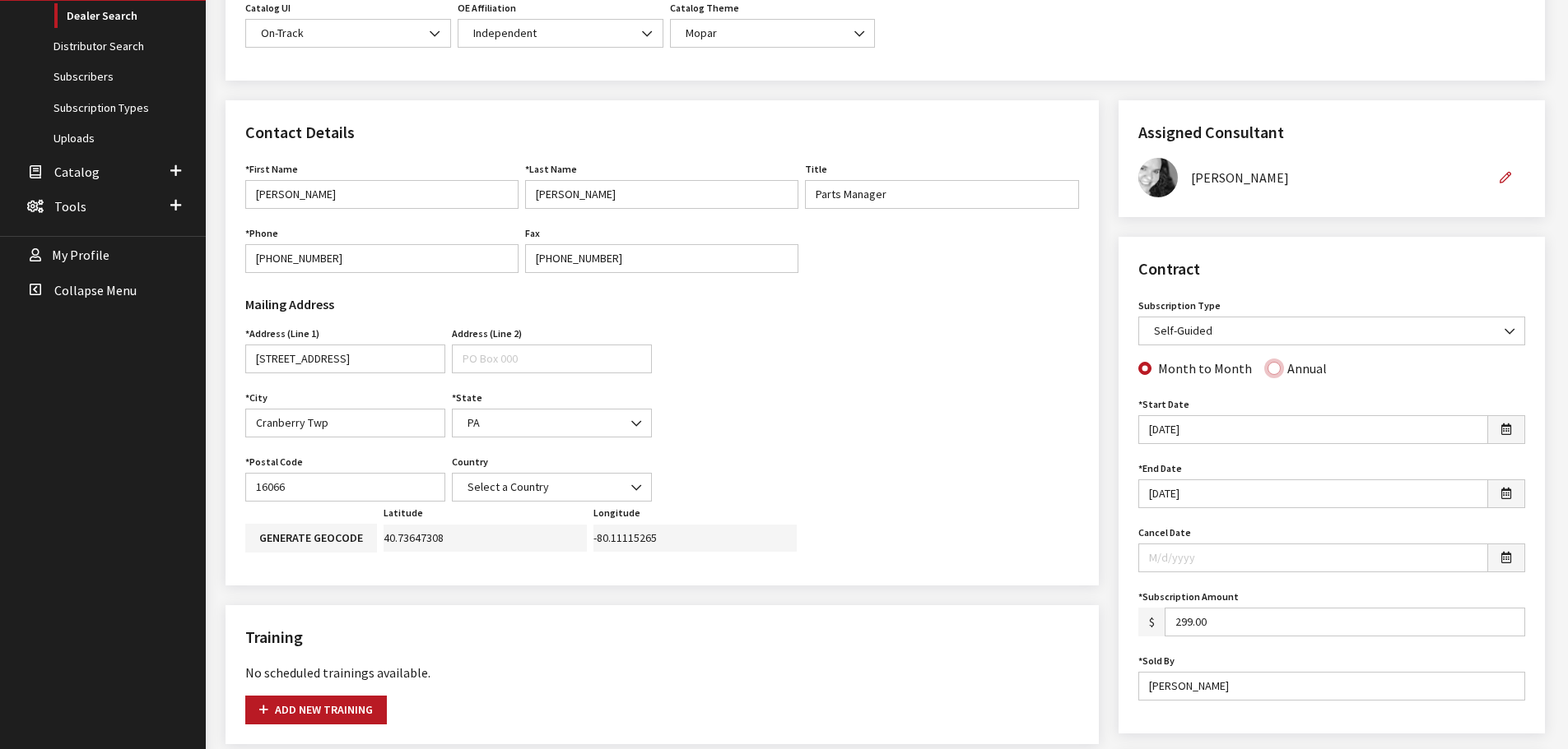
click at [1267, 372] on input "Annual" at bounding box center [1274, 368] width 13 height 13
radio input "true"
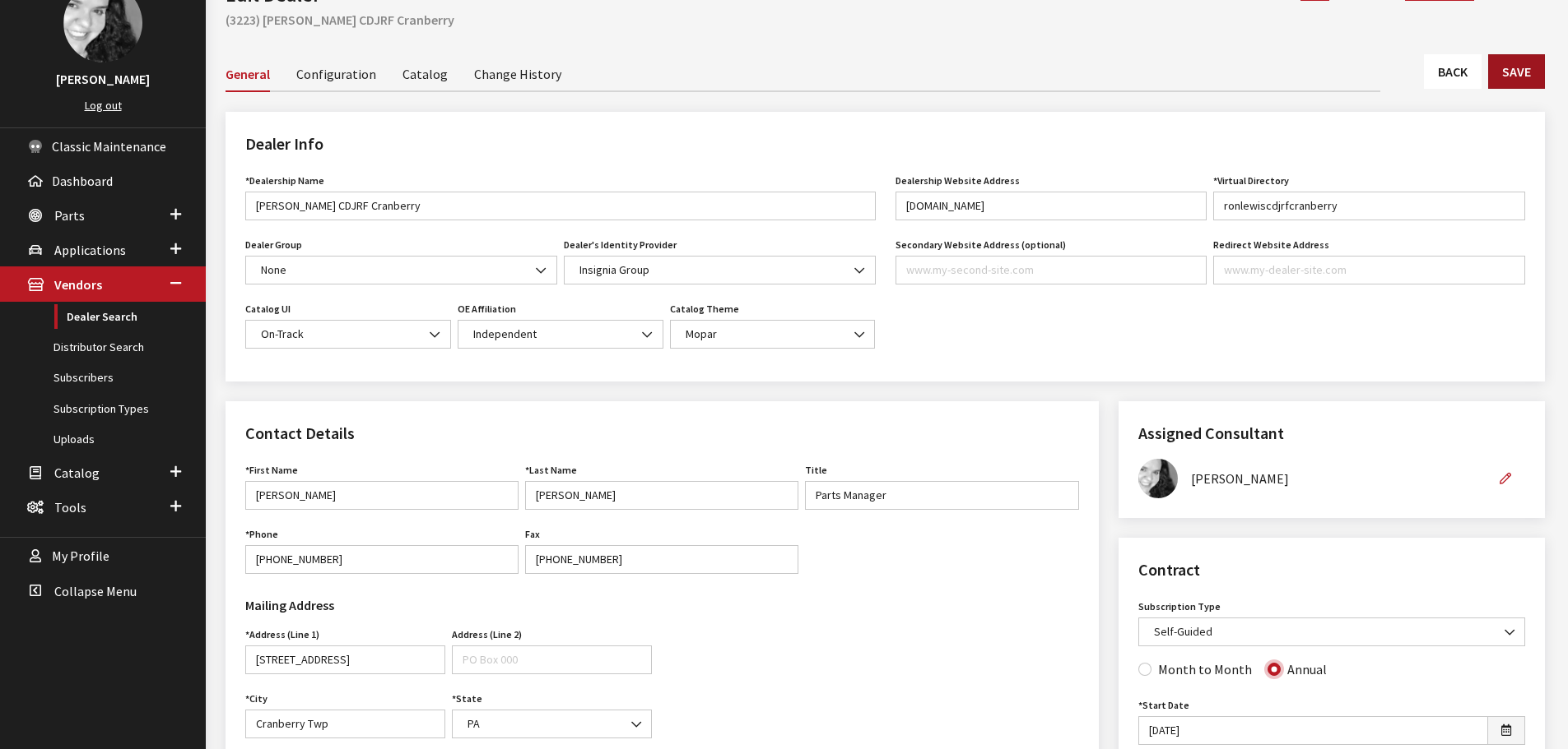
scroll to position [82, 0]
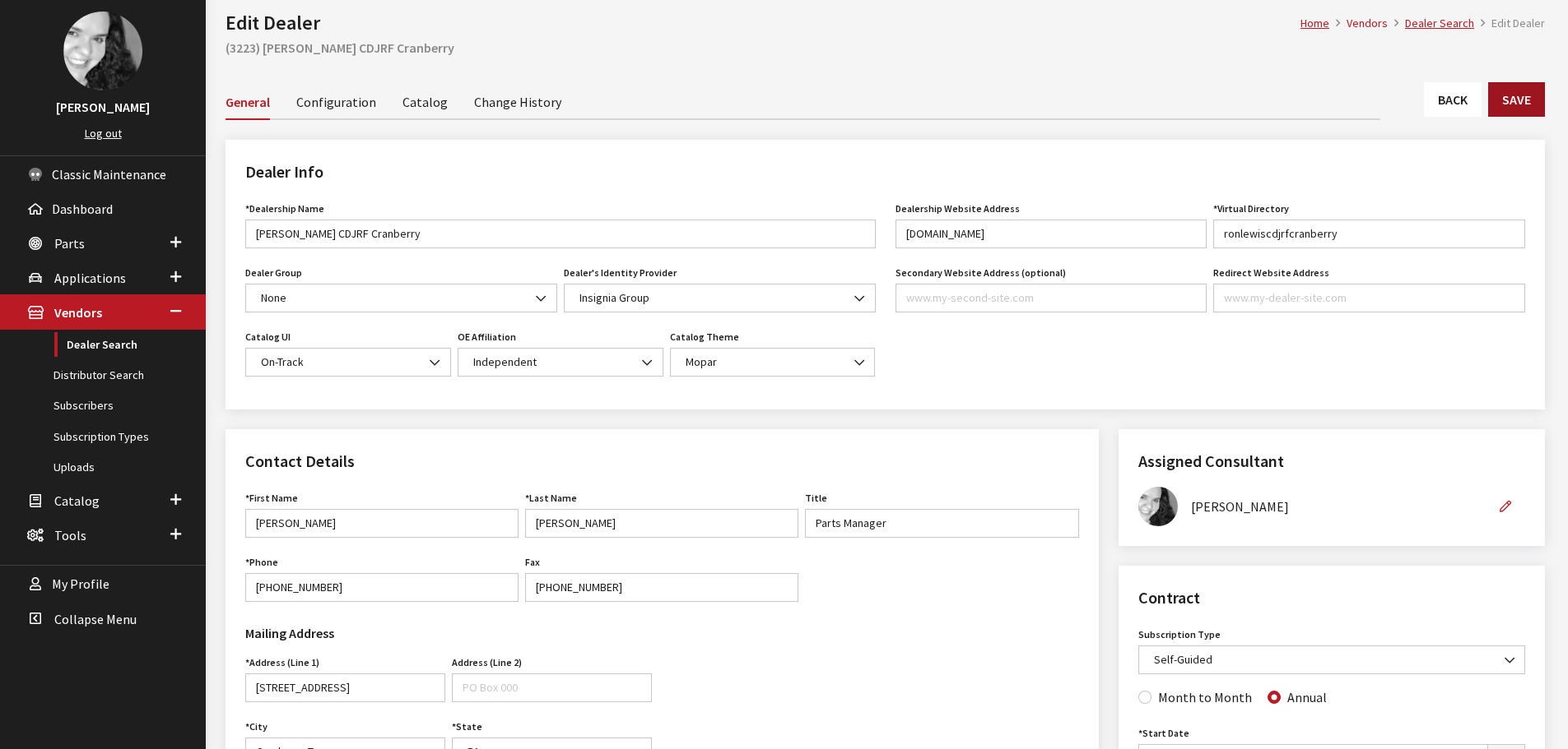
click at [1531, 101] on button "Save" at bounding box center [1516, 99] width 57 height 35
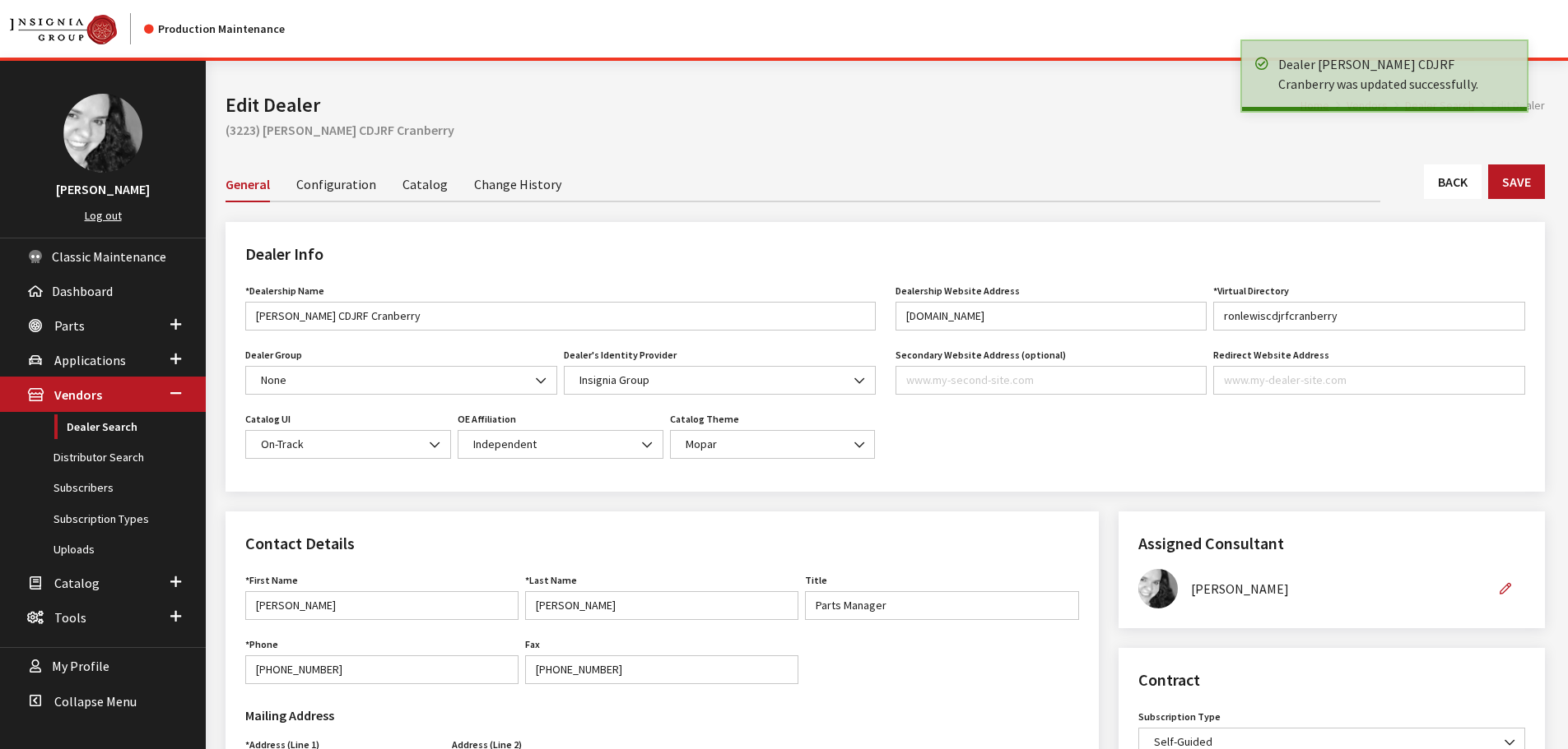
click at [1468, 182] on link "Back" at bounding box center [1453, 181] width 58 height 35
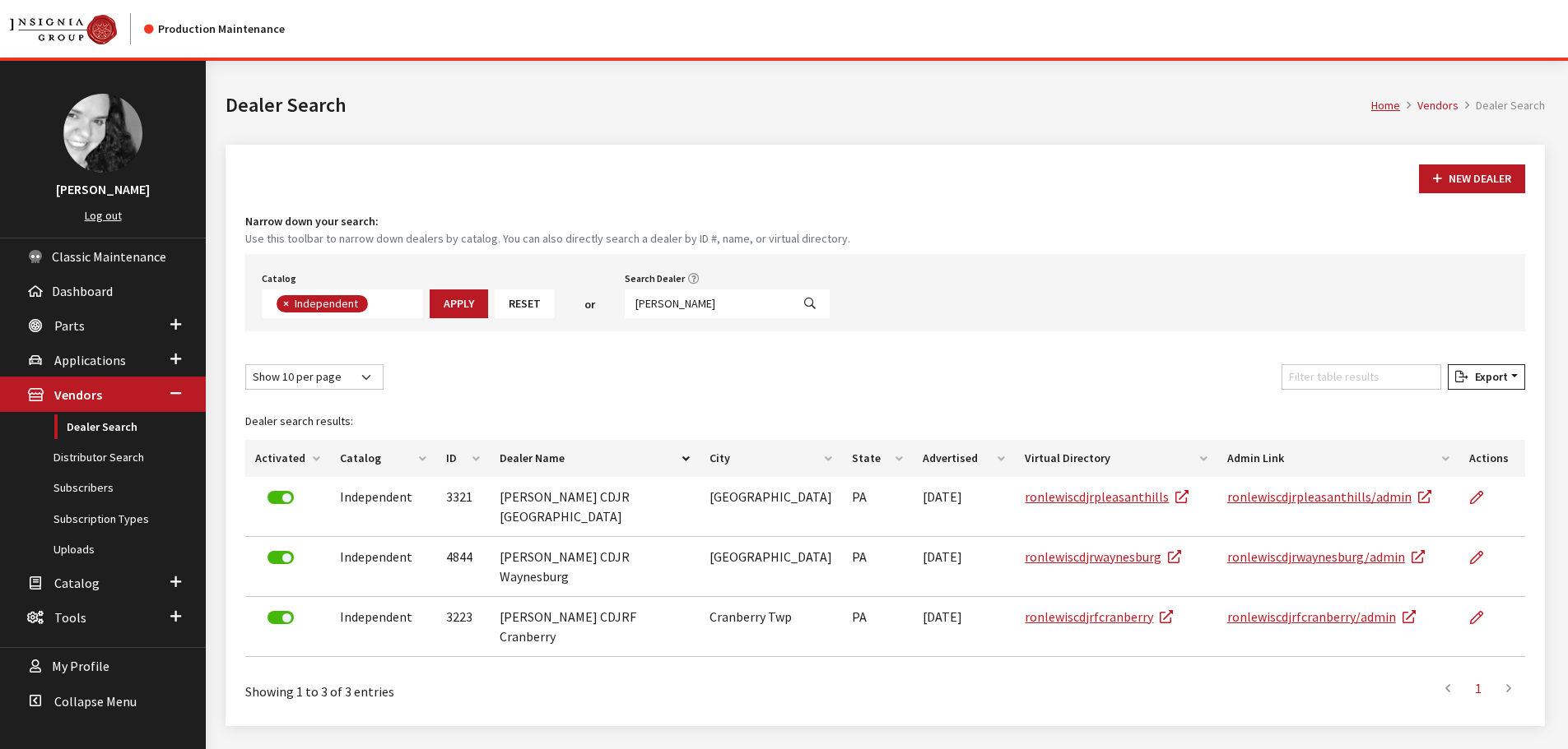
scroll to position [120, 0]
drag, startPoint x: 658, startPoint y: 311, endPoint x: 493, endPoint y: 317, distance: 165.1
click at [493, 317] on div "Catalog Acura Alfa Romeo Audi Bentley BMW Chrysler DoubleTake [PERSON_NAME] Hon…" at bounding box center [884, 292] width 1279 height 78
type input "[PERSON_NAME]"
select select
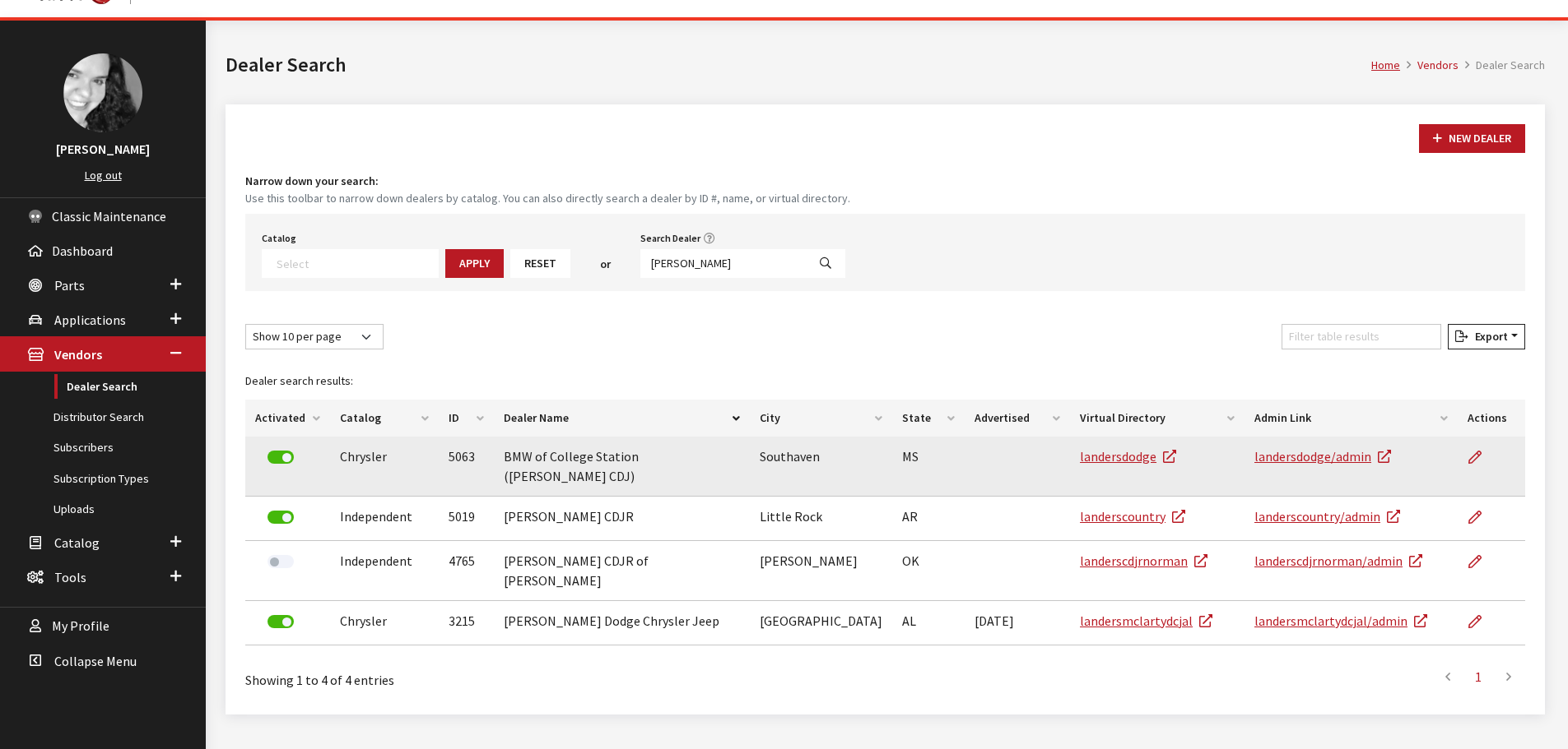
scroll to position [61, 0]
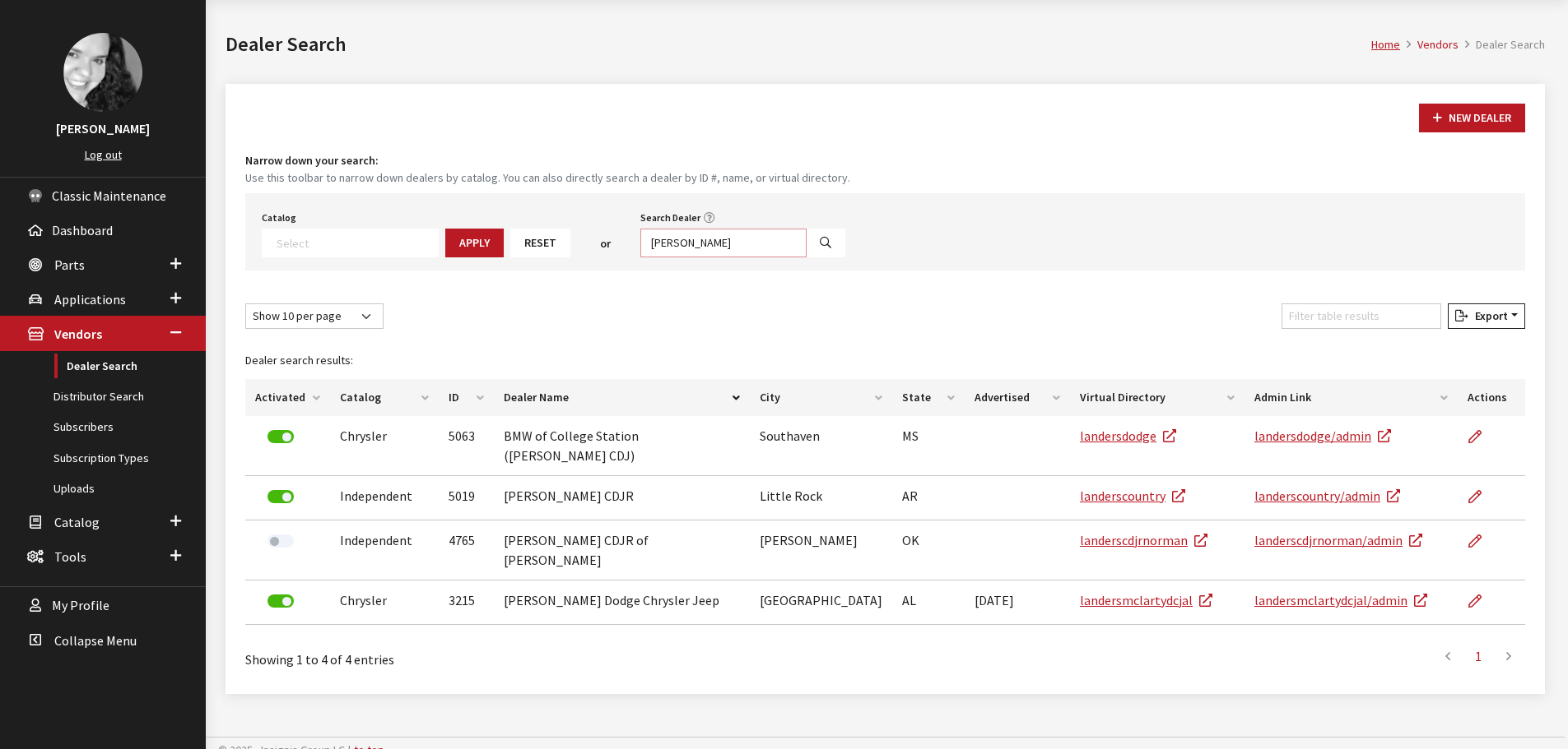
drag, startPoint x: 729, startPoint y: 236, endPoint x: 539, endPoint y: 250, distance: 190.5
click at [539, 250] on div "Catalog Acura Alfa Romeo Audi Bentley BMW Chrysler DoubleTake Ford GM Honda Hyu…" at bounding box center [884, 232] width 1279 height 78
type input "bayrid"
select select
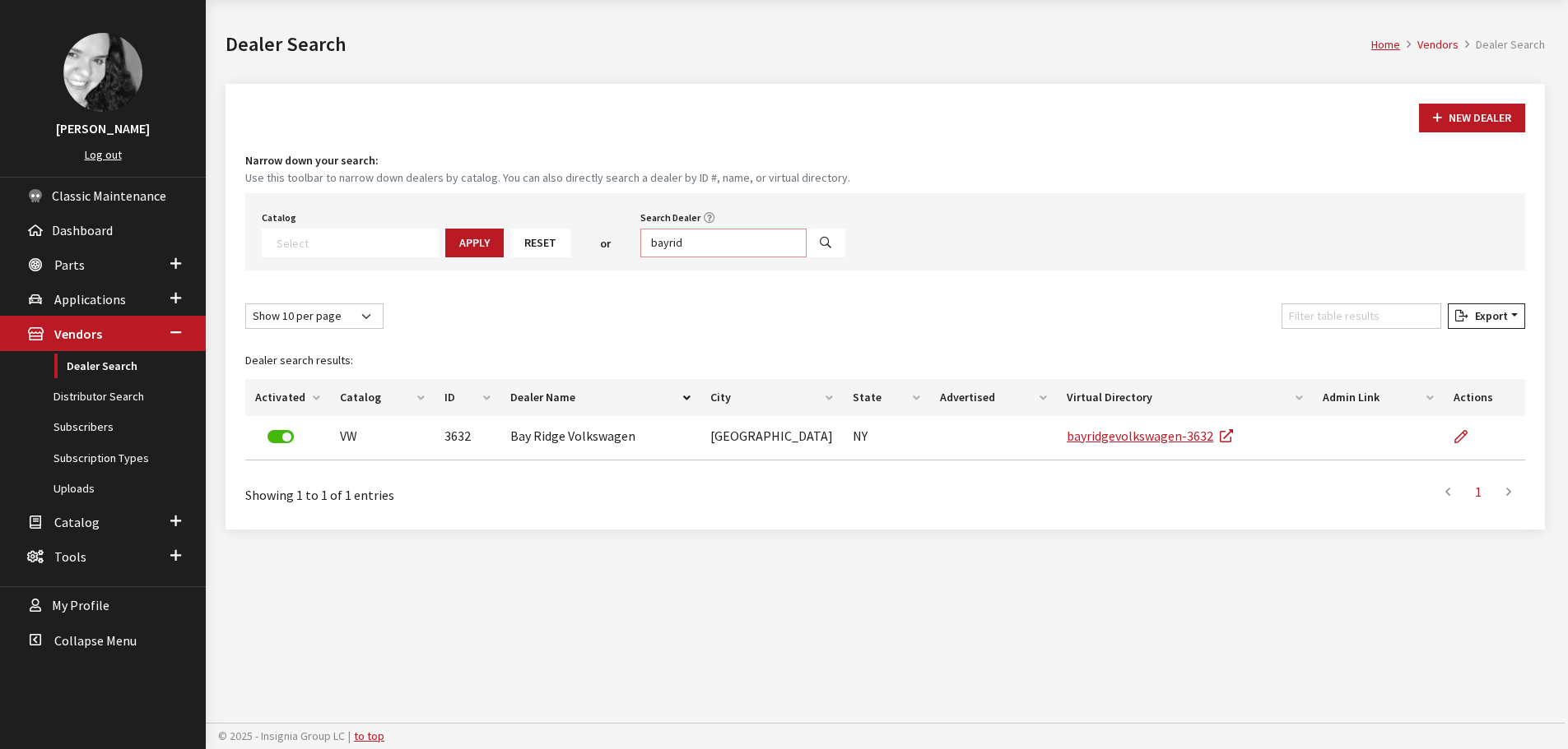
click at [664, 238] on input "bayrid" at bounding box center [723, 243] width 166 height 29
type input "bayird"
select select
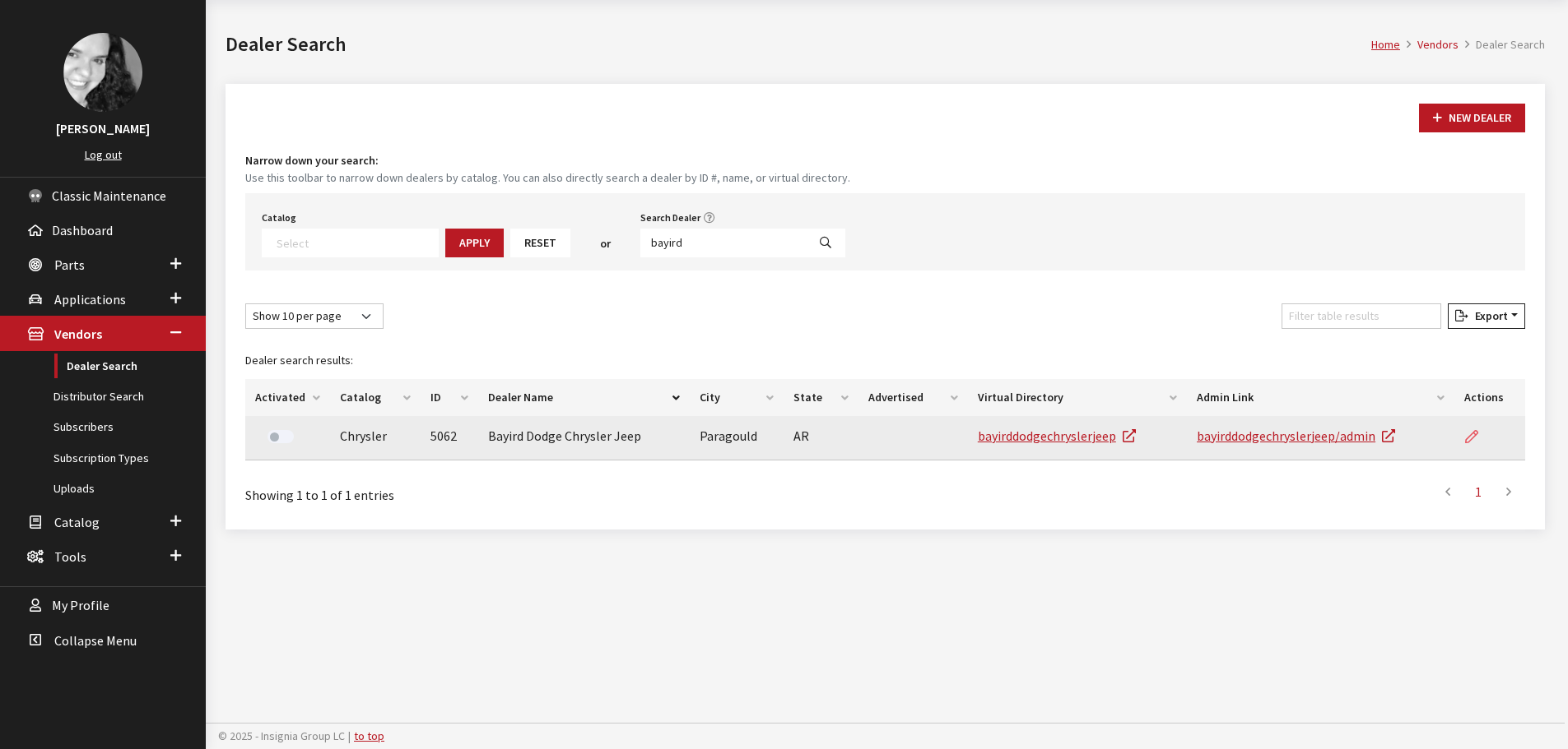
click at [1485, 432] on link at bounding box center [1478, 437] width 28 height 41
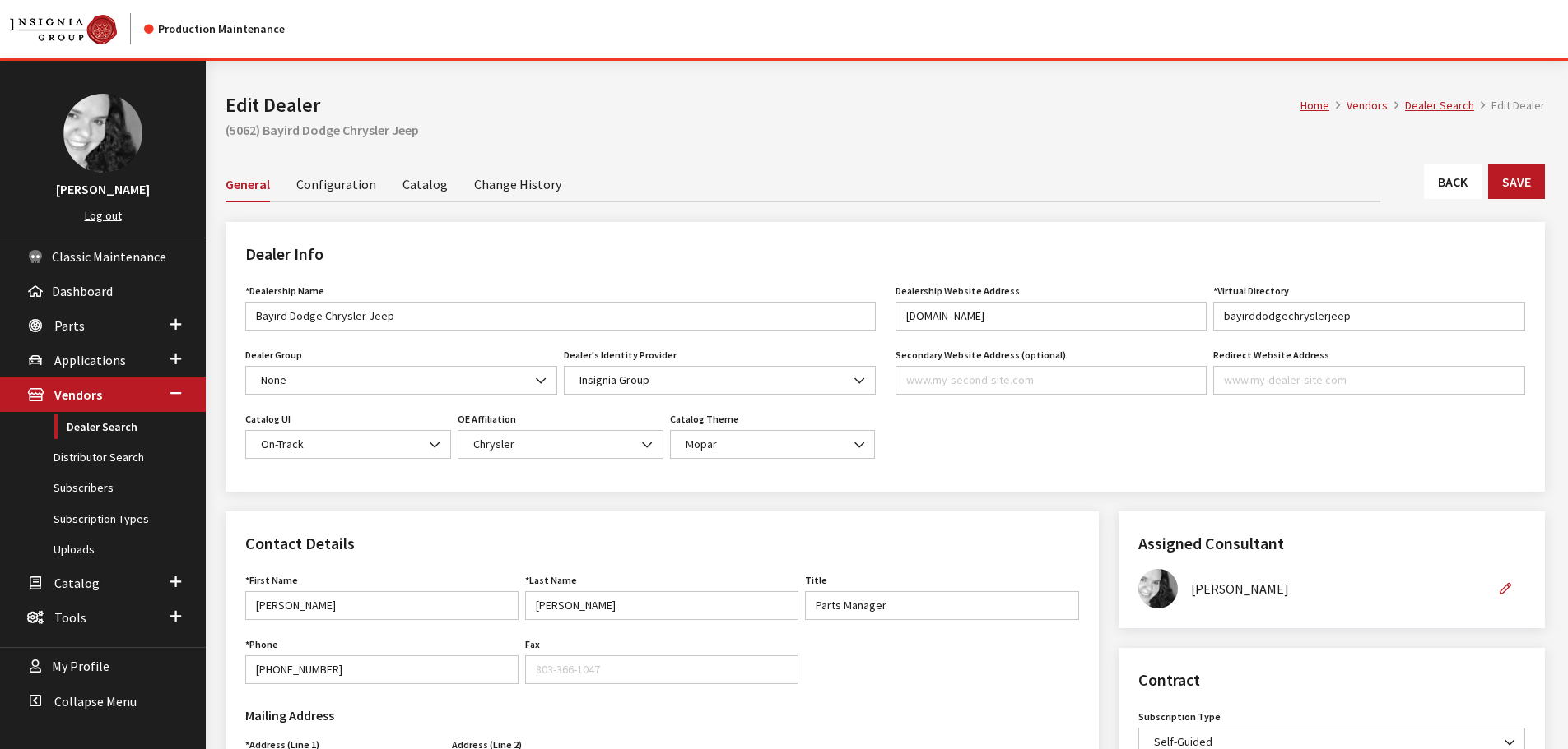
scroll to position [493, 0]
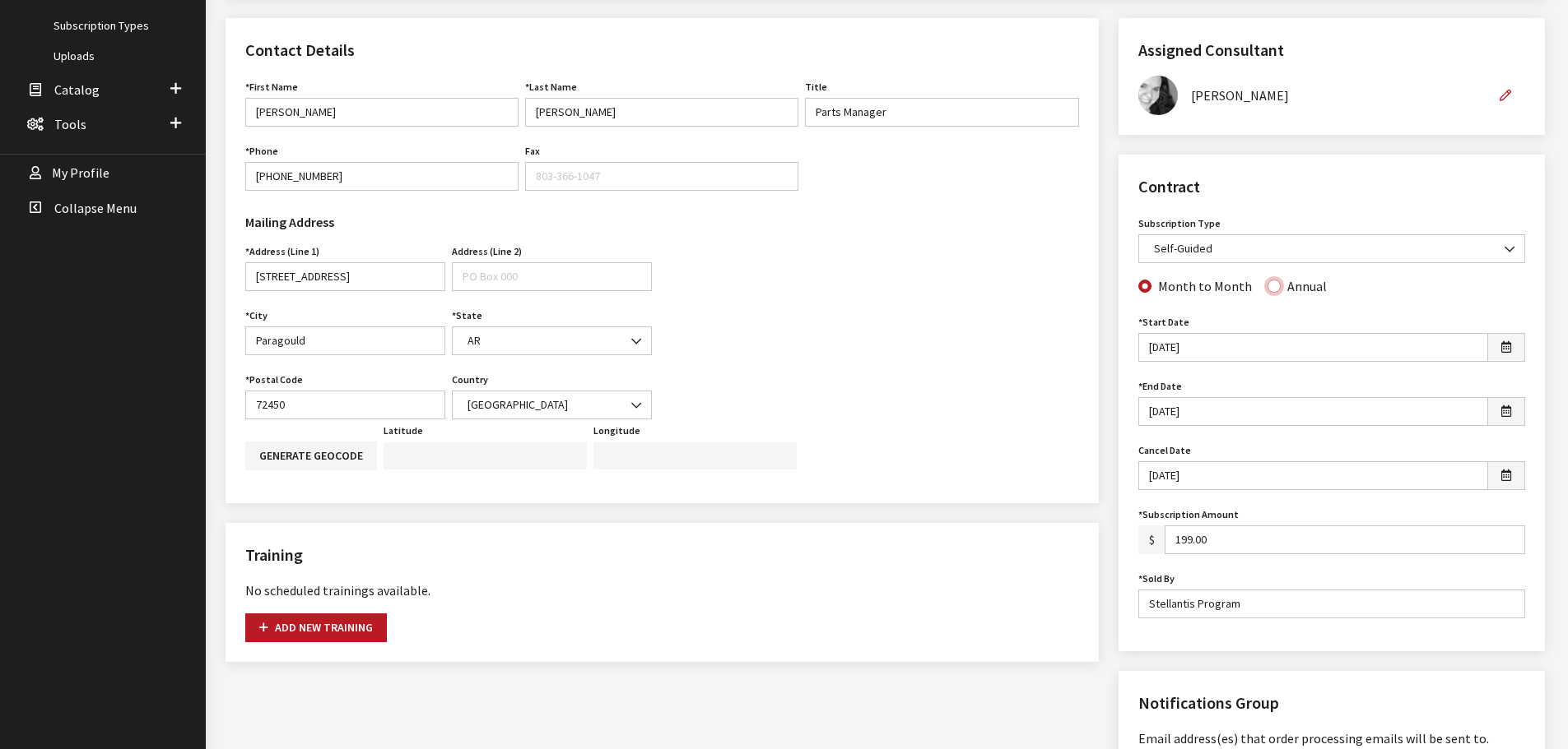
click at [1269, 287] on input "Annual" at bounding box center [1274, 286] width 13 height 13
radio input "true"
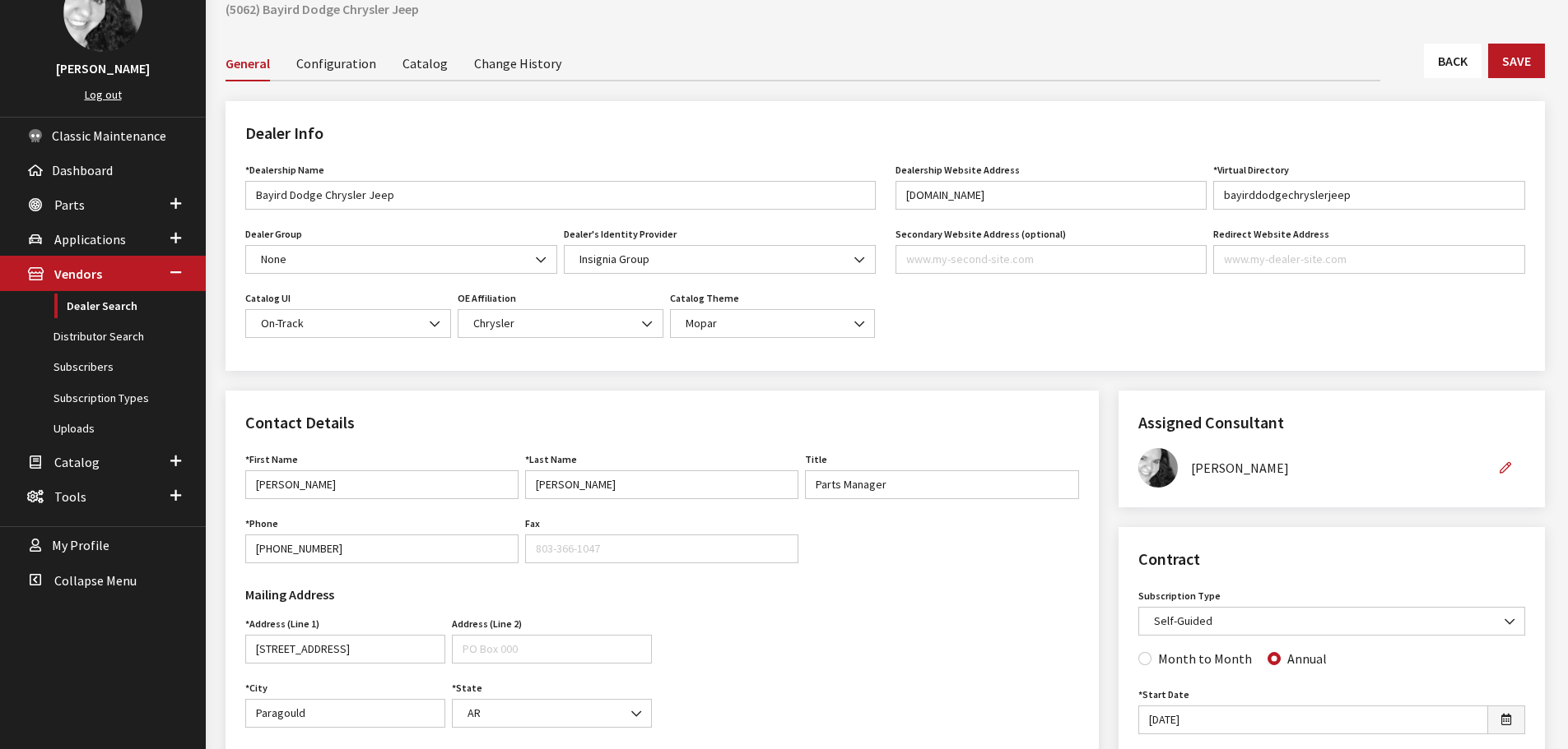
scroll to position [82, 0]
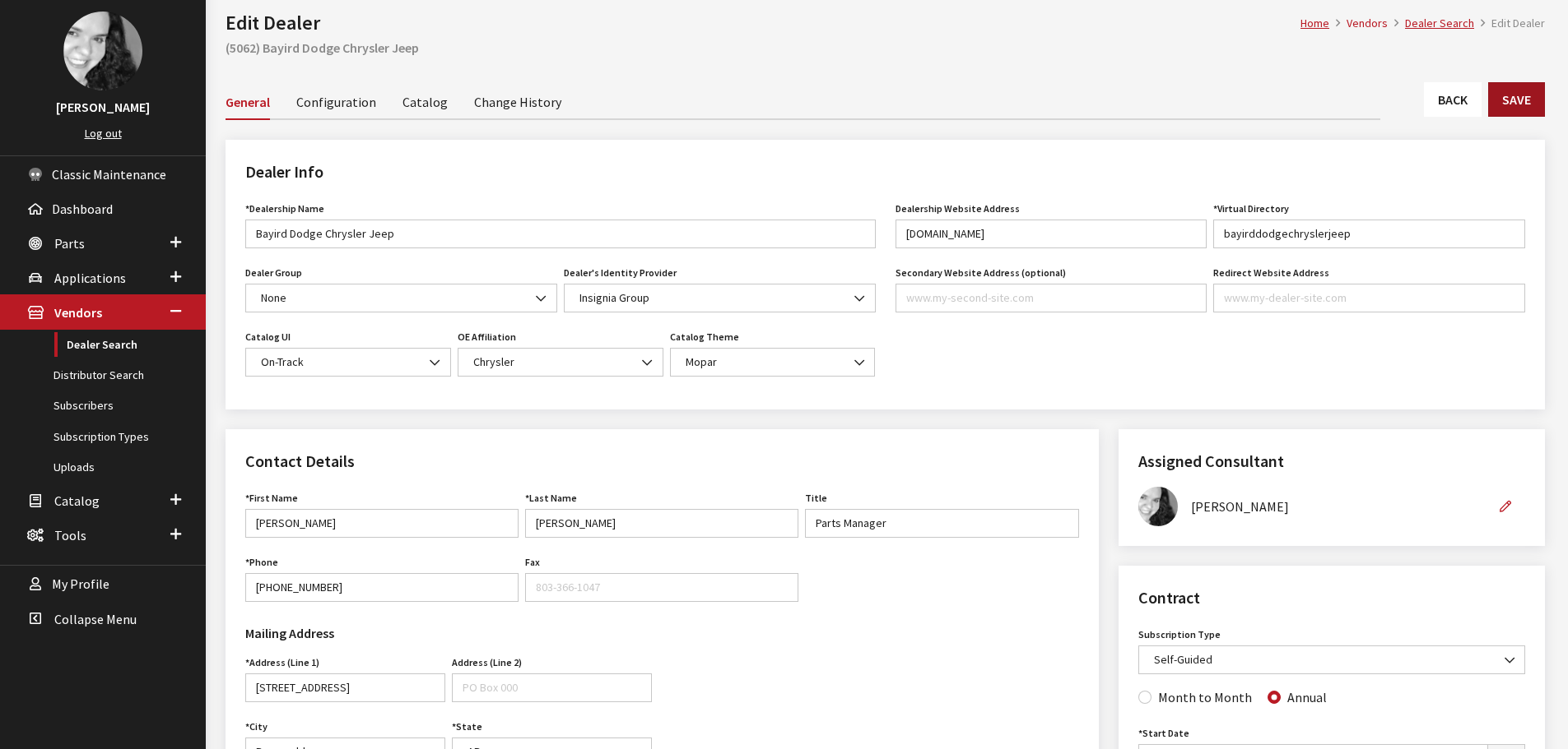
click at [1526, 105] on button "Save" at bounding box center [1516, 99] width 57 height 35
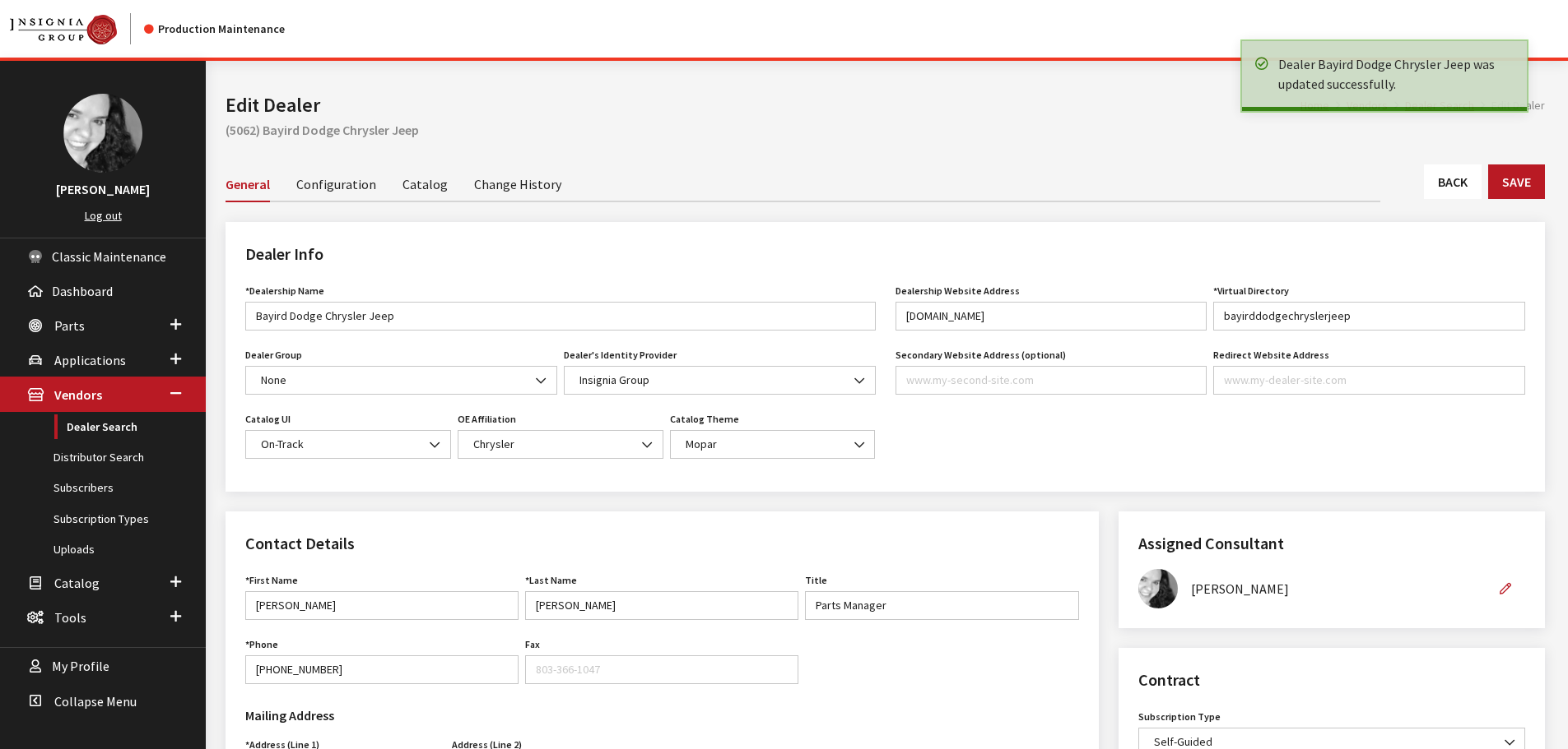
drag, startPoint x: 0, startPoint y: 0, endPoint x: 1459, endPoint y: 190, distance: 1471.3
click at [1459, 190] on link "Back" at bounding box center [1453, 181] width 58 height 35
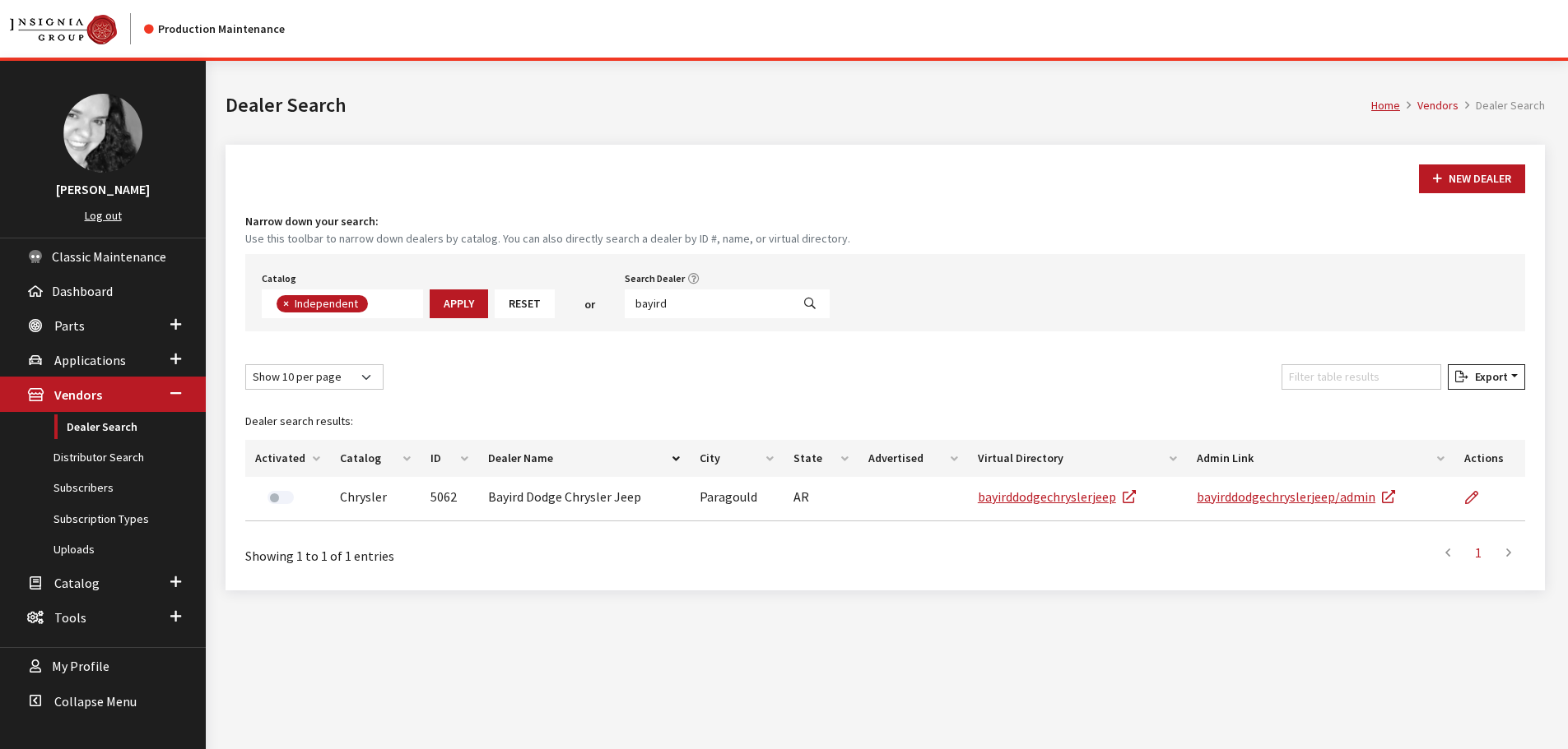
scroll to position [120, 0]
drag, startPoint x: 681, startPoint y: 303, endPoint x: 631, endPoint y: 306, distance: 50.1
click at [631, 306] on input "bayird" at bounding box center [707, 304] width 166 height 29
type input "[PERSON_NAME] motor"
select select
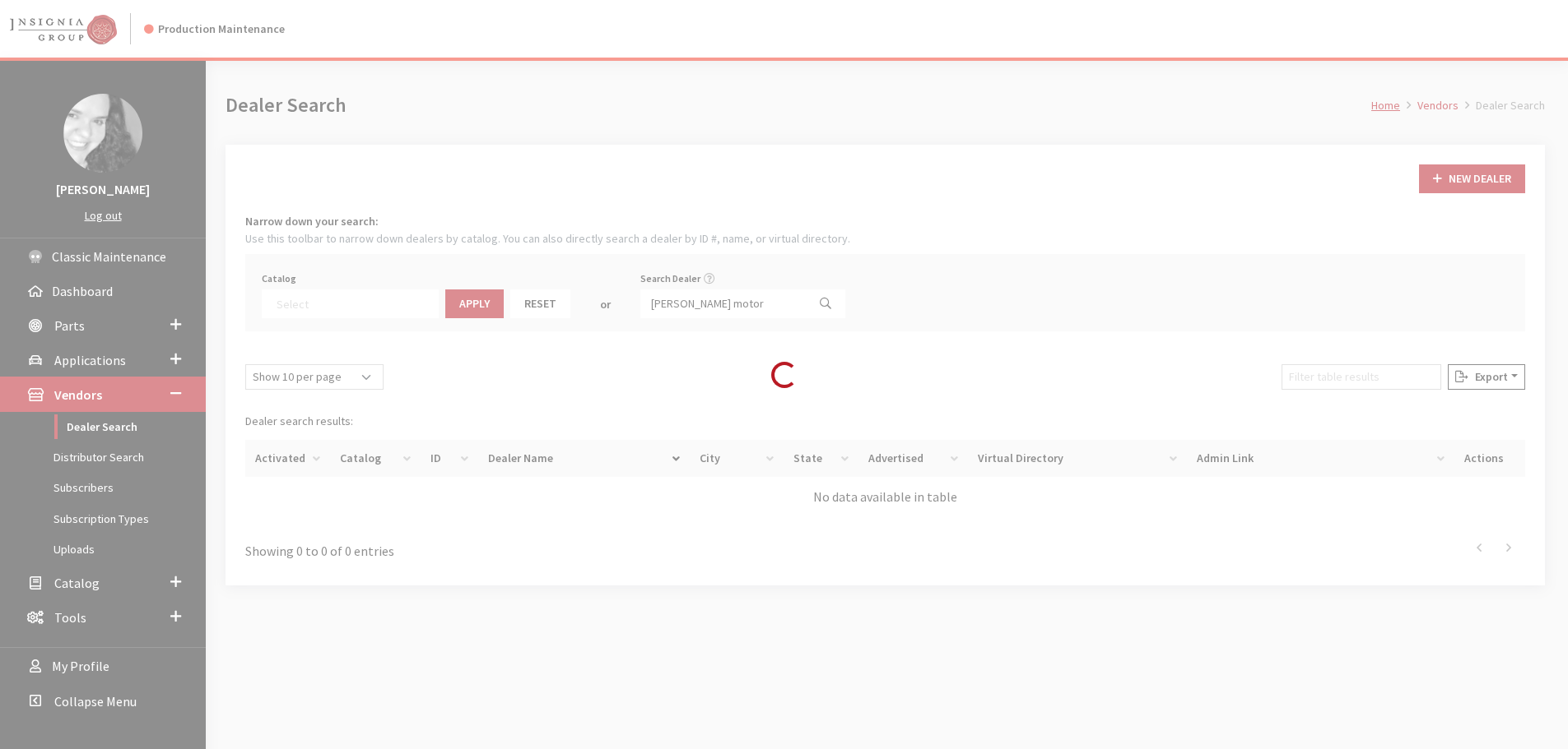
scroll to position [172, 0]
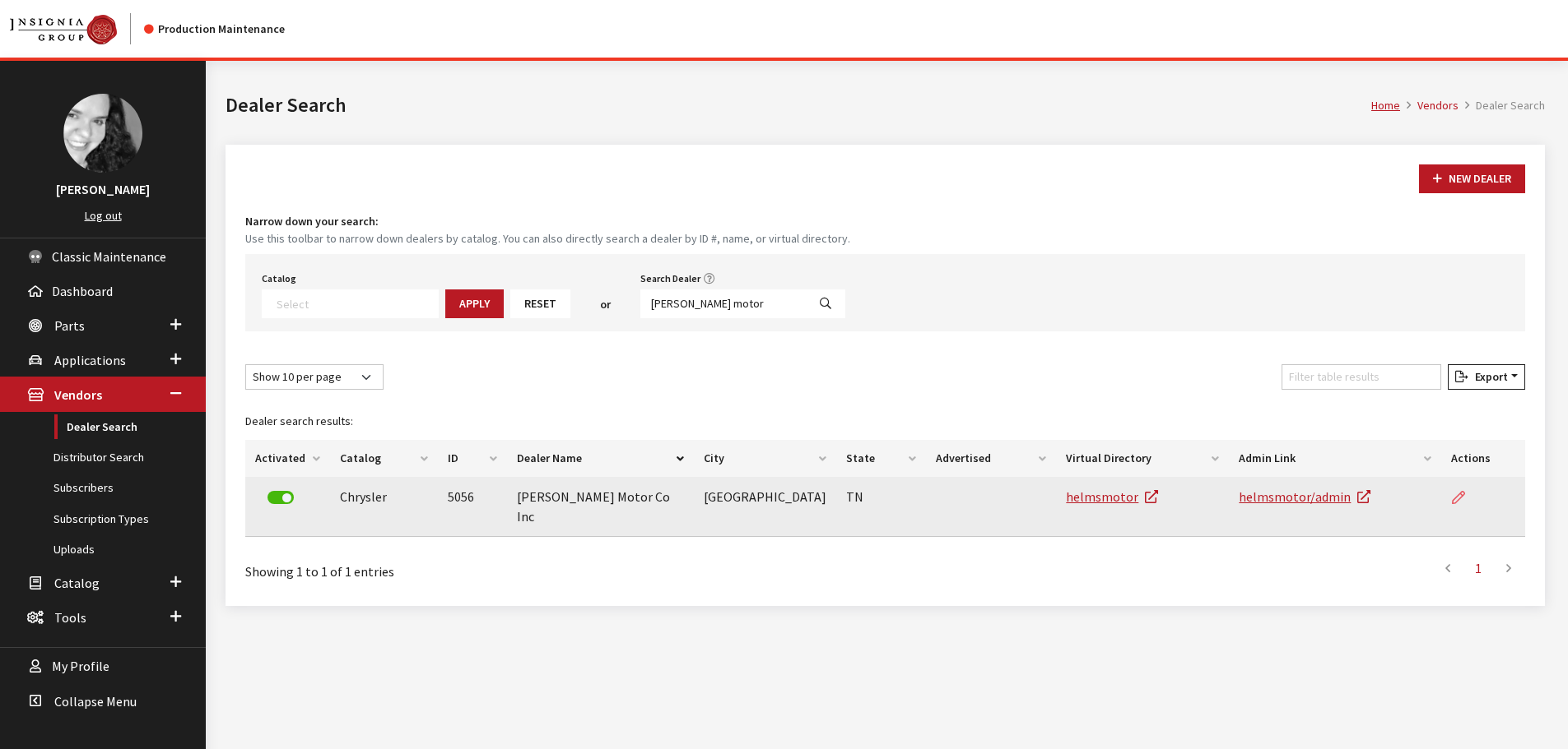
click at [1459, 493] on icon at bounding box center [1458, 499] width 13 height 13
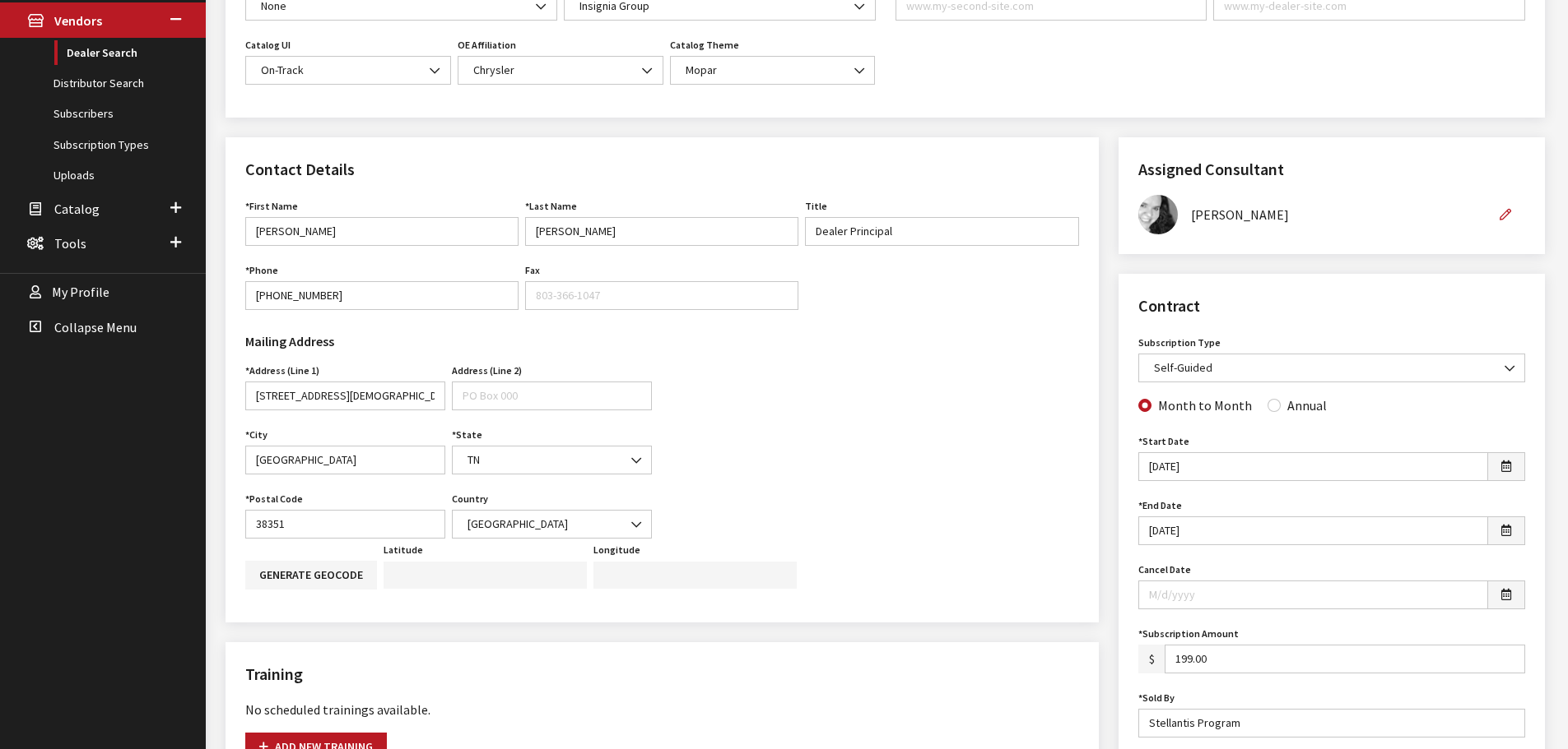
scroll to position [411, 0]
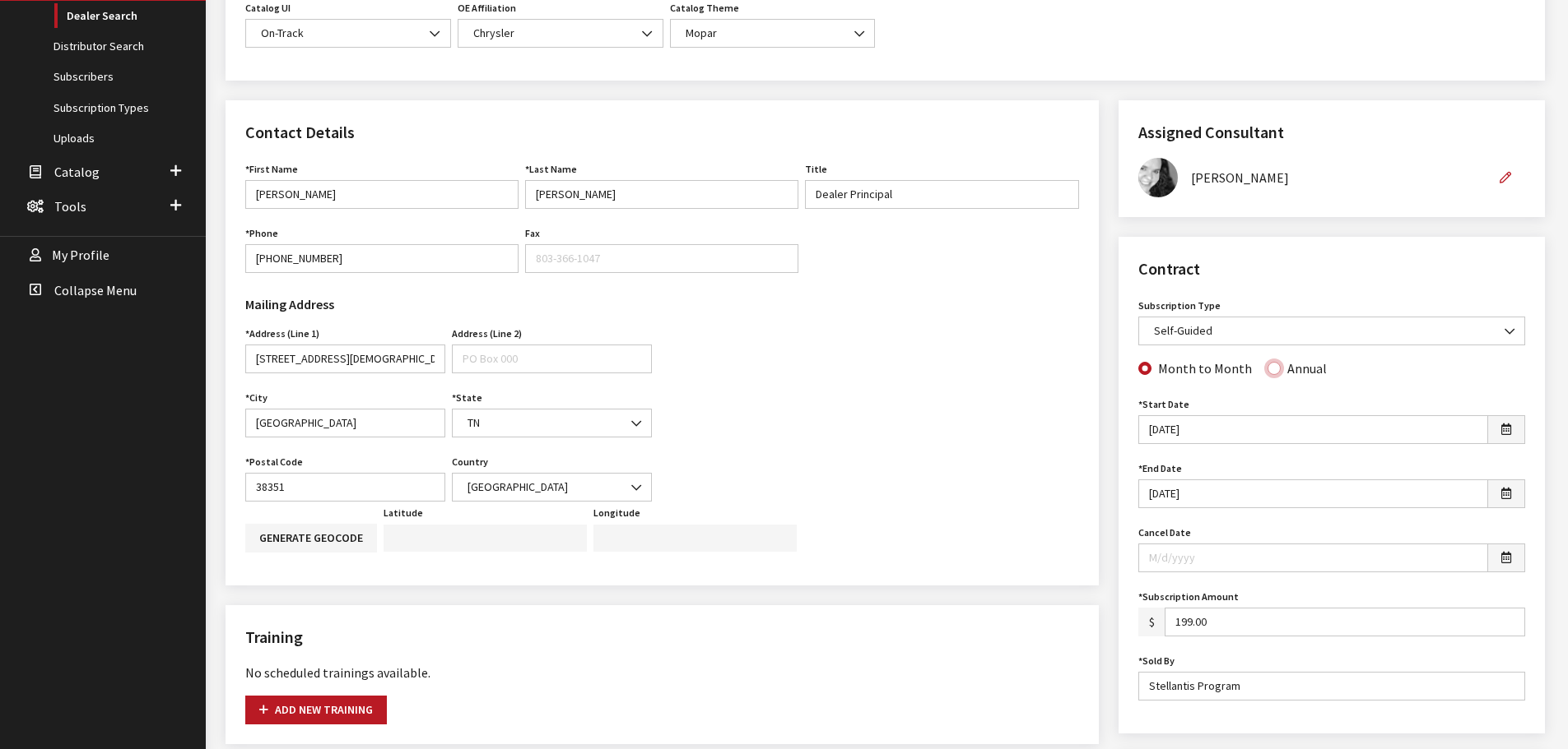
click at [1272, 370] on input "Annual" at bounding box center [1274, 368] width 13 height 13
radio input "true"
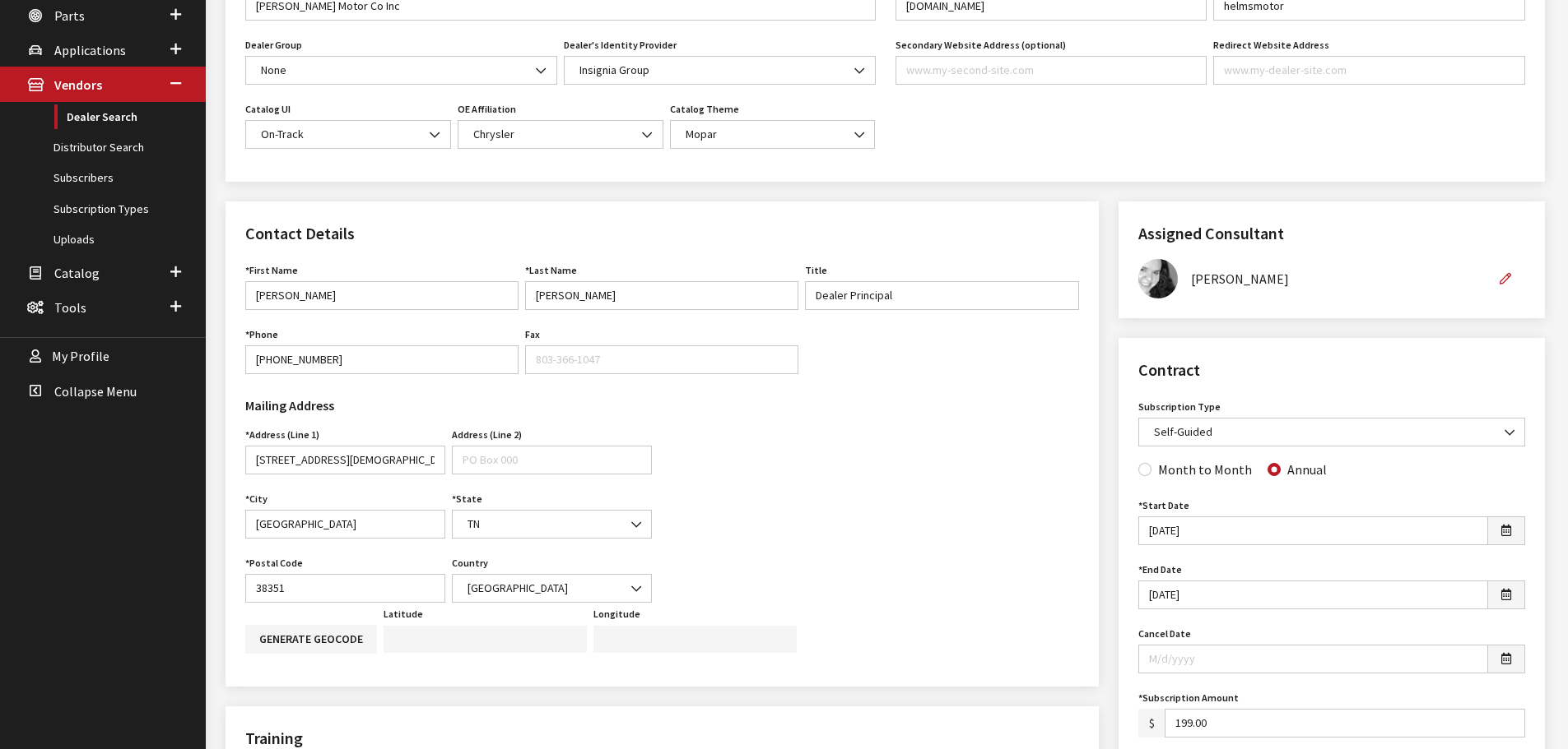
scroll to position [0, 0]
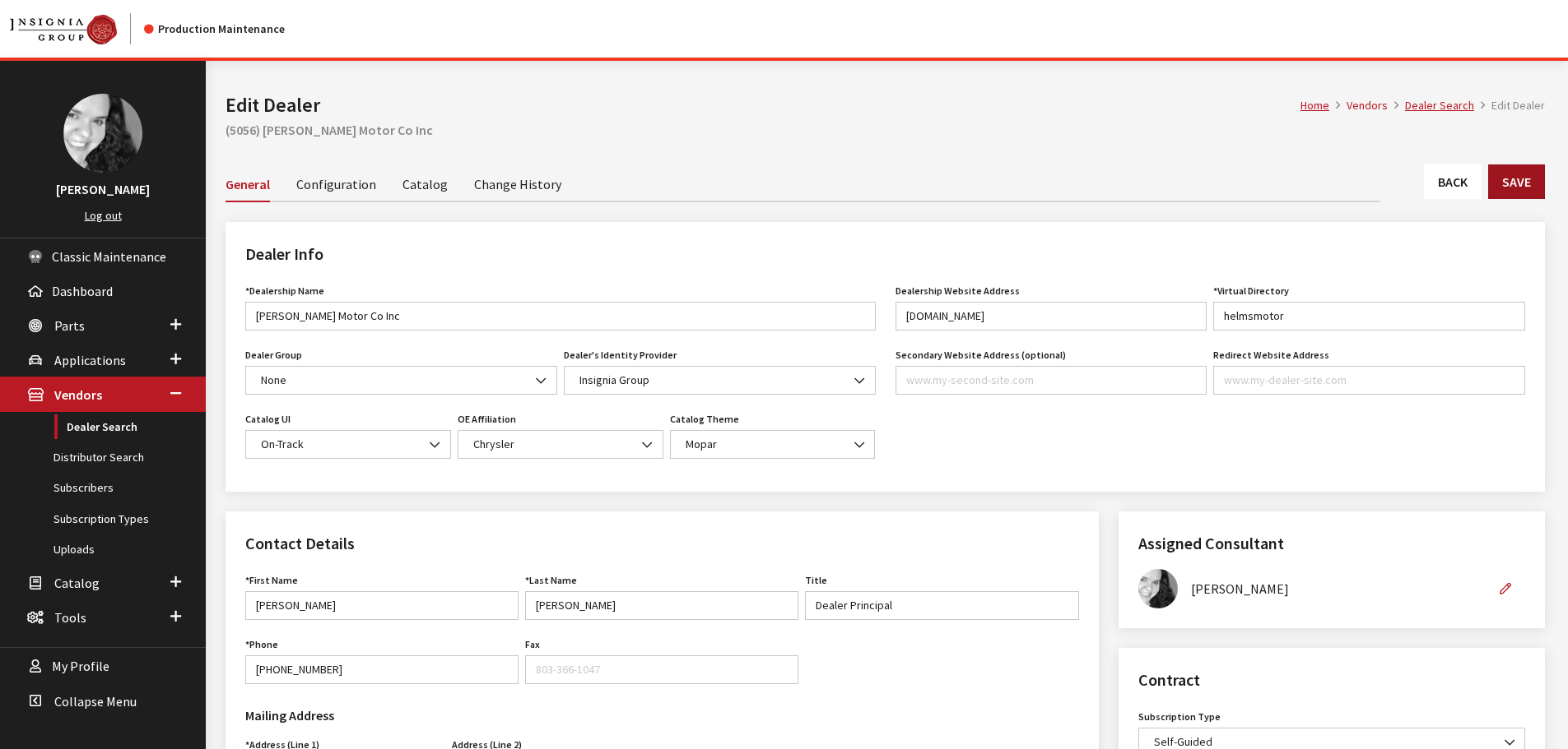
click at [1543, 185] on button "Save" at bounding box center [1516, 181] width 57 height 35
drag, startPoint x: 0, startPoint y: 0, endPoint x: 1453, endPoint y: 195, distance: 1466.0
click at [1453, 195] on link "Back" at bounding box center [1453, 181] width 58 height 35
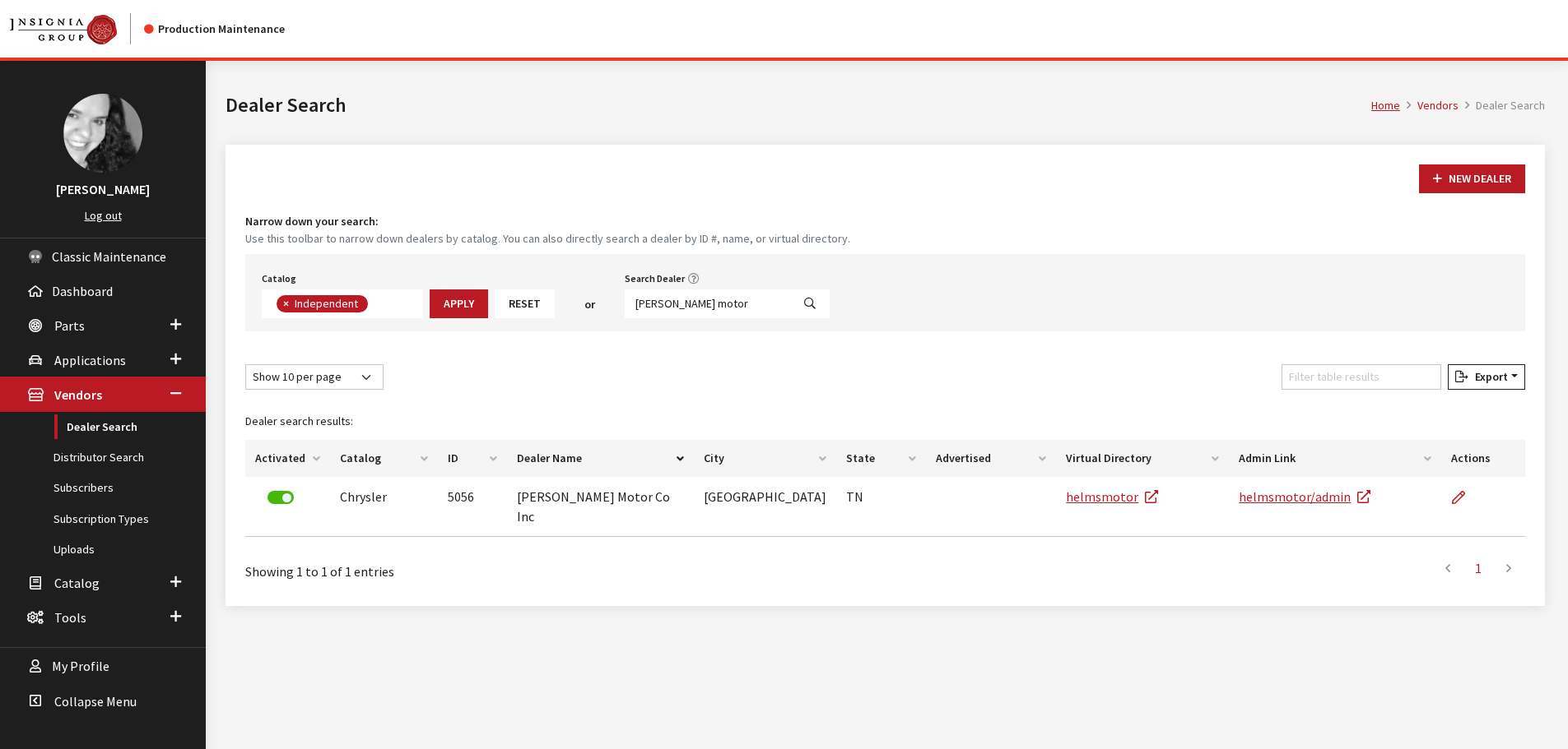
scroll to position [120, 0]
drag, startPoint x: 734, startPoint y: 298, endPoint x: 569, endPoint y: 312, distance: 165.6
click at [569, 312] on div "Catalog Acura Alfa Romeo Audi Bentley BMW Chrysler DoubleTake [PERSON_NAME] Hon…" at bounding box center [884, 292] width 1279 height 78
type input "of [GEOGRAPHIC_DATA]"
select select
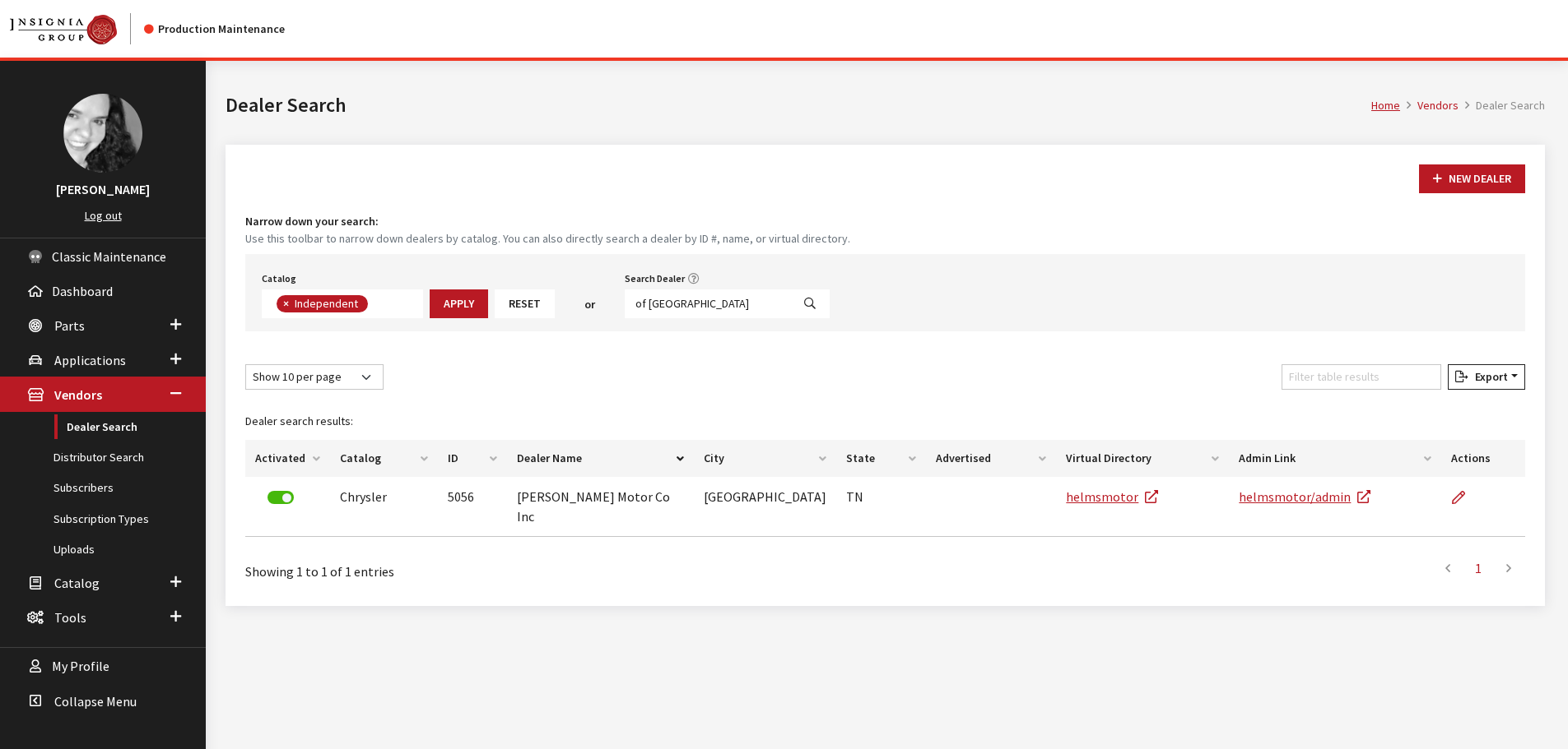
scroll to position [172, 0]
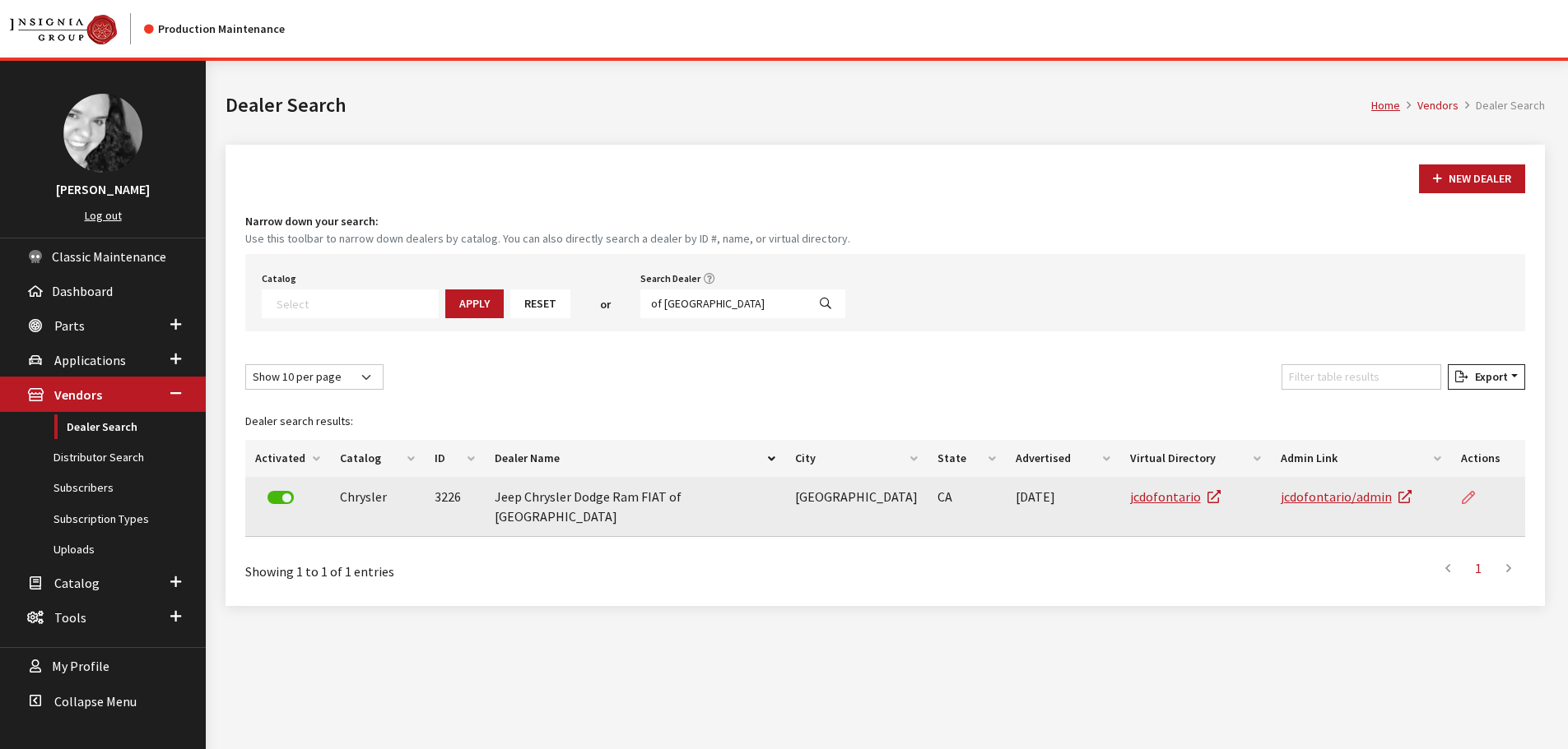
click at [1465, 493] on icon at bounding box center [1468, 499] width 13 height 13
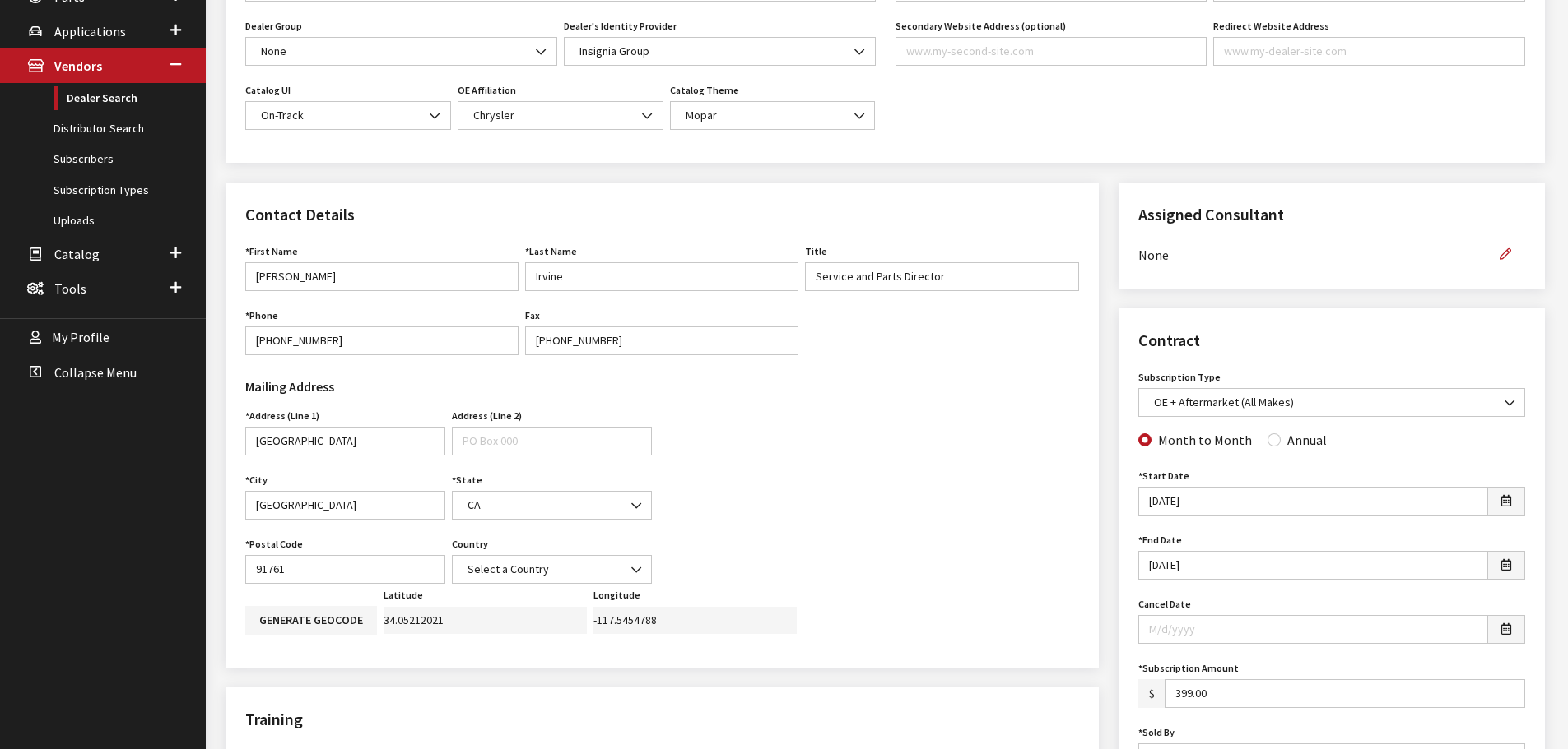
scroll to position [329, 0]
click at [1271, 444] on input "Annual" at bounding box center [1274, 440] width 13 height 13
radio input "true"
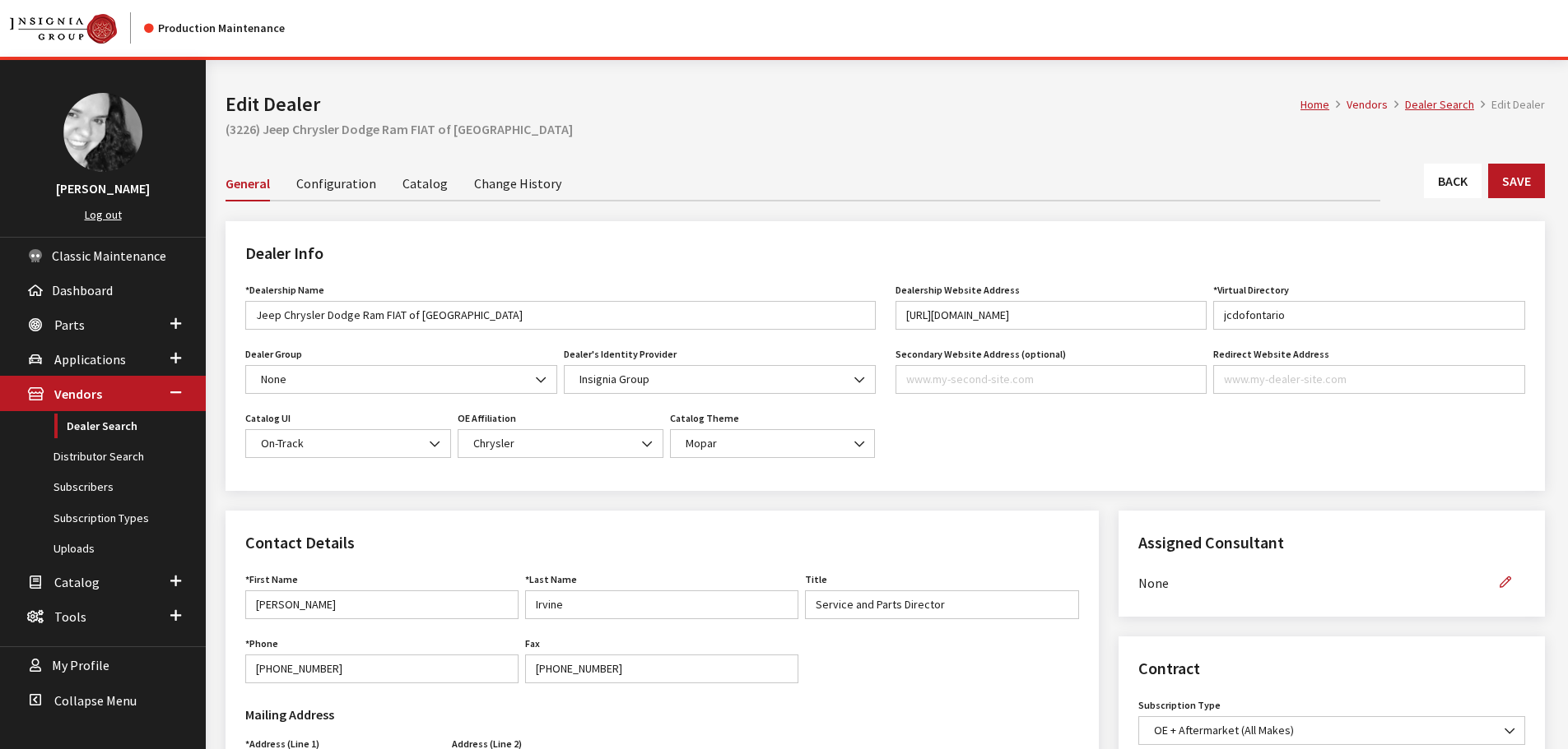
scroll to position [0, 0]
click at [1526, 184] on button "Save" at bounding box center [1516, 181] width 57 height 35
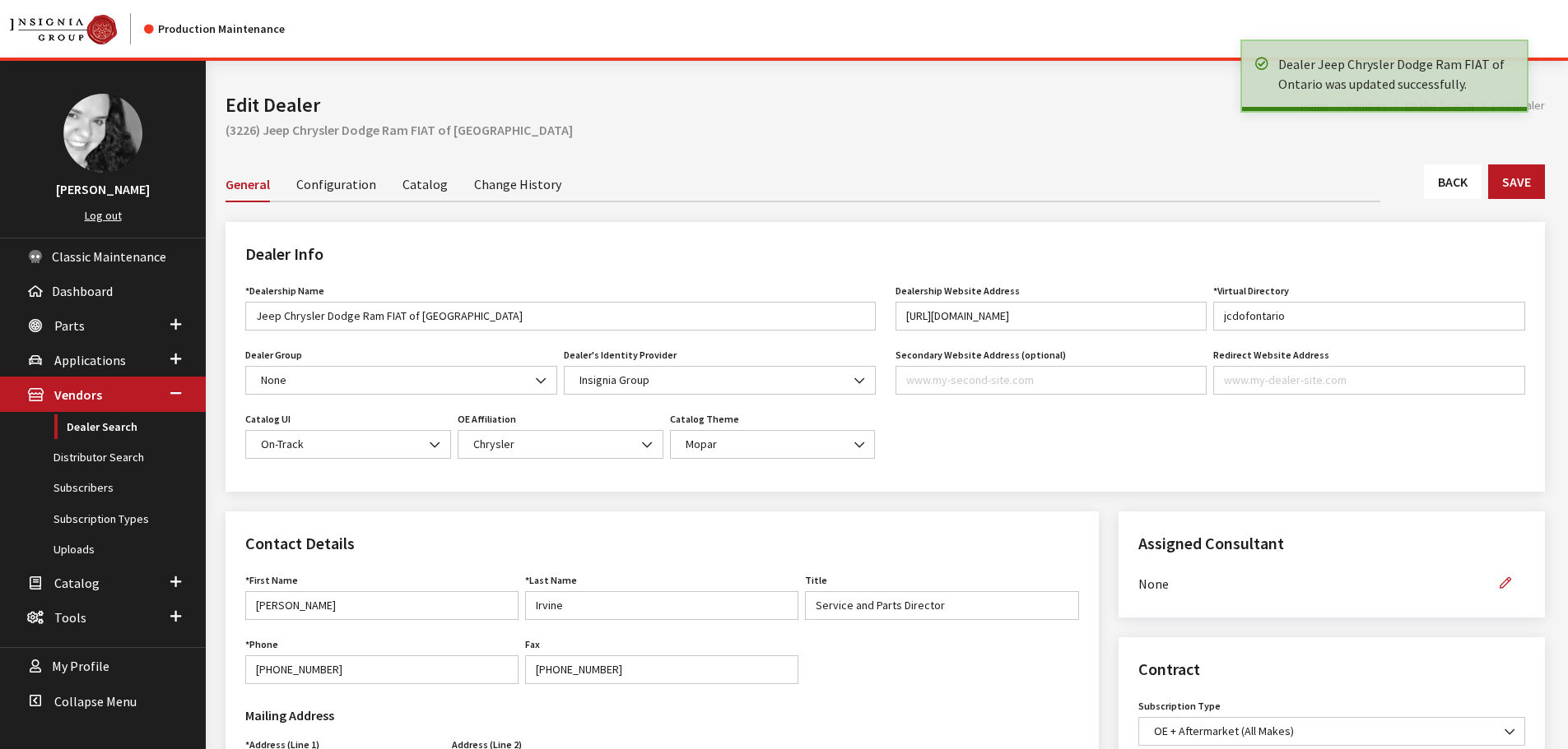
click at [1445, 183] on link "Back" at bounding box center [1453, 181] width 58 height 35
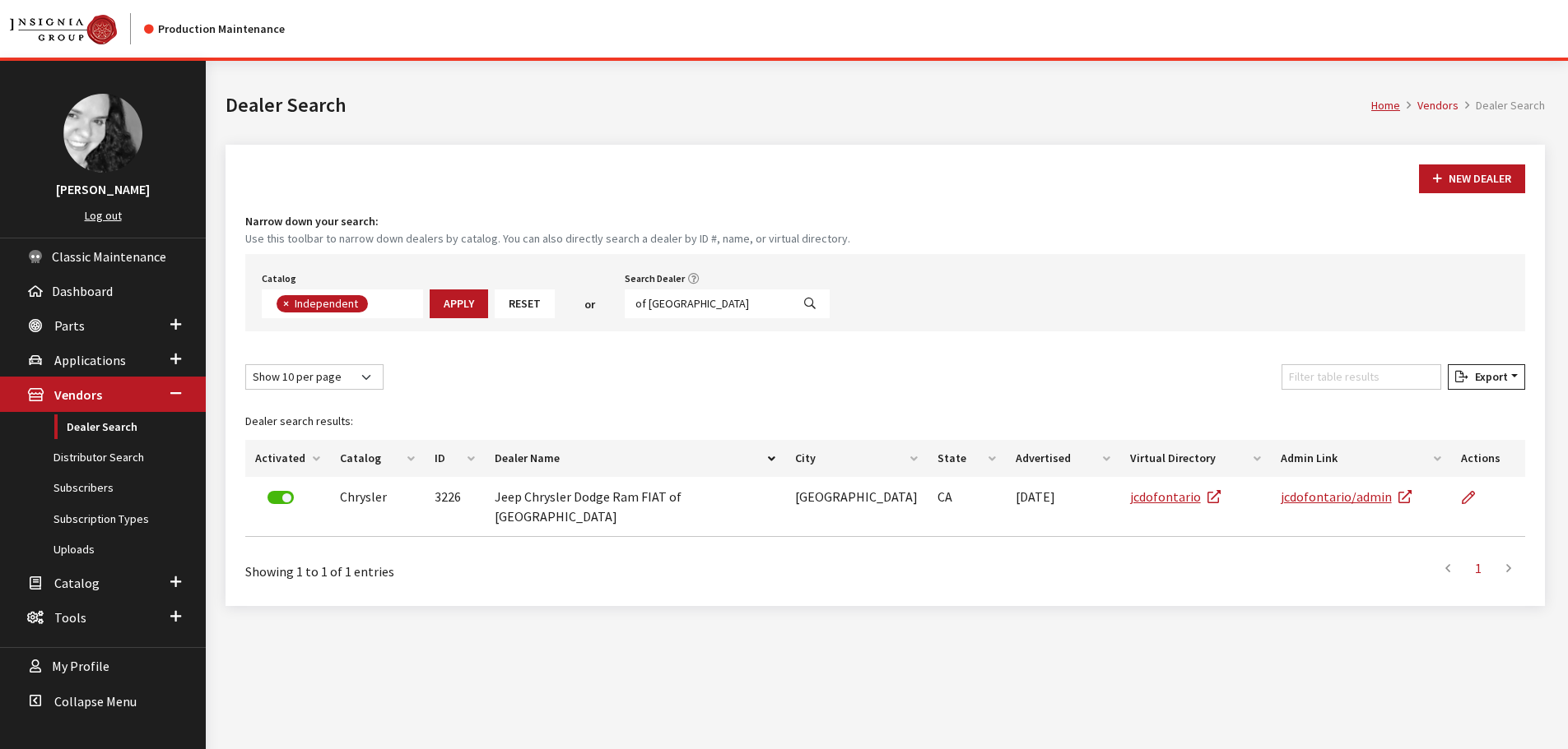
scroll to position [120, 0]
drag, startPoint x: 700, startPoint y: 313, endPoint x: 606, endPoint y: 295, distance: 95.7
click at [606, 300] on div "Catalog Acura Alfa Romeo Audi Bentley BMW Chrysler DoubleTake [PERSON_NAME] Hon…" at bounding box center [884, 292] width 1279 height 78
type input "[PERSON_NAME]"
select select
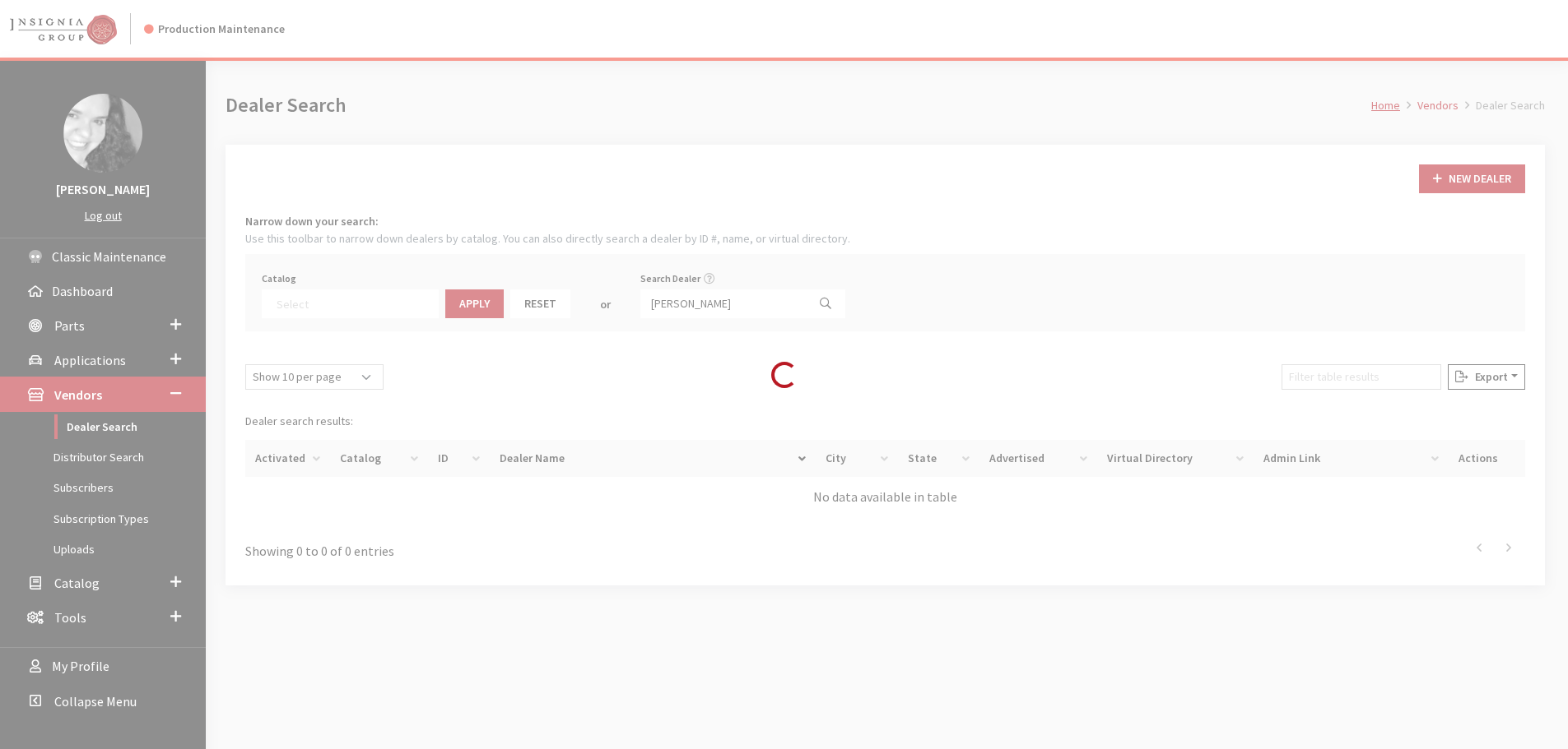
scroll to position [172, 0]
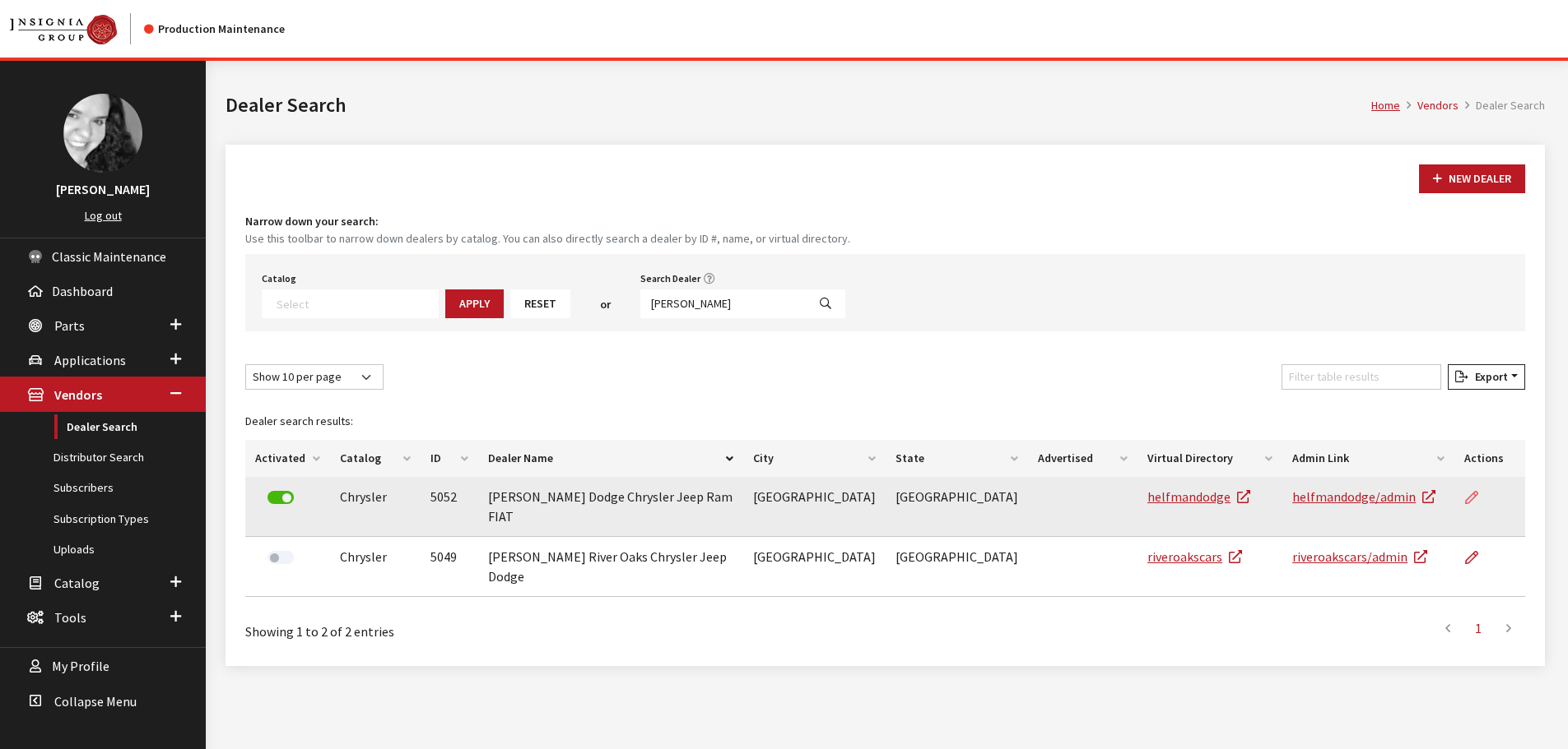
click at [1465, 499] on icon at bounding box center [1472, 499] width 13 height 13
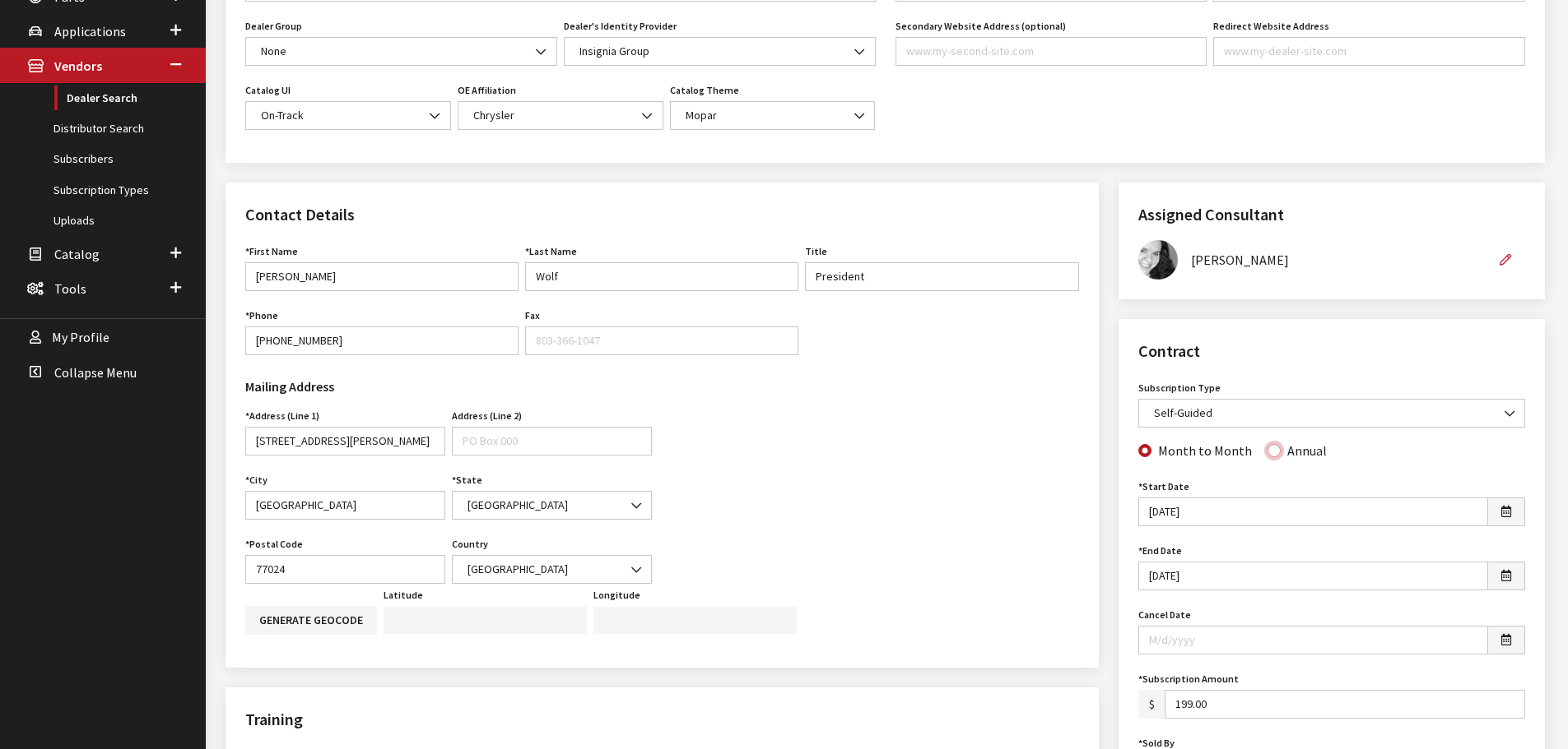
click at [1269, 452] on input "Annual" at bounding box center [1274, 451] width 13 height 13
radio input "true"
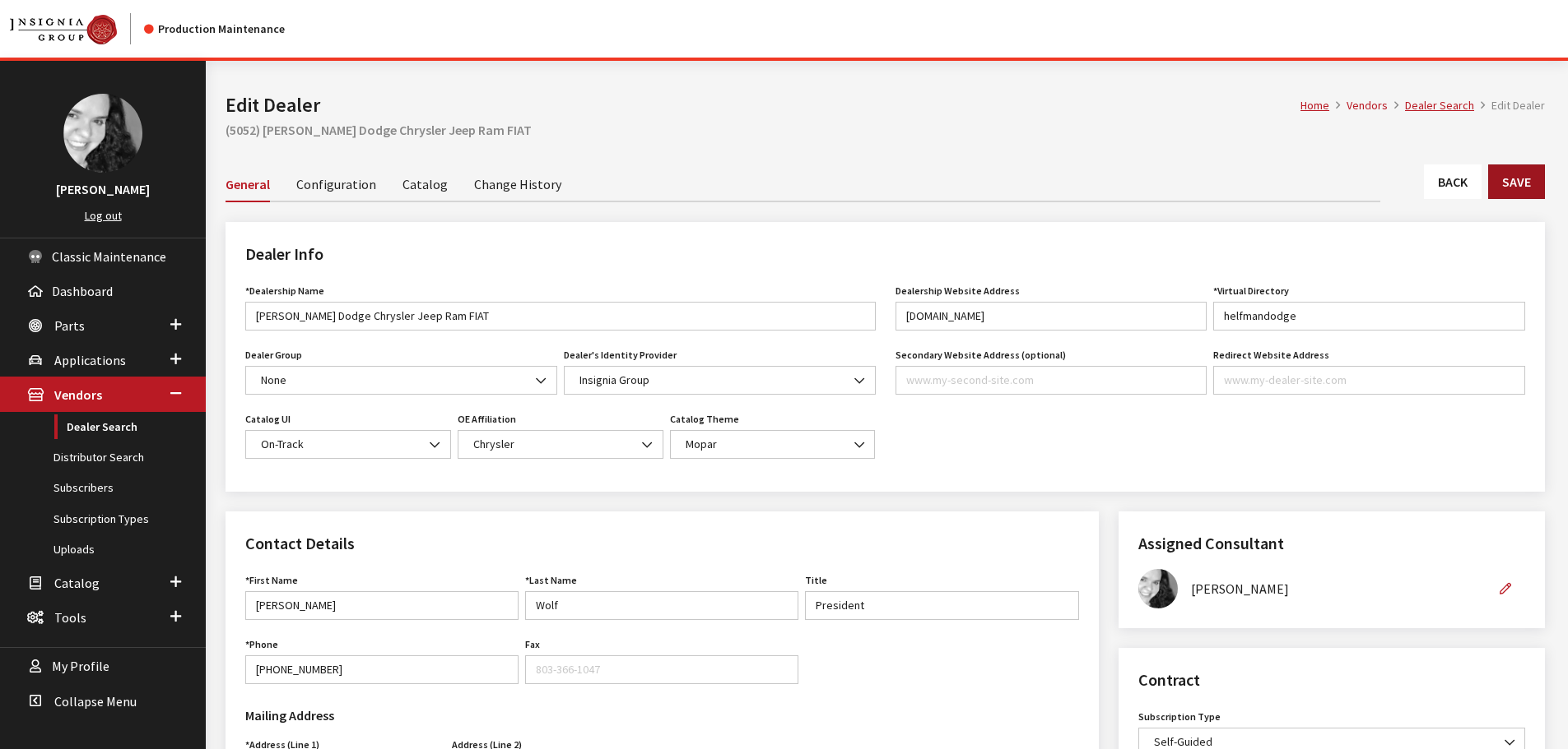
click at [1525, 182] on button "Save" at bounding box center [1516, 181] width 57 height 35
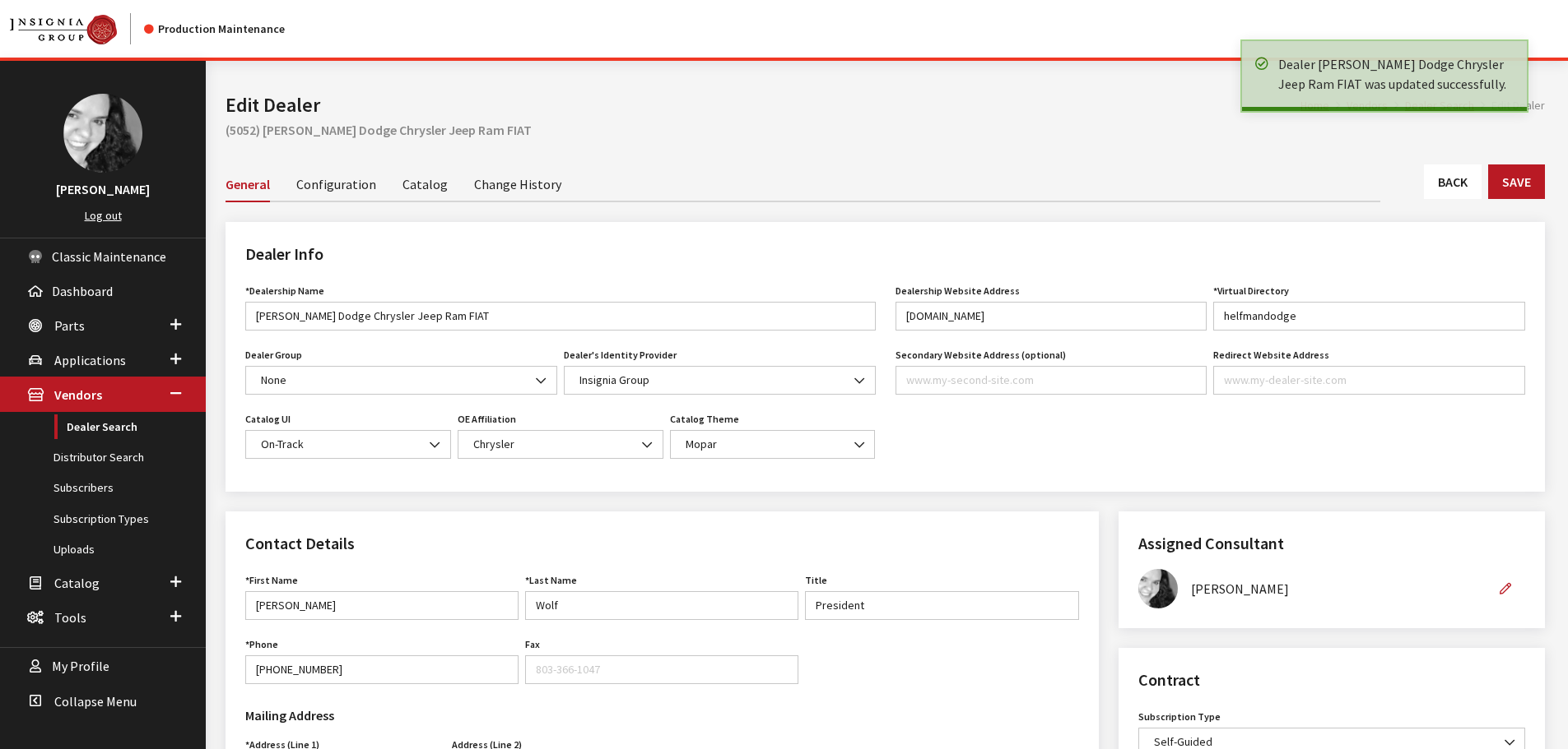
drag, startPoint x: 0, startPoint y: 0, endPoint x: 1471, endPoint y: 190, distance: 1483.2
click at [1471, 190] on link "Back" at bounding box center [1453, 181] width 58 height 35
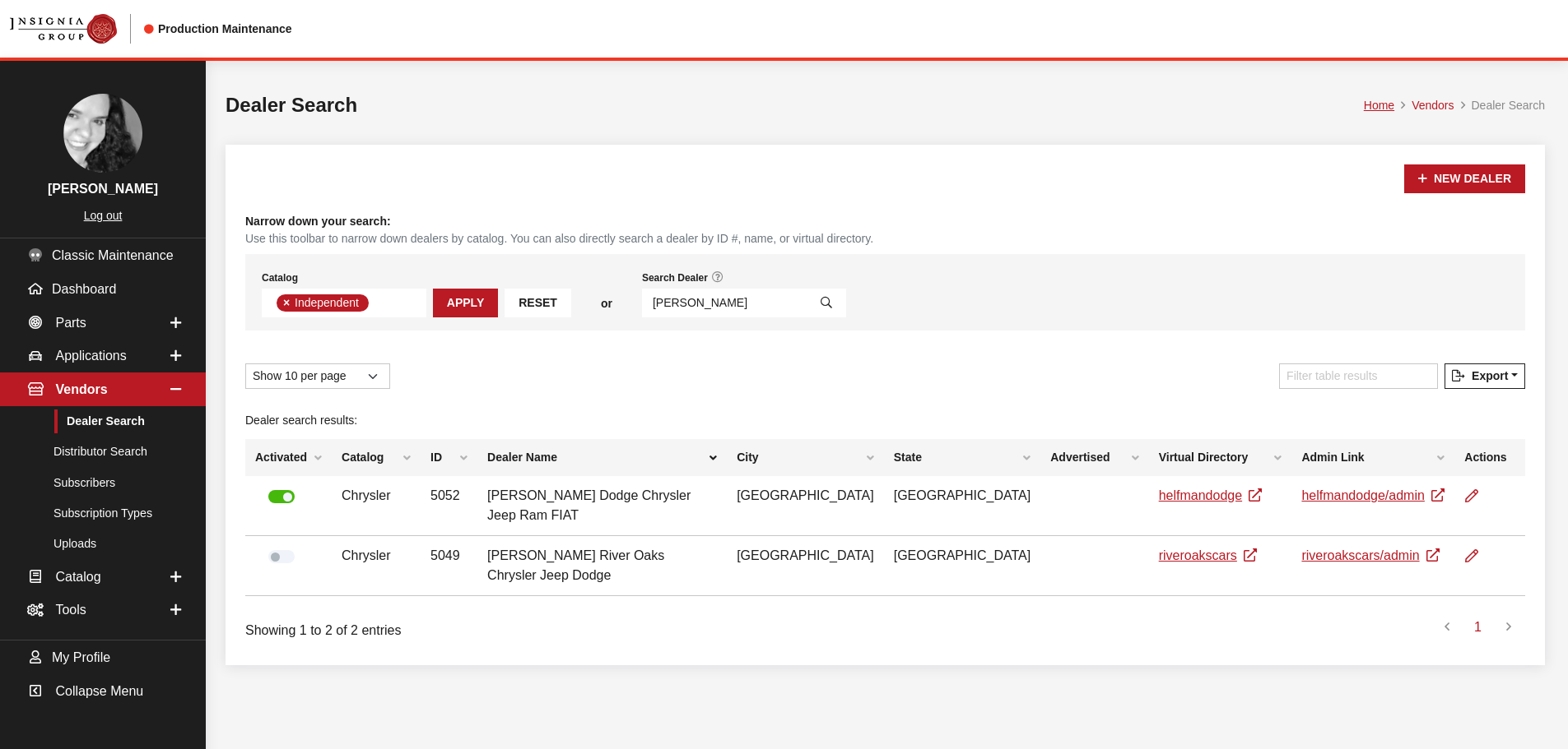
scroll to position [120, 0]
drag, startPoint x: 696, startPoint y: 308, endPoint x: 547, endPoint y: 302, distance: 149.1
click at [547, 302] on div "Catalog Acura Alfa Romeo Audi Bentley BMW Chrysler DoubleTake Ford GM Honda Hyu…" at bounding box center [884, 292] width 1279 height 77
type input ","
type input "matt"
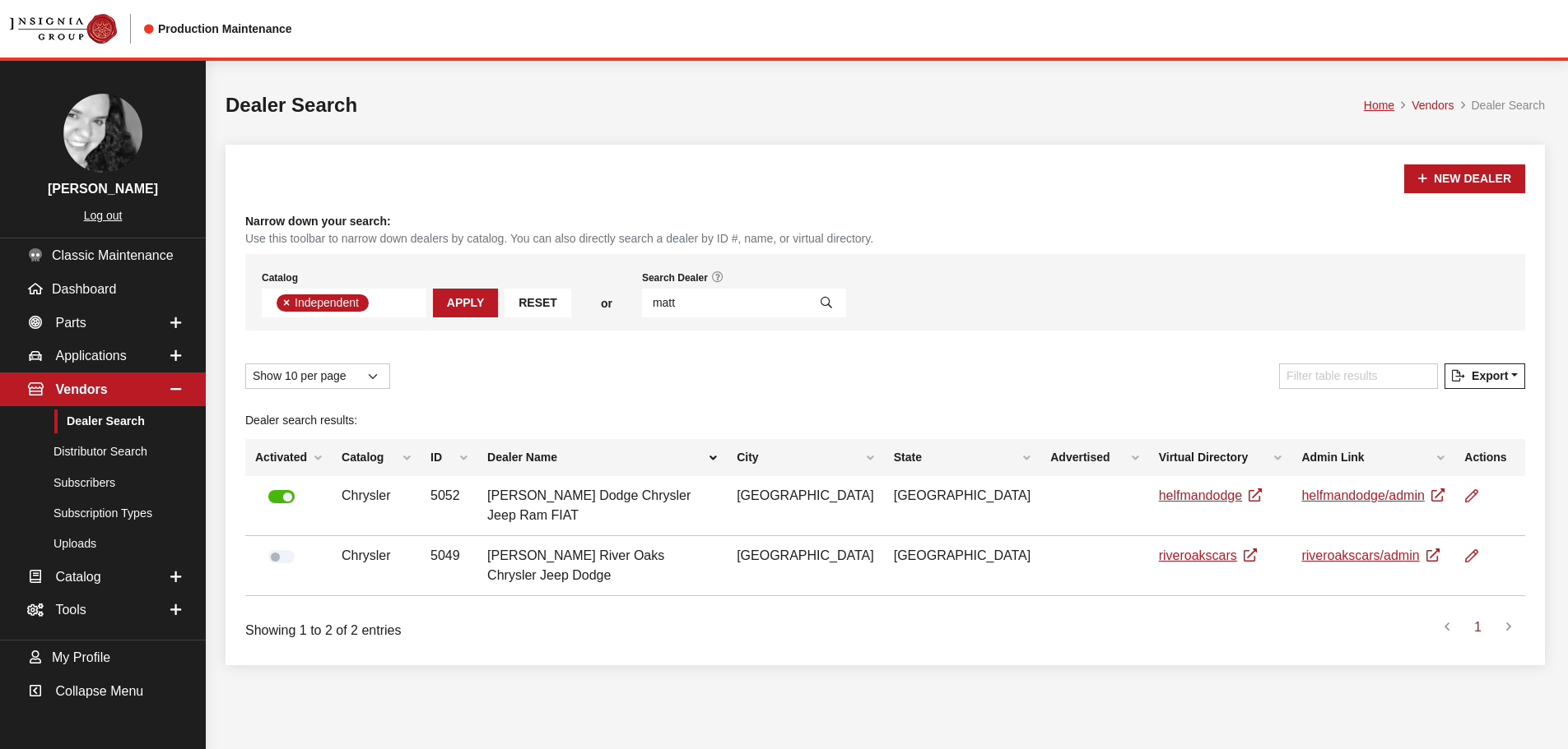
select select
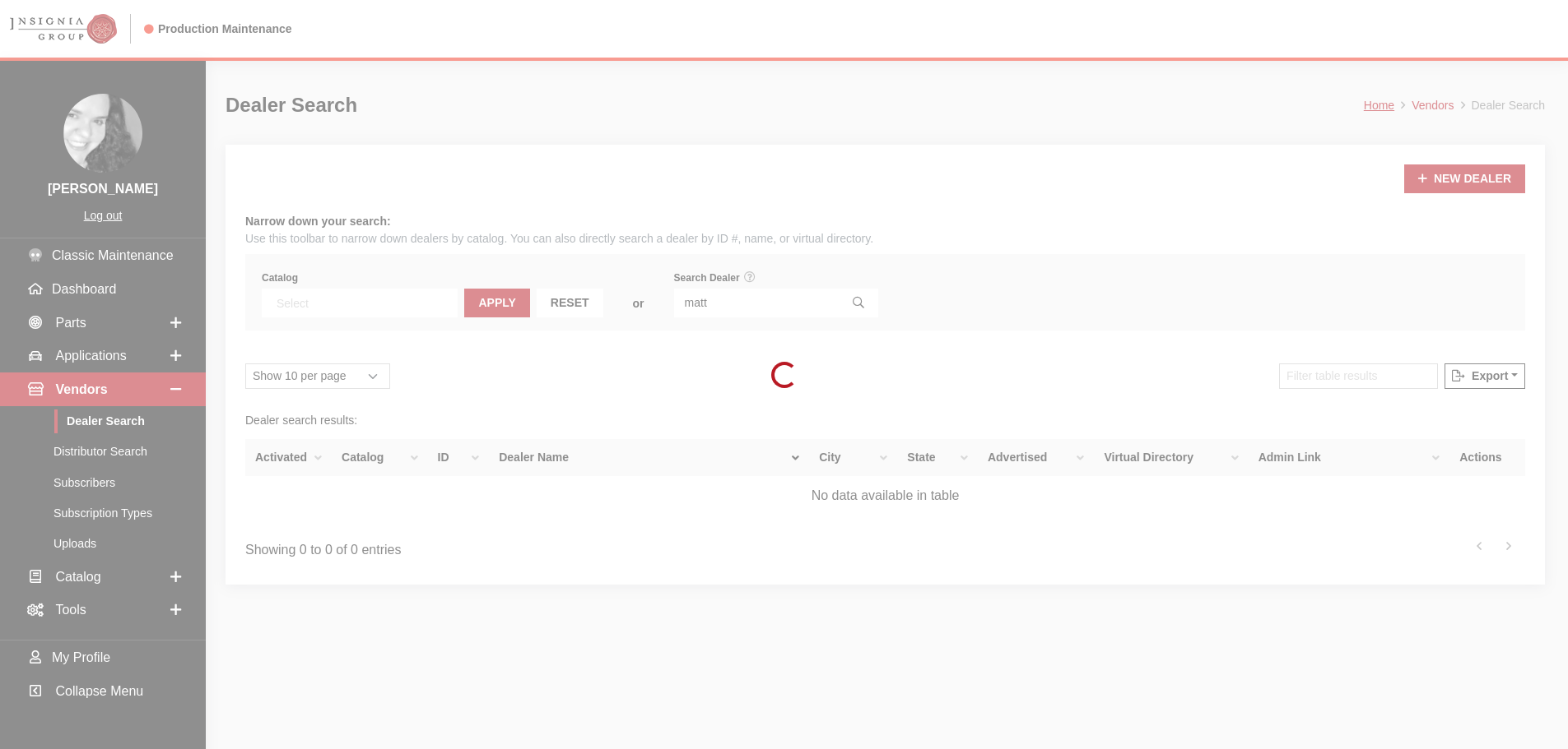
scroll to position [172, 0]
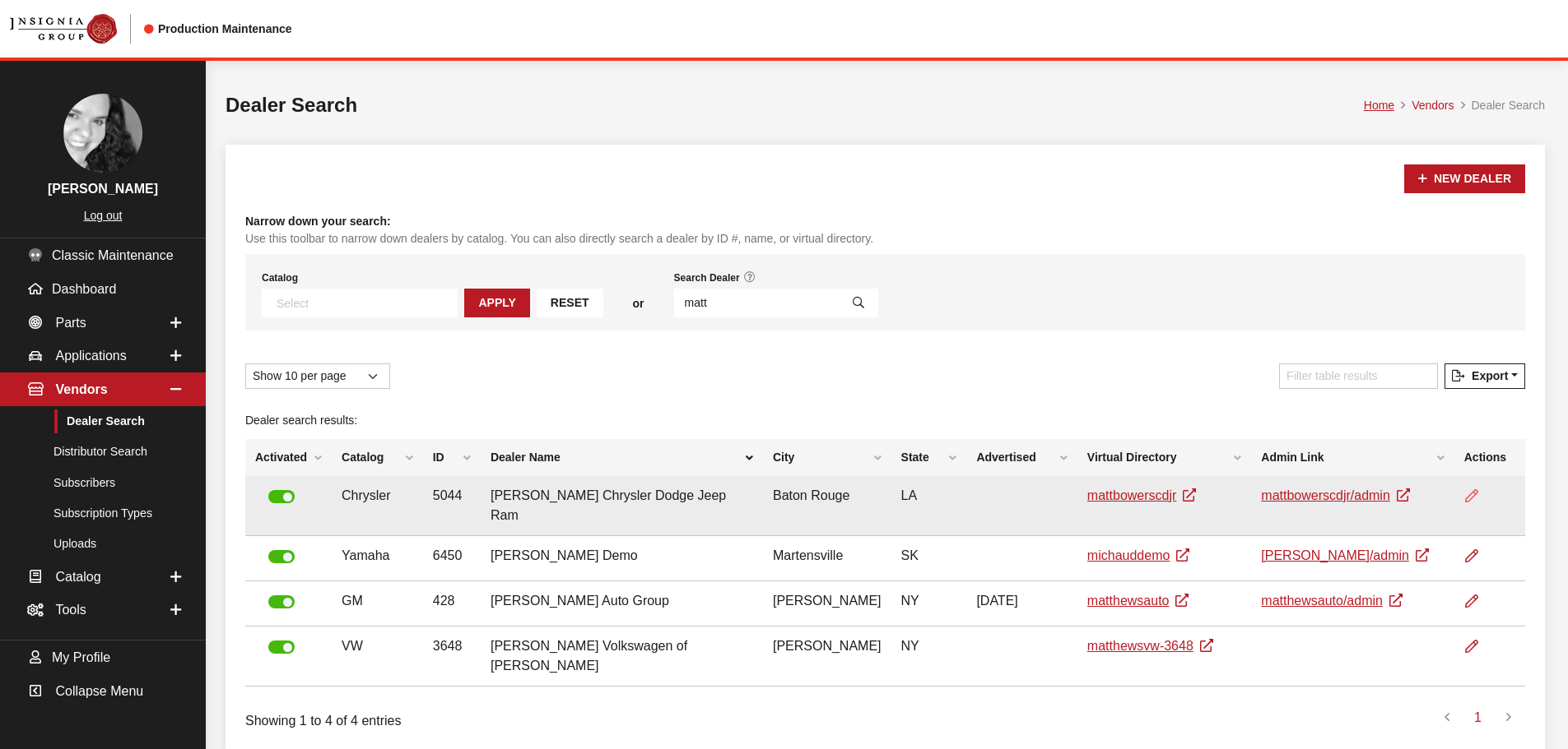
click at [1464, 490] on link at bounding box center [1478, 497] width 28 height 41
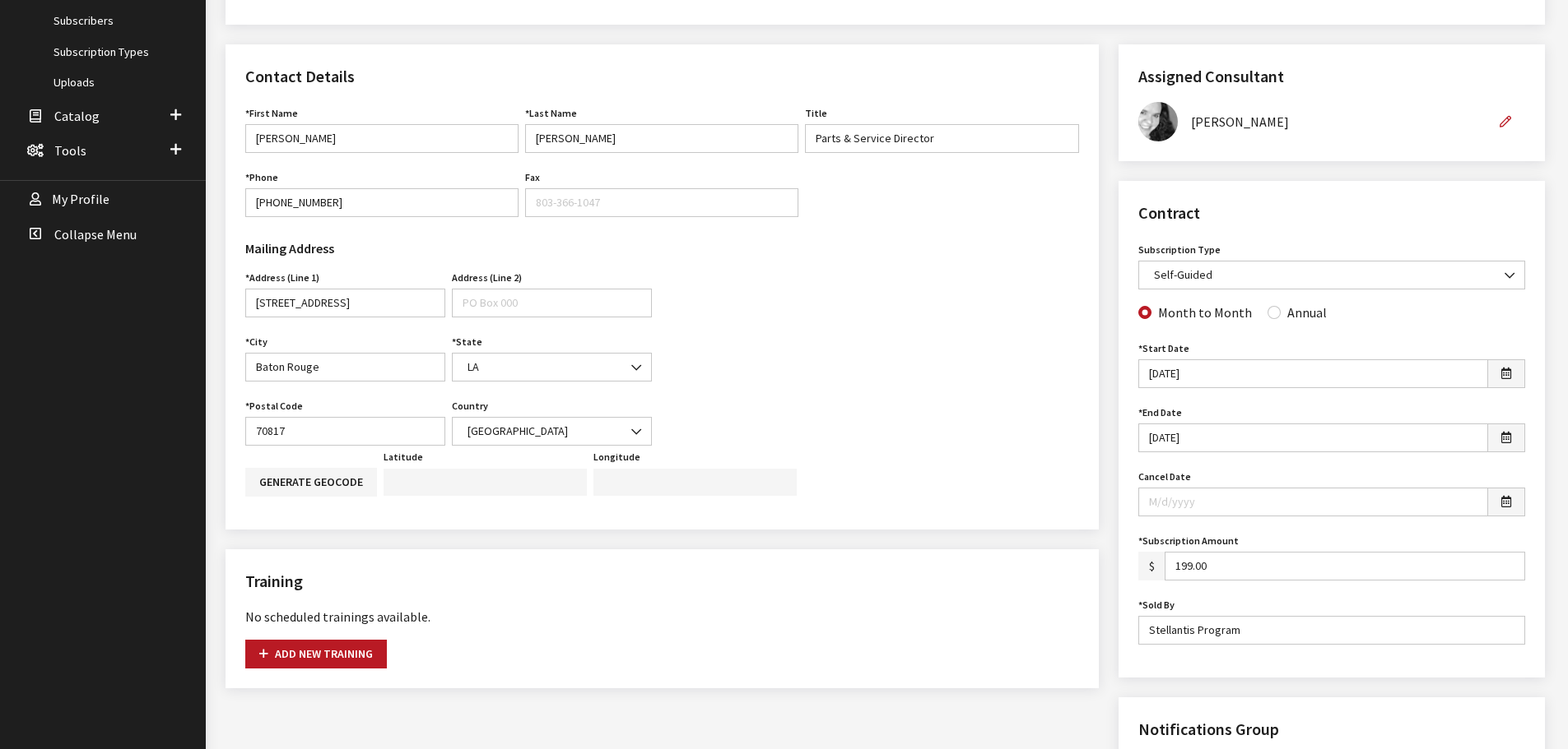
scroll to position [493, 0]
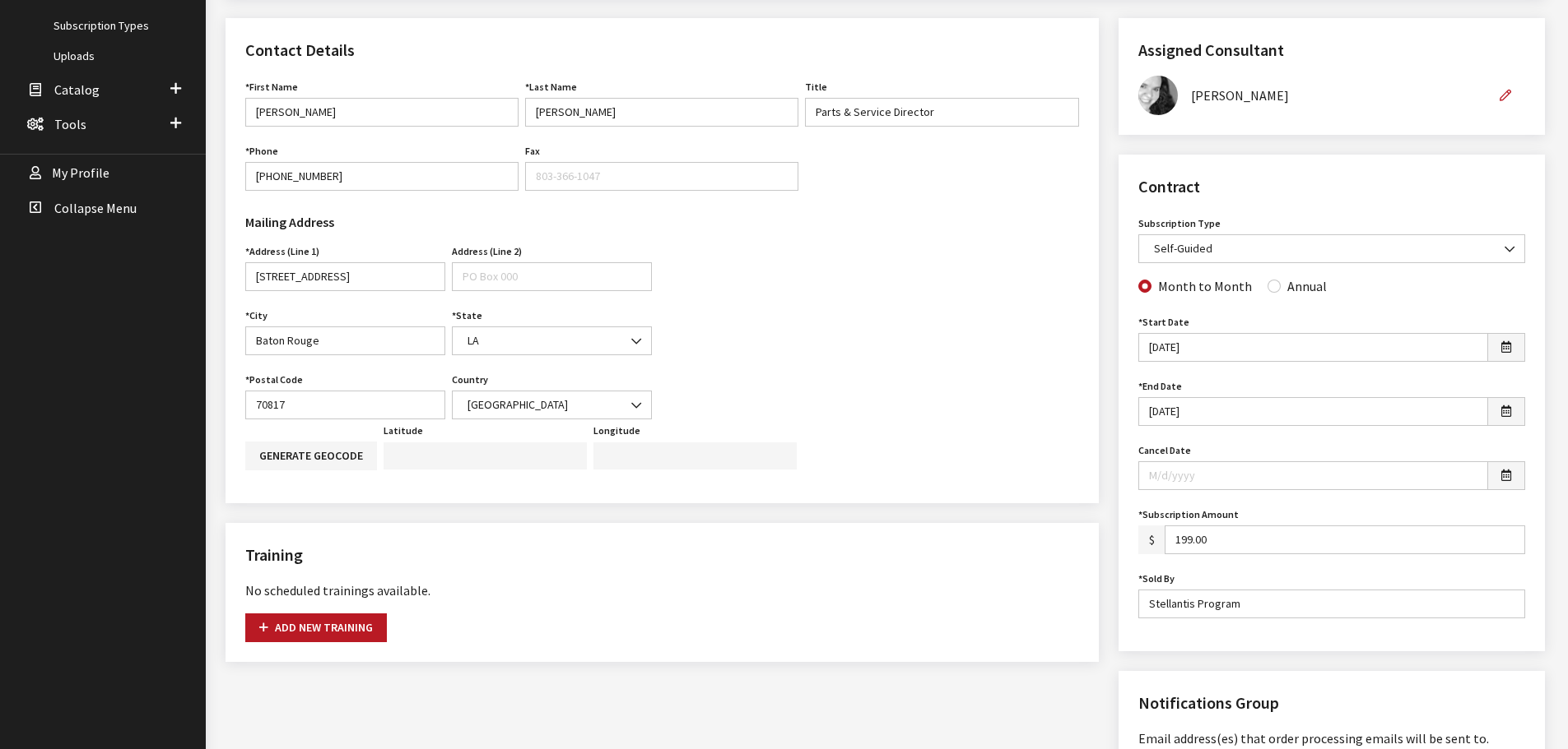
click at [1255, 280] on div "Month to Month Annual" at bounding box center [1331, 287] width 393 height 21
click at [1270, 284] on input "Annual" at bounding box center [1274, 286] width 13 height 13
radio input "true"
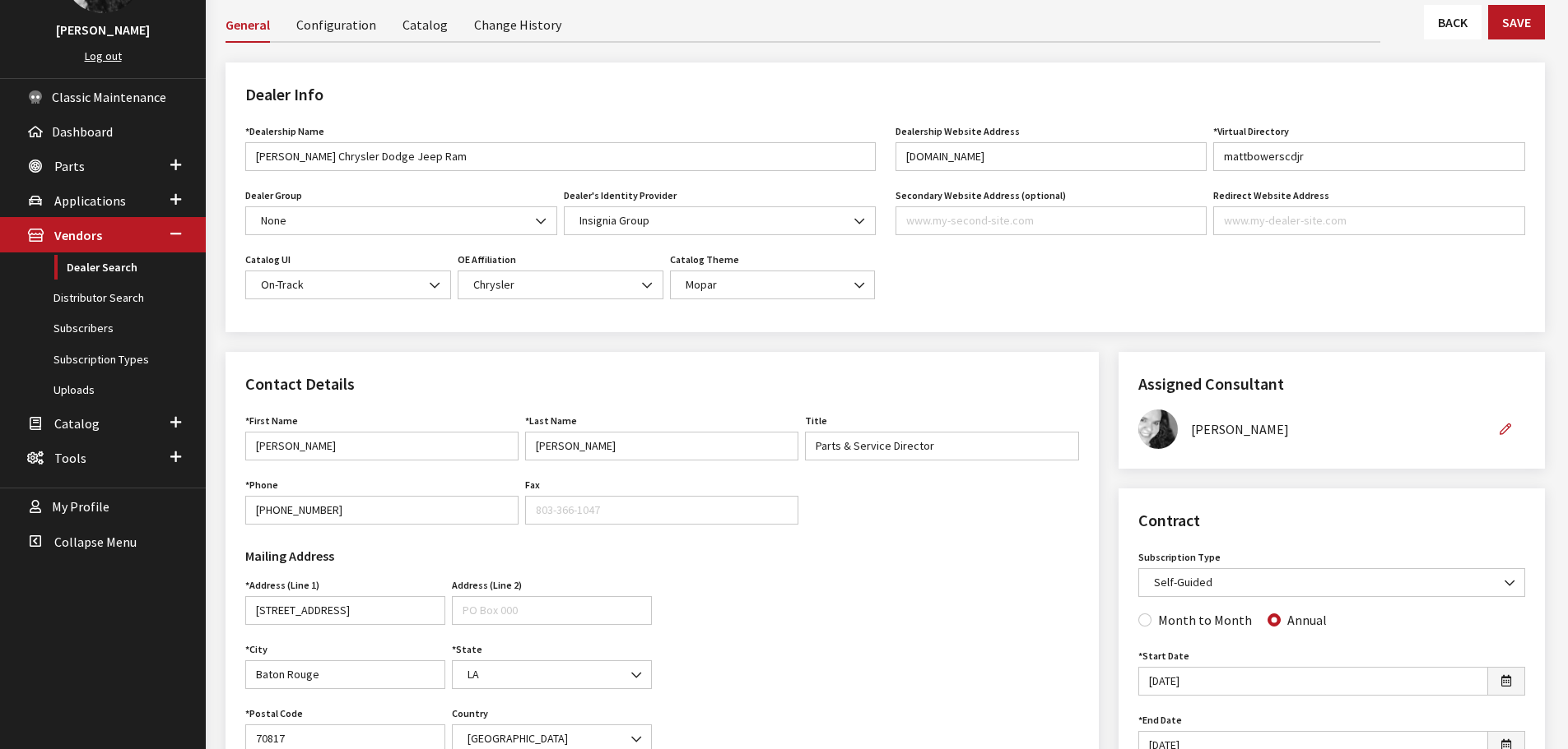
scroll to position [164, 0]
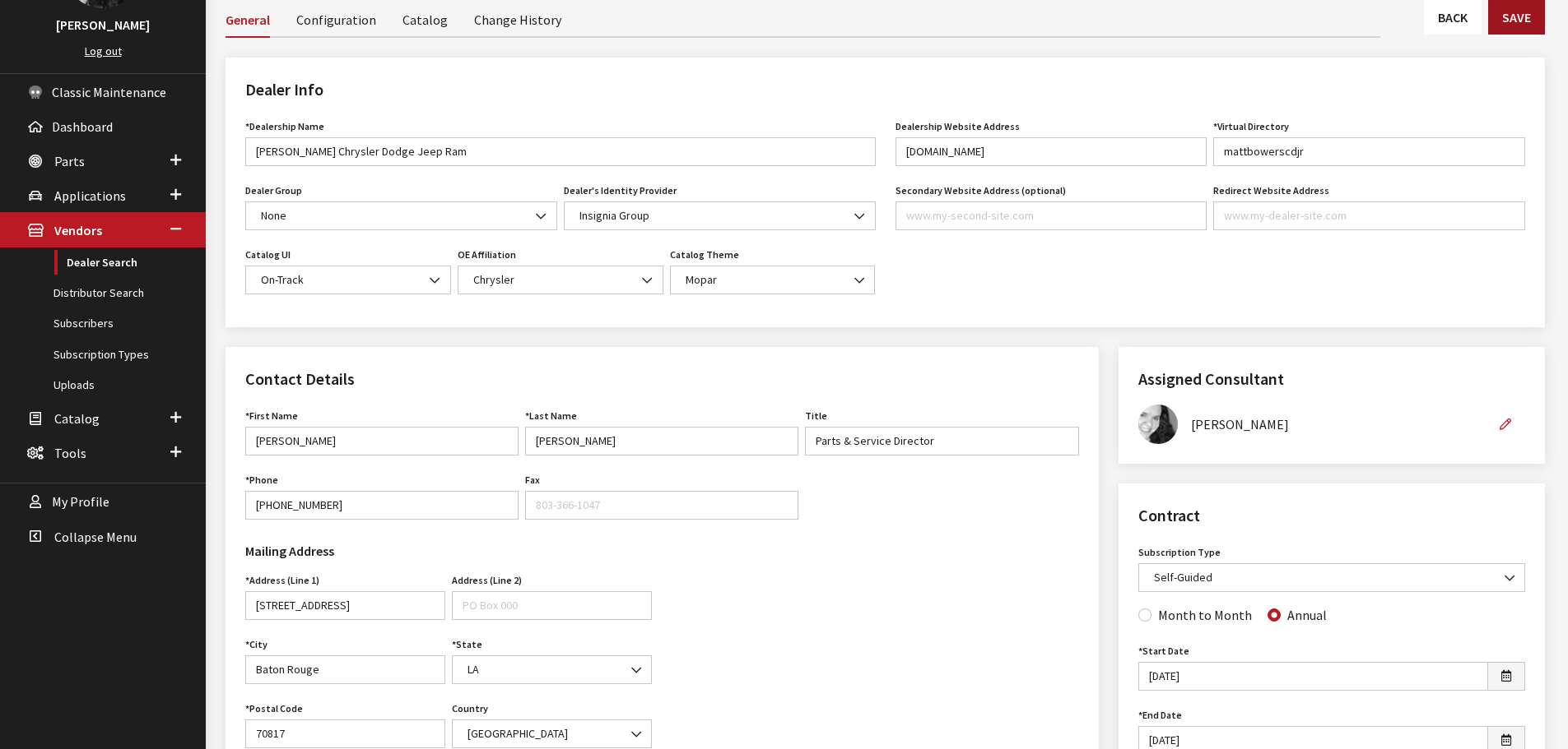
click at [1518, 24] on button "Save" at bounding box center [1516, 17] width 57 height 35
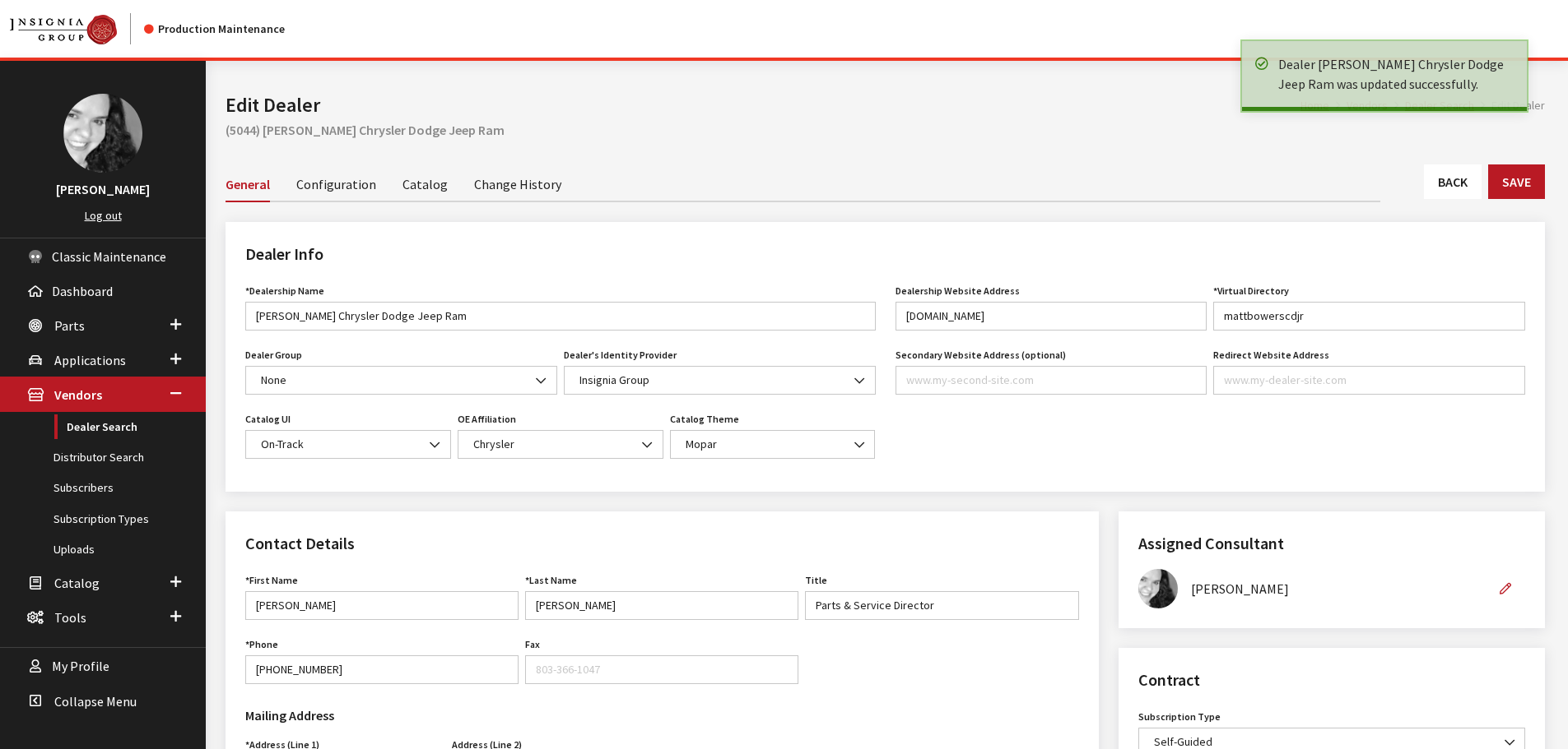
click at [1459, 178] on link "Back" at bounding box center [1453, 181] width 58 height 35
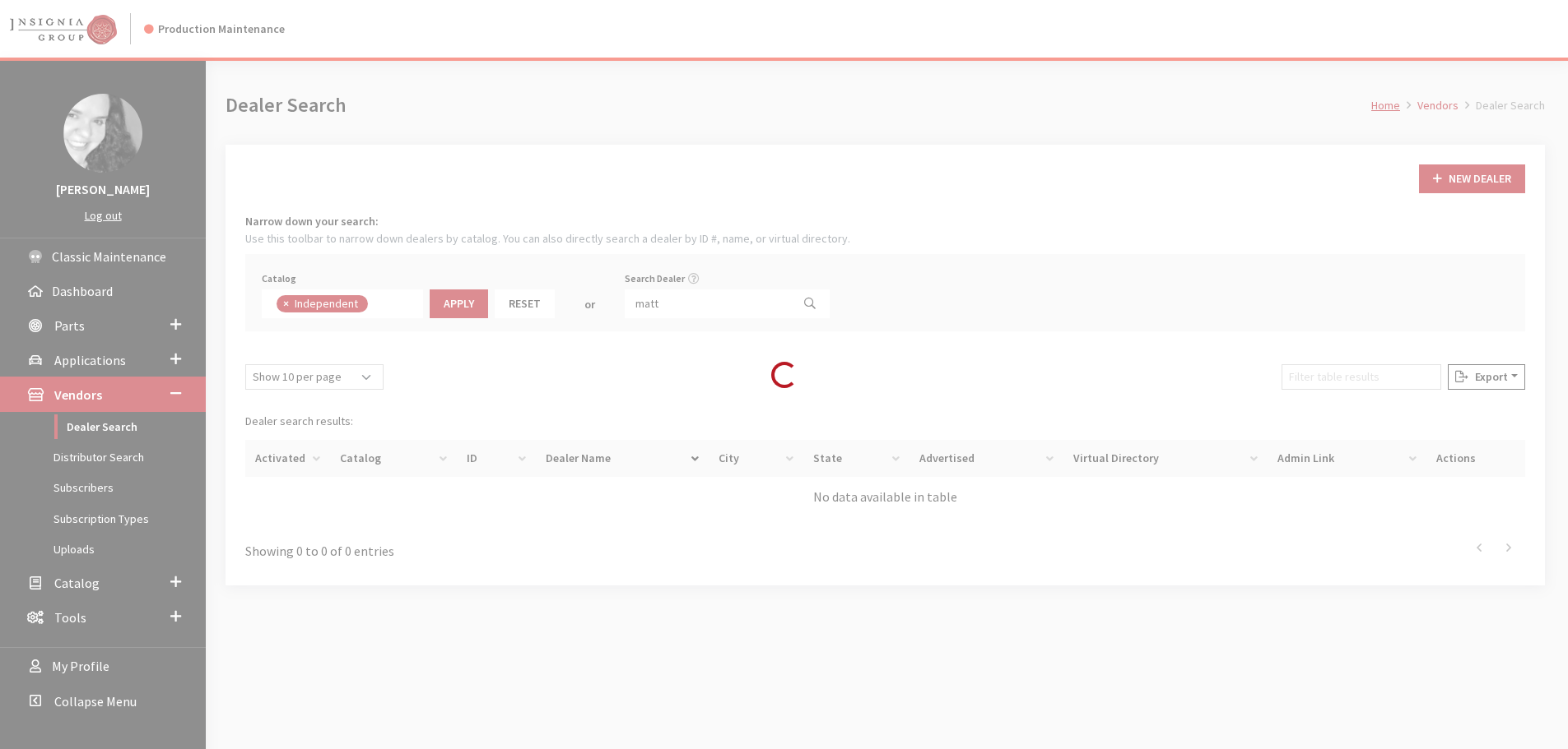
scroll to position [120, 0]
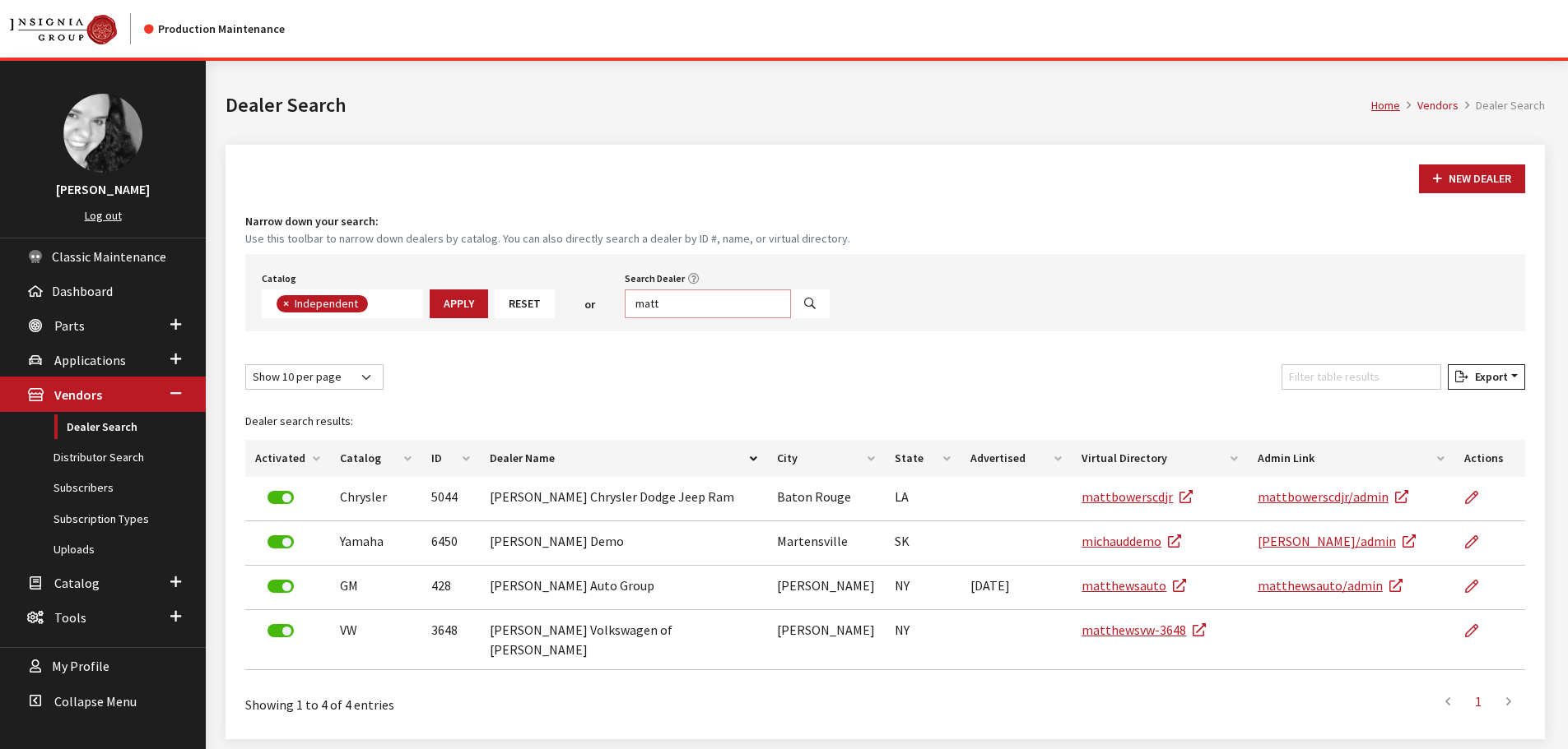
drag, startPoint x: 675, startPoint y: 302, endPoint x: 600, endPoint y: 304, distance: 75.0
click at [600, 304] on div "Catalog Acura Alfa Romeo Audi Bentley BMW Chrysler DoubleTake [PERSON_NAME] Hon…" at bounding box center [884, 292] width 1279 height 78
type input "dallas"
select select
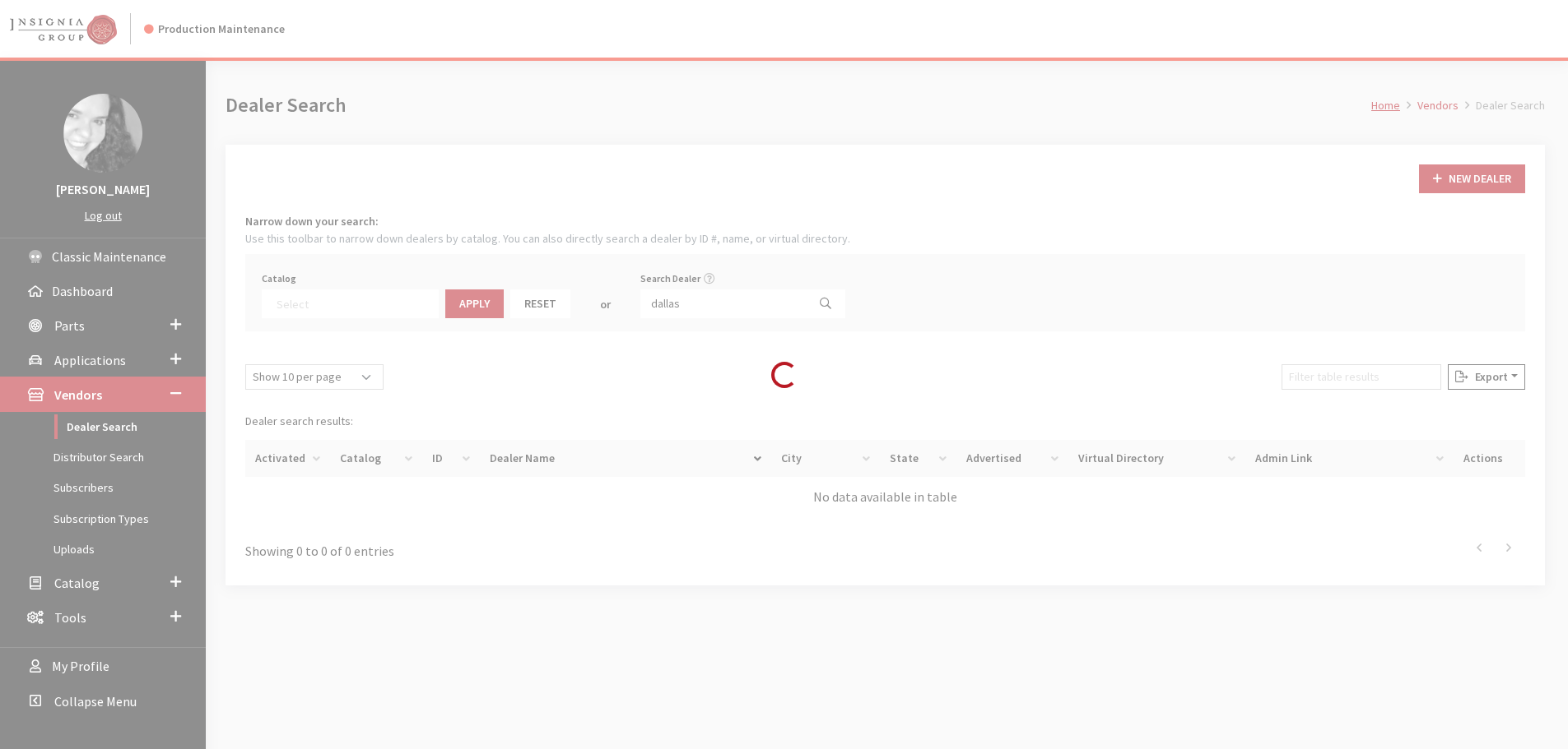
scroll to position [172, 0]
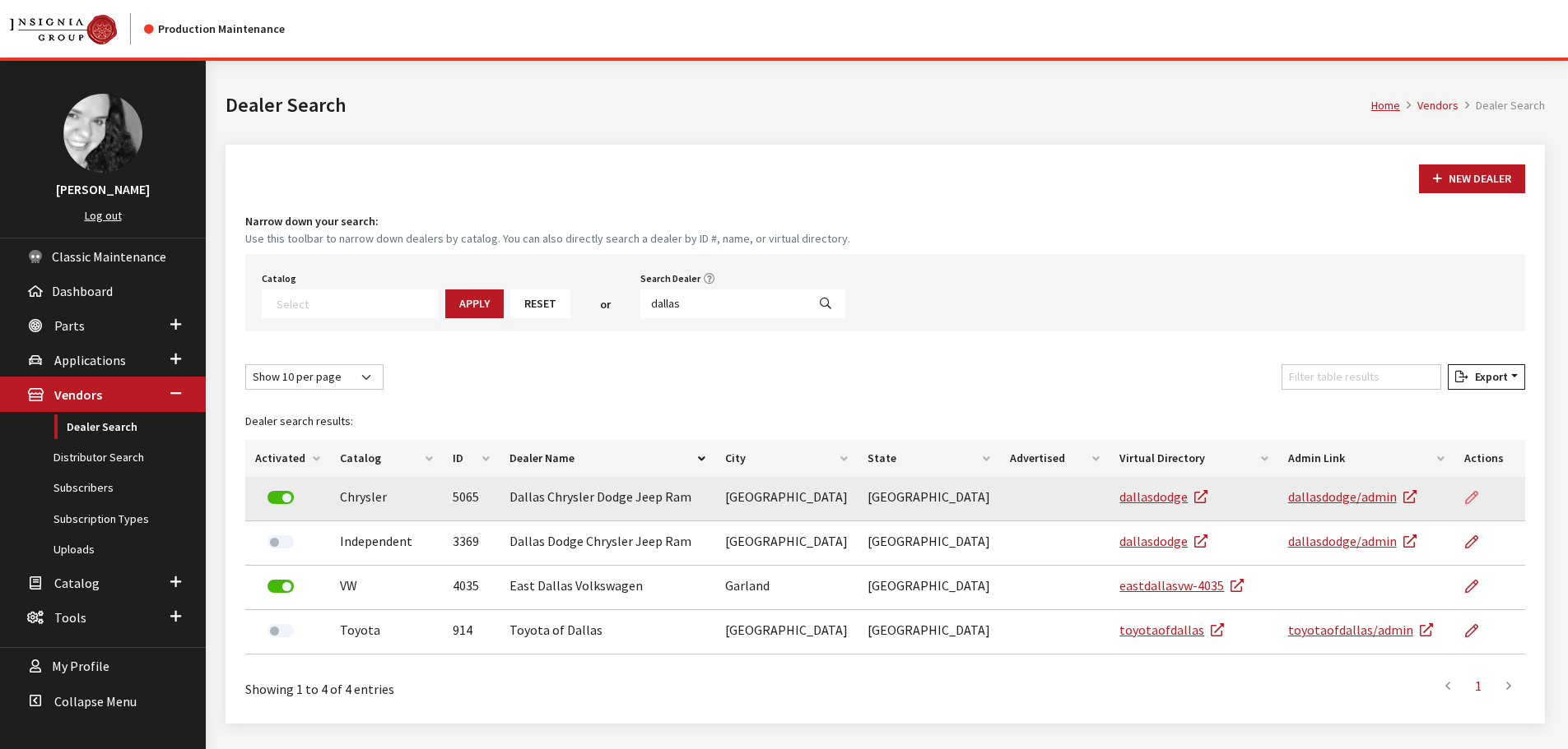
click at [1465, 502] on icon at bounding box center [1472, 499] width 13 height 13
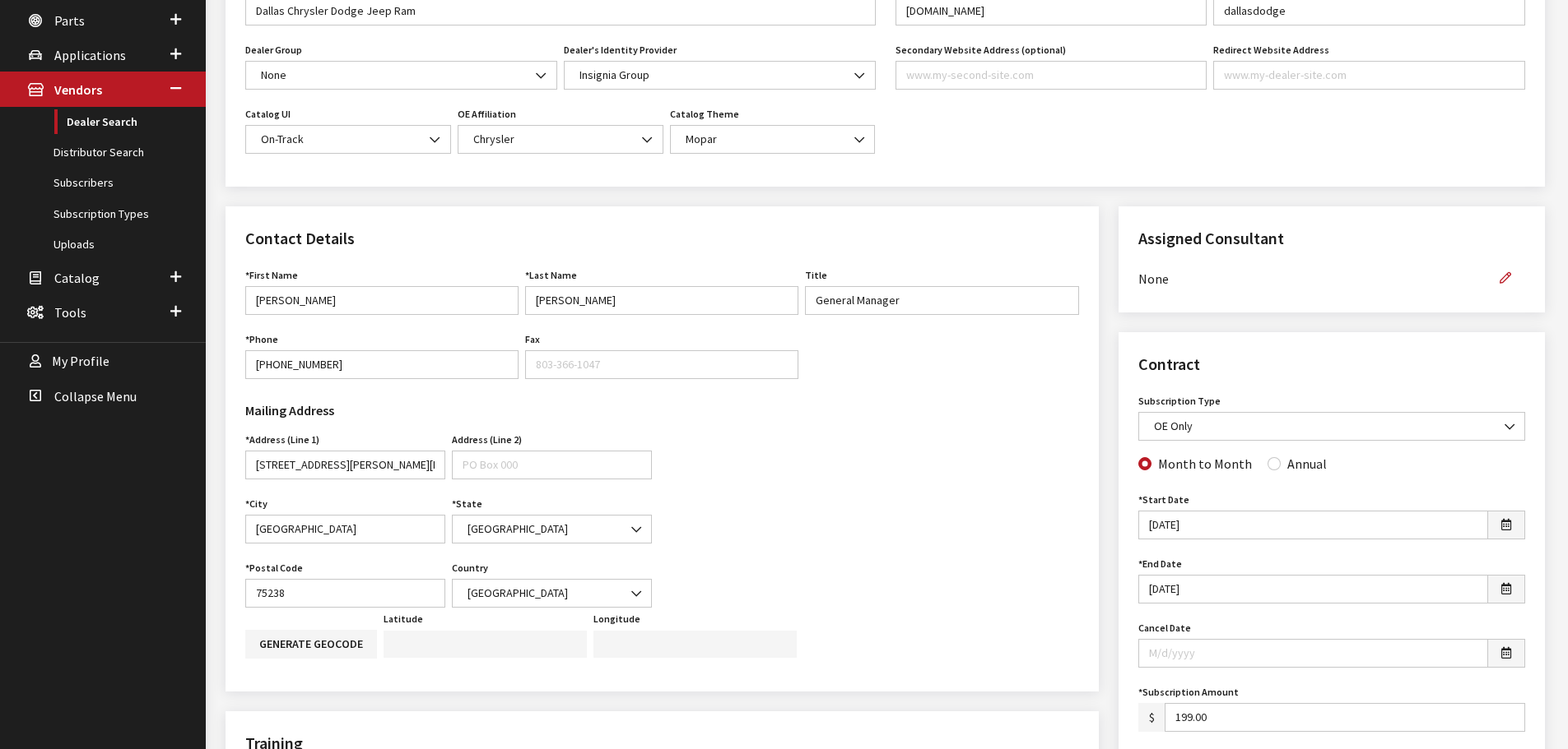
scroll to position [329, 0]
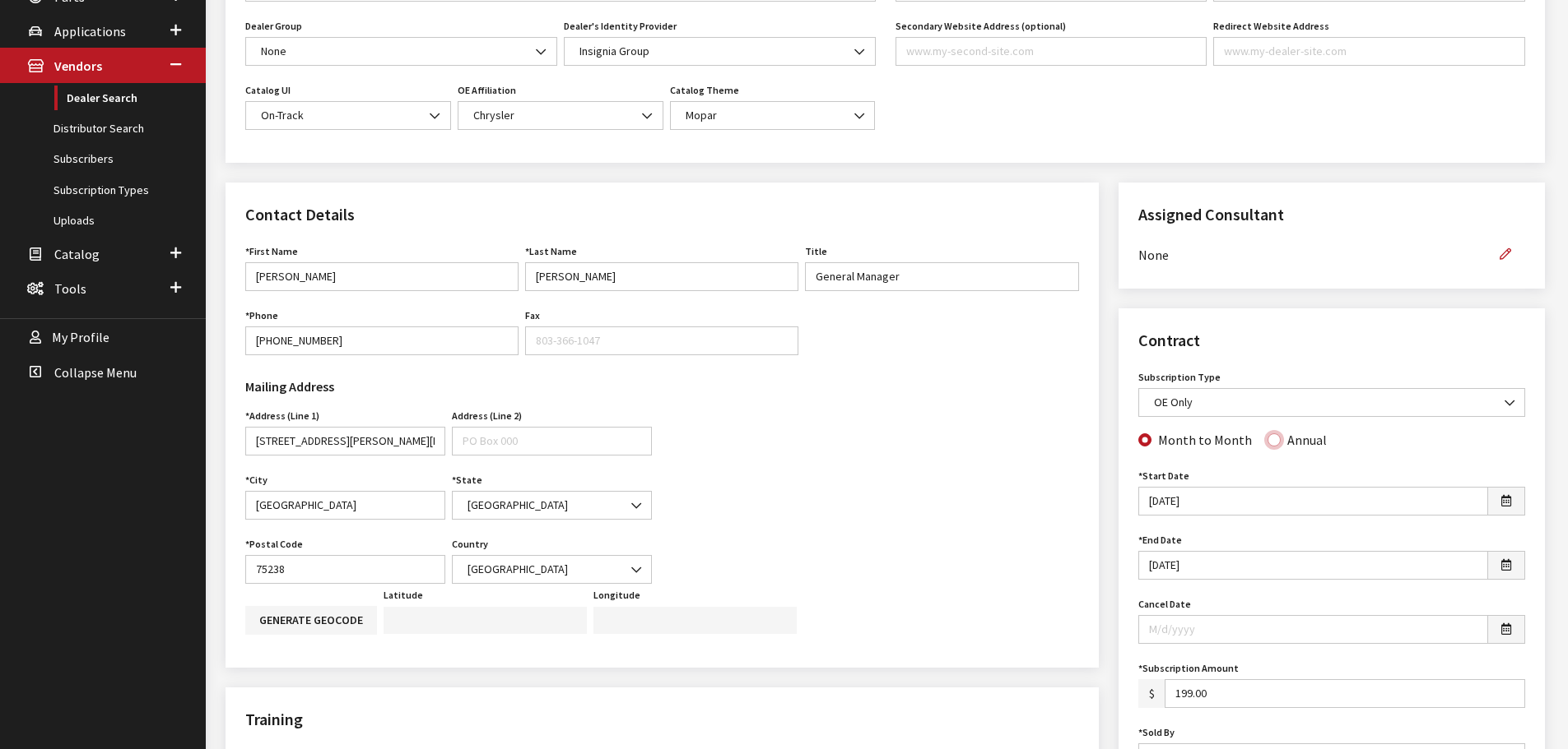
click at [1267, 437] on input "Annual" at bounding box center [1274, 440] width 13 height 13
radio input "true"
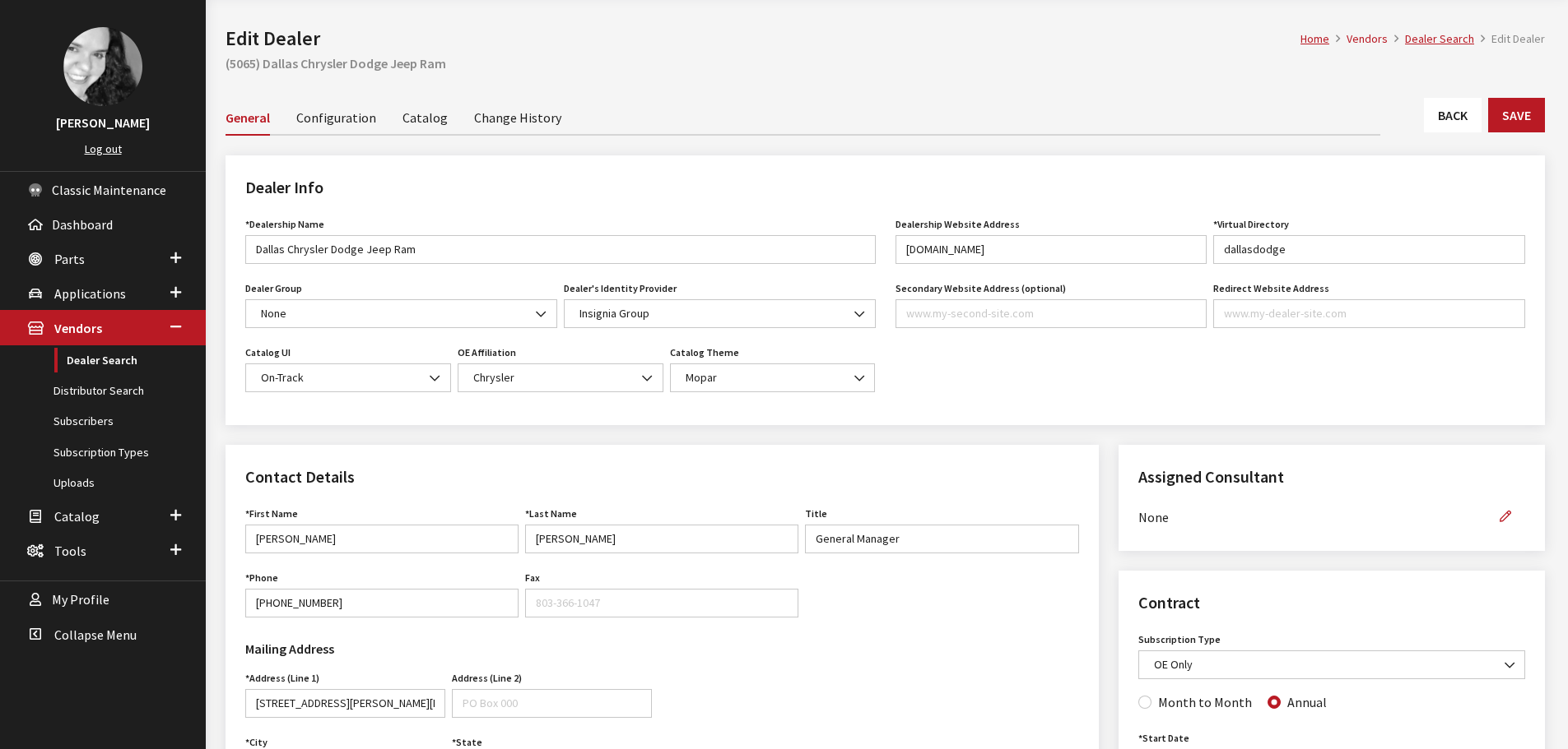
scroll to position [0, 0]
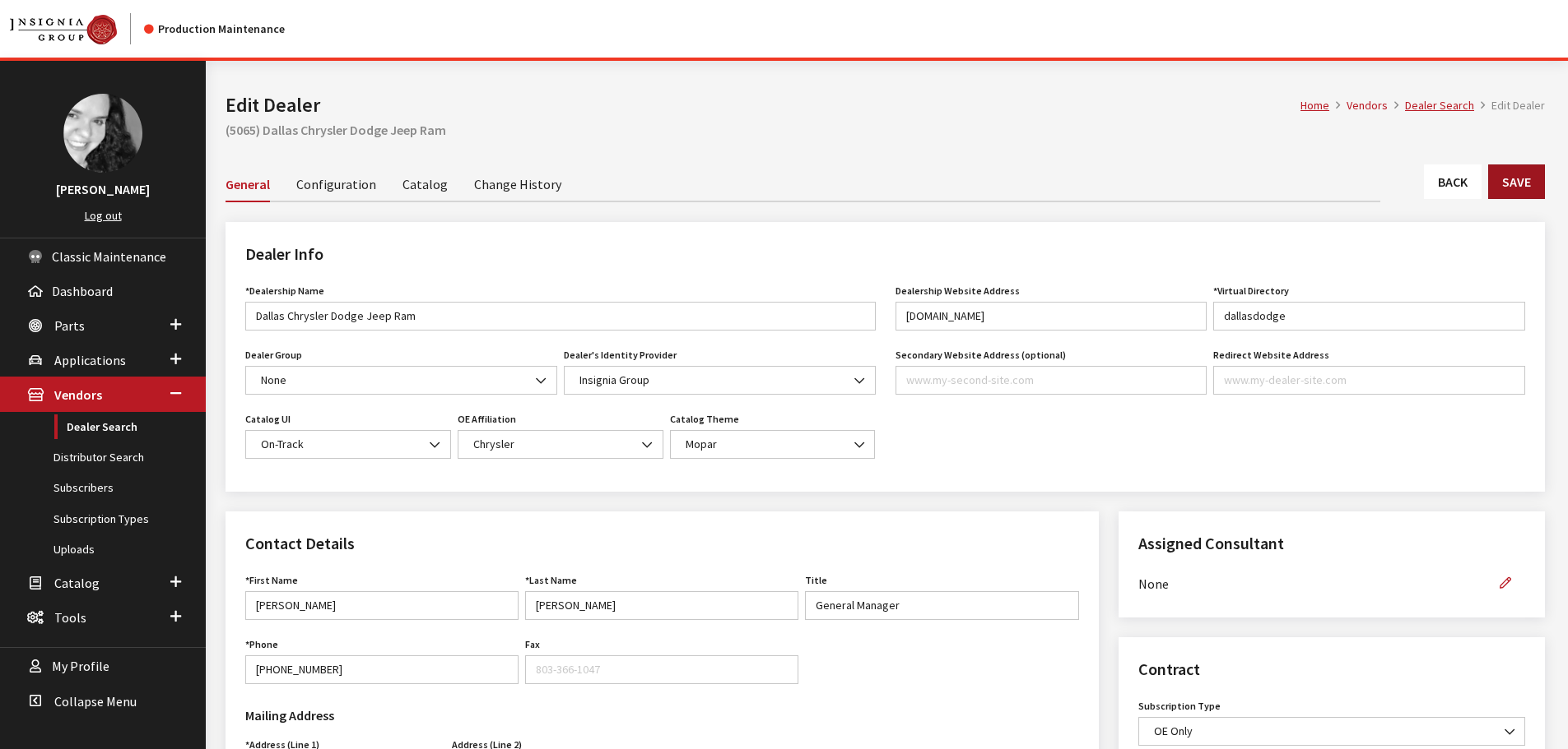
click at [1521, 175] on button "Save" at bounding box center [1516, 181] width 57 height 35
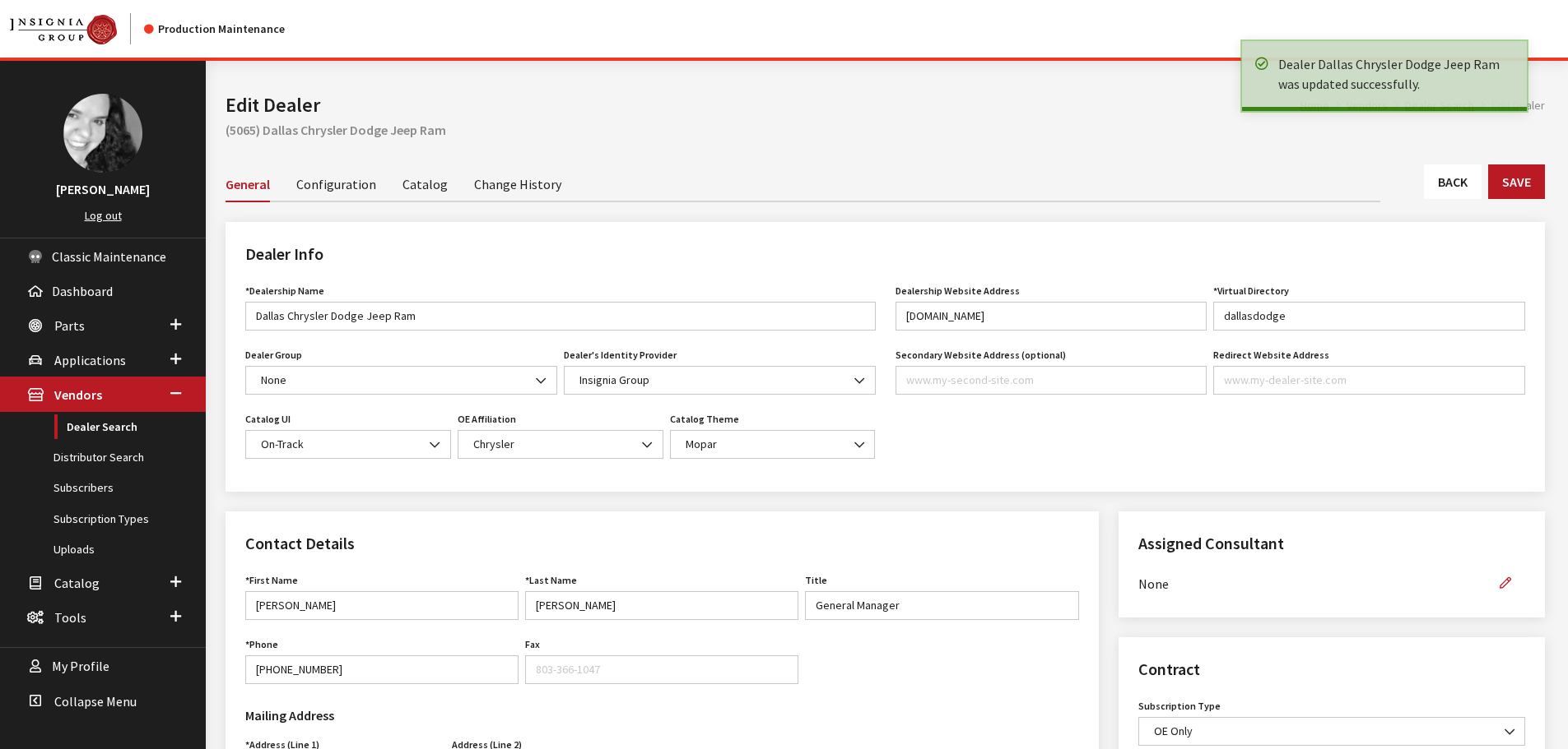
click at [1450, 179] on link "Back" at bounding box center [1453, 181] width 58 height 35
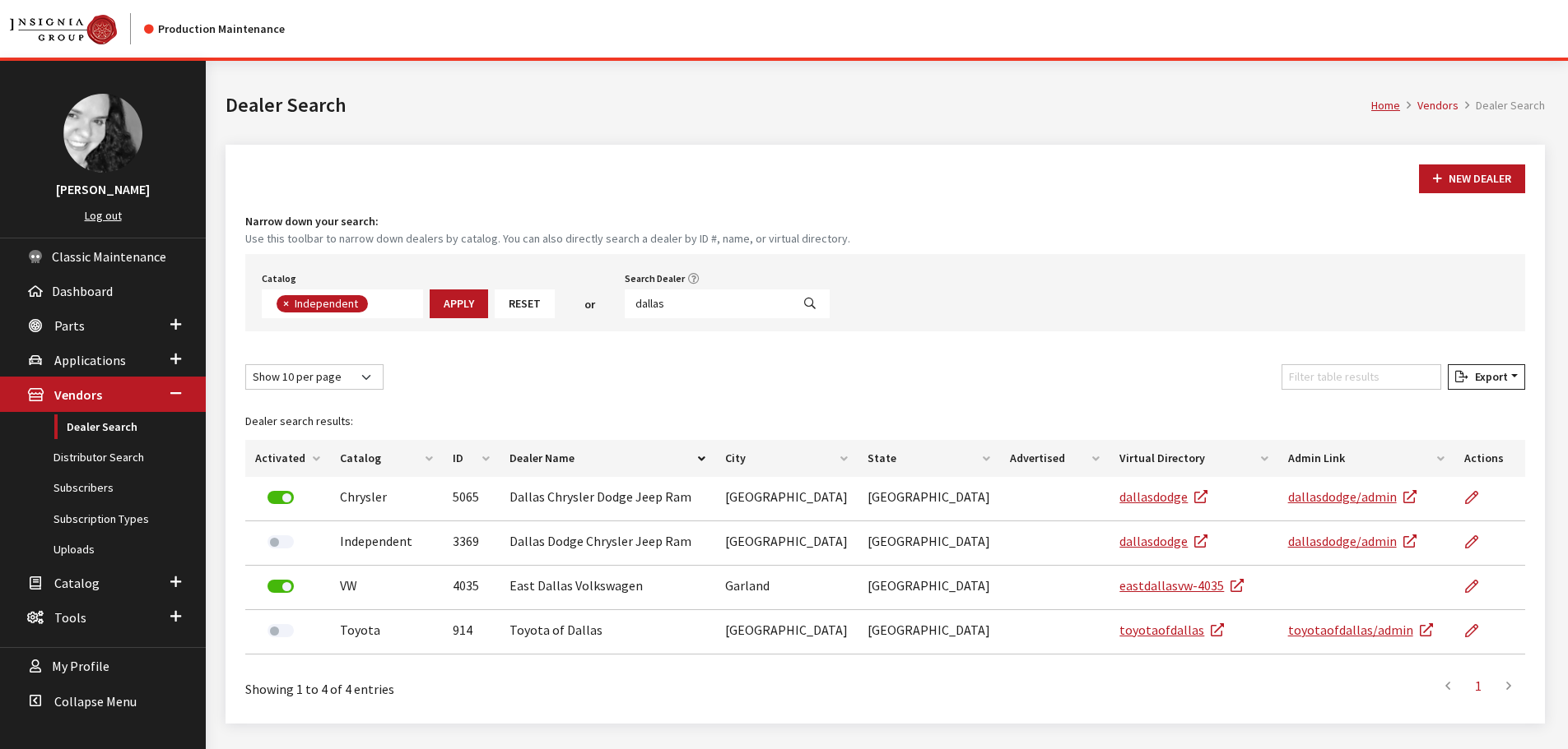
scroll to position [120, 0]
click at [720, 305] on input "dallas" at bounding box center [707, 304] width 166 height 29
drag, startPoint x: 720, startPoint y: 305, endPoint x: 617, endPoint y: 303, distance: 103.0
click at [617, 303] on div "Catalog Acura Alfa Romeo Audi Bentley BMW Chrysler DoubleTake [PERSON_NAME] Hon…" at bounding box center [884, 292] width 1279 height 78
type input "[PERSON_NAME]"
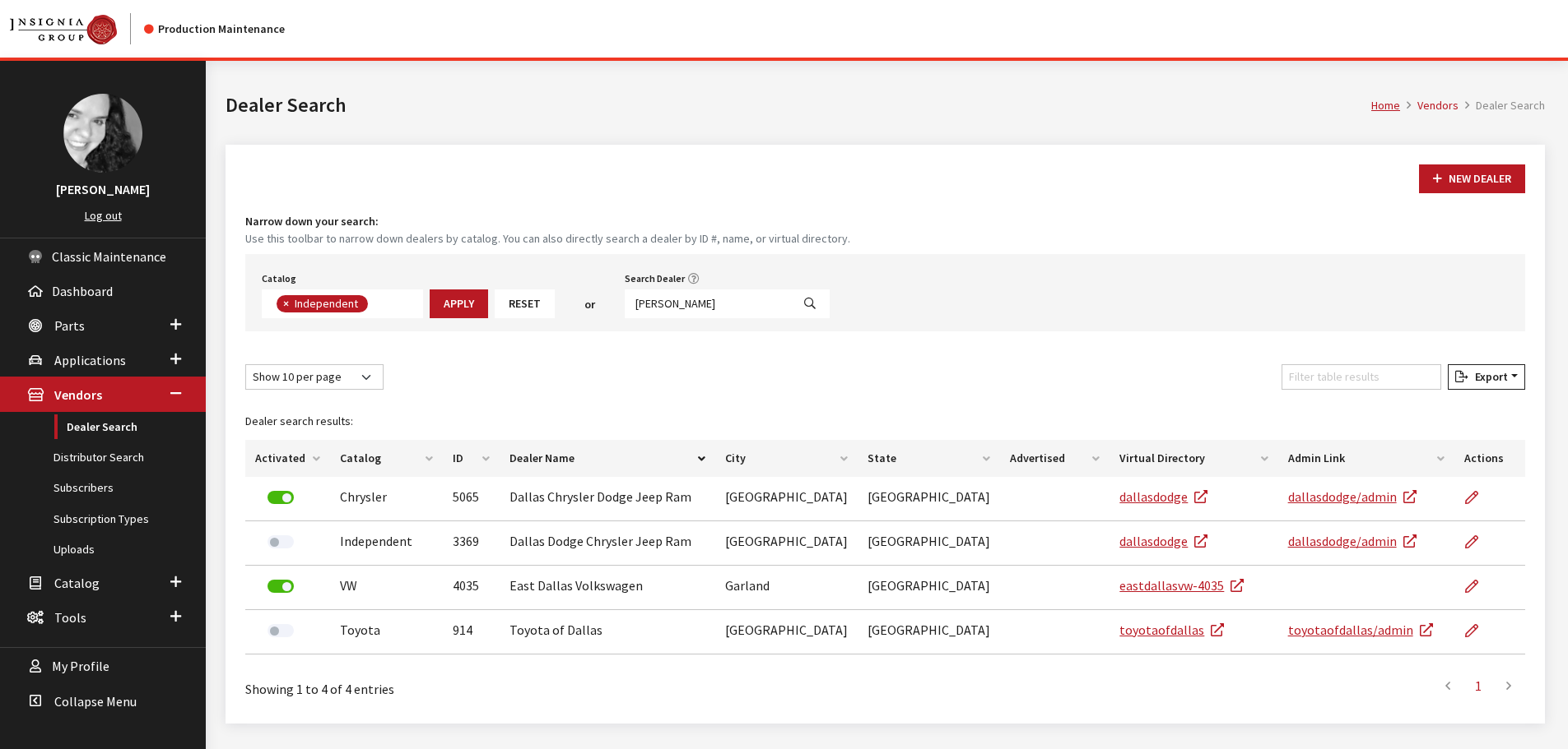
select select
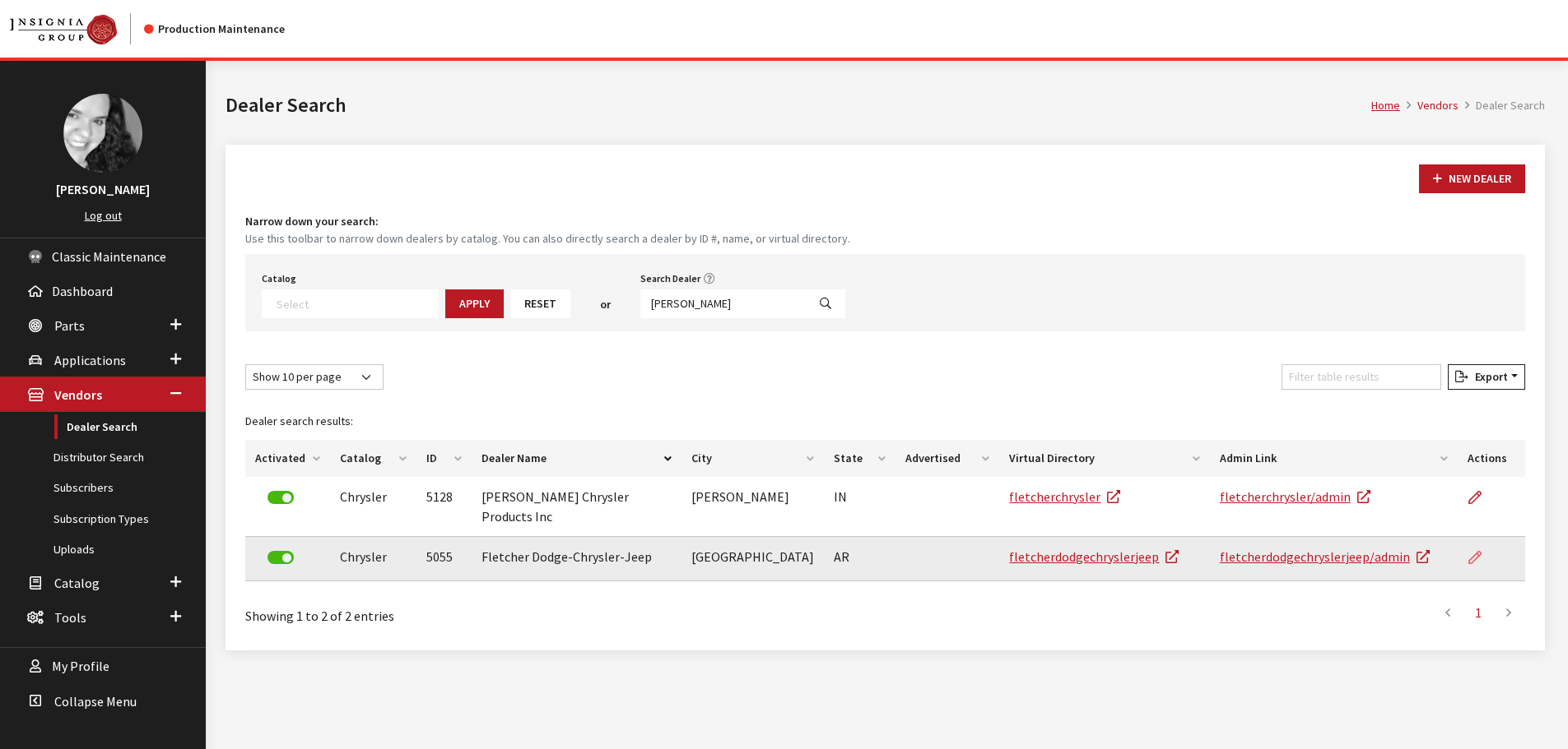
click at [1469, 552] on icon at bounding box center [1475, 558] width 13 height 13
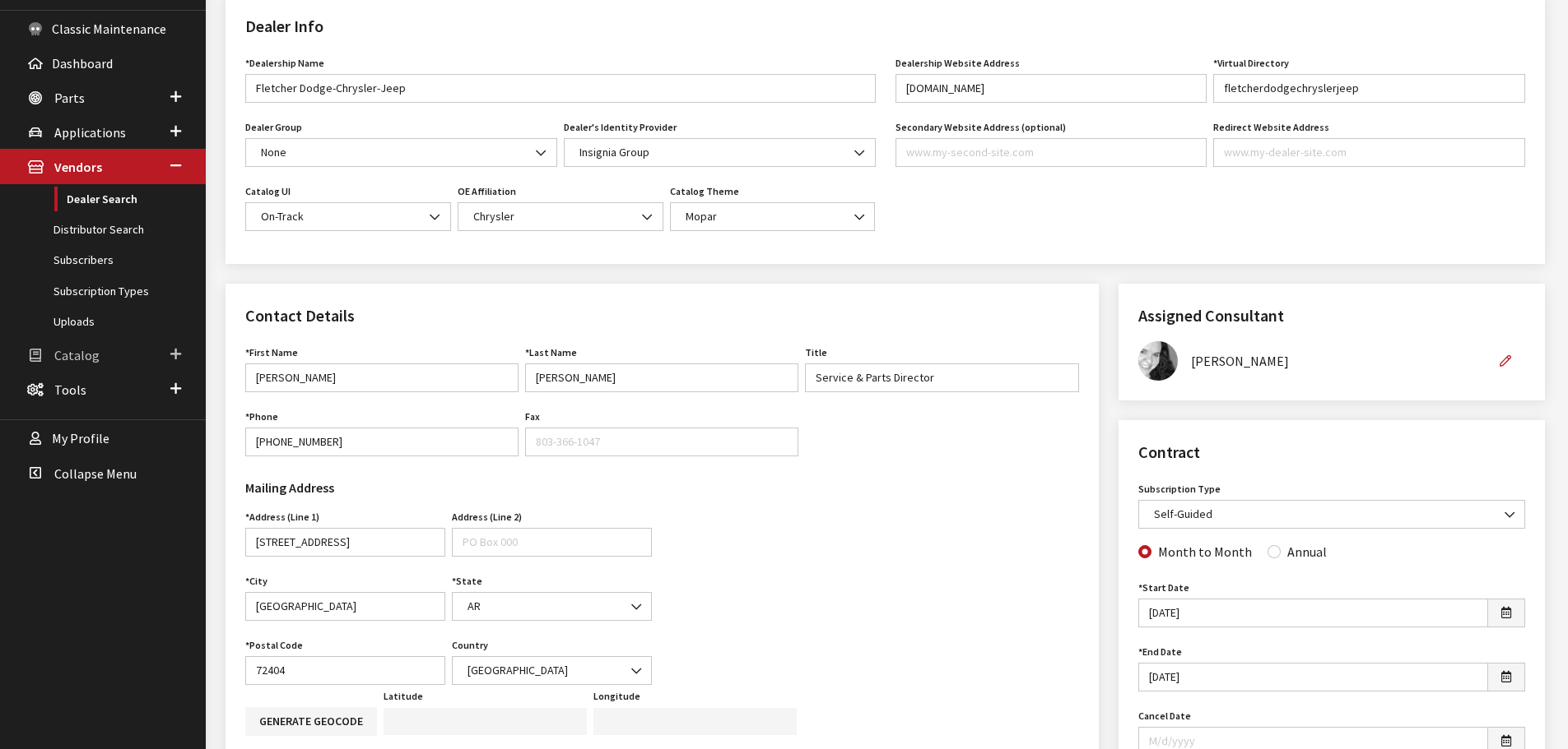
scroll to position [247, 0]
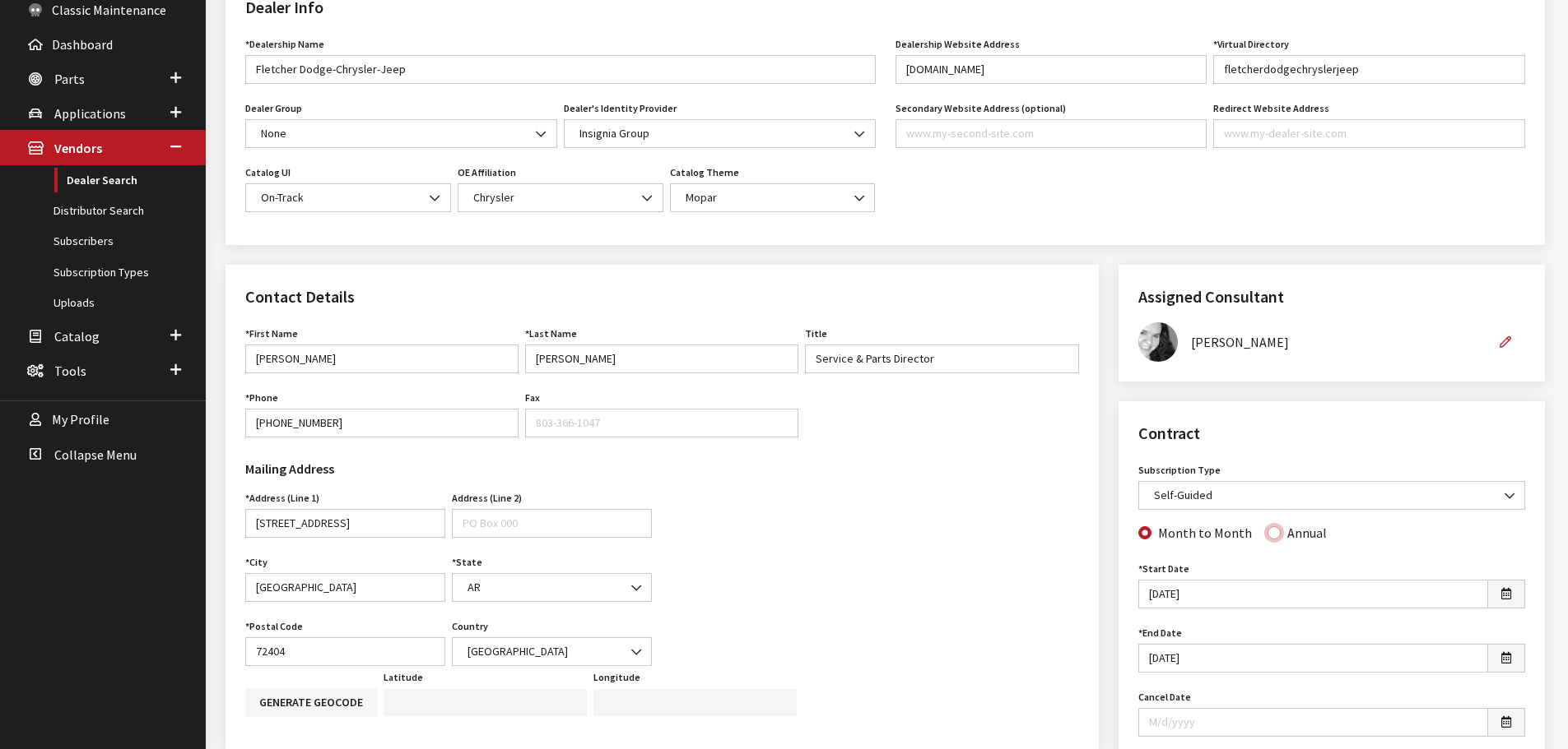
click at [1267, 534] on input "Annual" at bounding box center [1274, 533] width 13 height 13
radio input "true"
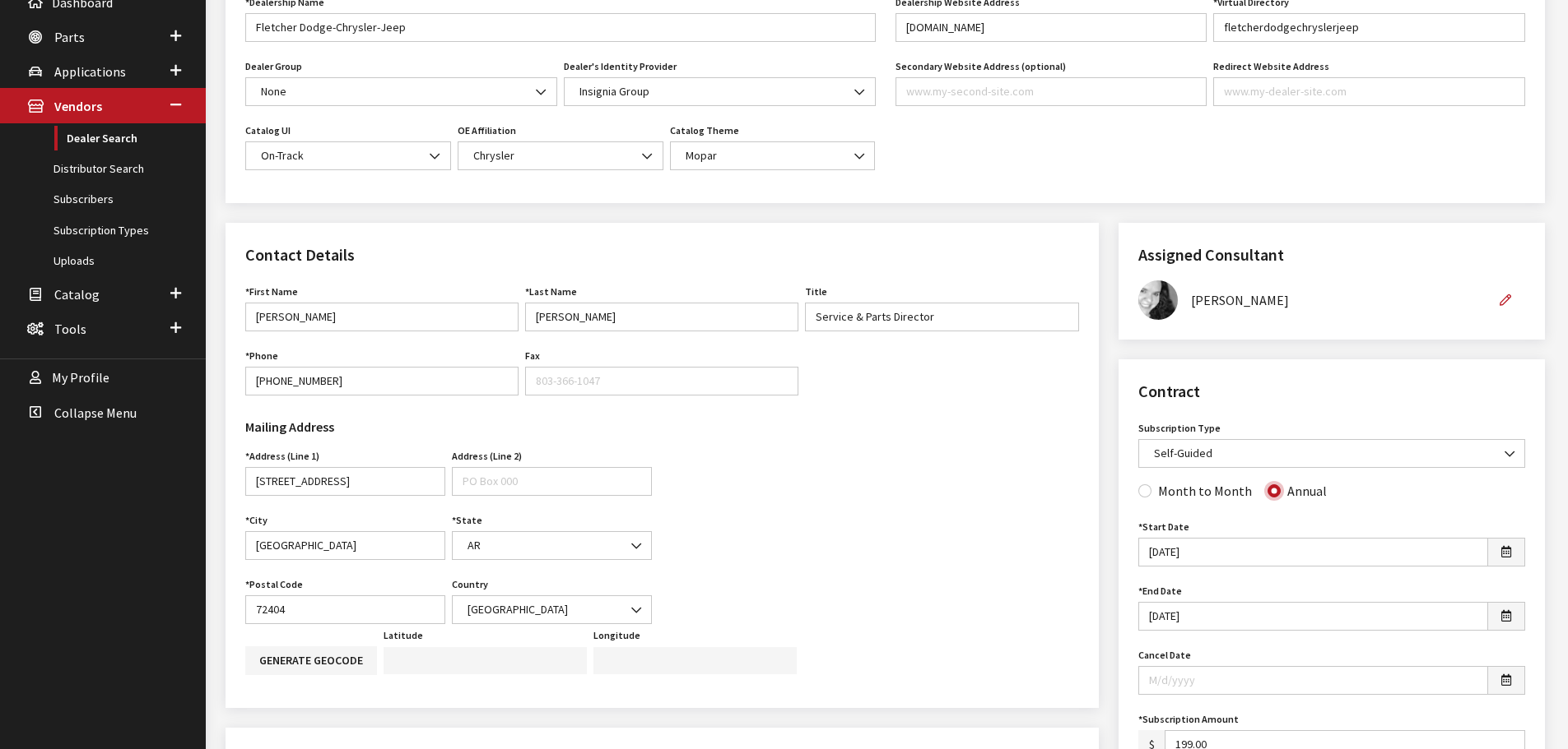
scroll to position [0, 0]
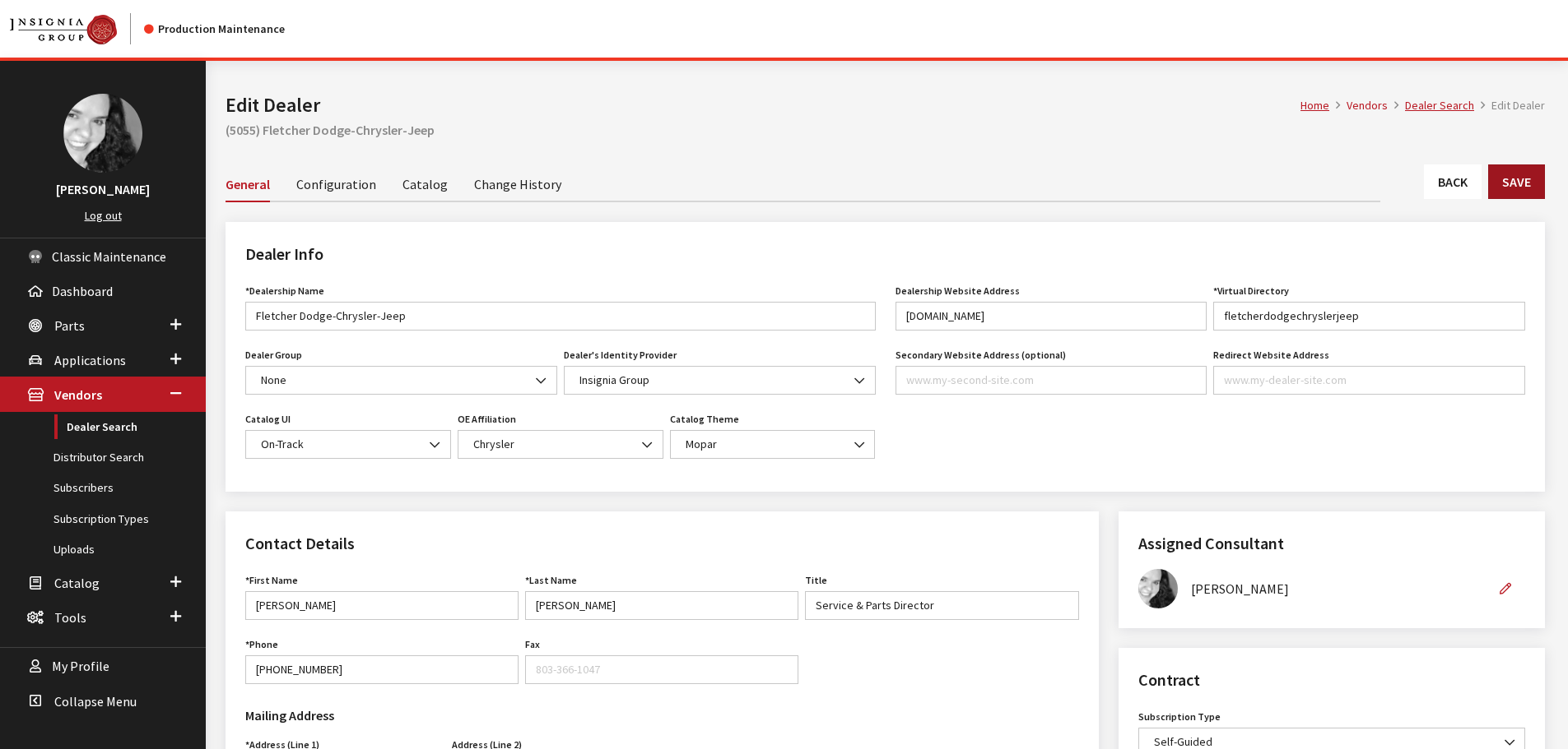
drag, startPoint x: 1504, startPoint y: 174, endPoint x: 1495, endPoint y: 176, distance: 9.2
click at [1500, 175] on button "Save" at bounding box center [1516, 181] width 57 height 35
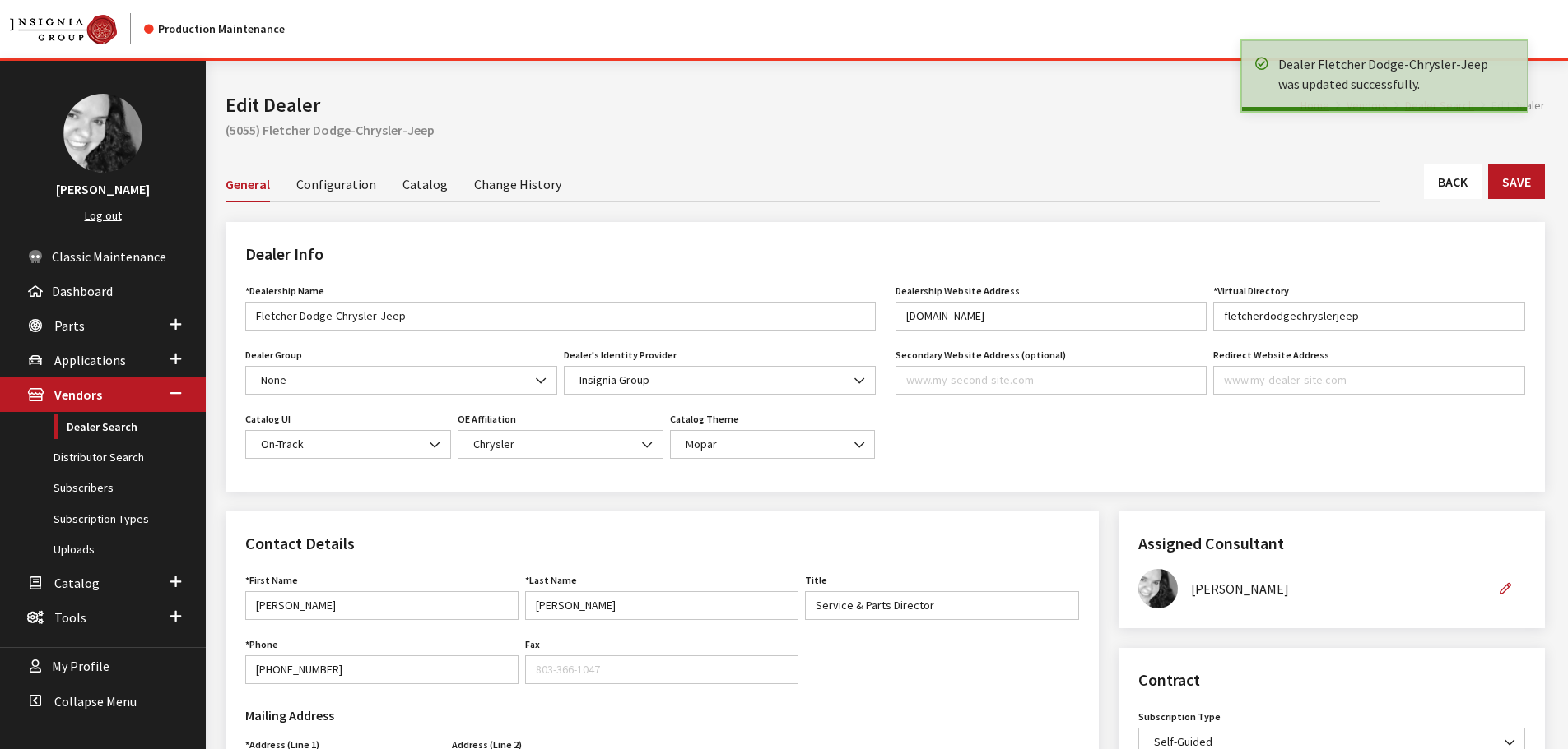
click at [1475, 176] on link "Back" at bounding box center [1453, 181] width 58 height 35
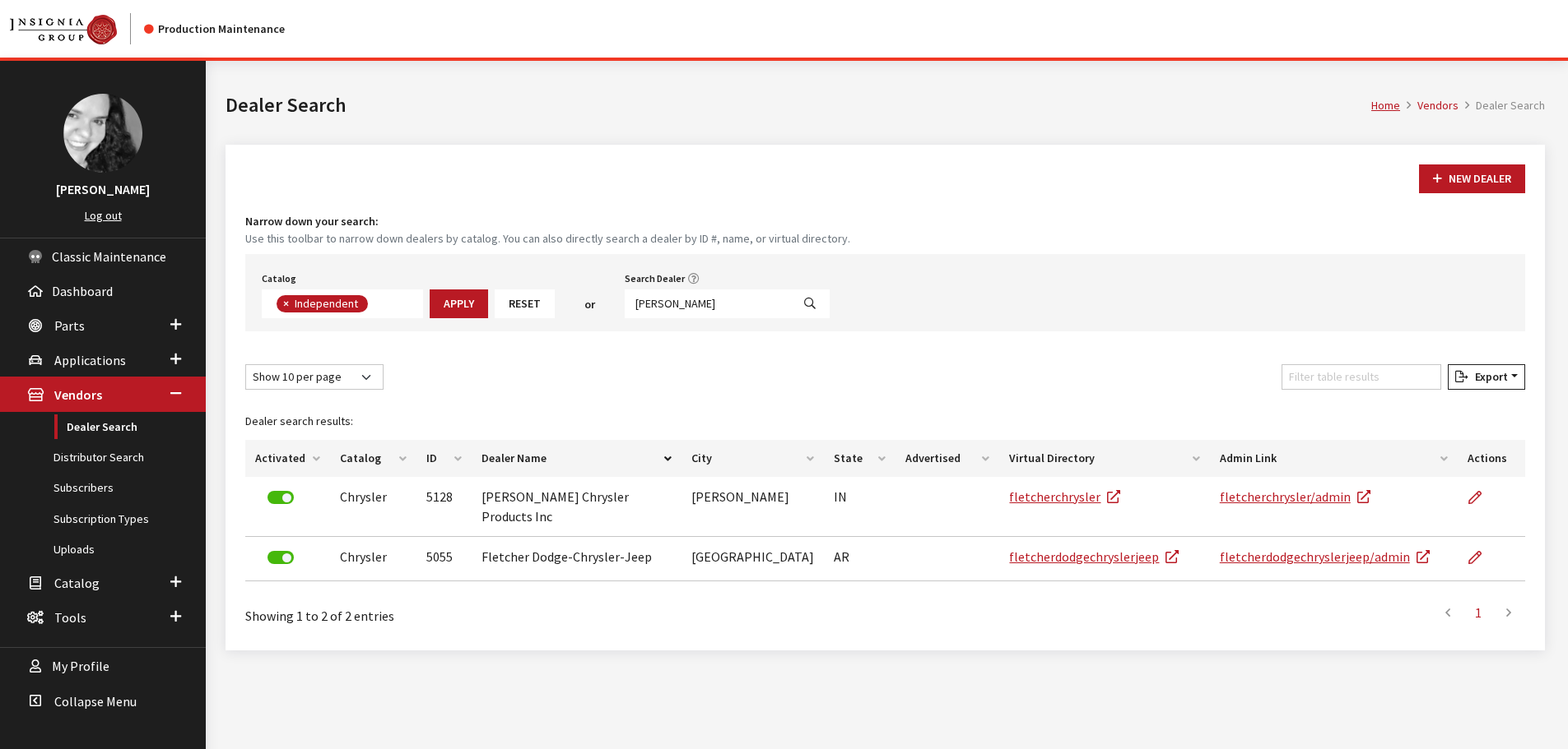
scroll to position [120, 0]
drag, startPoint x: 689, startPoint y: 305, endPoint x: 578, endPoint y: 301, distance: 111.1
click at [578, 301] on div "Catalog Acura Alfa Romeo Audi Bentley BMW Chrysler DoubleTake Ford GM Honda Hyu…" at bounding box center [884, 292] width 1279 height 78
type input "flowood"
select select
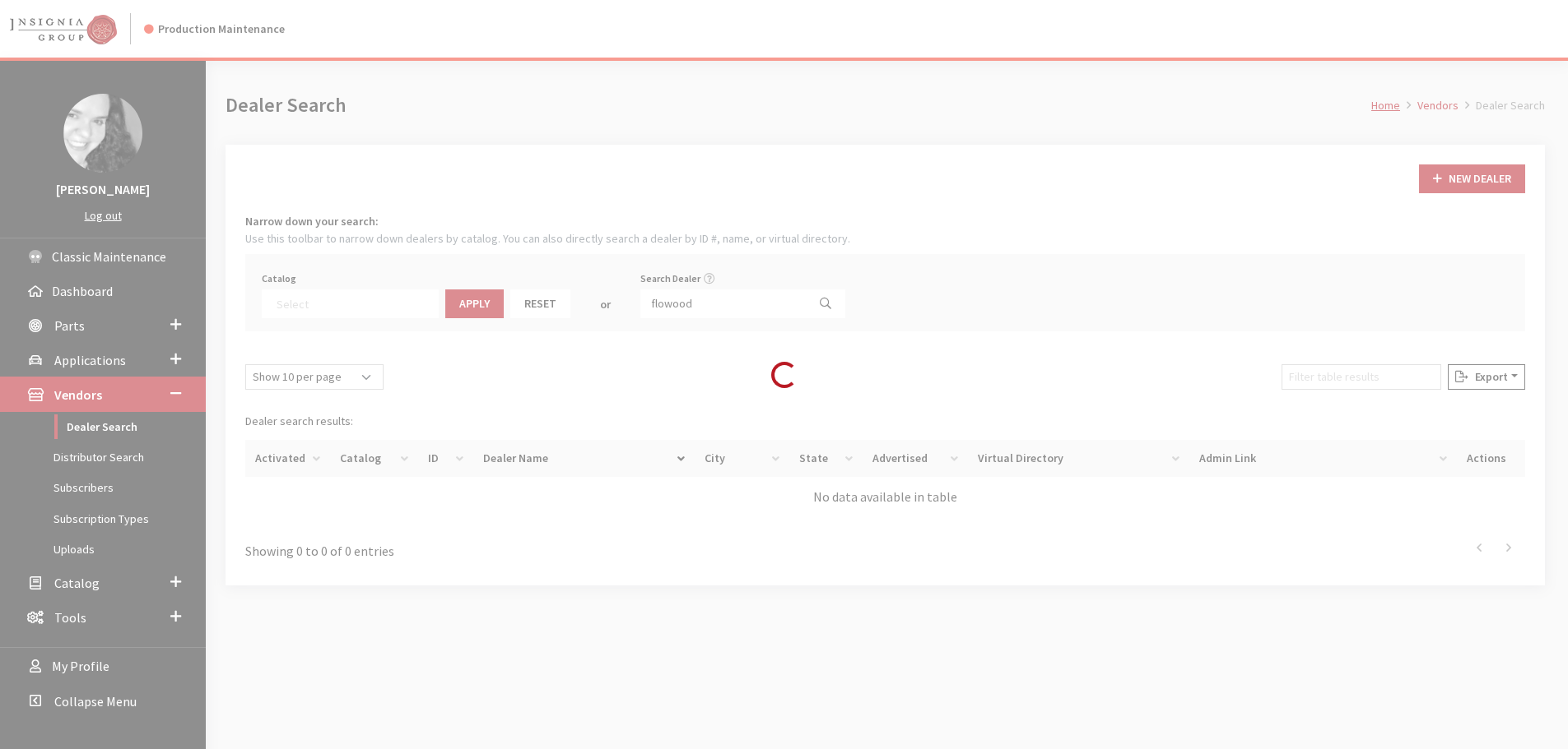
scroll to position [172, 0]
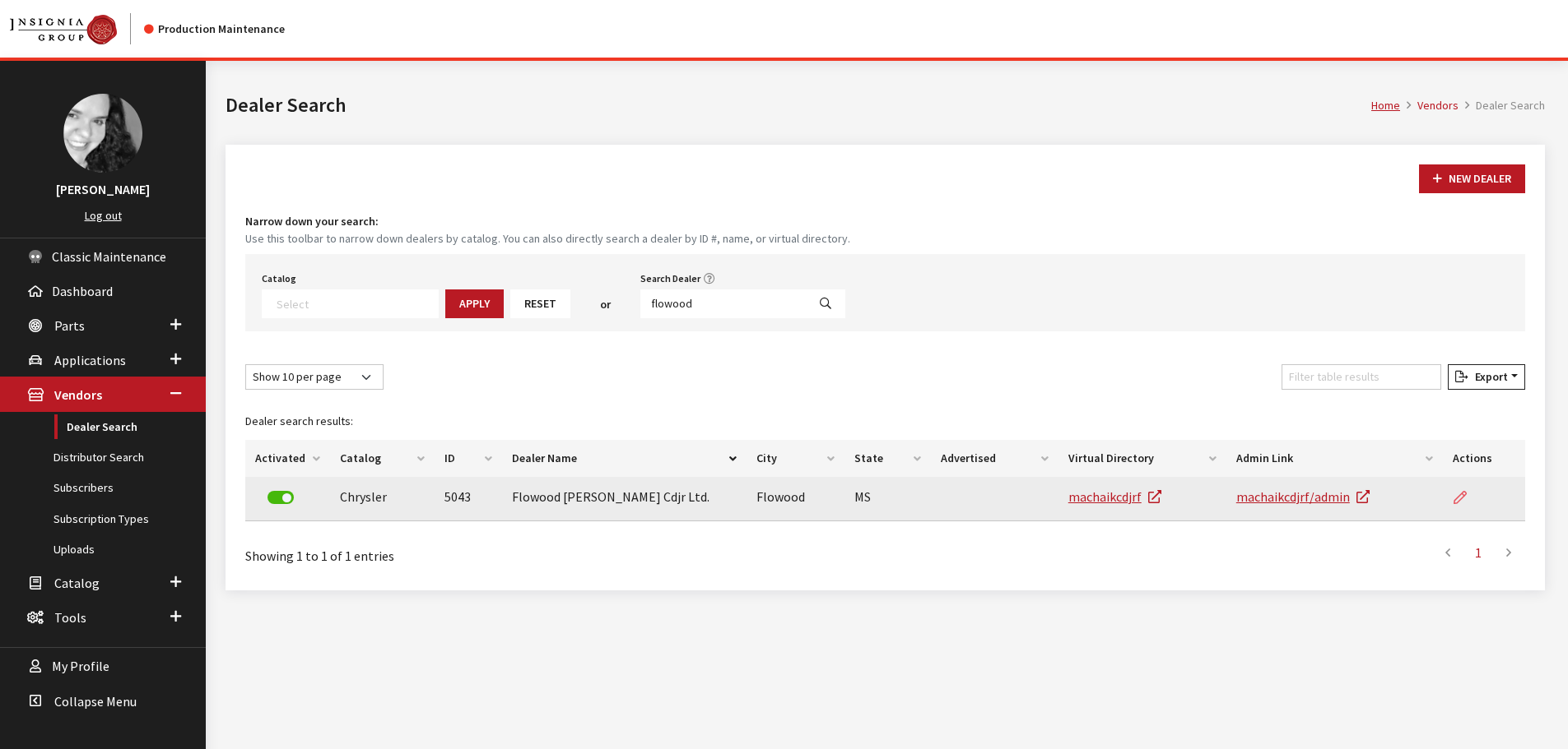
click at [1455, 500] on icon at bounding box center [1460, 499] width 13 height 13
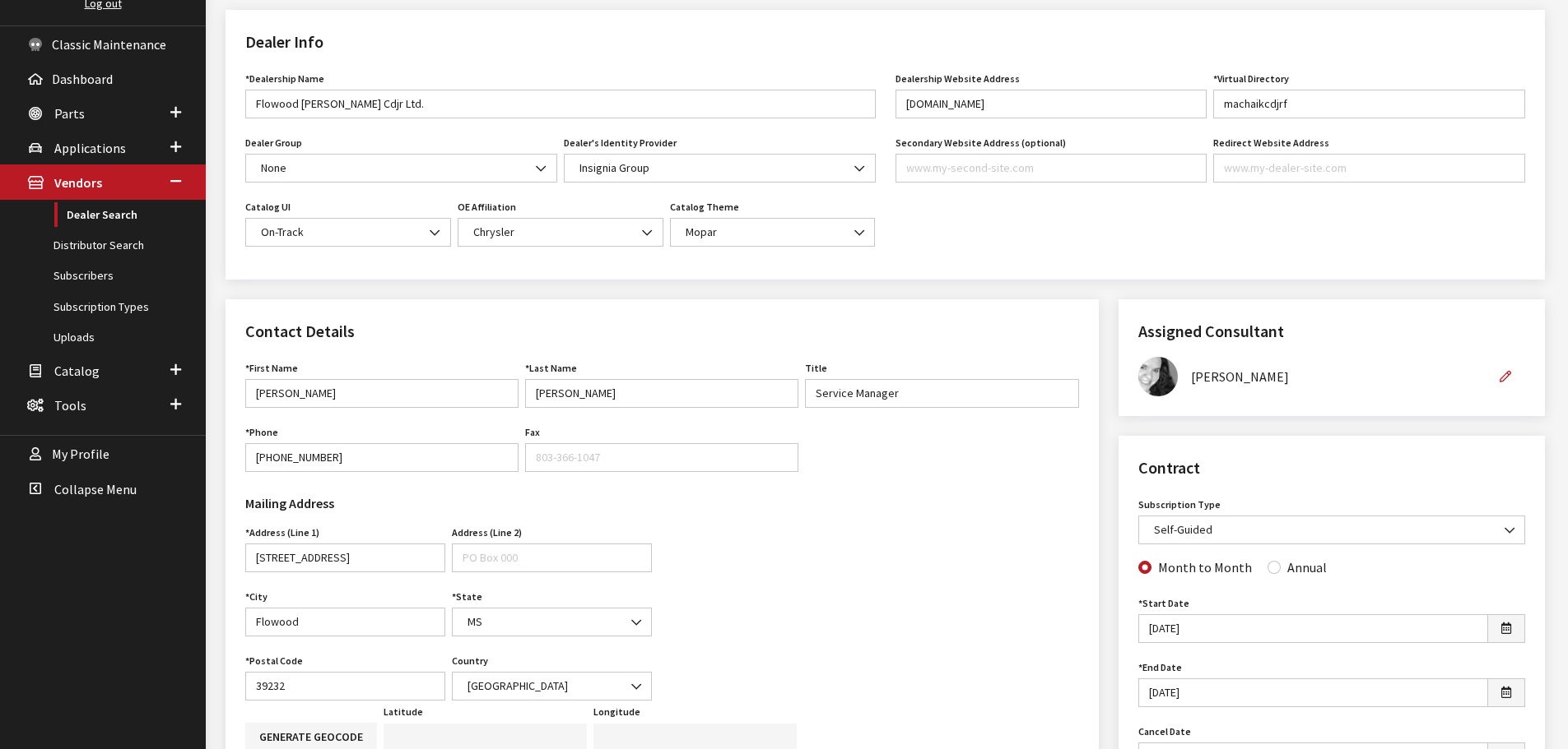
scroll to position [247, 0]
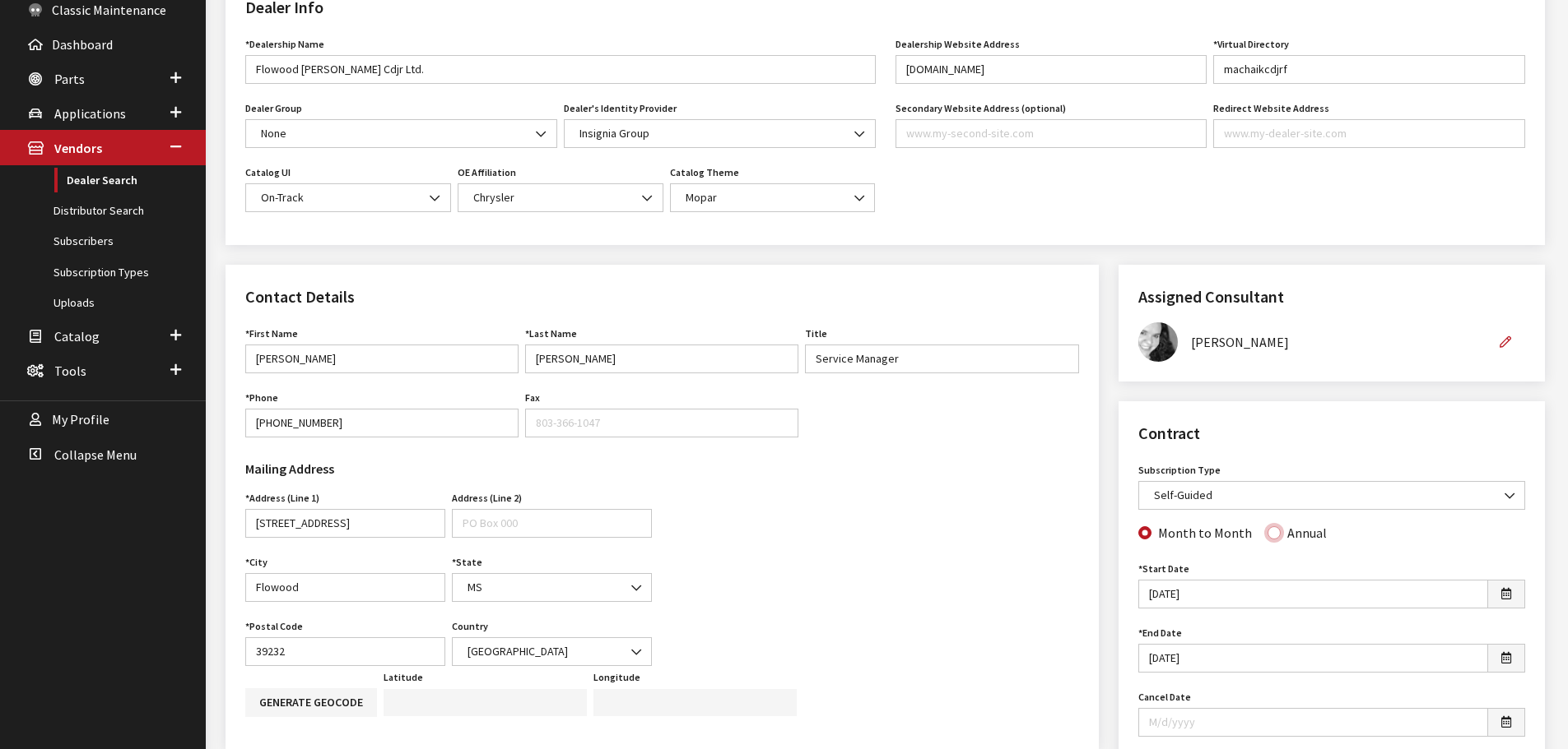
click at [1267, 536] on input "Annual" at bounding box center [1274, 533] width 13 height 13
radio input "true"
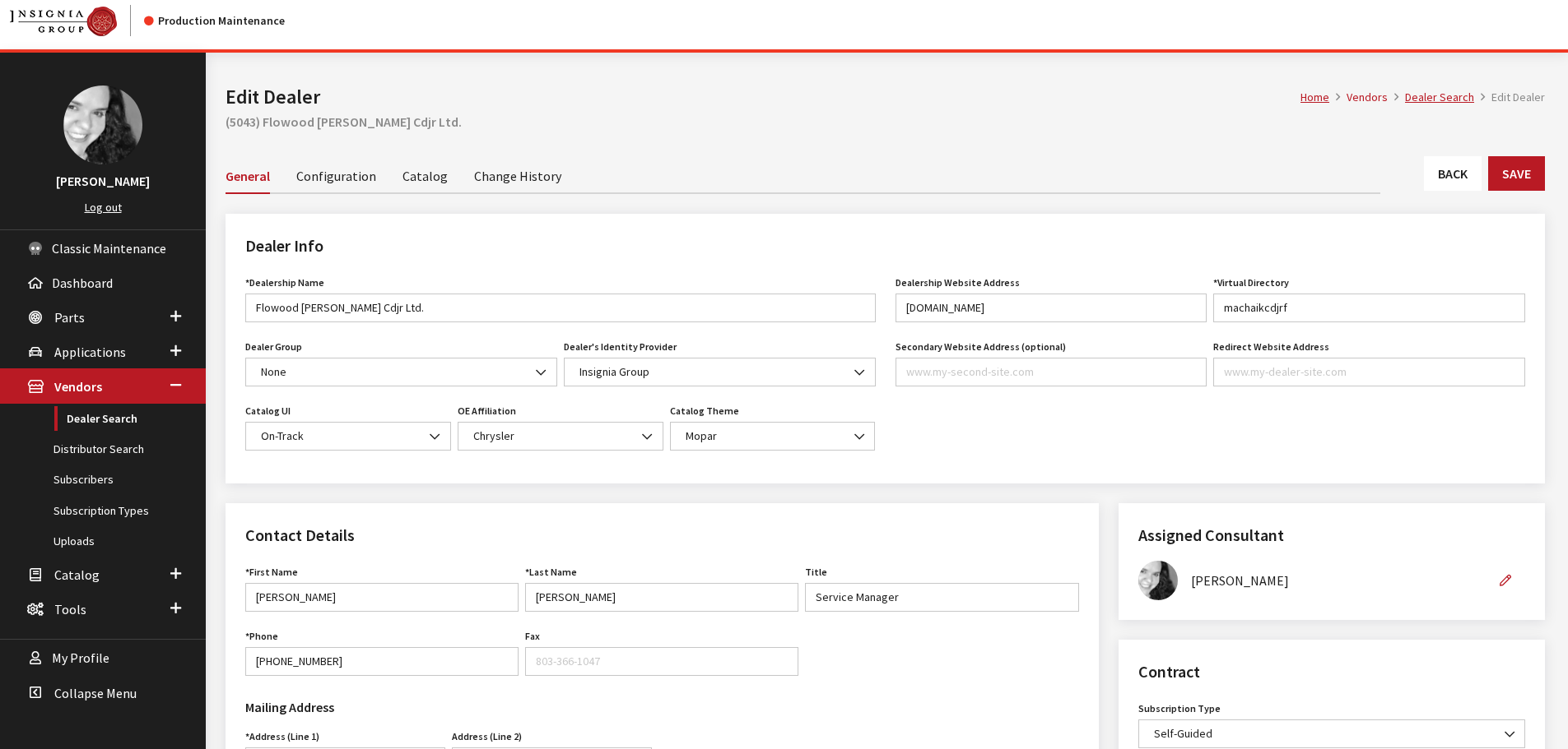
scroll to position [0, 0]
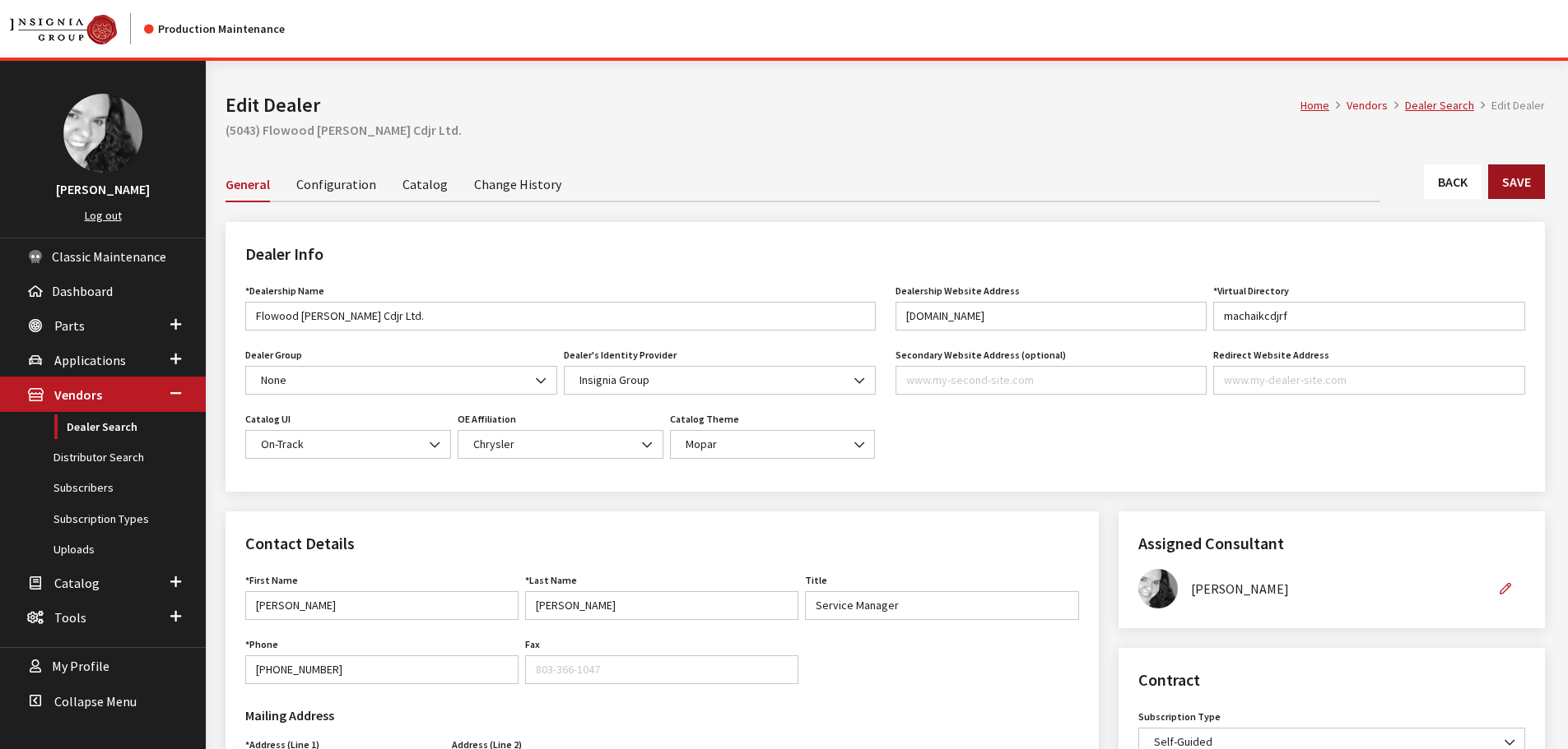
click at [1526, 183] on button "Save" at bounding box center [1516, 181] width 57 height 35
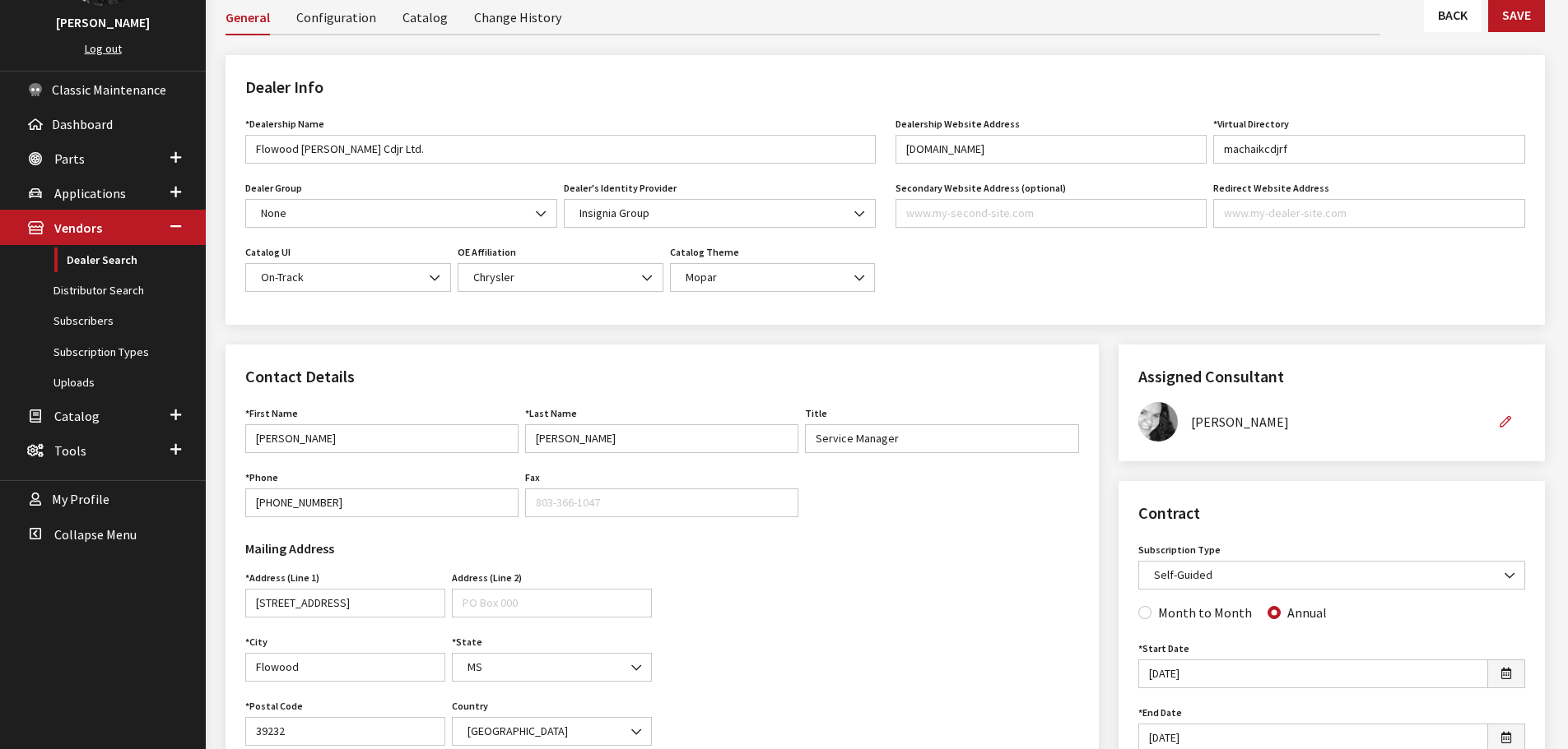
scroll to position [82, 0]
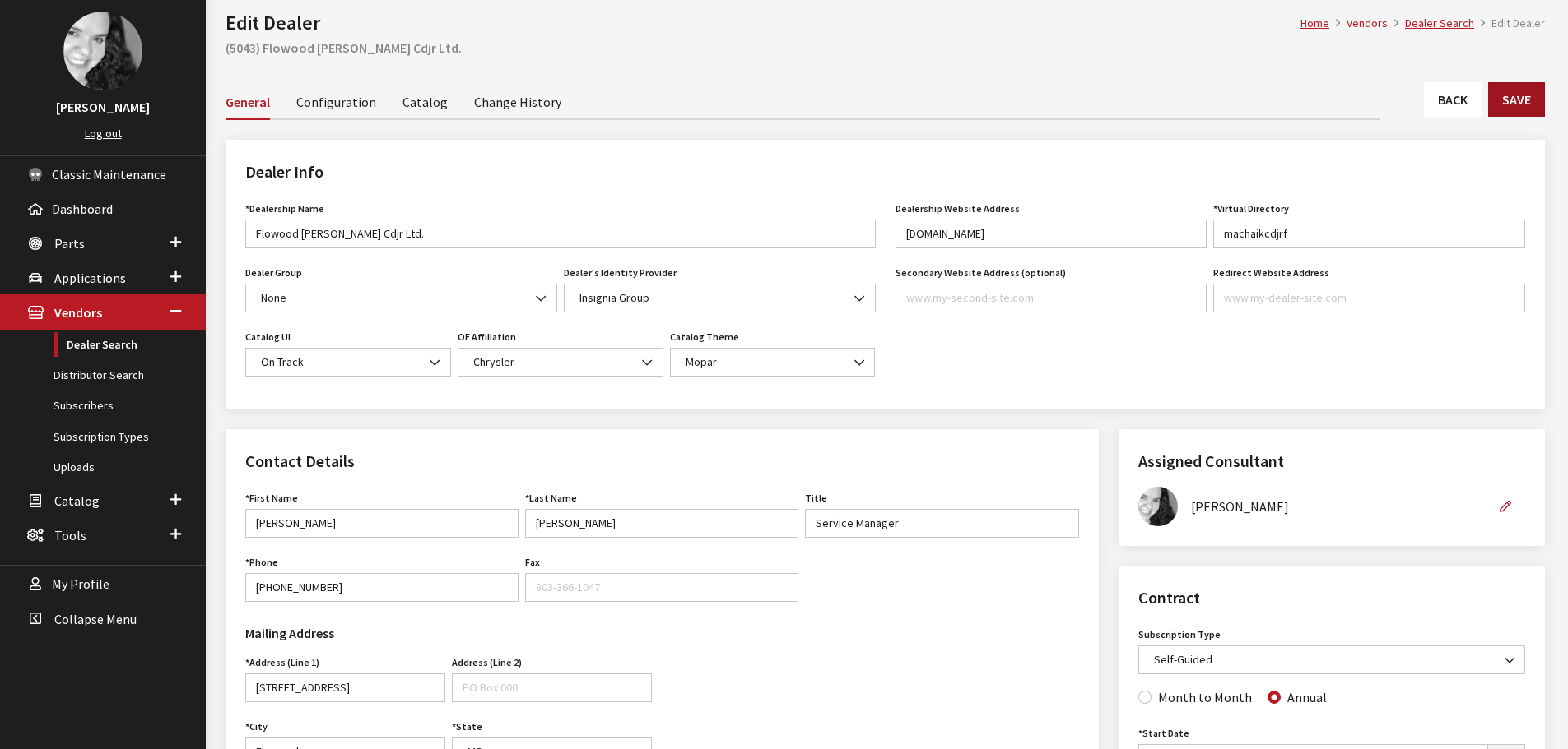
click at [1530, 104] on button "Save" at bounding box center [1516, 99] width 57 height 35
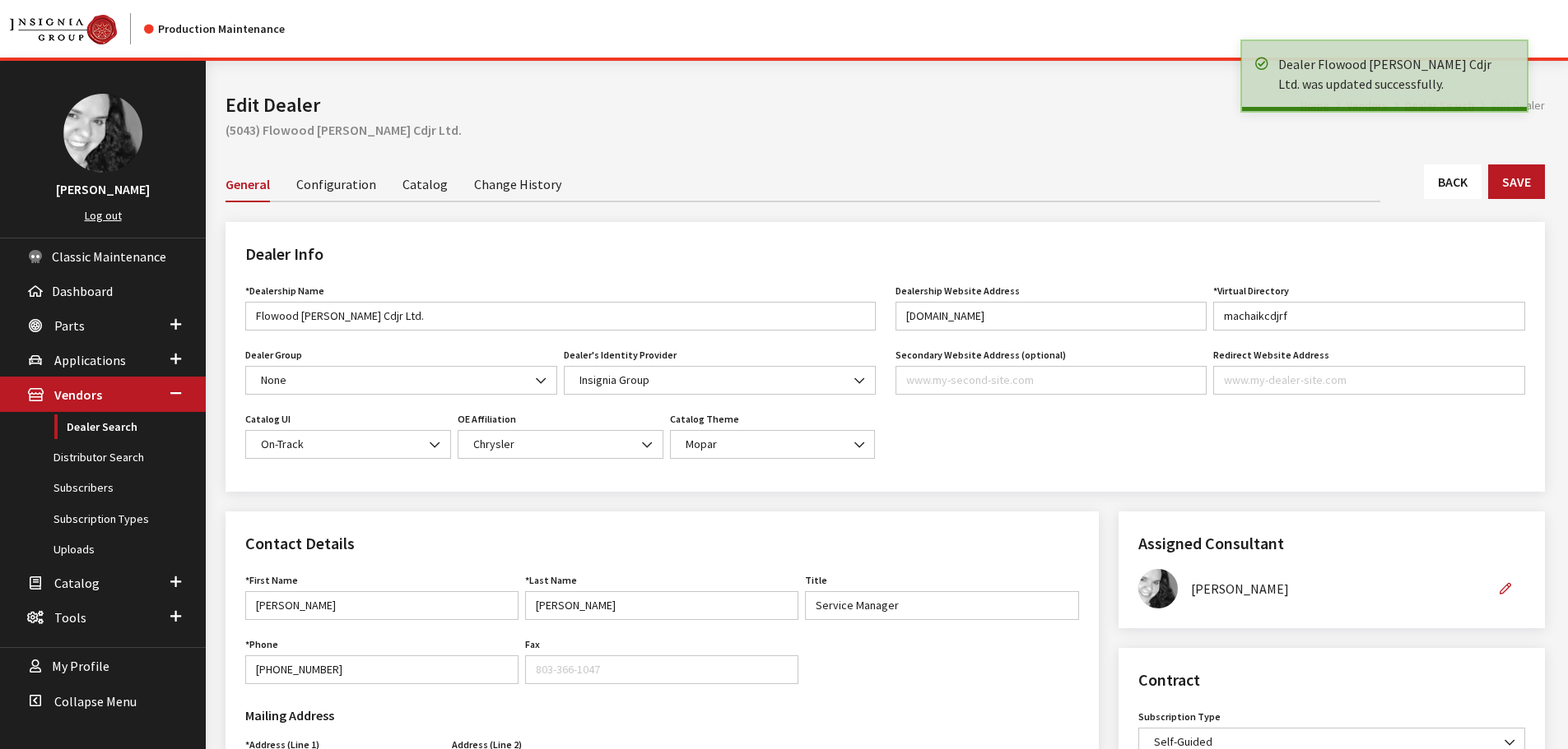
click at [1456, 183] on link "Back" at bounding box center [1453, 181] width 58 height 35
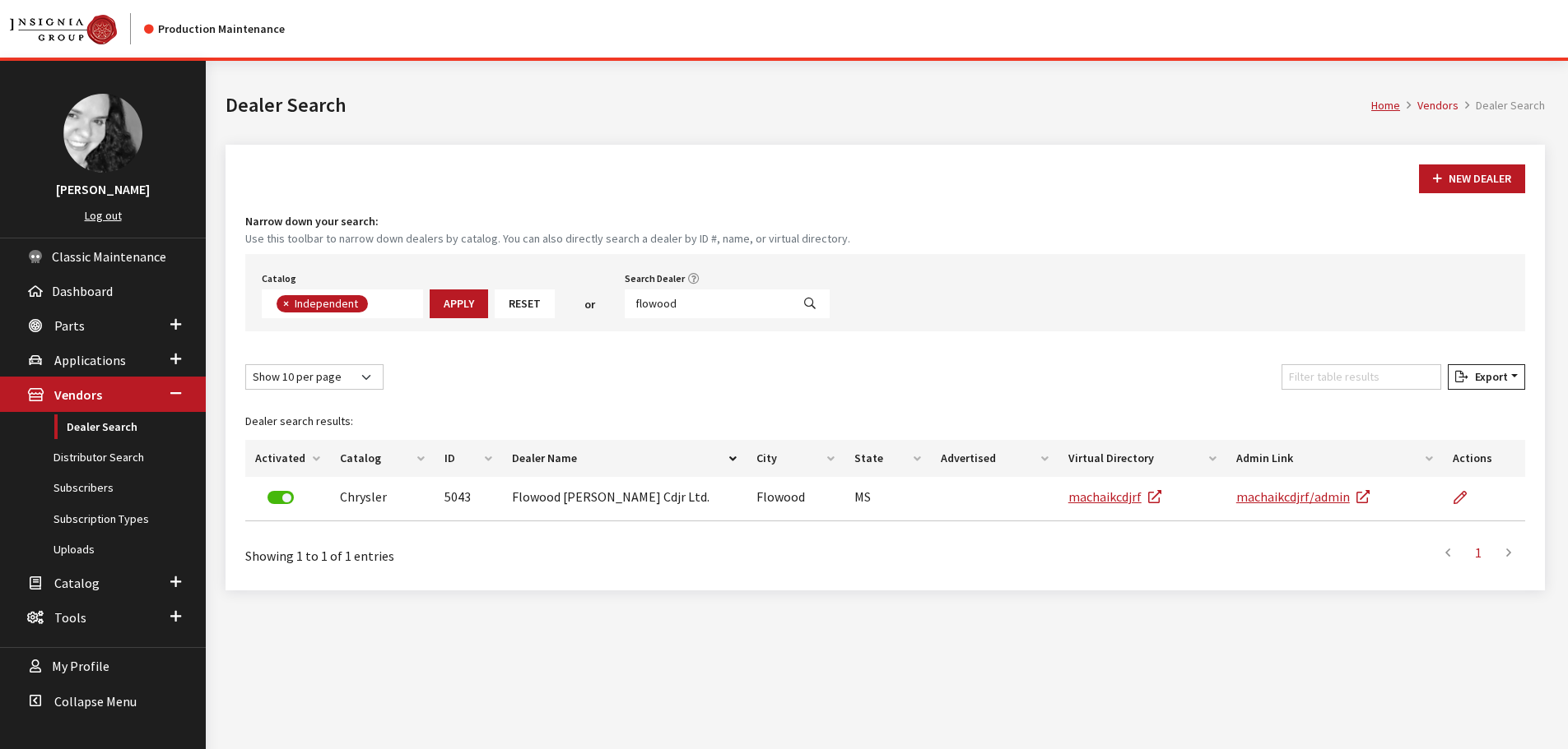
scroll to position [120, 0]
drag, startPoint x: 704, startPoint y: 296, endPoint x: 625, endPoint y: 305, distance: 79.5
click at [625, 305] on input "flowood" at bounding box center [707, 304] width 166 height 29
type input "scoggin"
select select
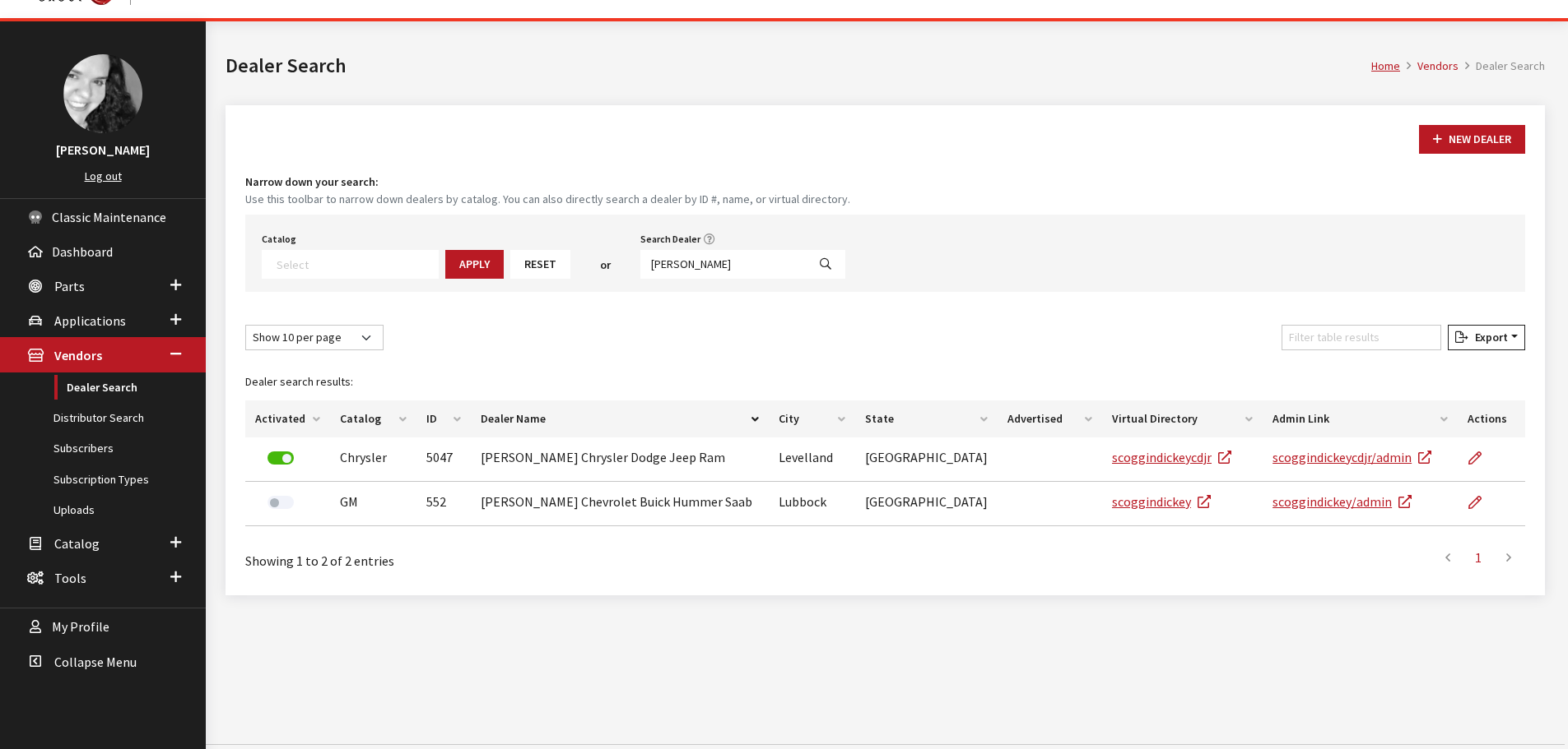
scroll to position [61, 0]
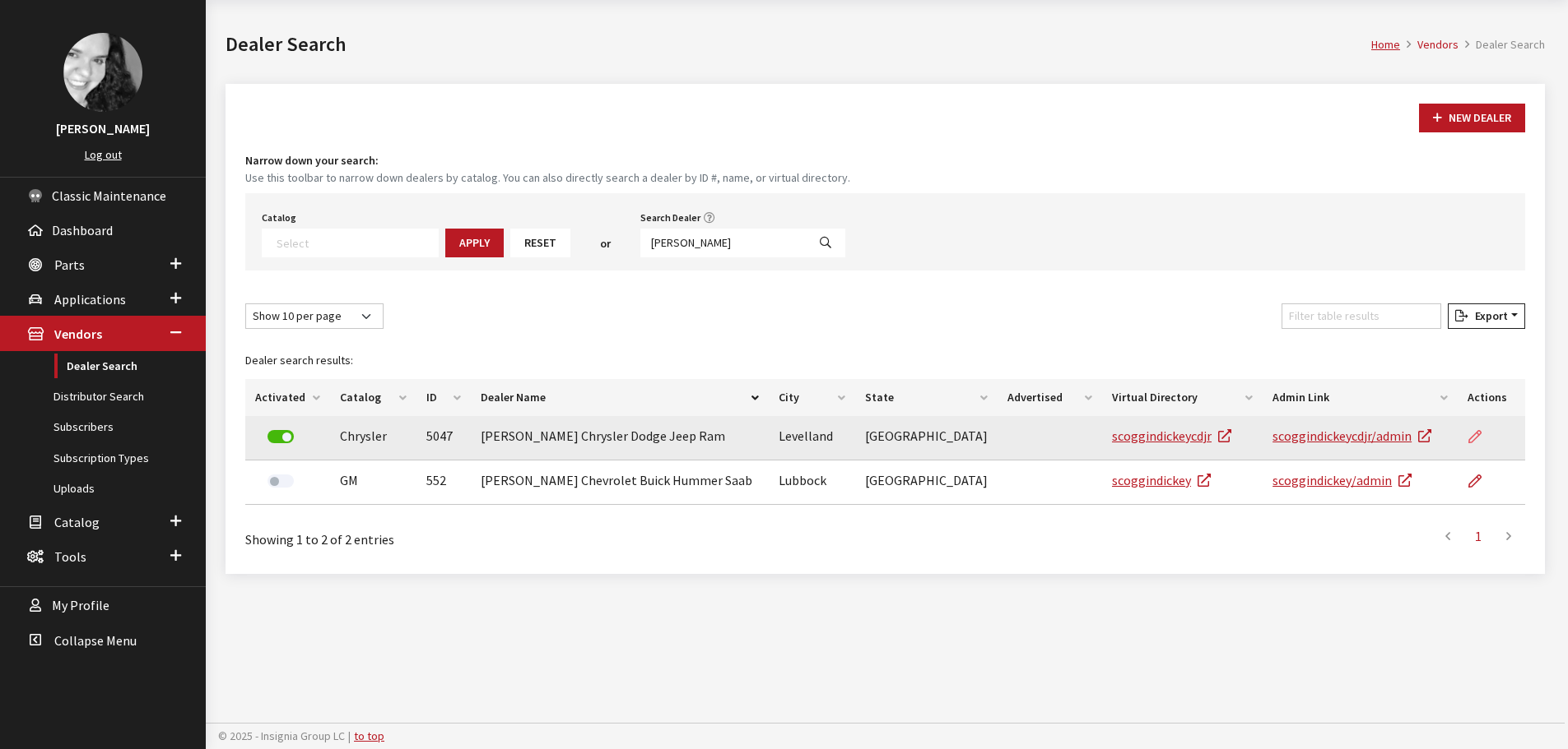
click at [1468, 433] on icon at bounding box center [1475, 437] width 13 height 13
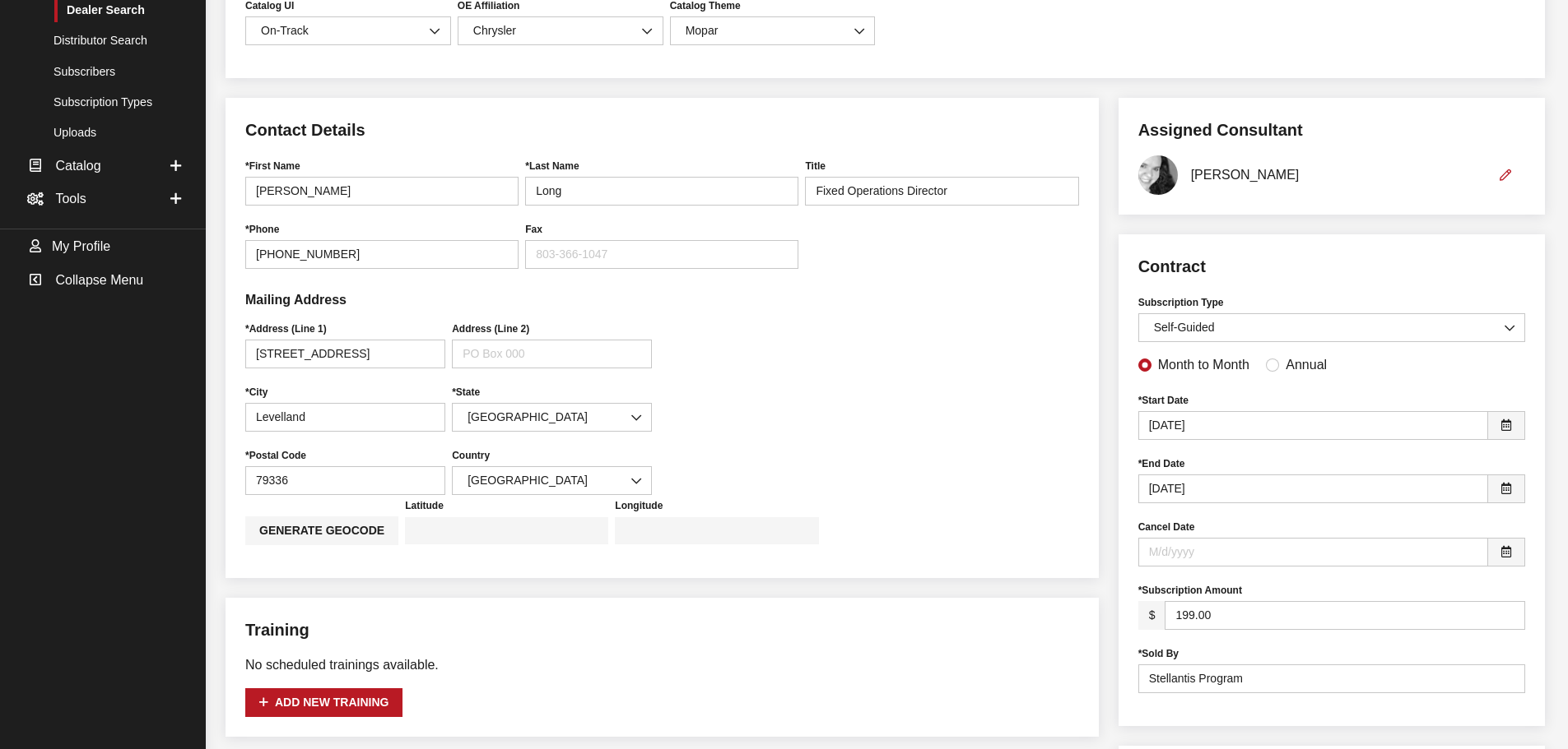
scroll to position [411, 0]
click at [1265, 369] on input "Annual" at bounding box center [1272, 365] width 13 height 13
radio input "true"
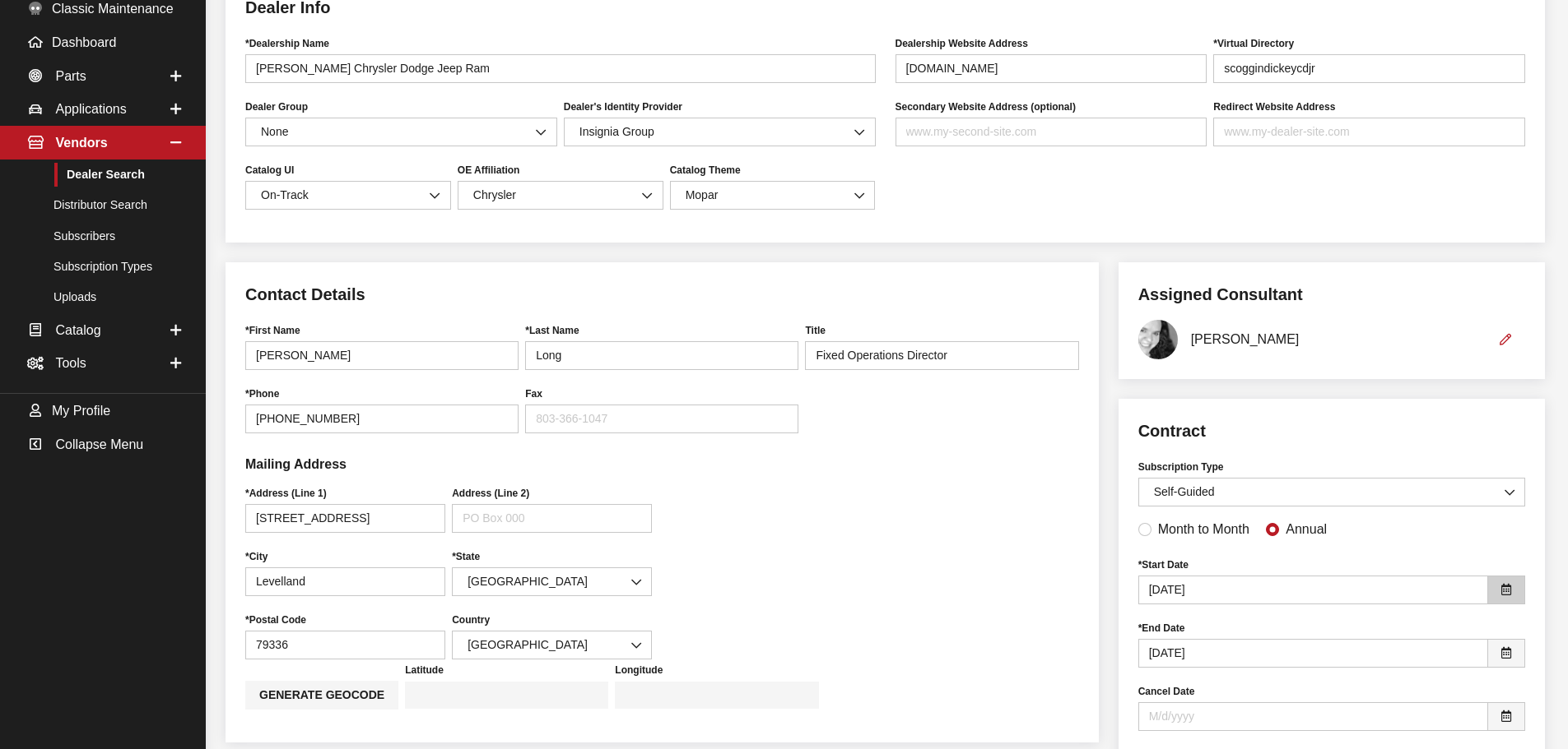
scroll to position [82, 0]
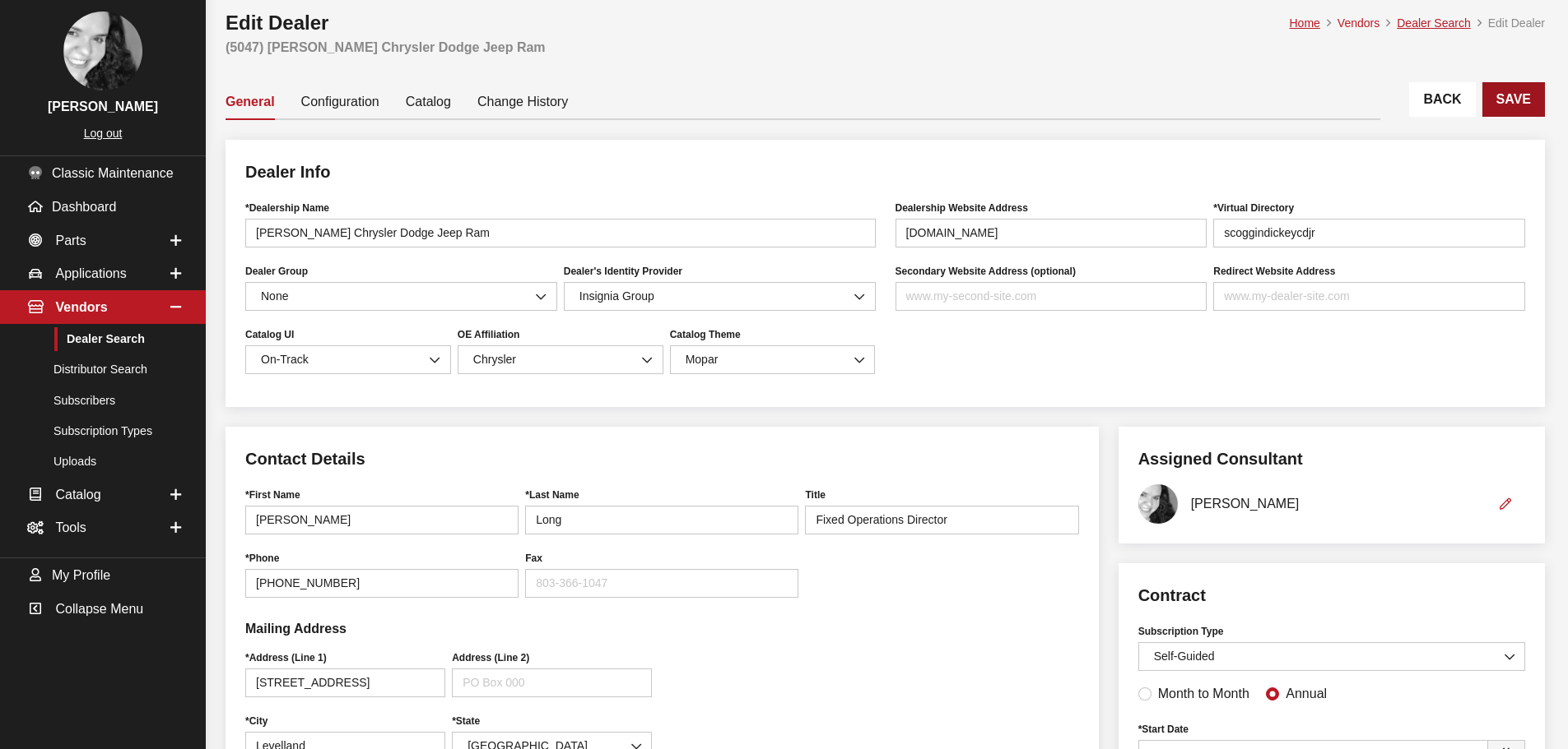
click at [1526, 113] on button "Save" at bounding box center [1513, 99] width 63 height 35
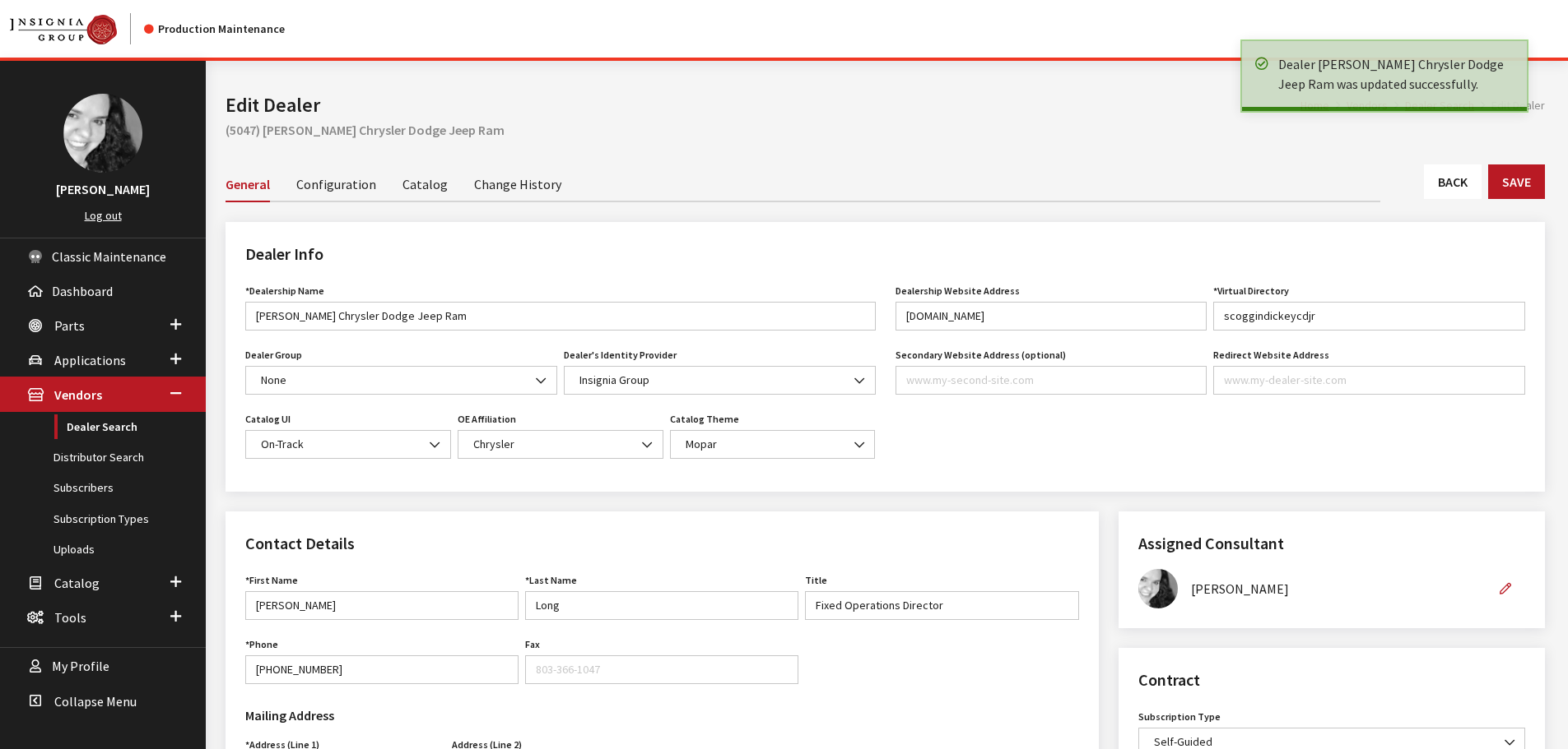
click at [1454, 176] on link "Back" at bounding box center [1453, 181] width 58 height 35
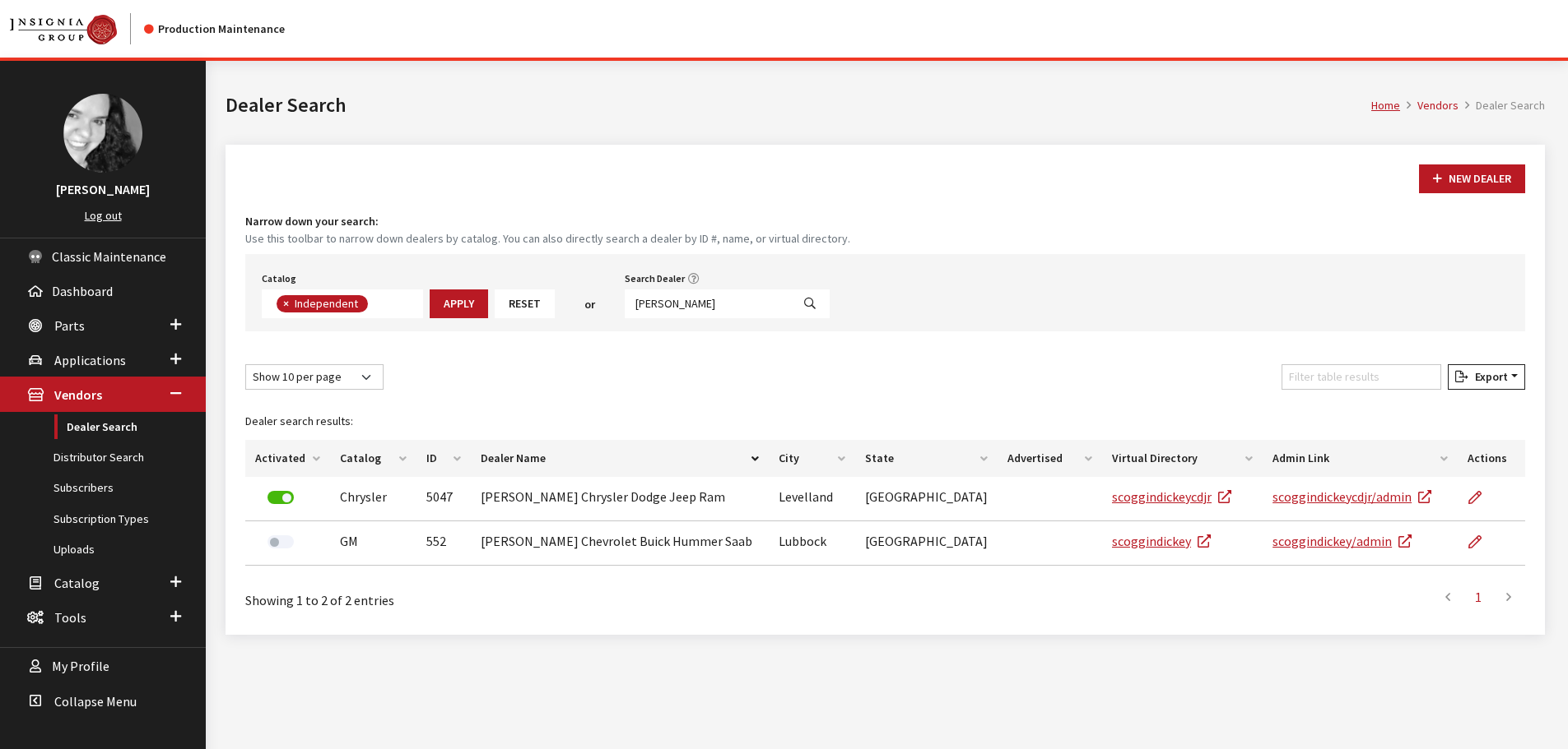
scroll to position [120, 0]
drag, startPoint x: 706, startPoint y: 306, endPoint x: 624, endPoint y: 309, distance: 82.1
click at [624, 309] on input "[PERSON_NAME]" at bounding box center [707, 304] width 166 height 29
type input "[PERSON_NAME]"
select select
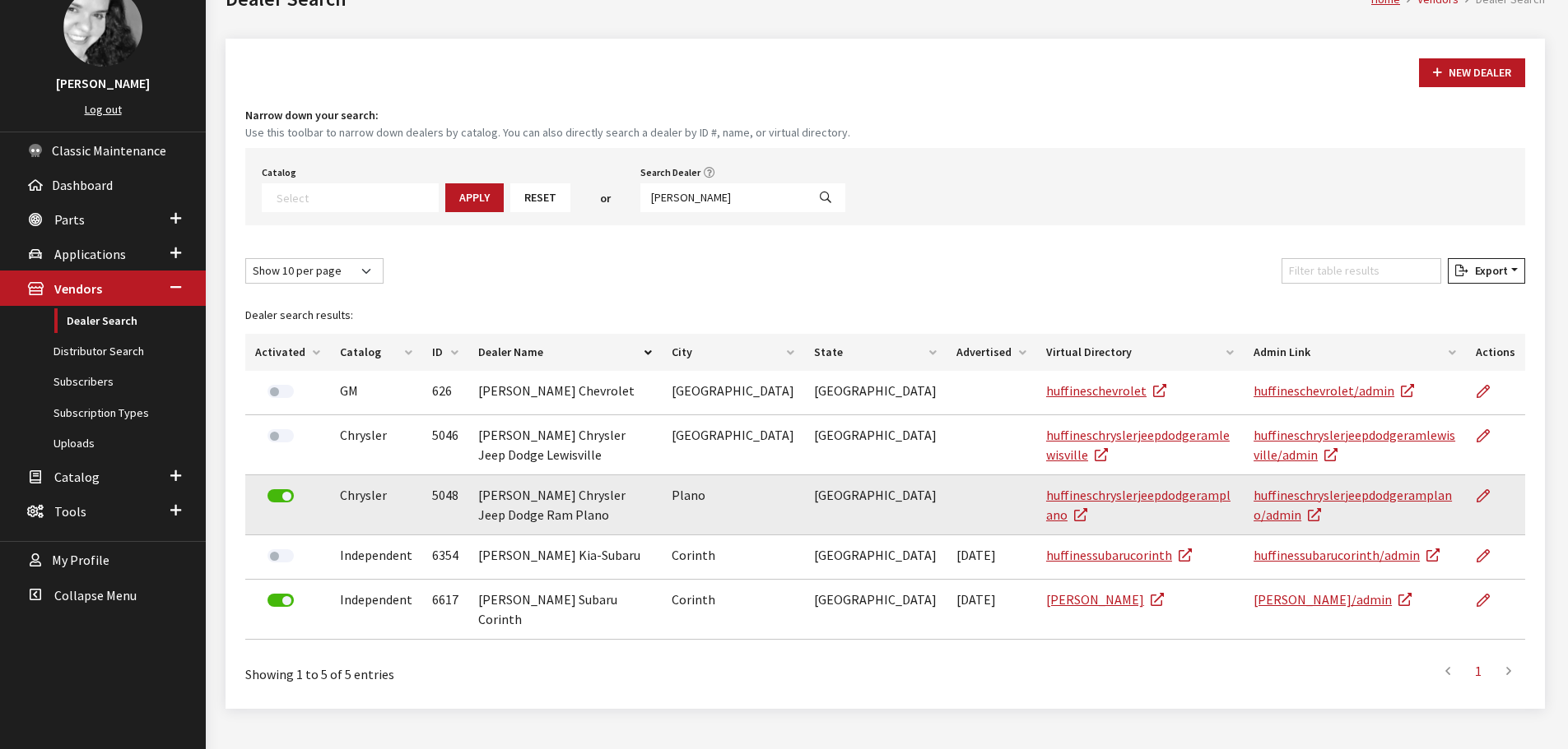
scroll to position [120, 0]
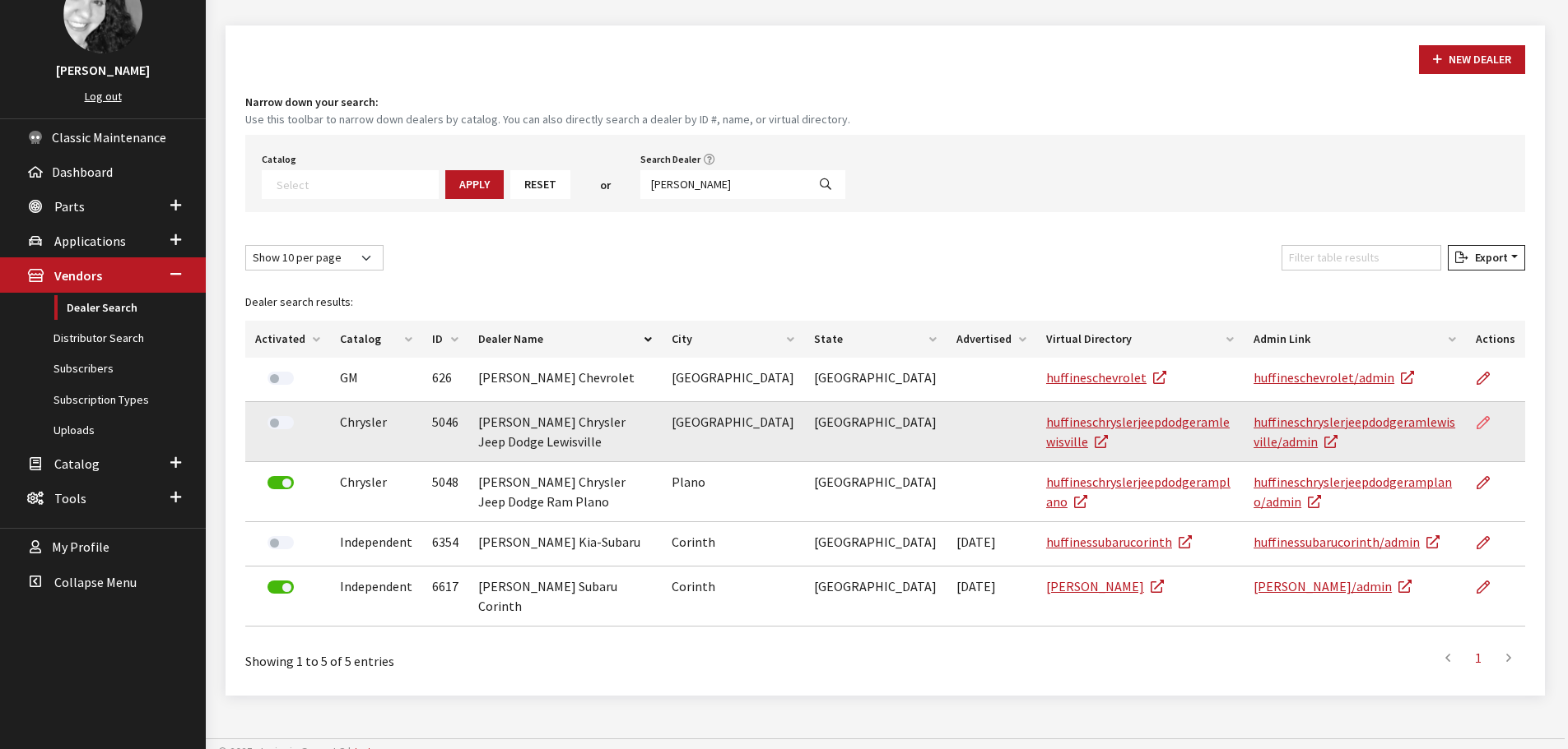
click at [1483, 424] on icon at bounding box center [1483, 423] width 13 height 13
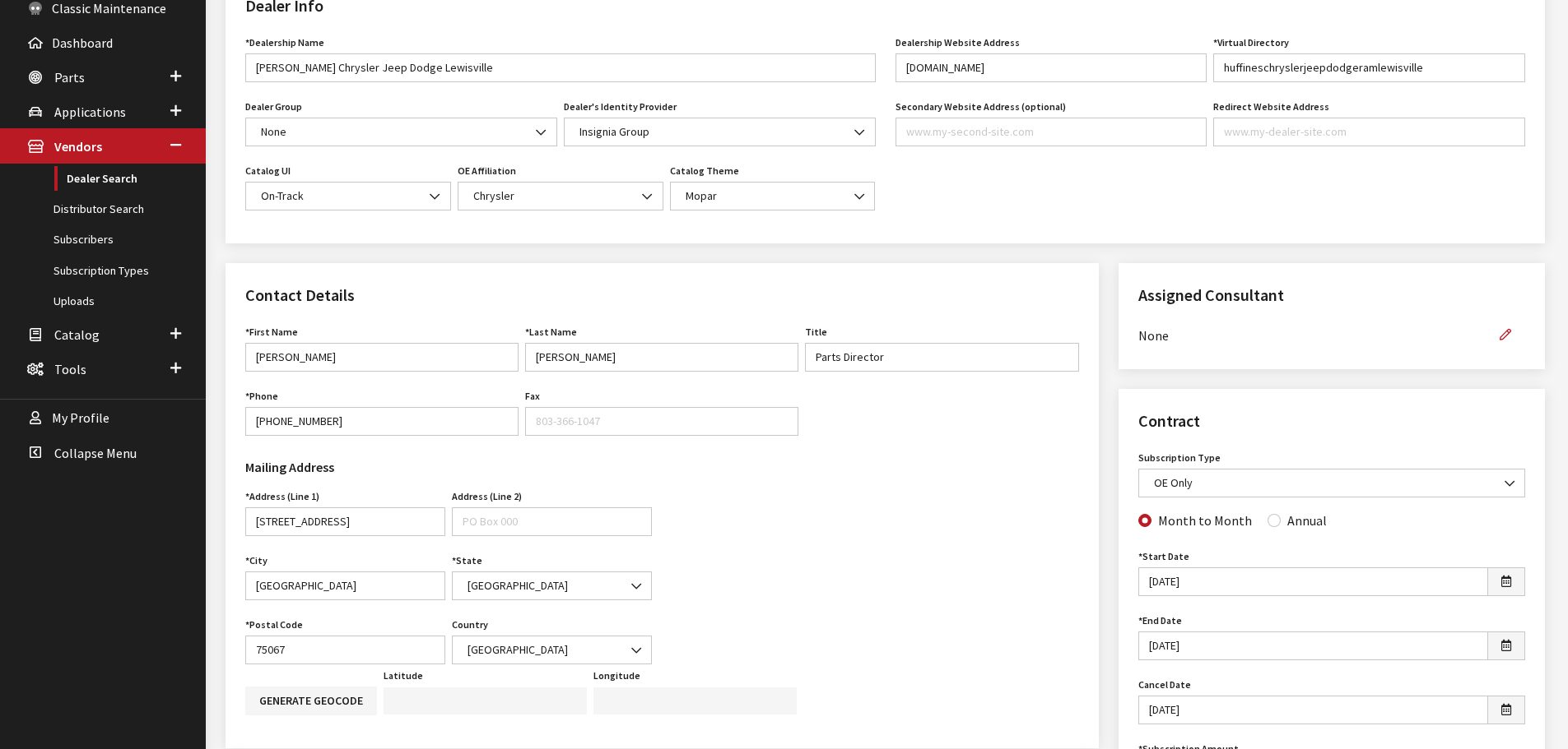
scroll to position [247, 0]
click at [1269, 517] on input "Annual" at bounding box center [1274, 522] width 13 height 13
radio input "true"
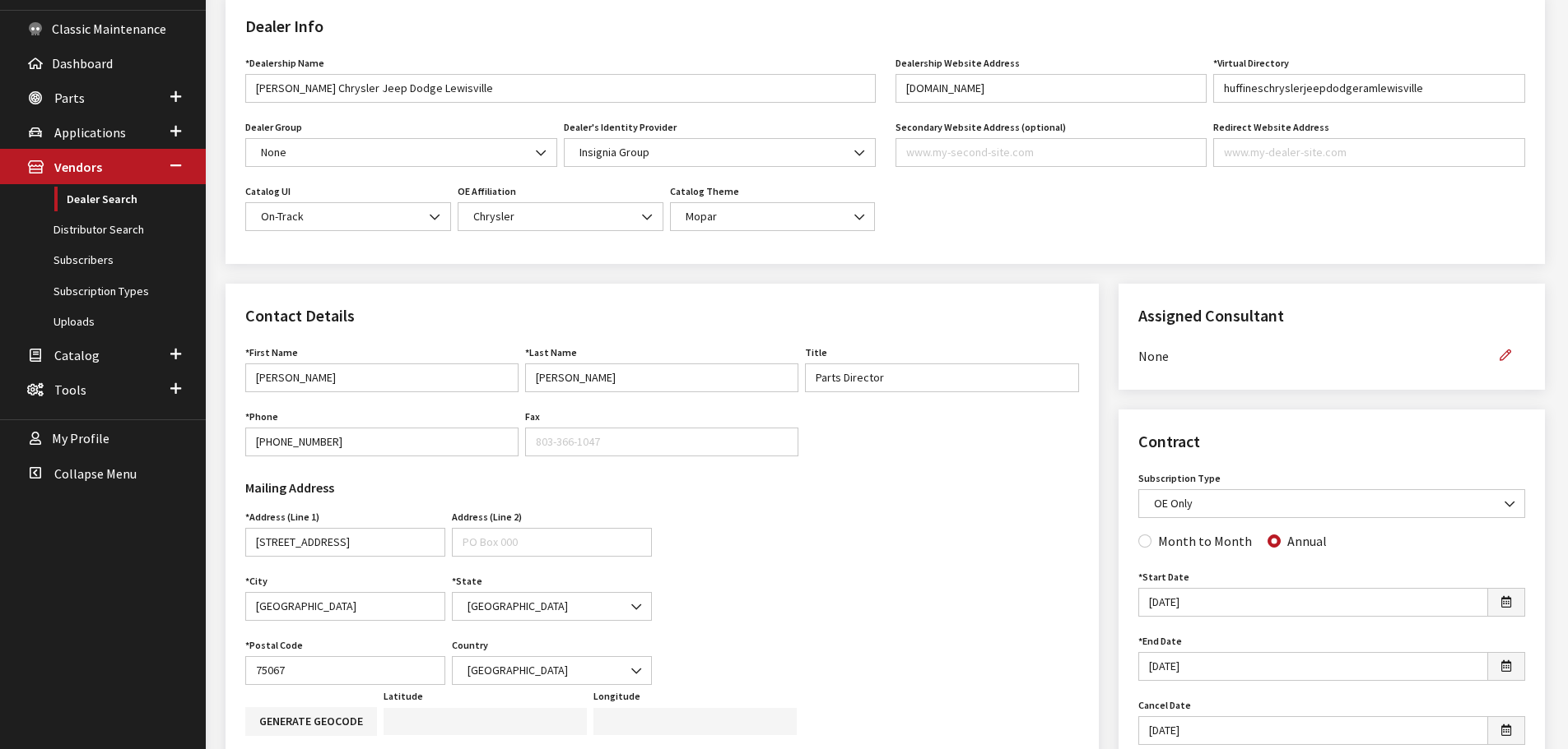
scroll to position [0, 0]
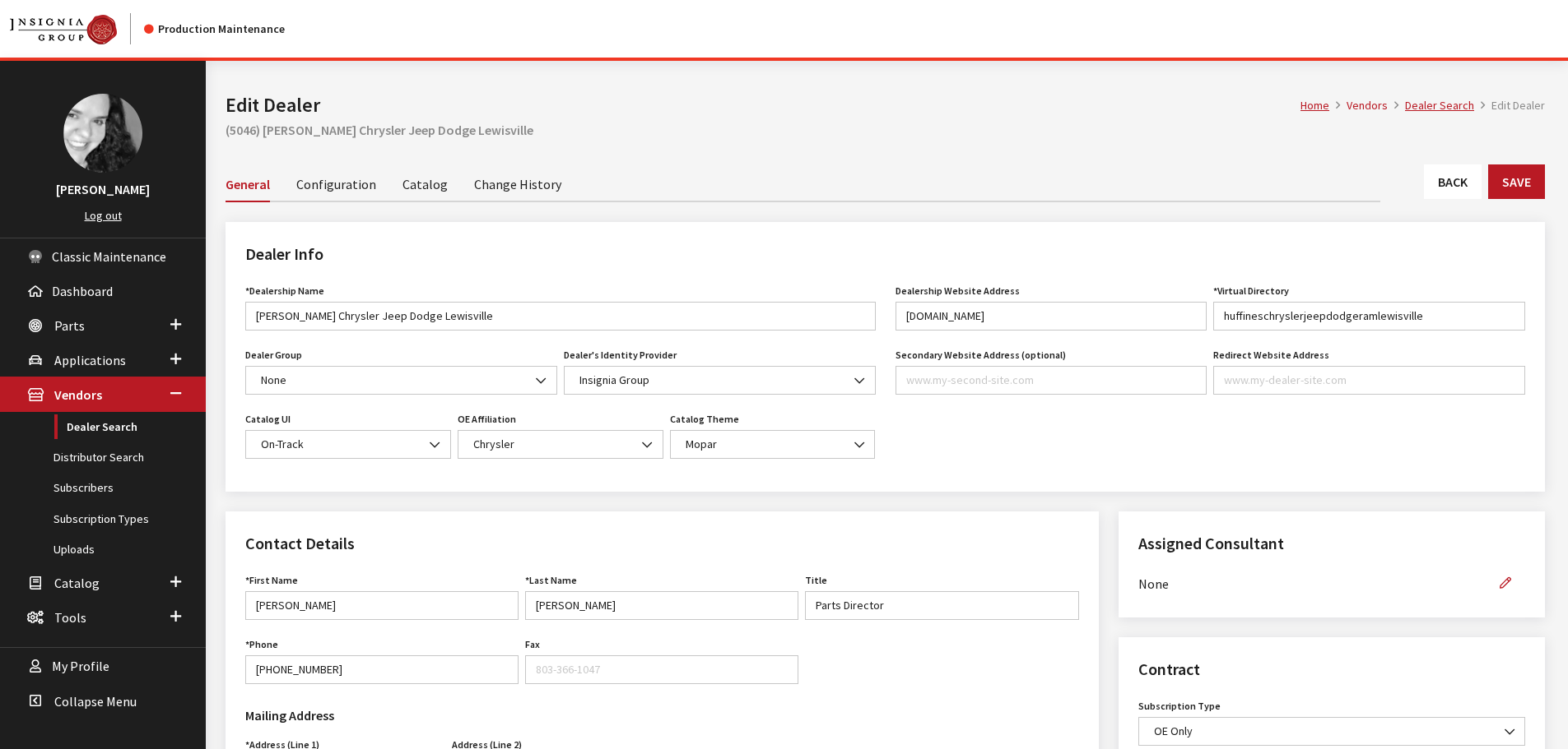
click at [1552, 188] on div "Back Save" at bounding box center [885, 188] width 1339 height 48
click at [1530, 185] on button "Save" at bounding box center [1516, 181] width 57 height 35
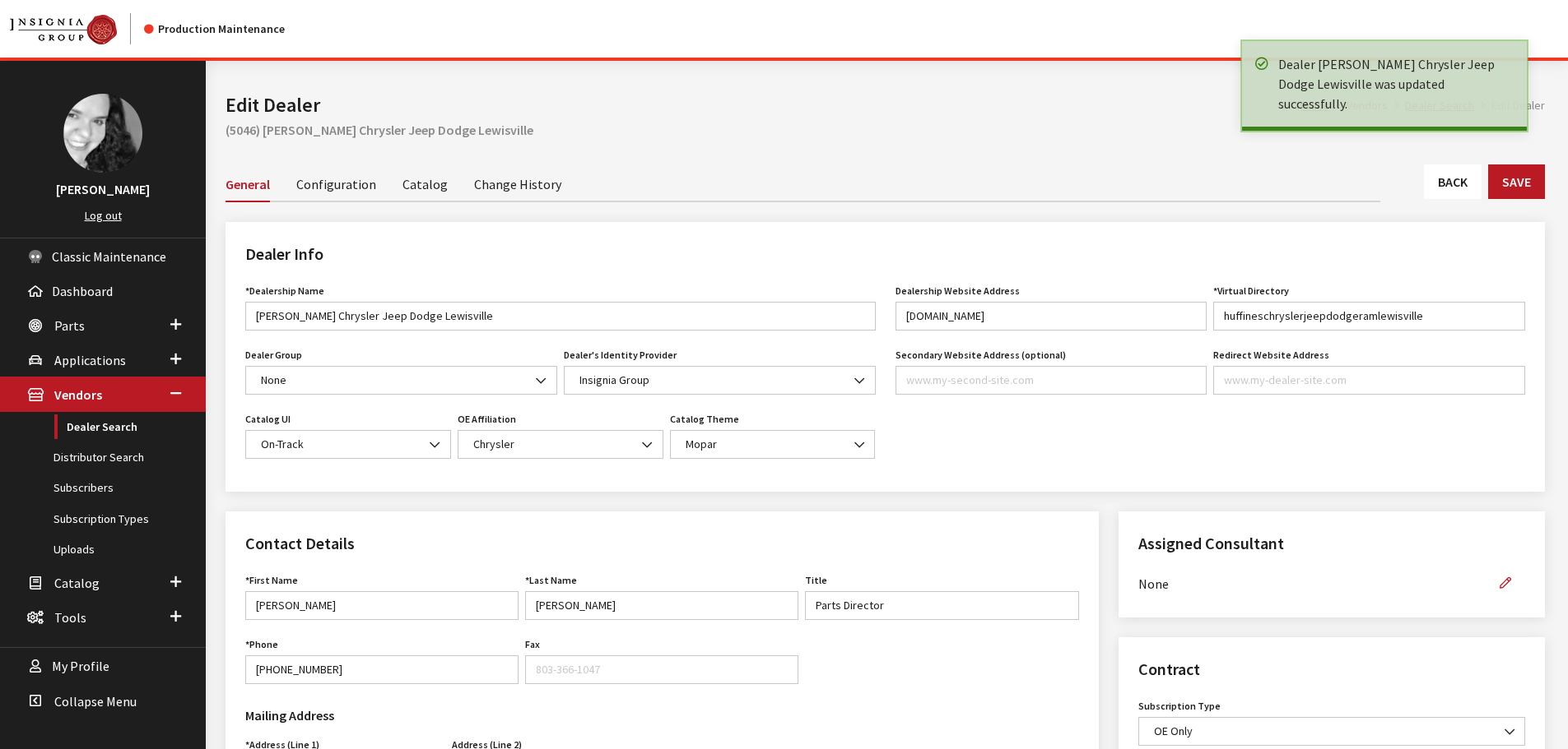
click at [1443, 183] on link "Back" at bounding box center [1453, 181] width 58 height 35
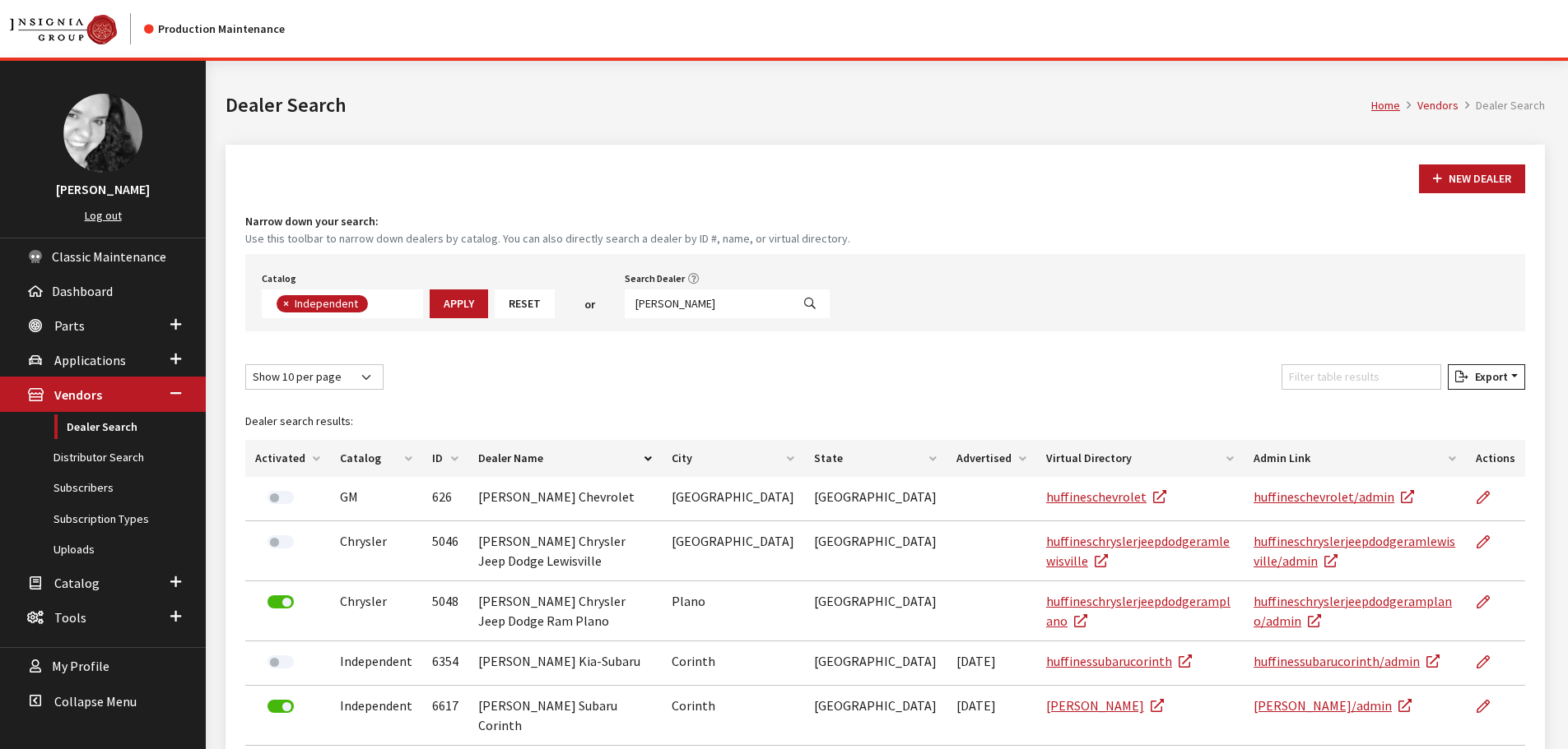
scroll to position [120, 0]
drag, startPoint x: 697, startPoint y: 302, endPoint x: 586, endPoint y: 294, distance: 111.3
click at [586, 294] on div "Catalog Acura Alfa Romeo Audi Bentley BMW Chrysler DoubleTake Ford GM Honda Hyu…" at bounding box center [884, 292] width 1279 height 78
type input "burnworth"
select select
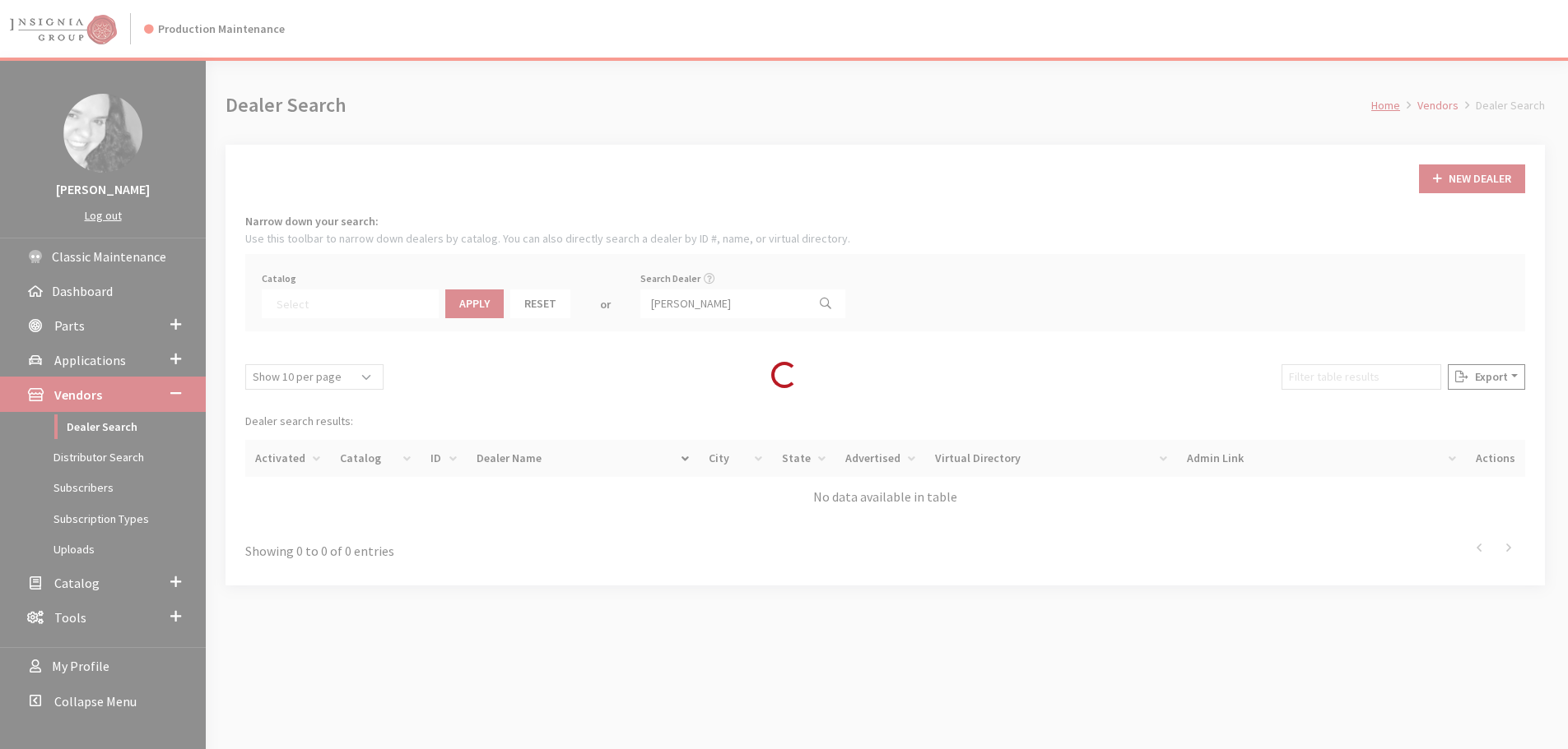
scroll to position [172, 0]
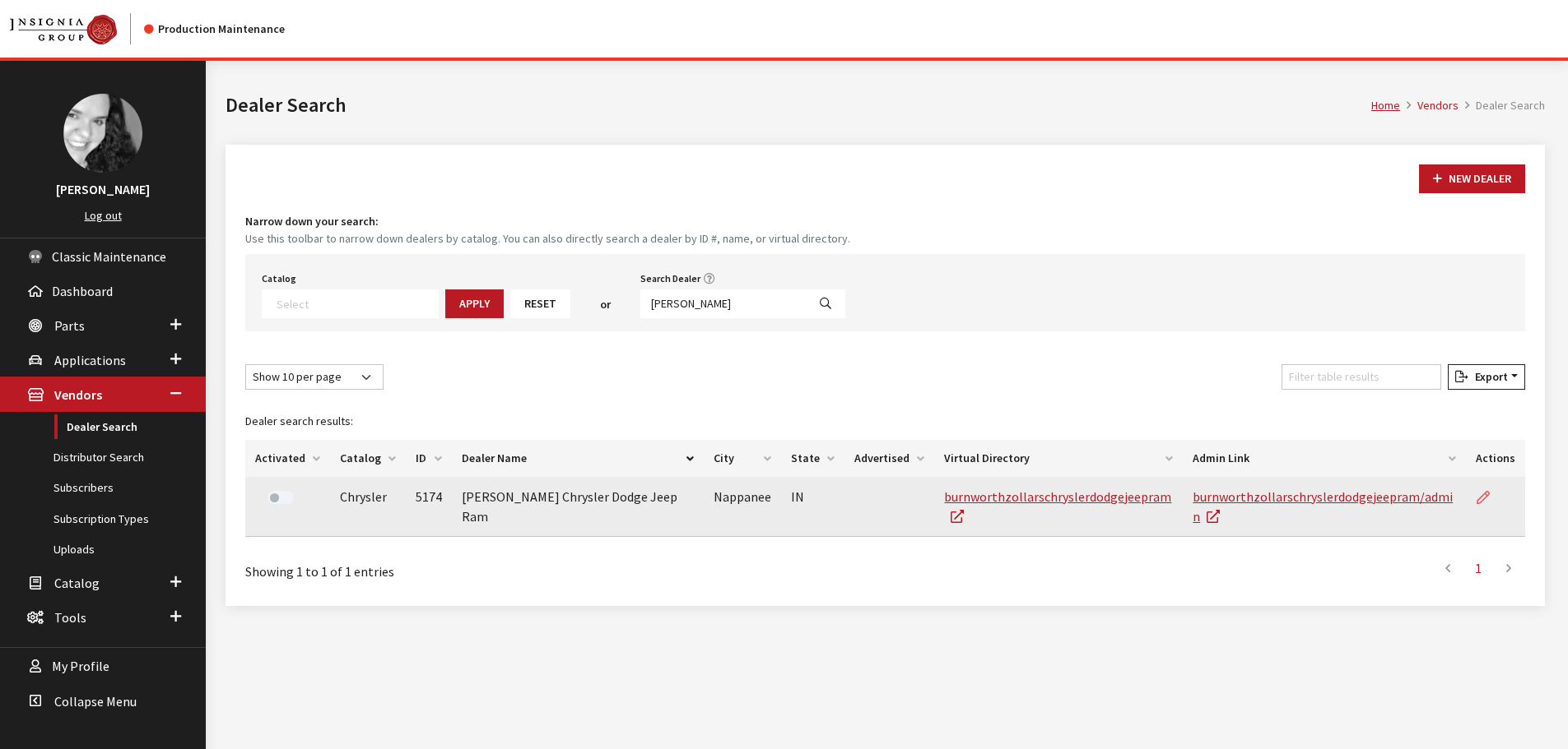
click at [1490, 493] on icon at bounding box center [1483, 499] width 13 height 13
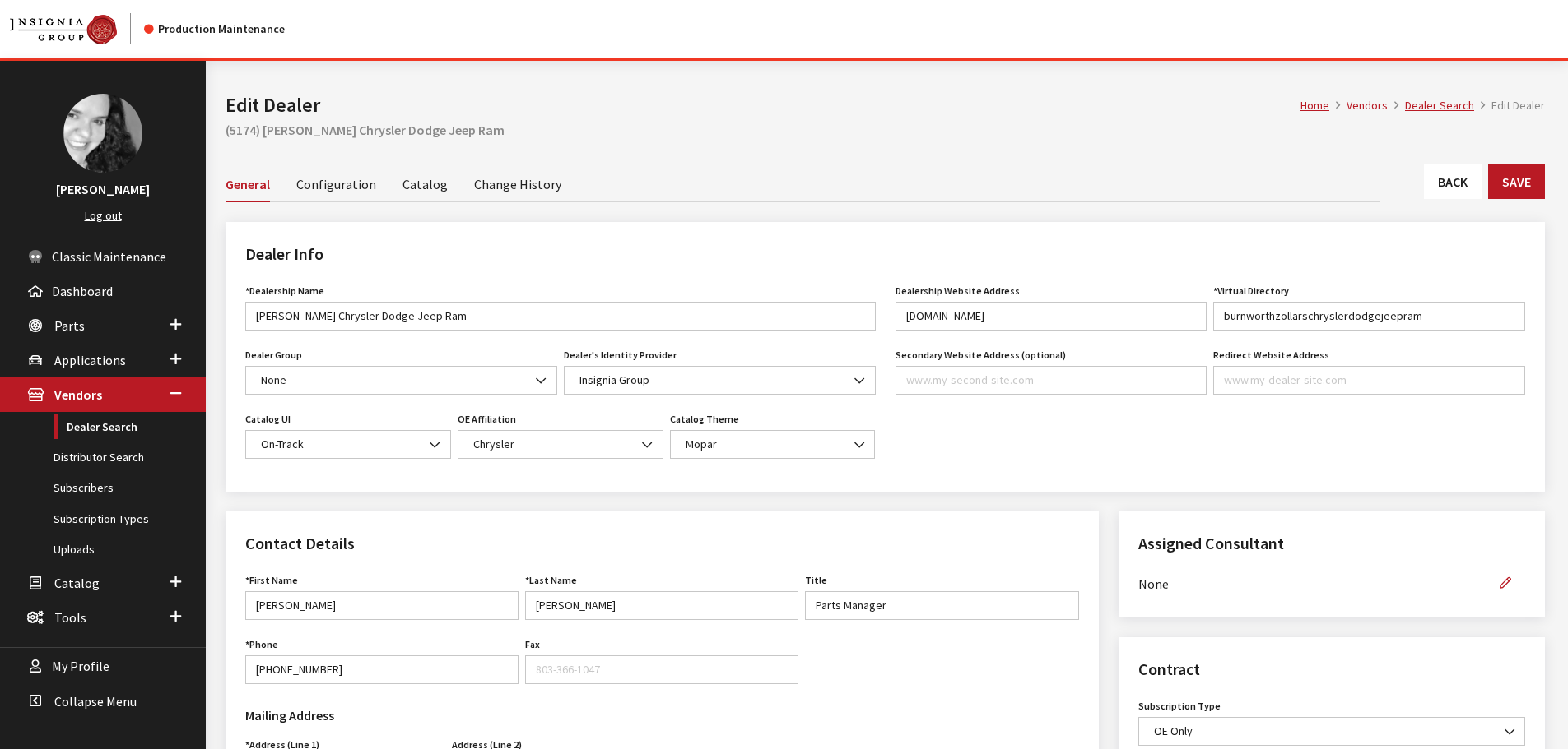
scroll to position [411, 0]
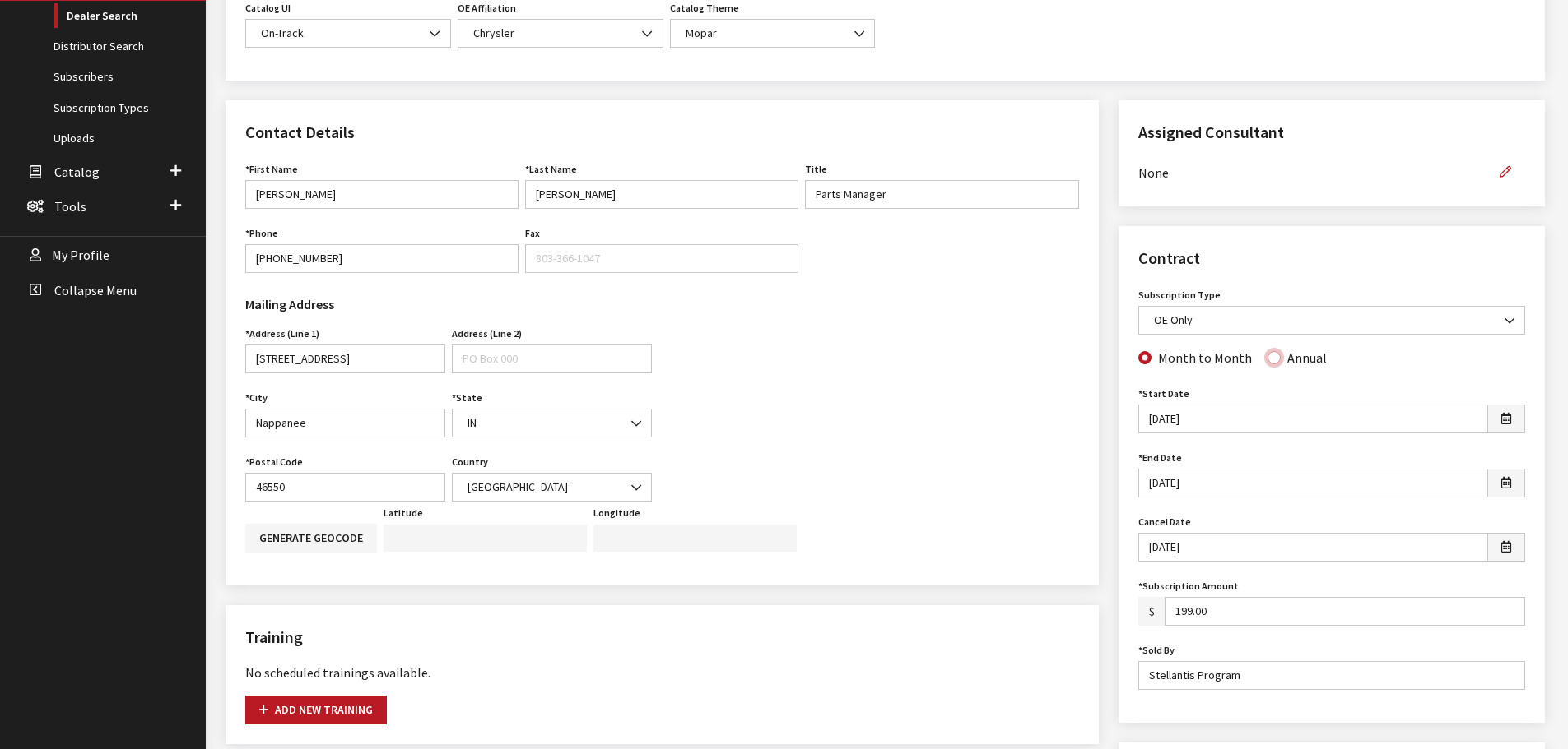
click at [1267, 354] on input "Annual" at bounding box center [1274, 358] width 13 height 13
radio input "true"
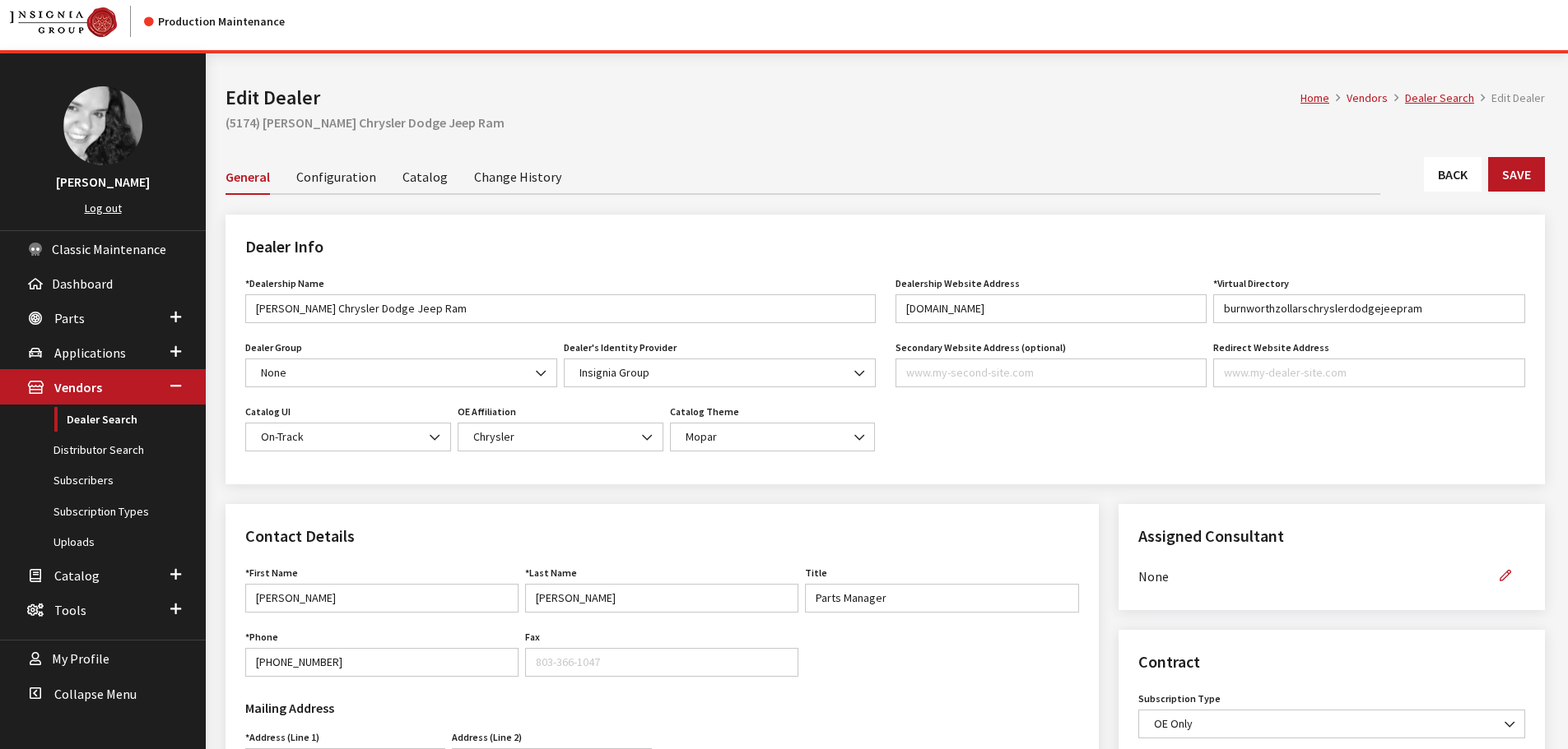
scroll to position [0, 0]
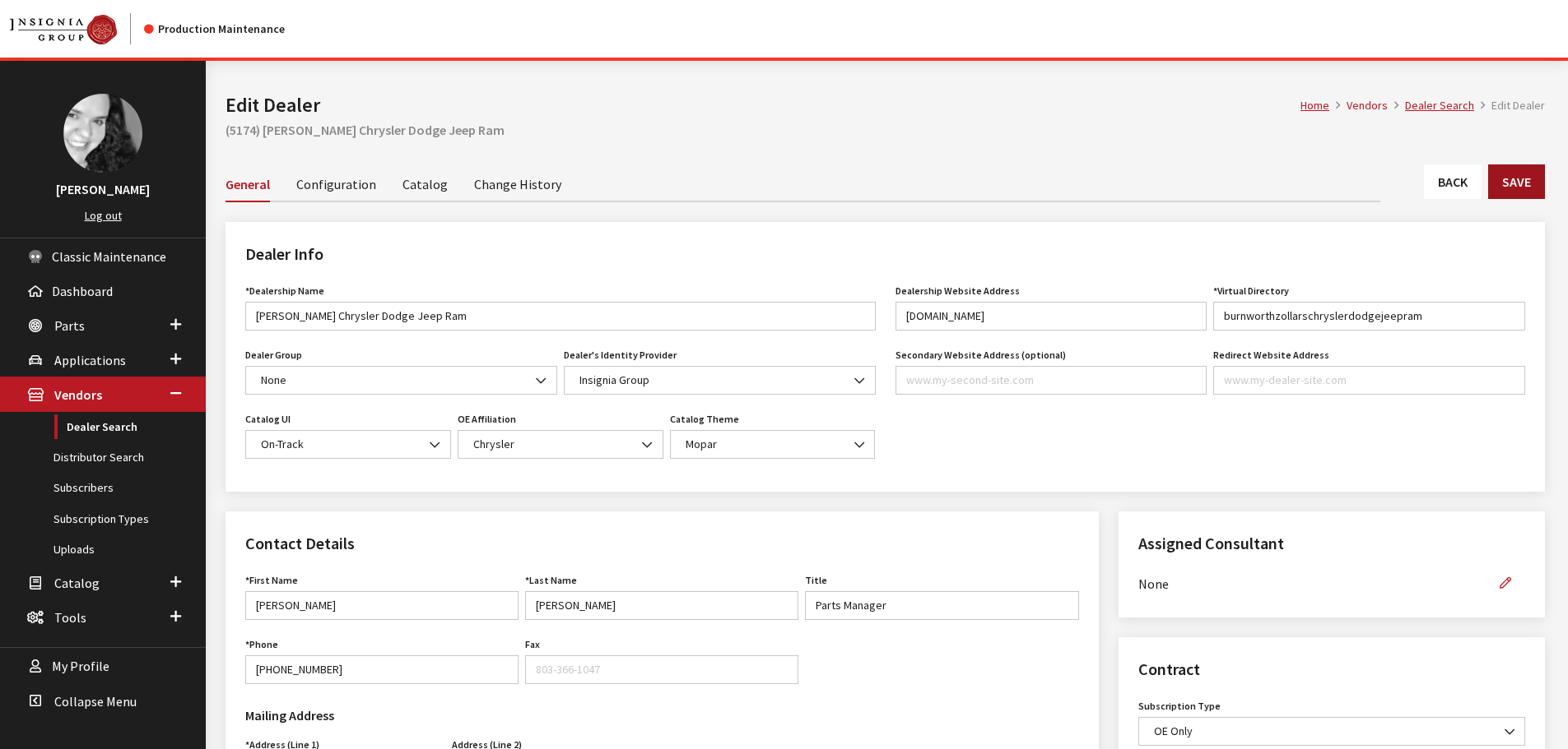
click at [1531, 184] on button "Save" at bounding box center [1516, 181] width 57 height 35
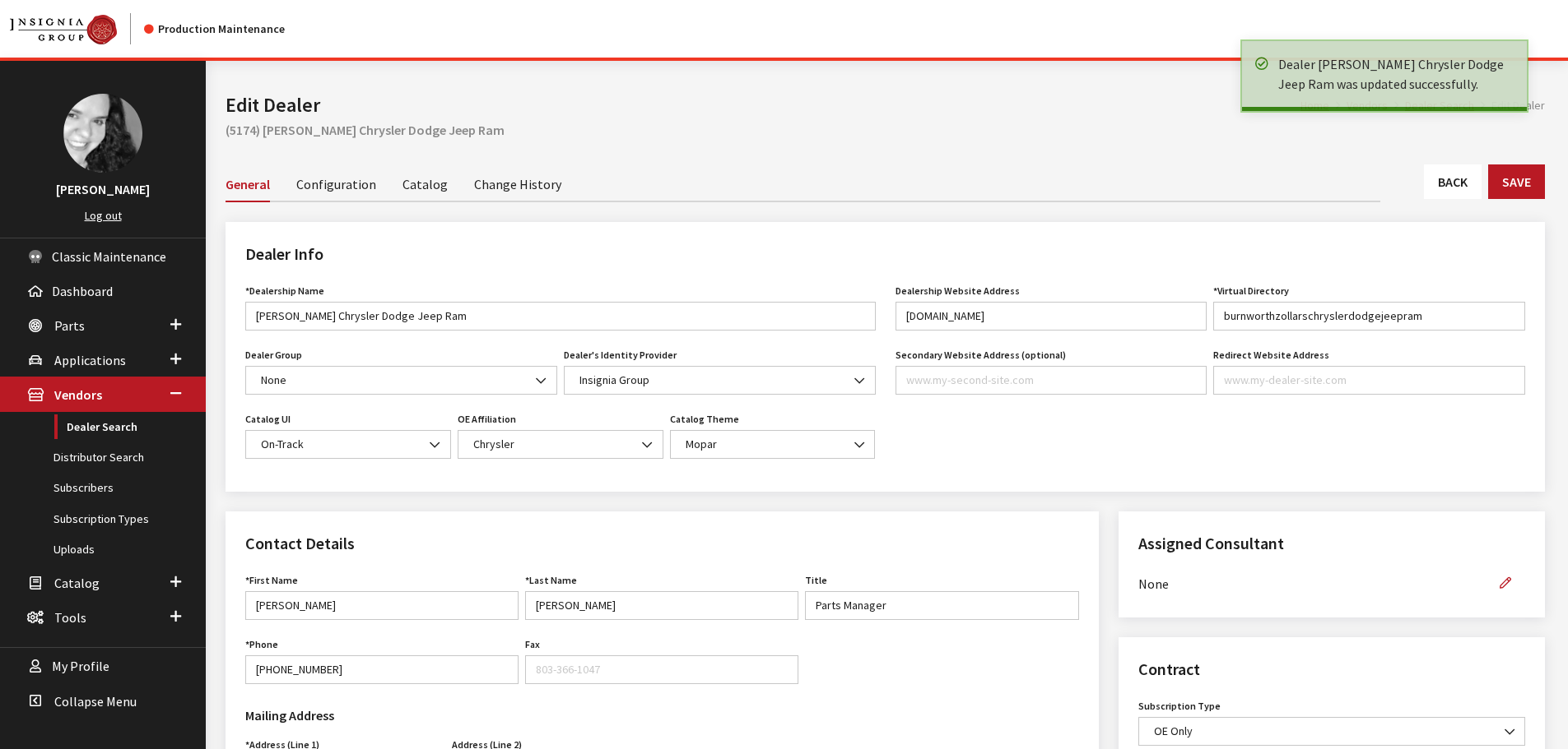
click at [1439, 178] on link "Back" at bounding box center [1453, 181] width 58 height 35
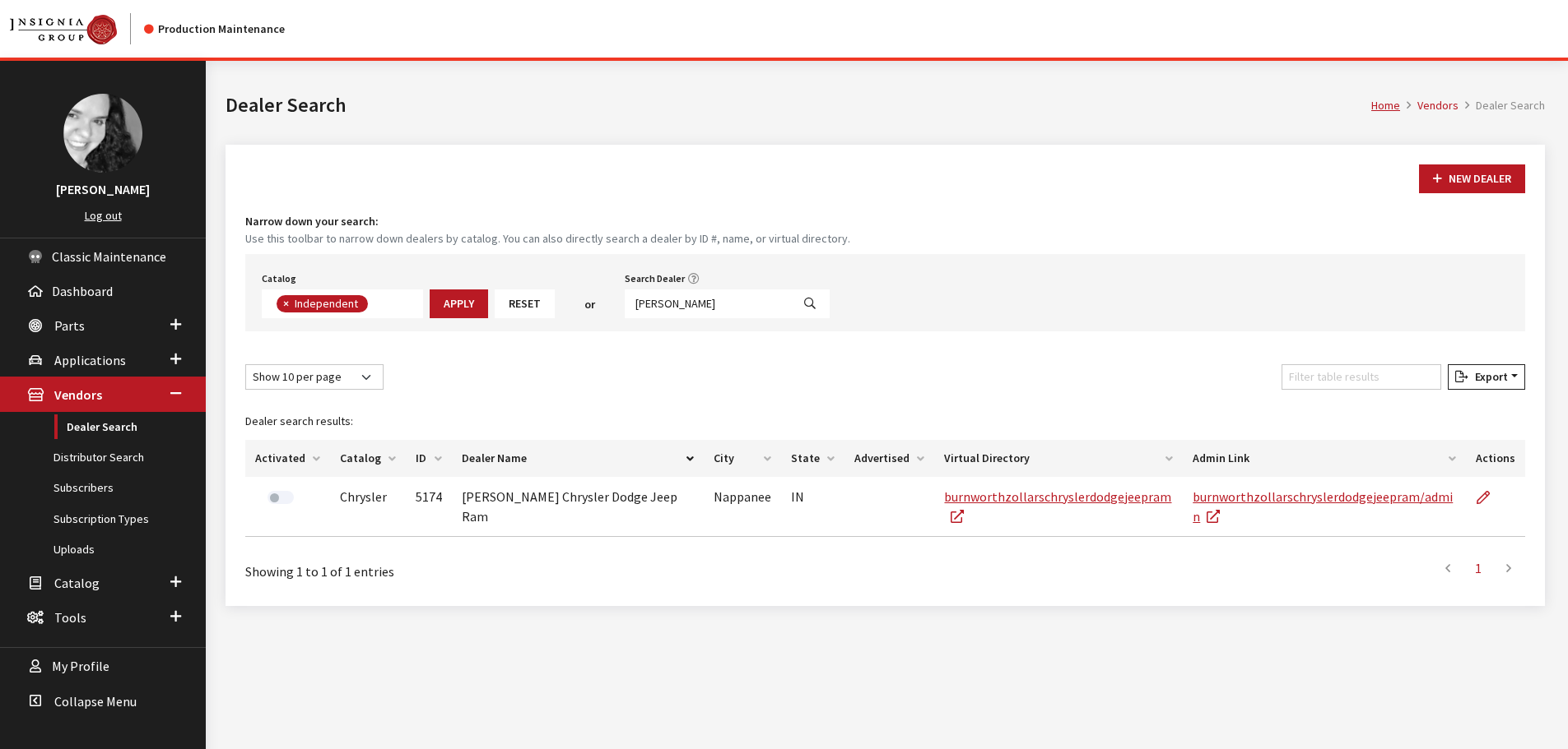
scroll to position [120, 0]
drag, startPoint x: 712, startPoint y: 306, endPoint x: 541, endPoint y: 283, distance: 172.5
click at [541, 283] on div "Catalog Acura Alfa Romeo Audi Bentley BMW Chrysler DoubleTake [PERSON_NAME] Hon…" at bounding box center [884, 292] width 1279 height 78
type input "rainier"
select select
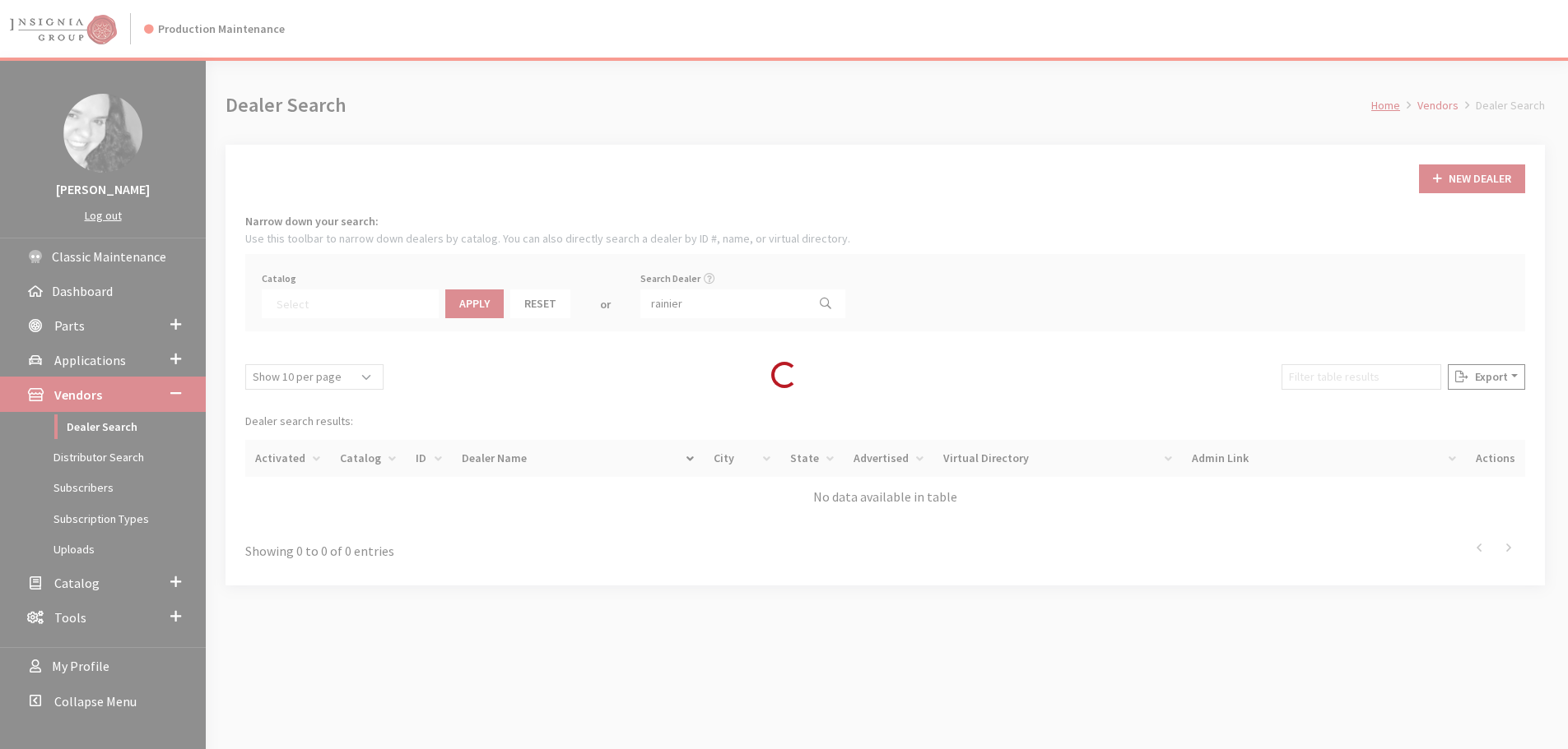
scroll to position [172, 0]
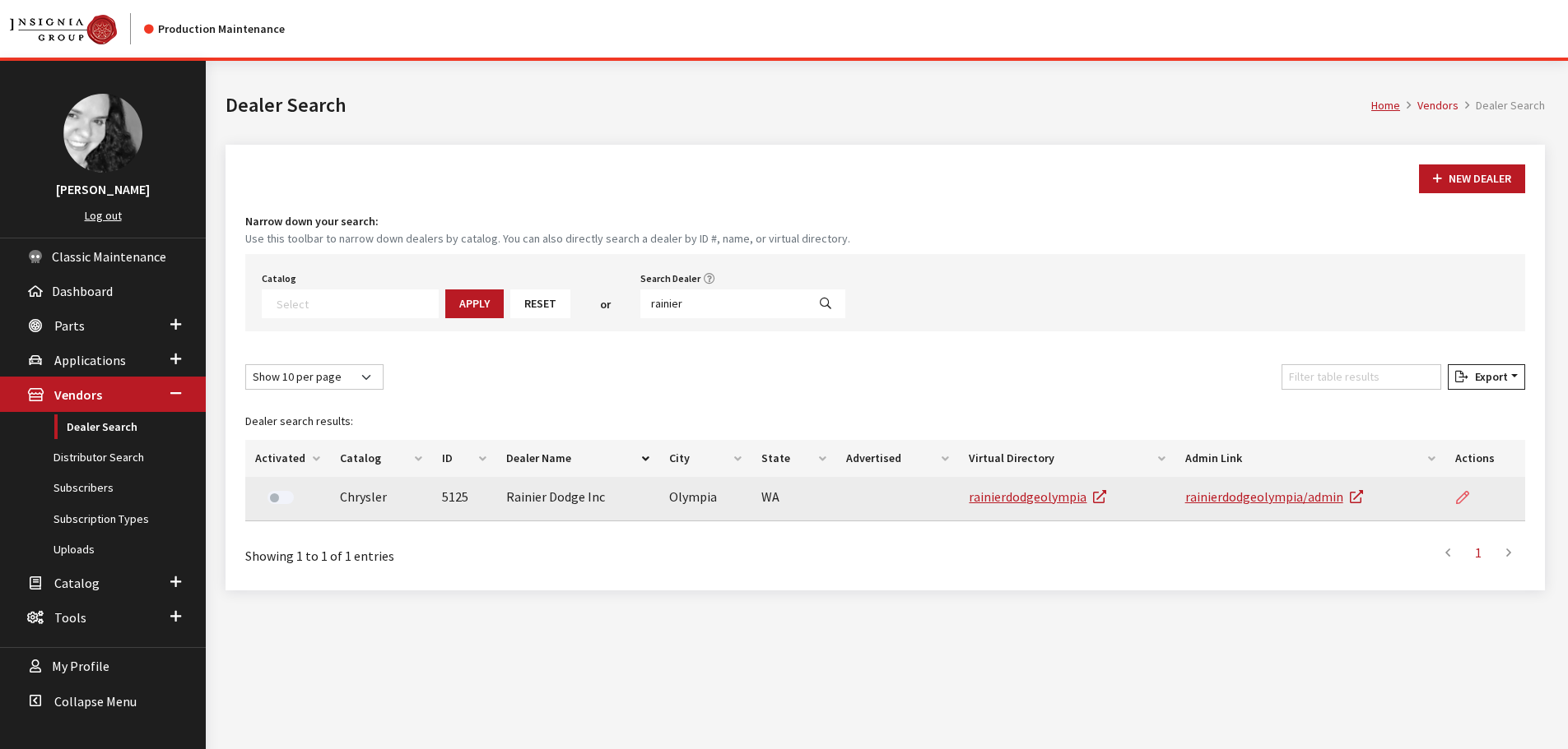
click at [1462, 493] on icon at bounding box center [1462, 499] width 13 height 13
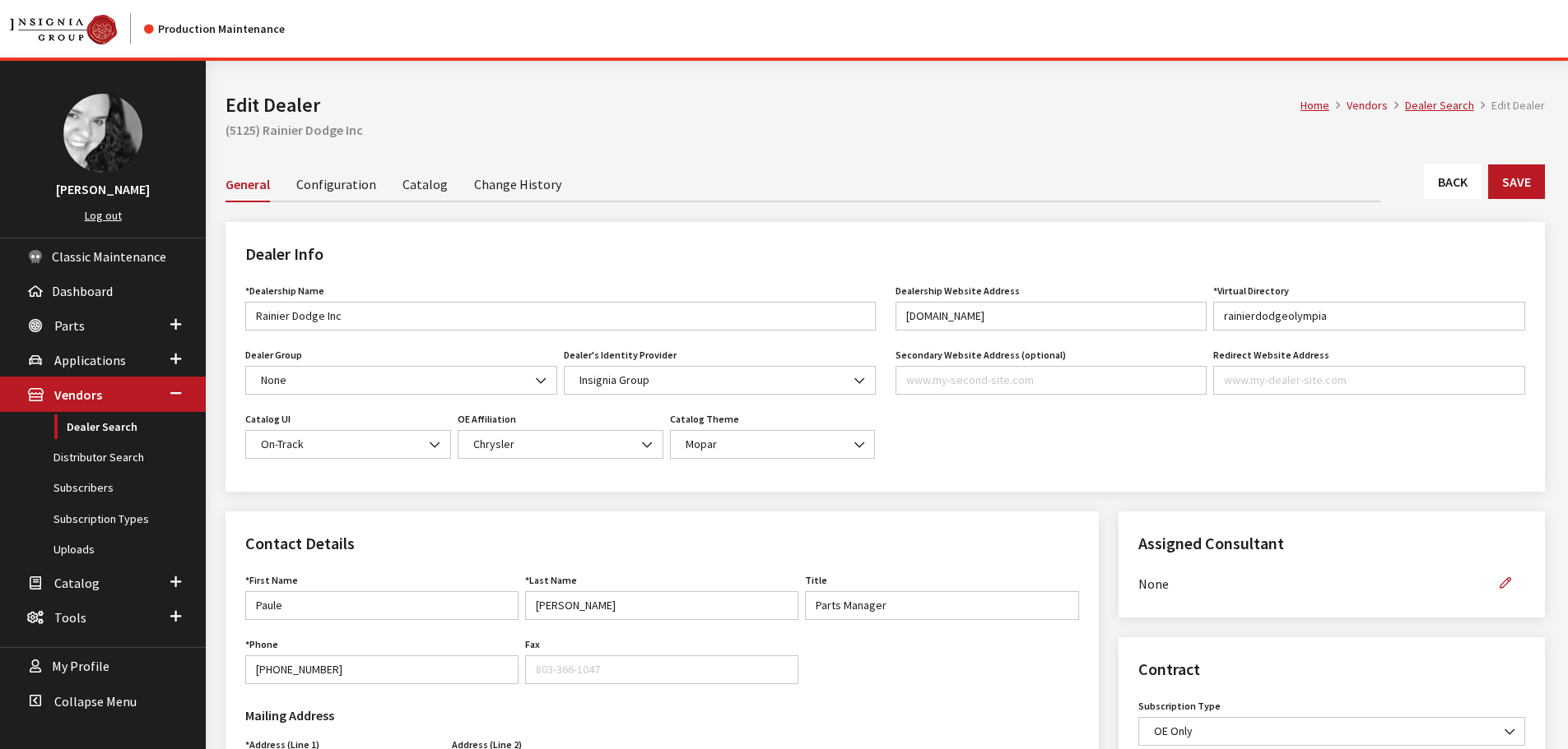
scroll to position [329, 0]
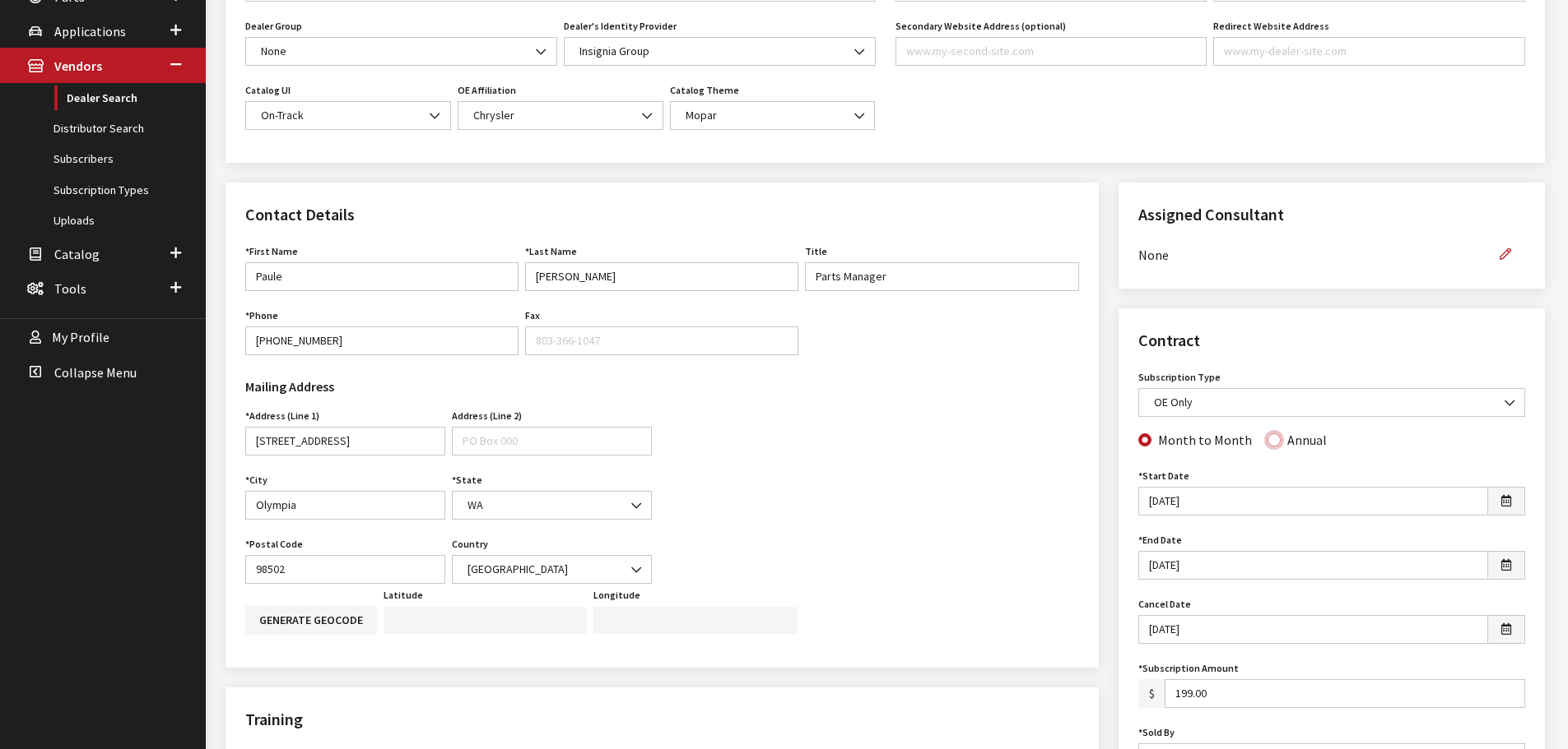
click at [1267, 441] on input "Annual" at bounding box center [1274, 440] width 13 height 13
radio input "true"
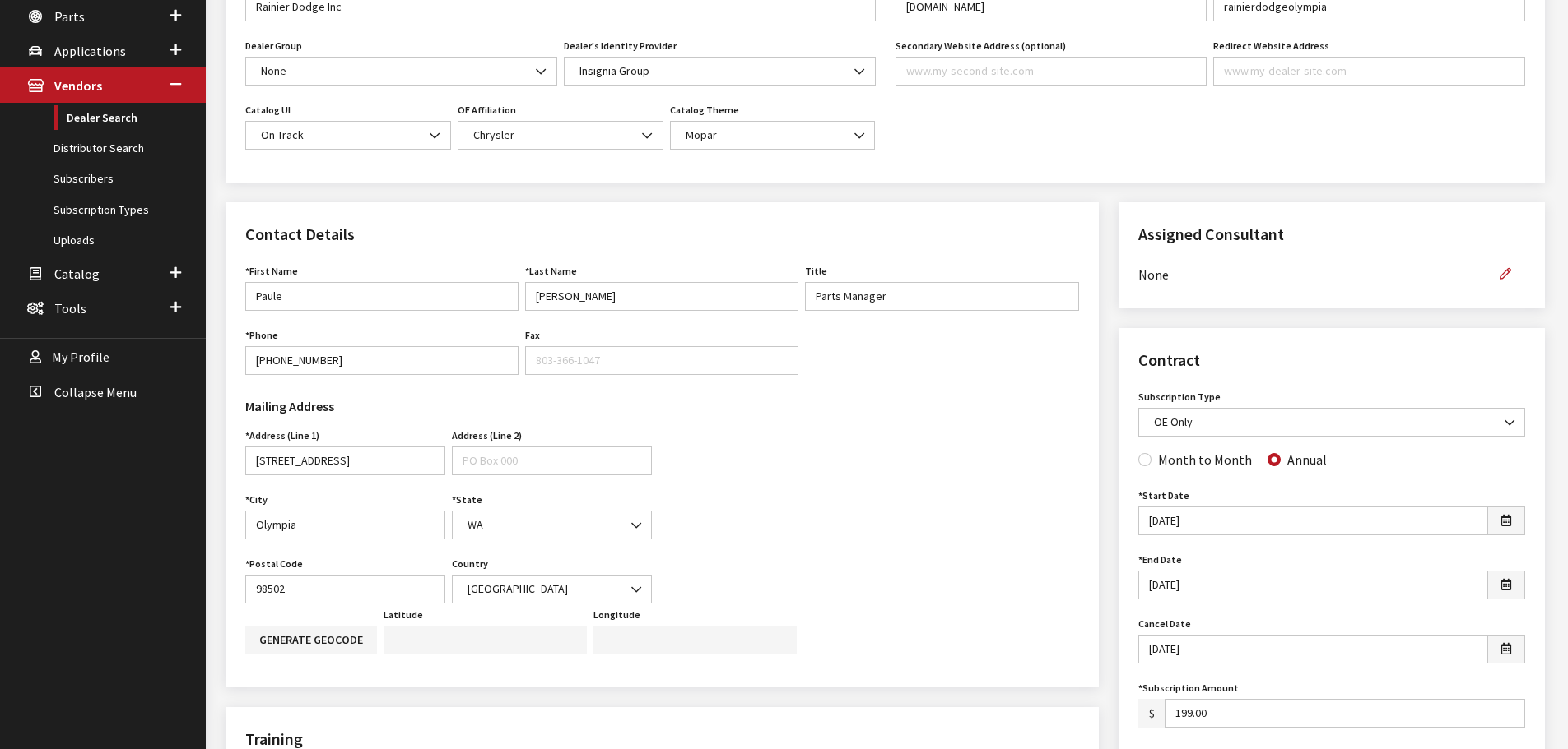
scroll to position [82, 0]
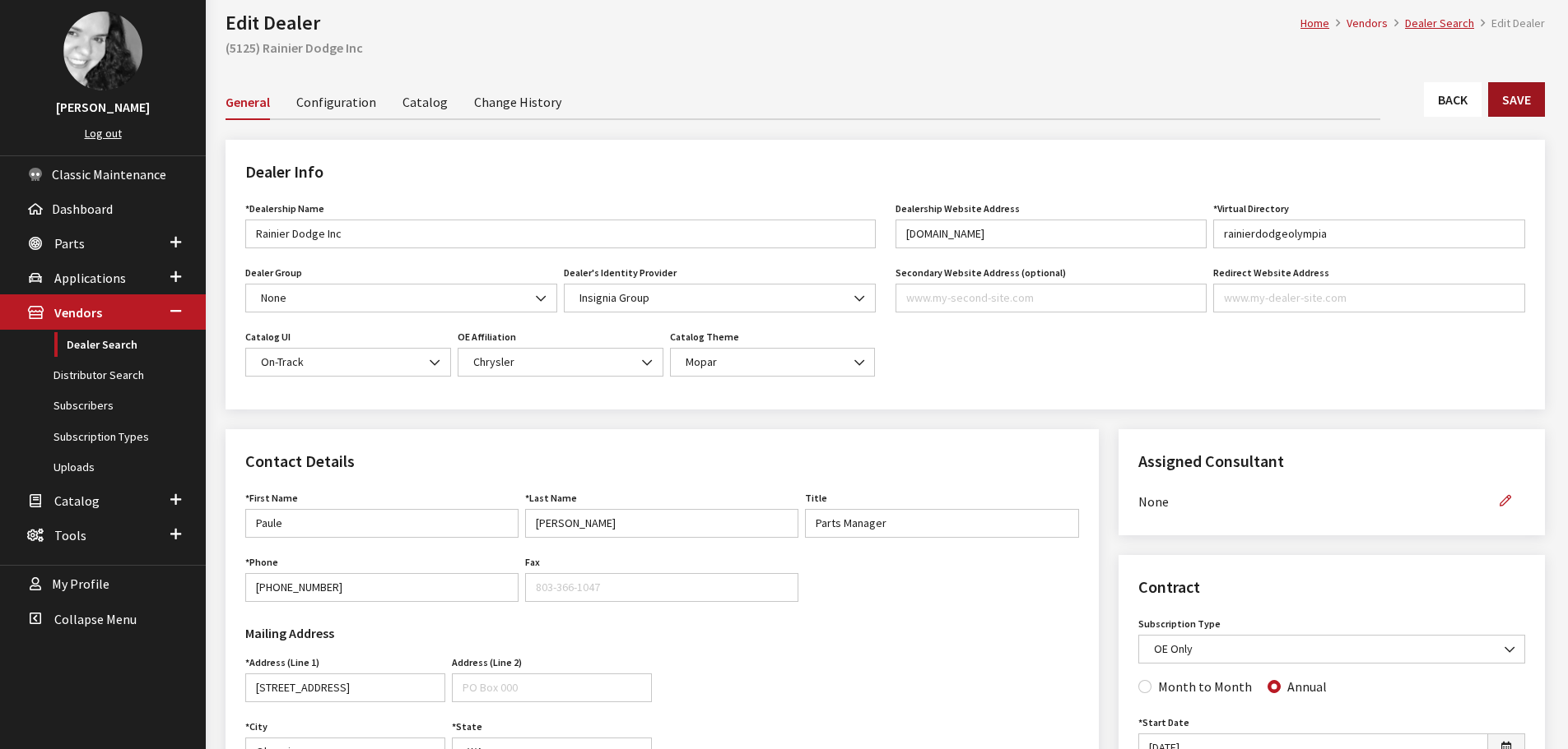
click at [1504, 106] on button "Save" at bounding box center [1516, 99] width 57 height 35
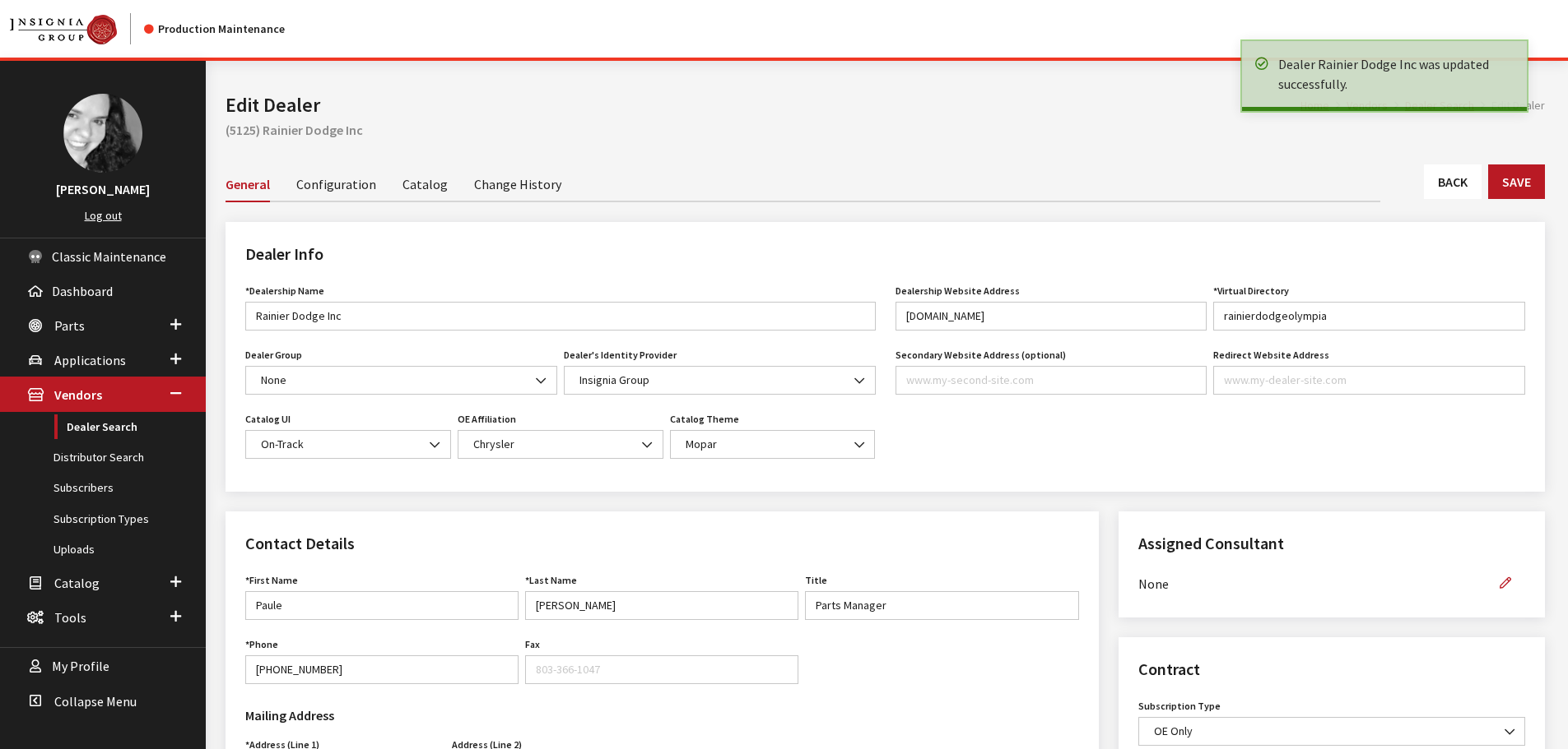
click at [1449, 177] on link "Back" at bounding box center [1453, 181] width 58 height 35
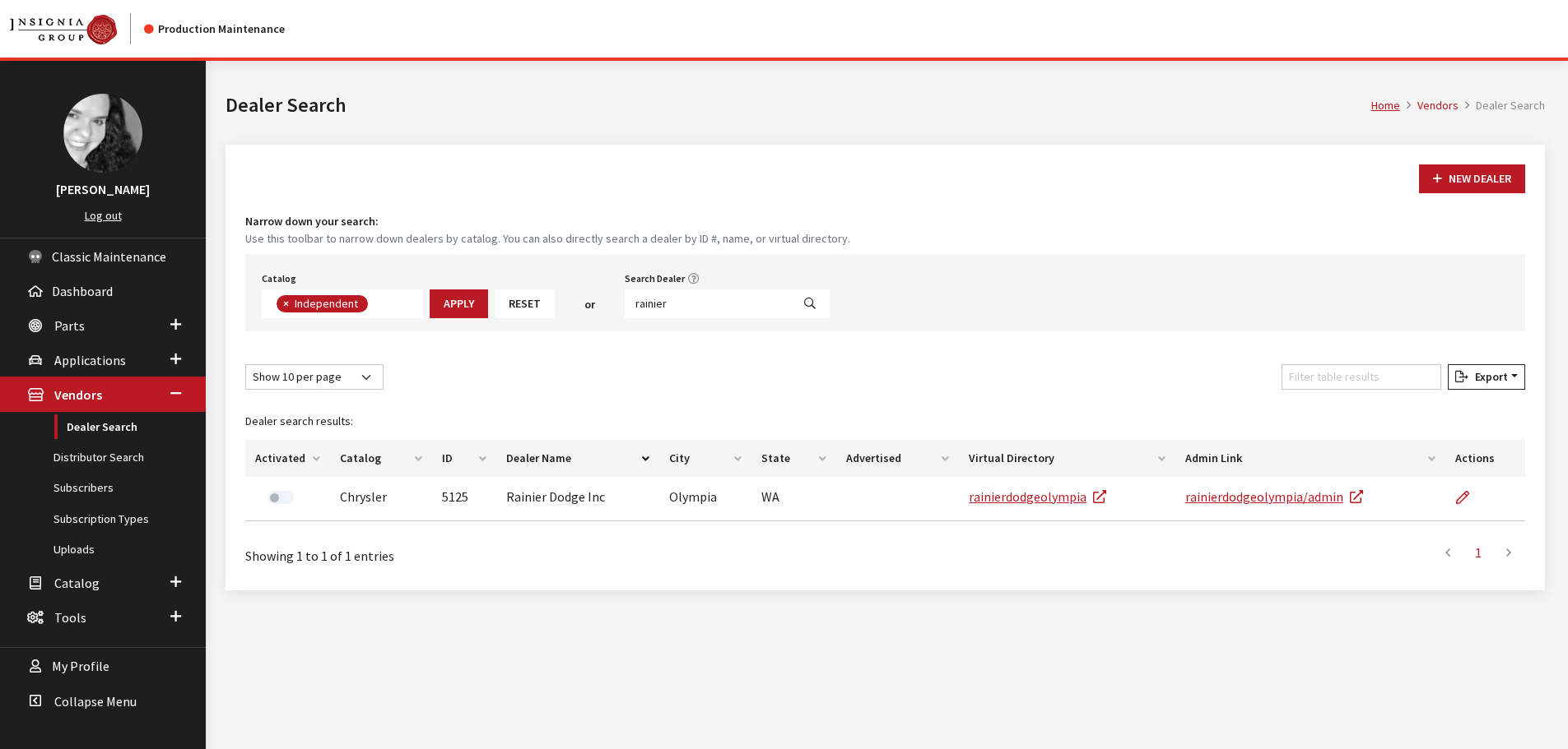
scroll to position [120, 0]
drag, startPoint x: 712, startPoint y: 303, endPoint x: 474, endPoint y: 286, distance: 238.6
click at [474, 286] on div "Catalog Acura Alfa Romeo Audi Bentley BMW Chrysler DoubleTake Ford GM Honda Hyu…" at bounding box center [884, 292] width 1279 height 78
type input "lee"
select select
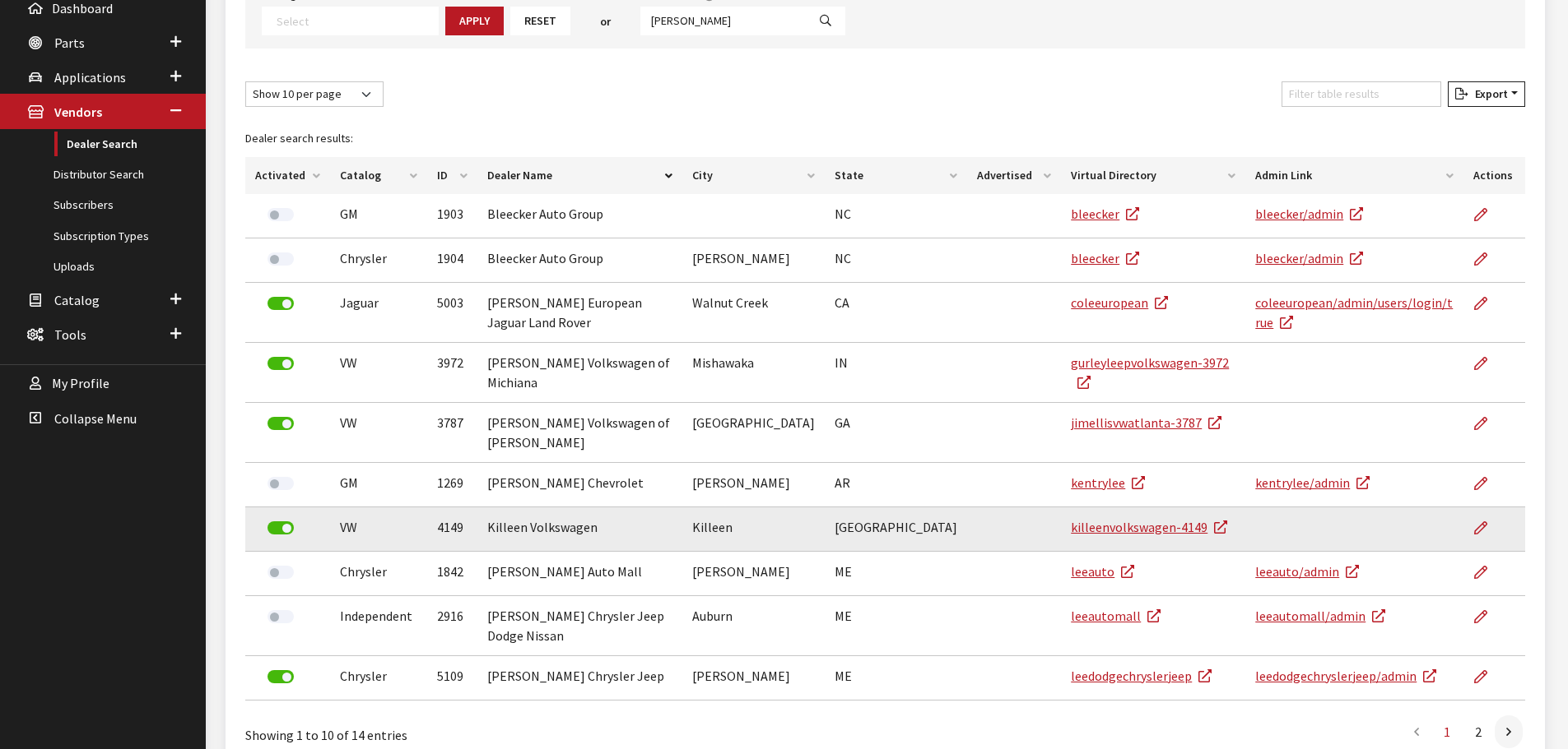
scroll to position [310, 0]
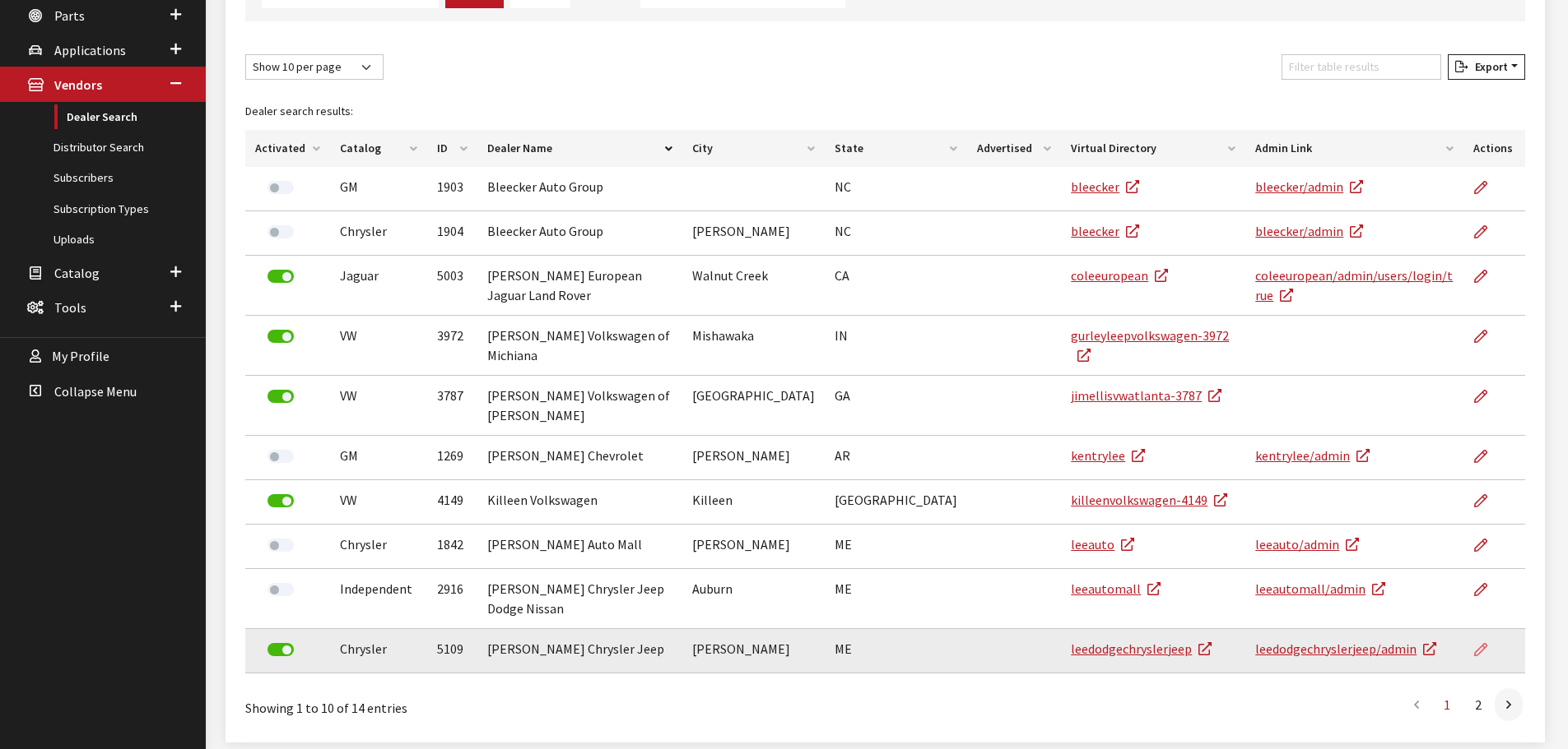
click at [1482, 644] on icon at bounding box center [1480, 651] width 13 height 13
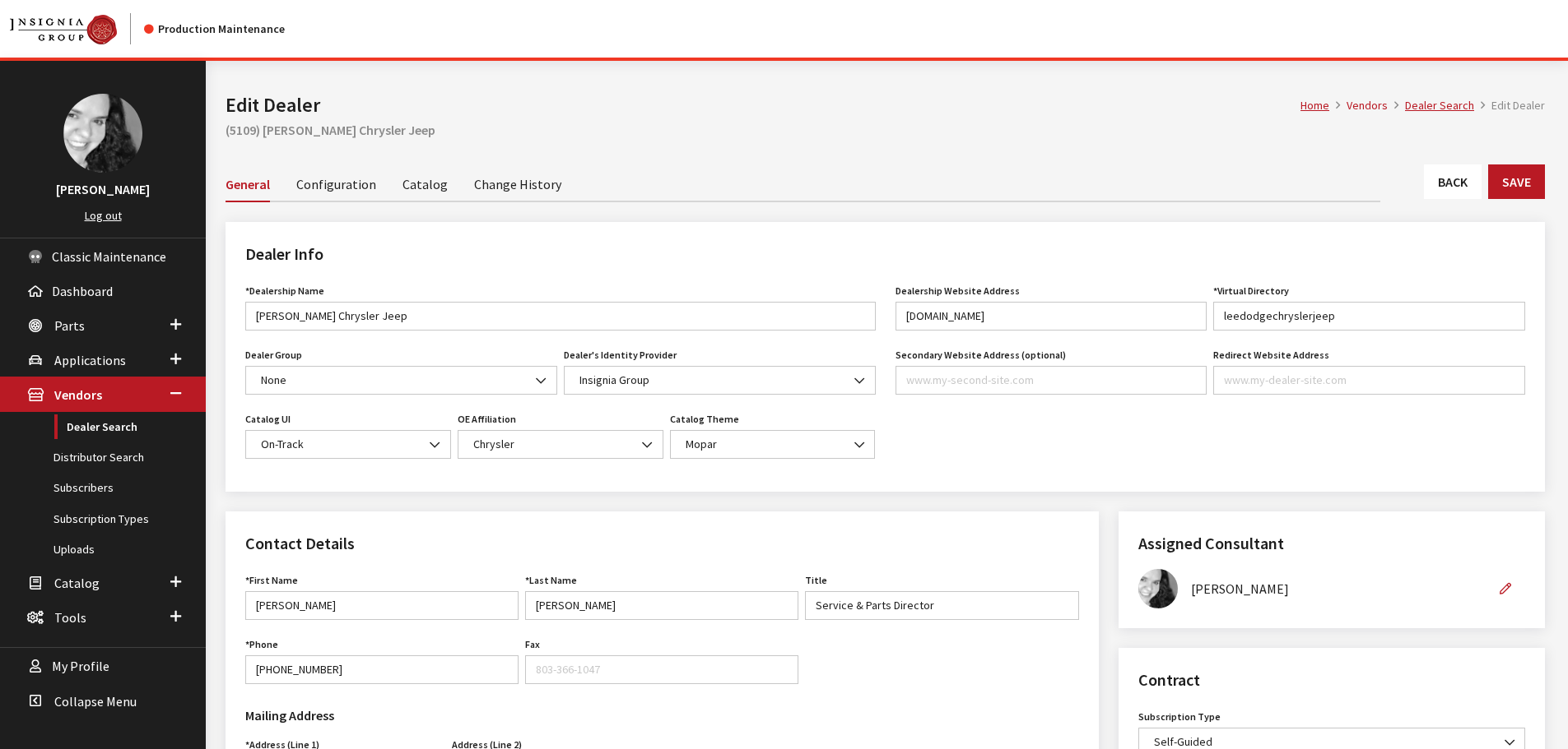
scroll to position [411, 0]
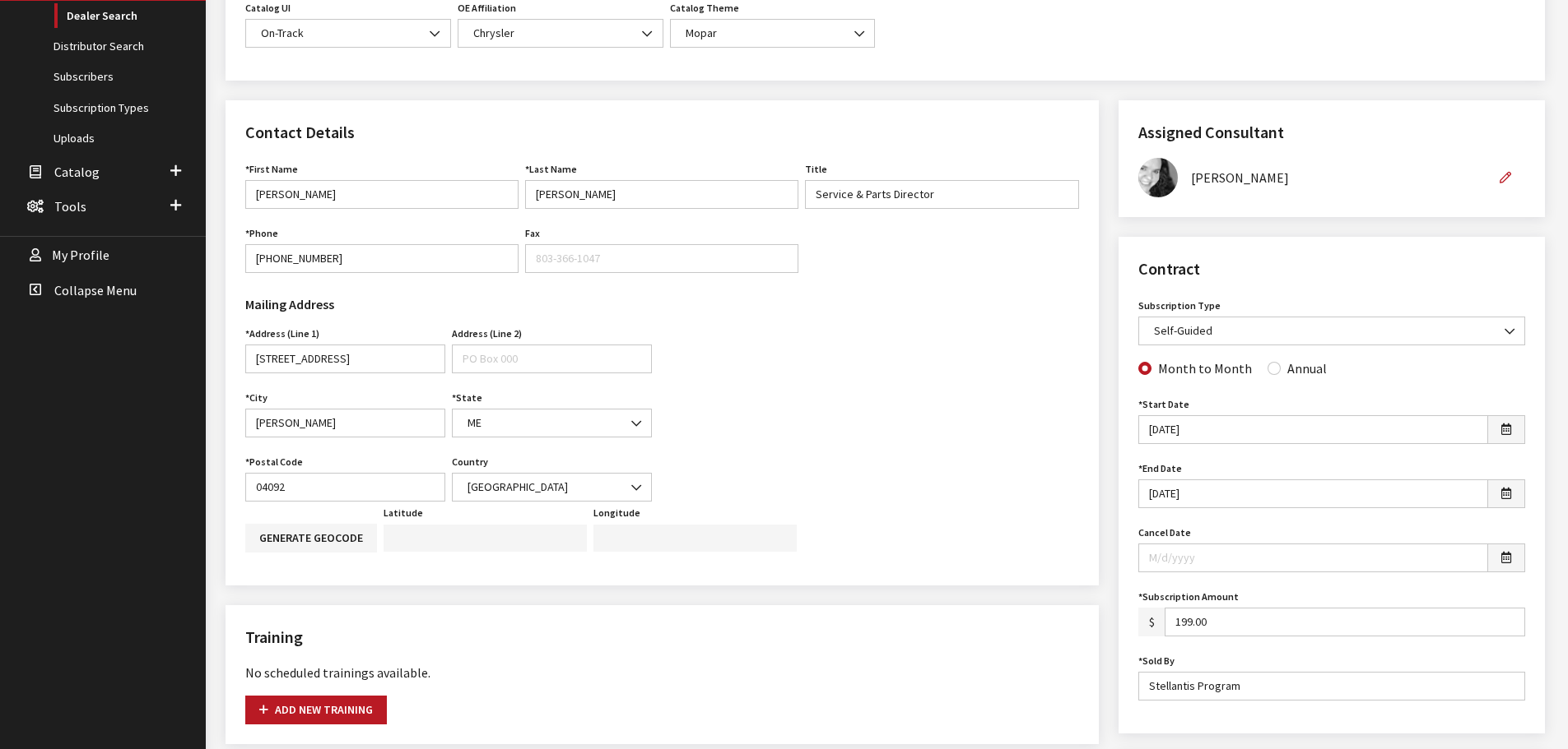
click at [1255, 369] on div "Month to Month Annual" at bounding box center [1331, 369] width 393 height 21
click at [1269, 369] on input "Annual" at bounding box center [1274, 368] width 13 height 13
radio input "true"
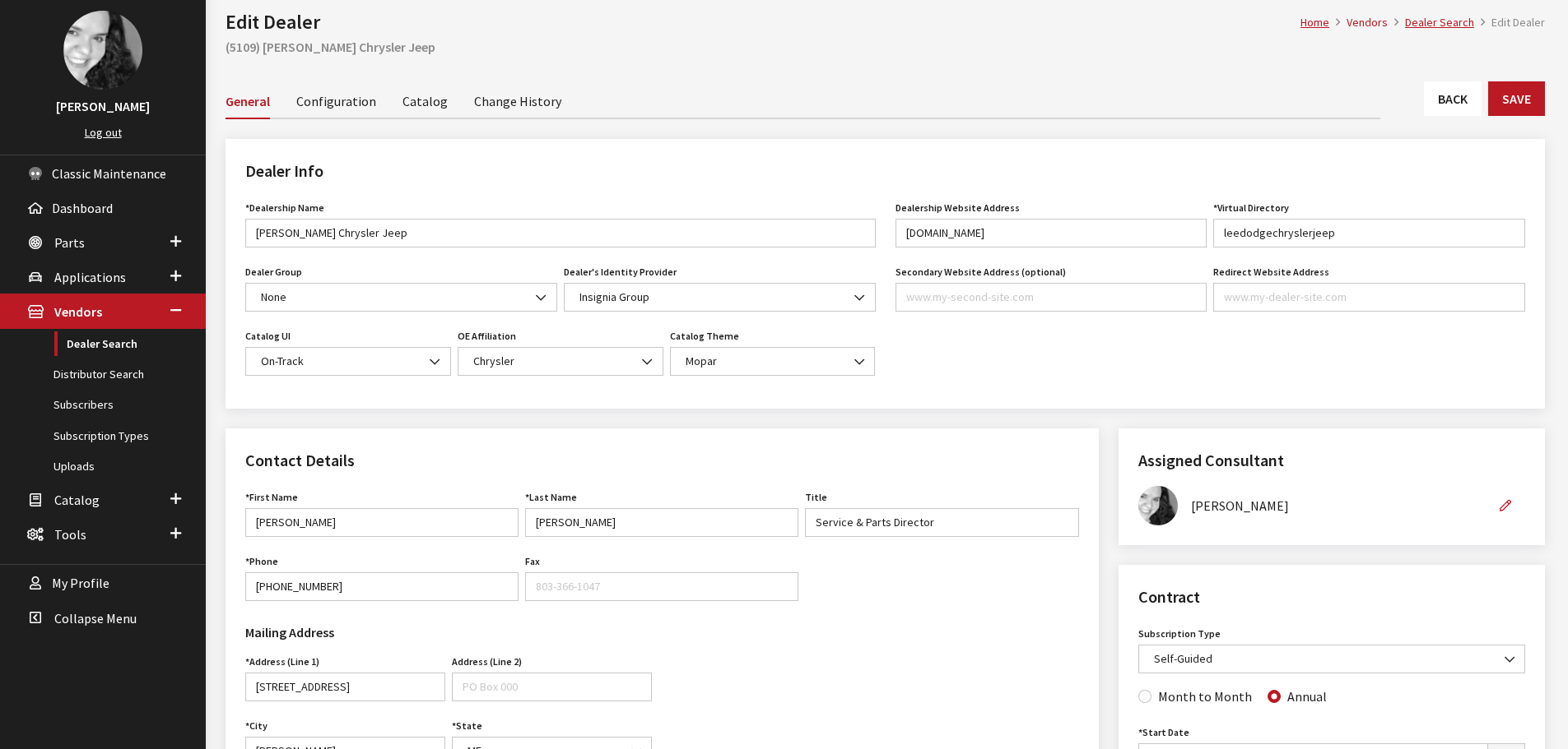
scroll to position [82, 0]
click at [1528, 114] on button "Save" at bounding box center [1516, 99] width 57 height 35
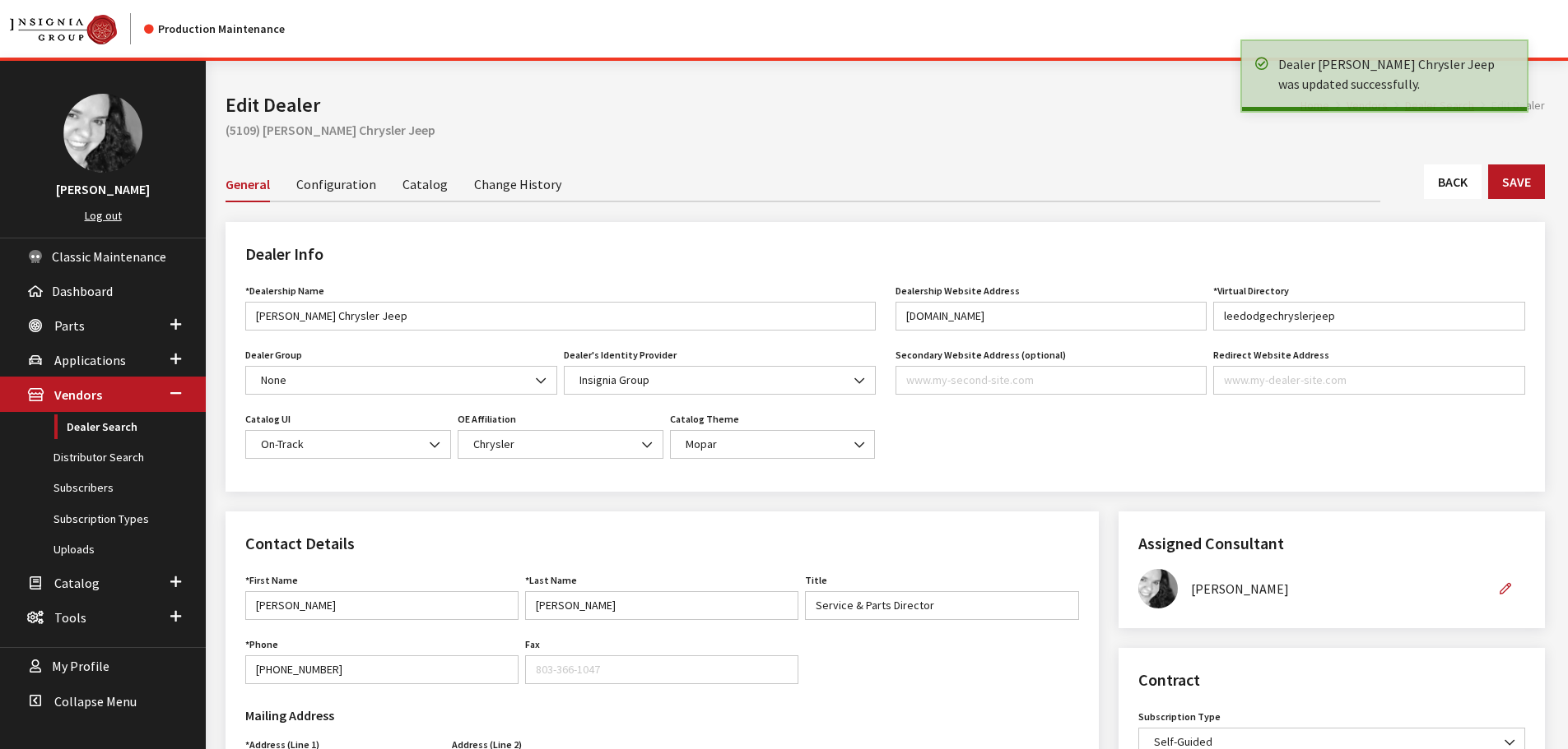
drag, startPoint x: 0, startPoint y: 0, endPoint x: 1462, endPoint y: 187, distance: 1473.9
click at [1462, 187] on link "Back" at bounding box center [1453, 181] width 58 height 35
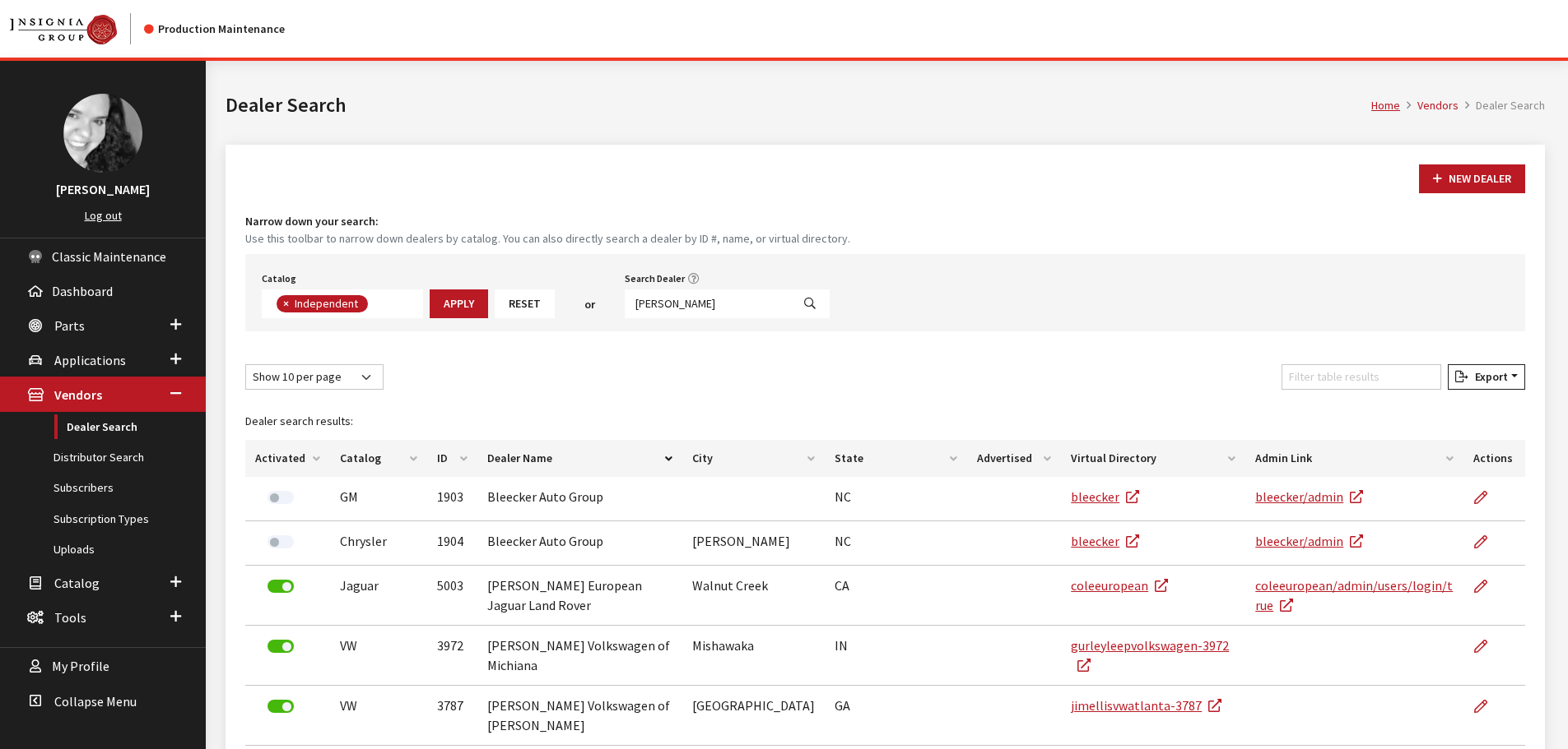
scroll to position [120, 0]
drag, startPoint x: 703, startPoint y: 308, endPoint x: 616, endPoint y: 305, distance: 87.1
click at [616, 305] on div "Catalog Acura Alfa Romeo Audi Bentley BMW Chrysler DoubleTake Ford GM Honda Hyu…" at bounding box center [884, 292] width 1279 height 78
type input "brandon"
select select
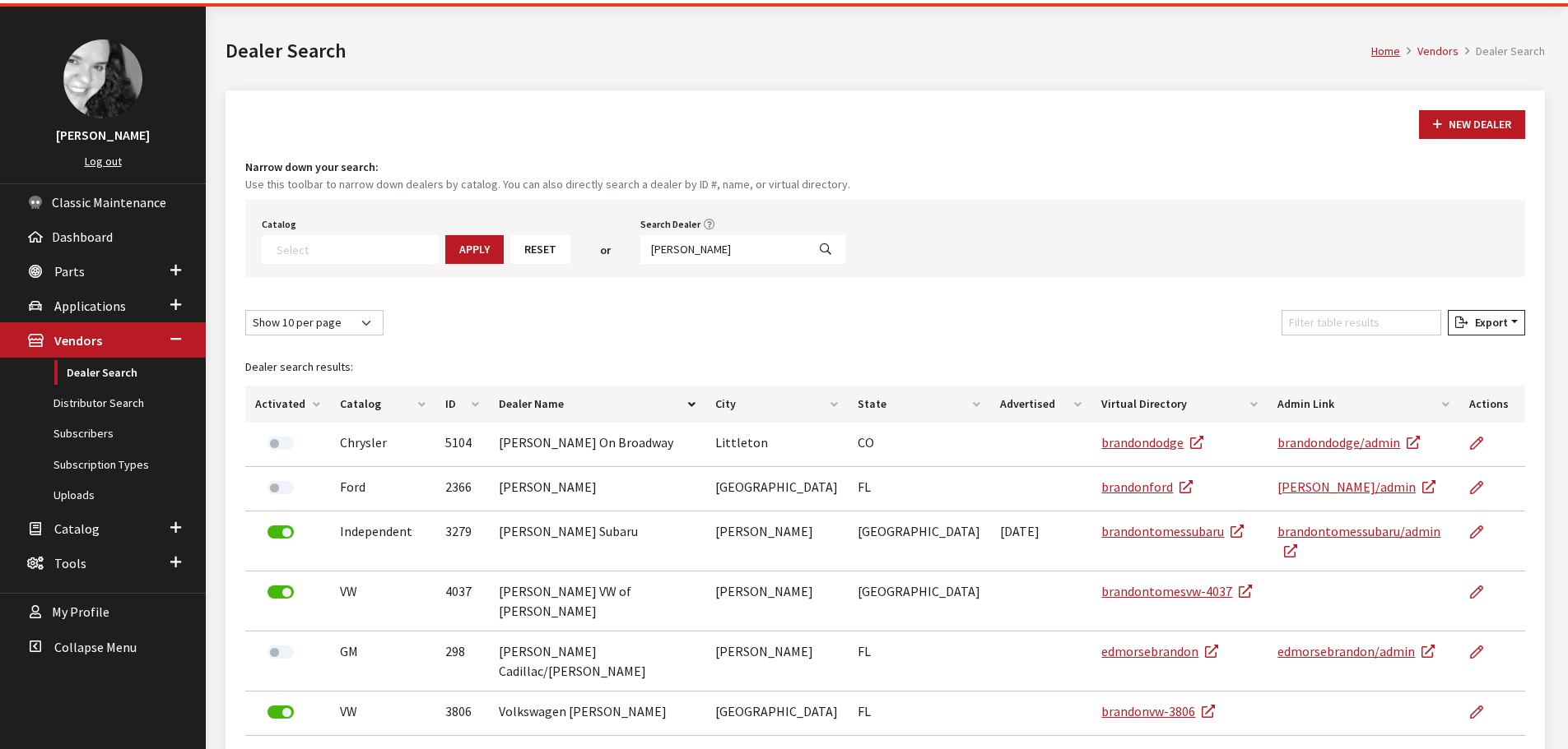
scroll to position [82, 0]
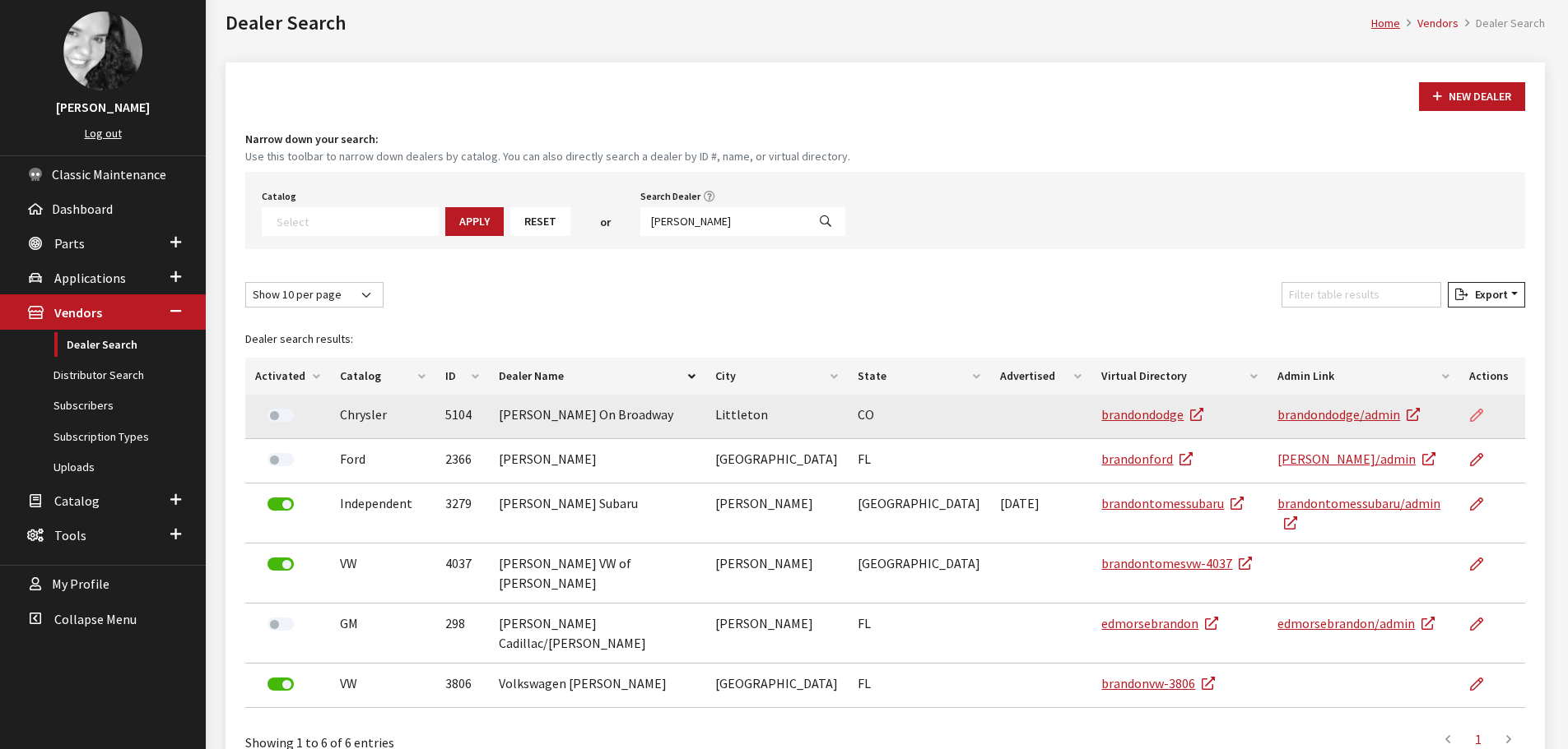
click at [1471, 414] on icon at bounding box center [1476, 417] width 13 height 13
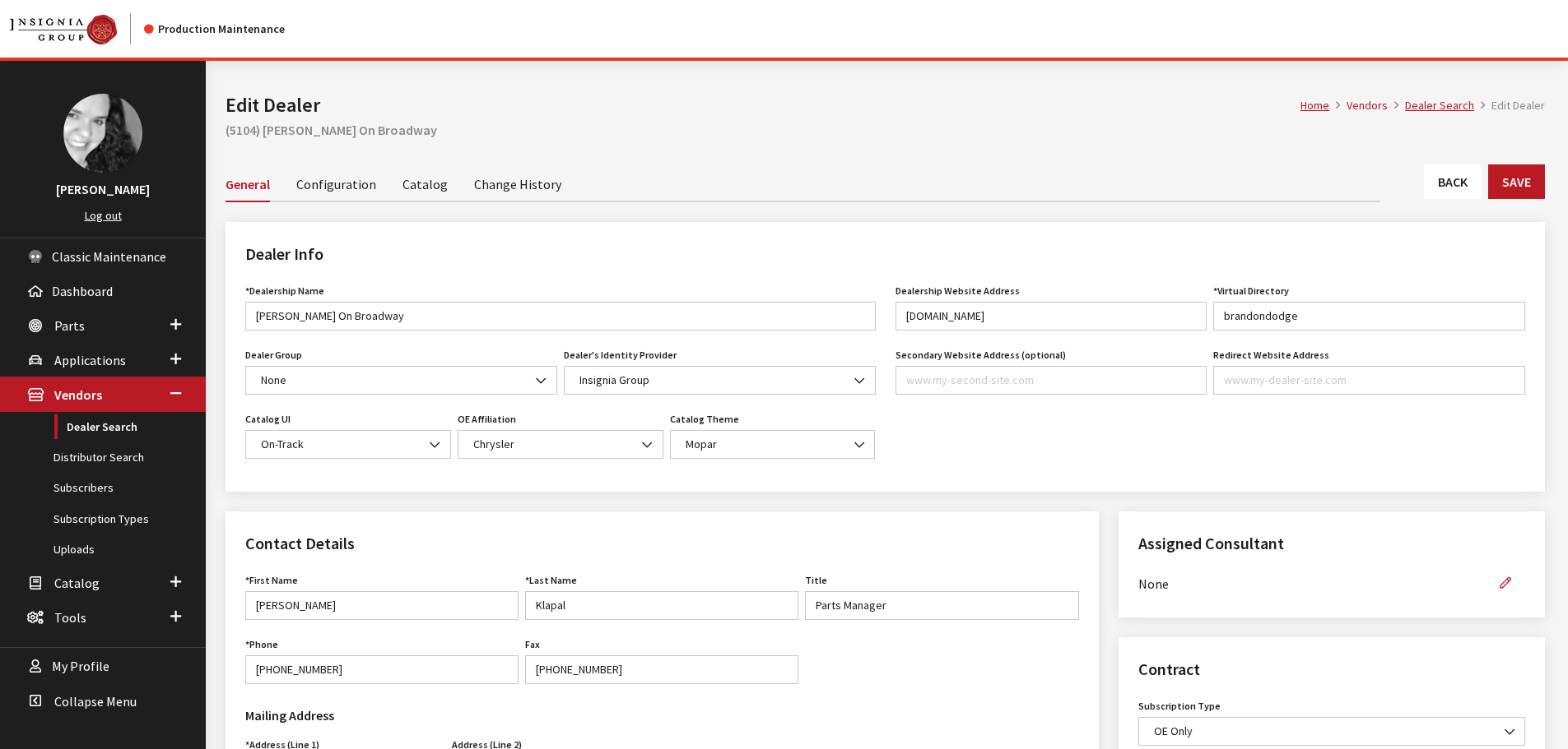
scroll to position [329, 0]
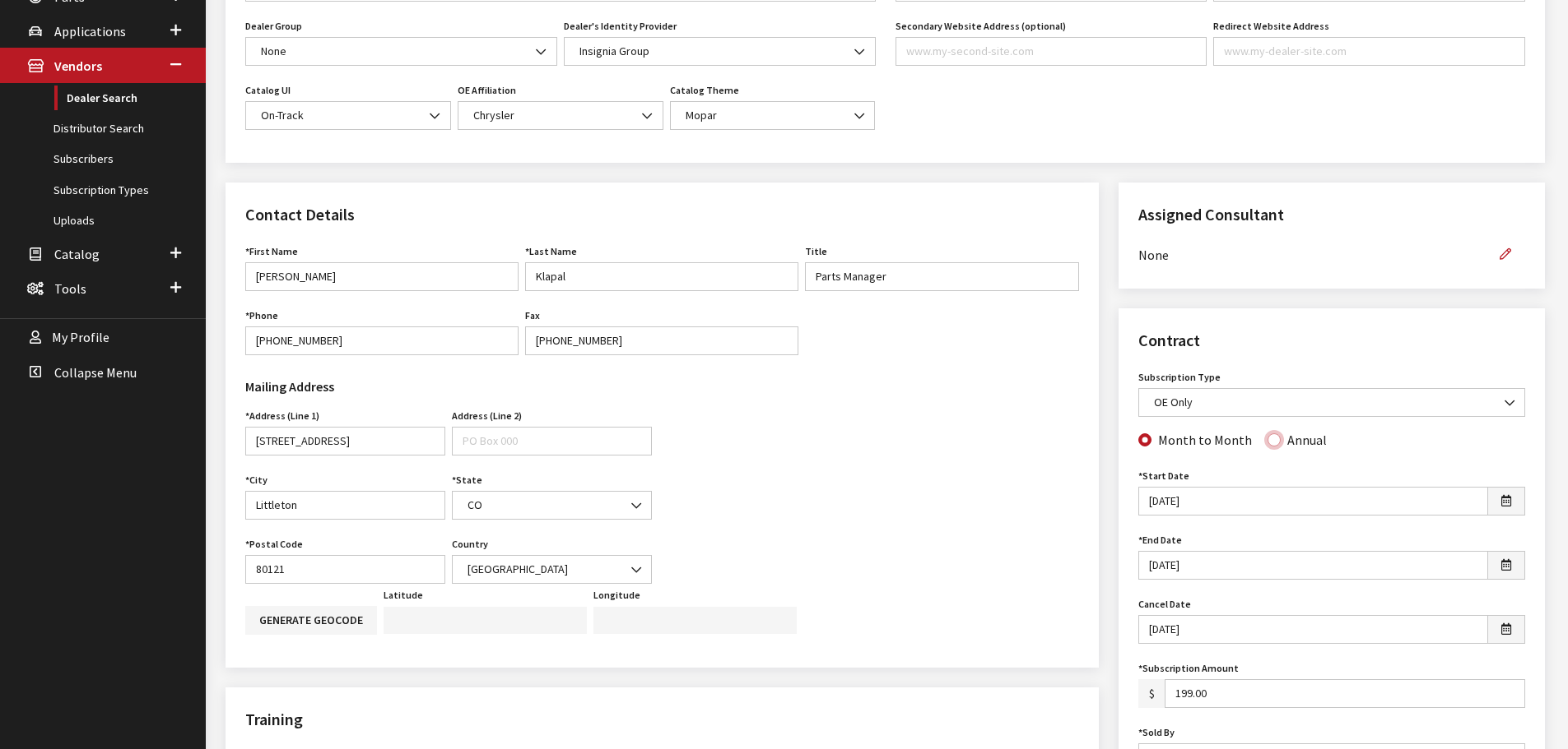
click at [1267, 442] on input "Annual" at bounding box center [1274, 440] width 13 height 13
radio input "true"
